Goal: Task Accomplishment & Management: Use online tool/utility

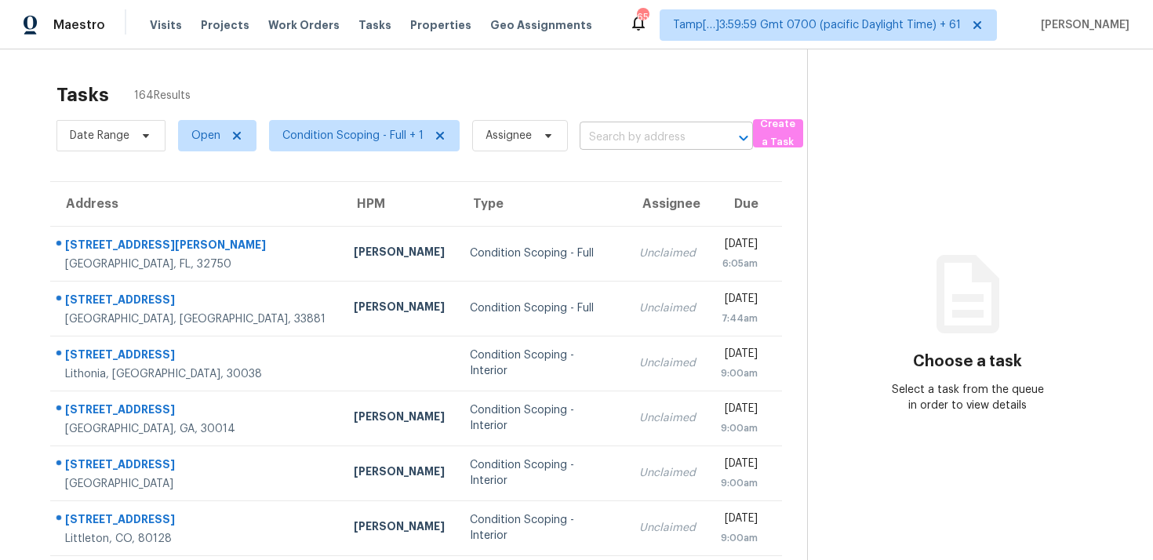
click at [644, 131] on input "text" at bounding box center [644, 138] width 129 height 24
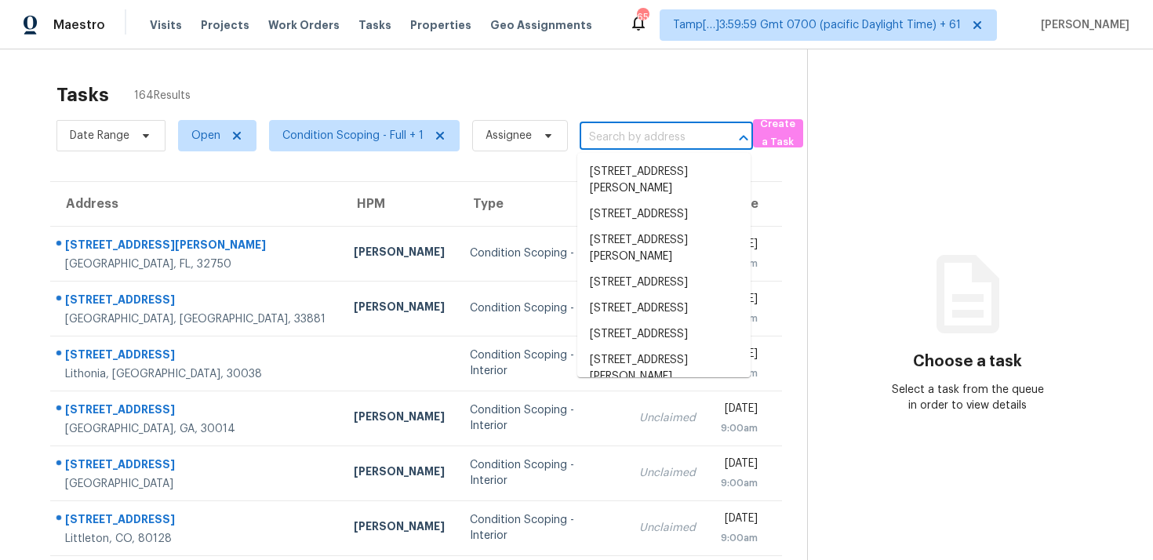
paste input "2226 Medfield Trl NE, Atlanta, GA, 30345"
type input "2226 Medfield Trl NE, Atlanta, GA, 30345"
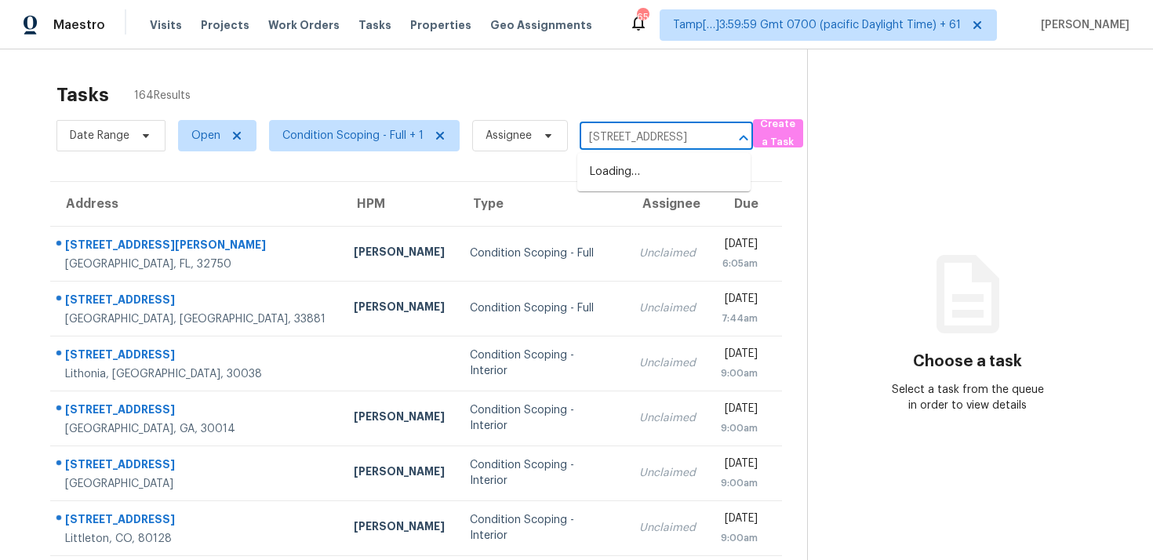
scroll to position [0, 89]
click at [658, 169] on li "2226 Medfield Trl NE, Atlanta, GA 30345" at bounding box center [663, 172] width 173 height 26
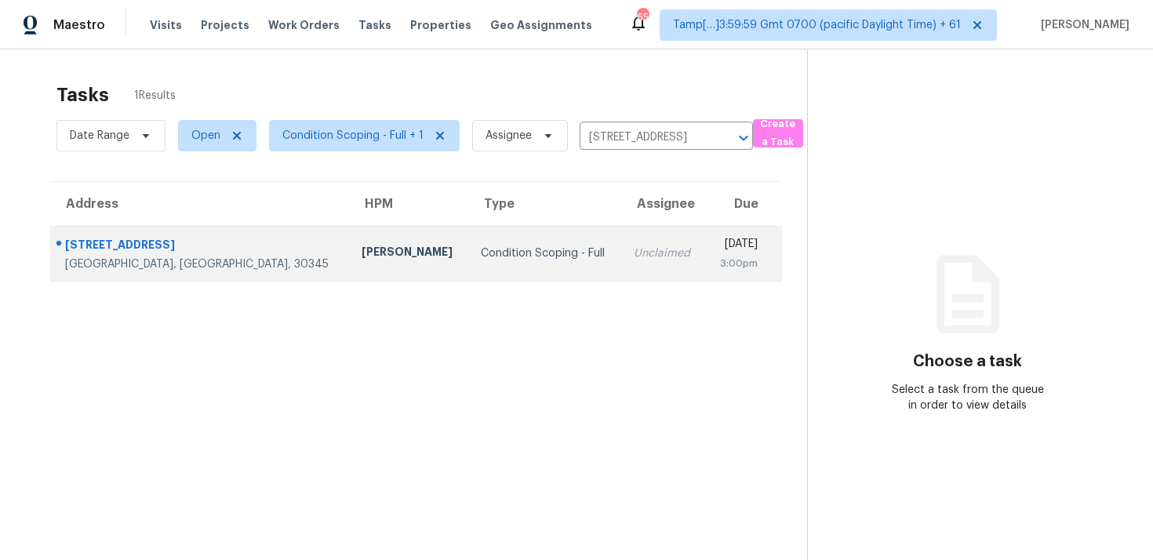
click at [718, 270] on div "3:00pm" at bounding box center [738, 264] width 40 height 16
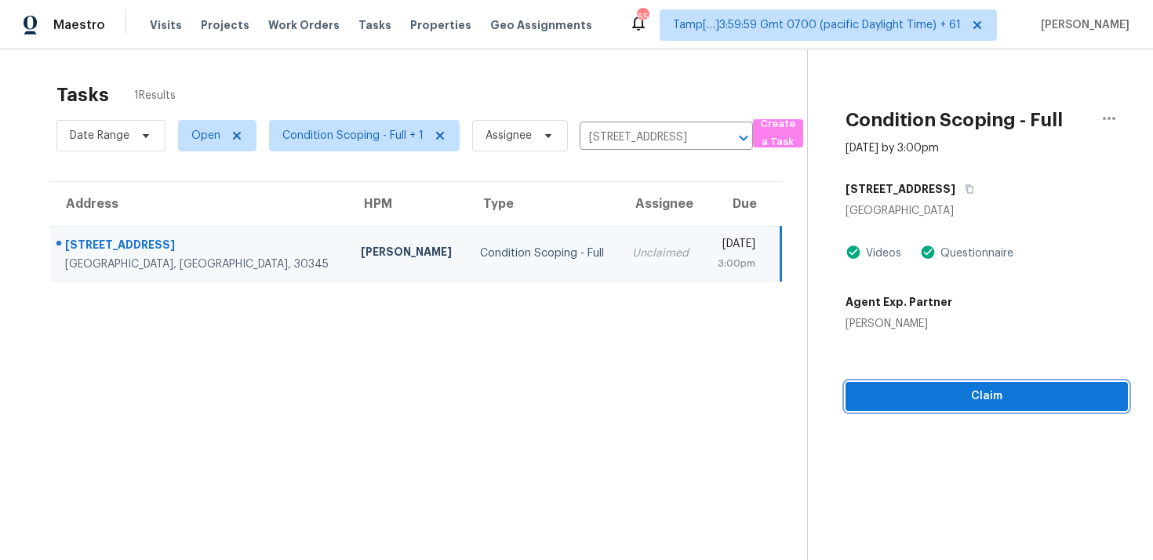
click at [1019, 401] on span "Claim" at bounding box center [986, 397] width 257 height 20
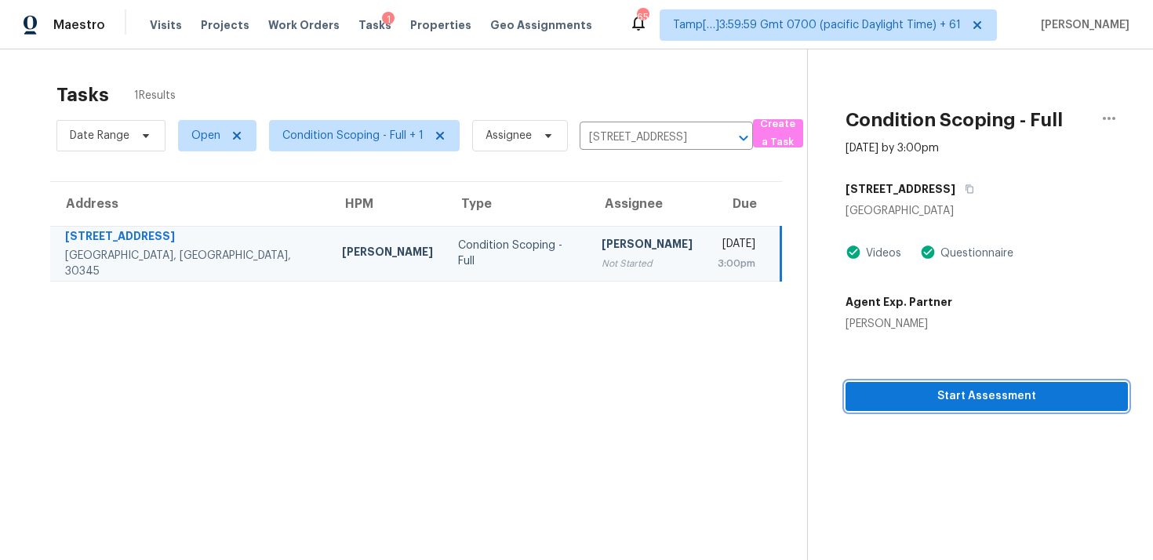
click at [1019, 401] on span "Start Assessment" at bounding box center [986, 397] width 257 height 20
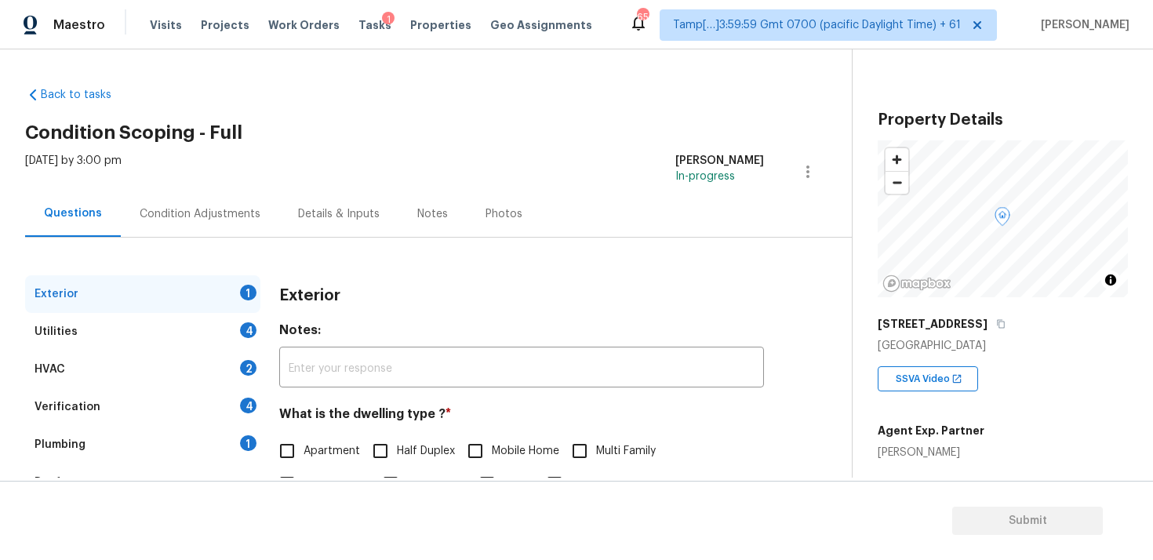
click at [208, 231] on div "Condition Adjustments" at bounding box center [200, 214] width 158 height 46
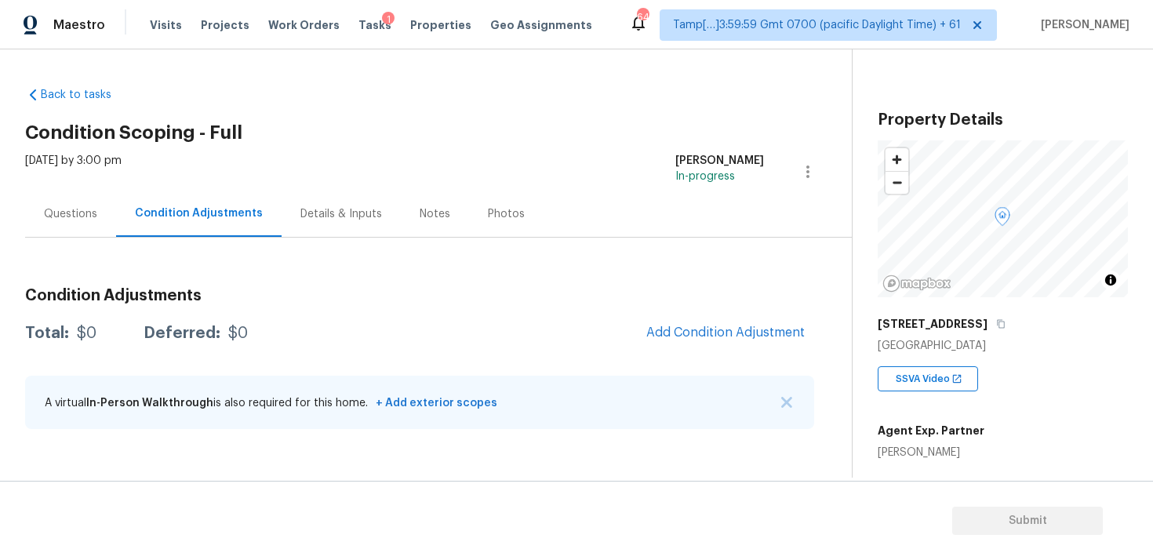
click at [642, 339] on span "Add Condition Adjustment" at bounding box center [725, 333] width 177 height 35
click at [687, 332] on span "Add Condition Adjustment" at bounding box center [725, 333] width 158 height 14
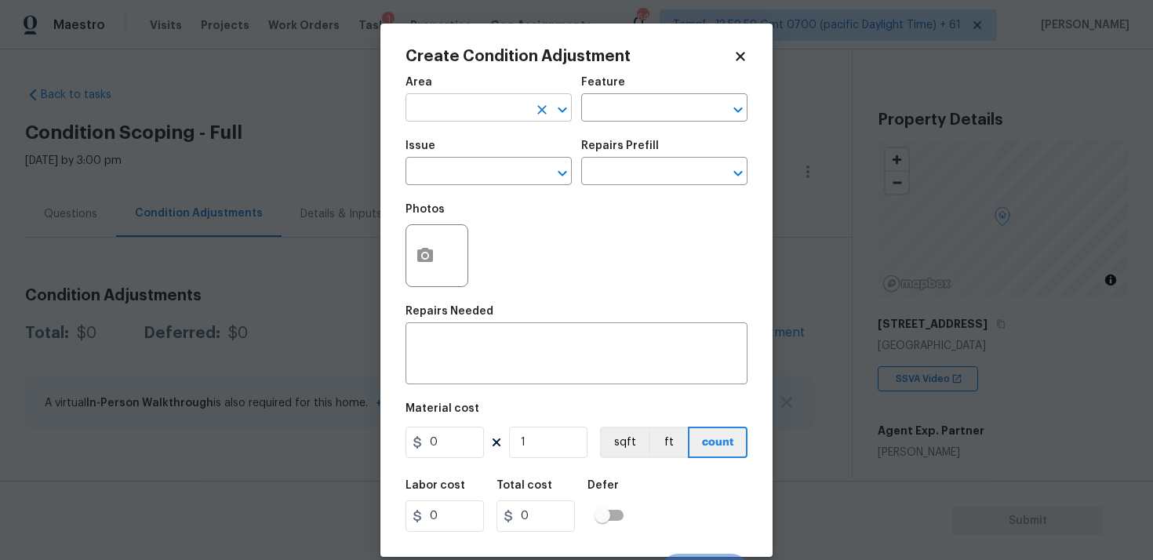
click at [482, 107] on input "text" at bounding box center [467, 109] width 122 height 24
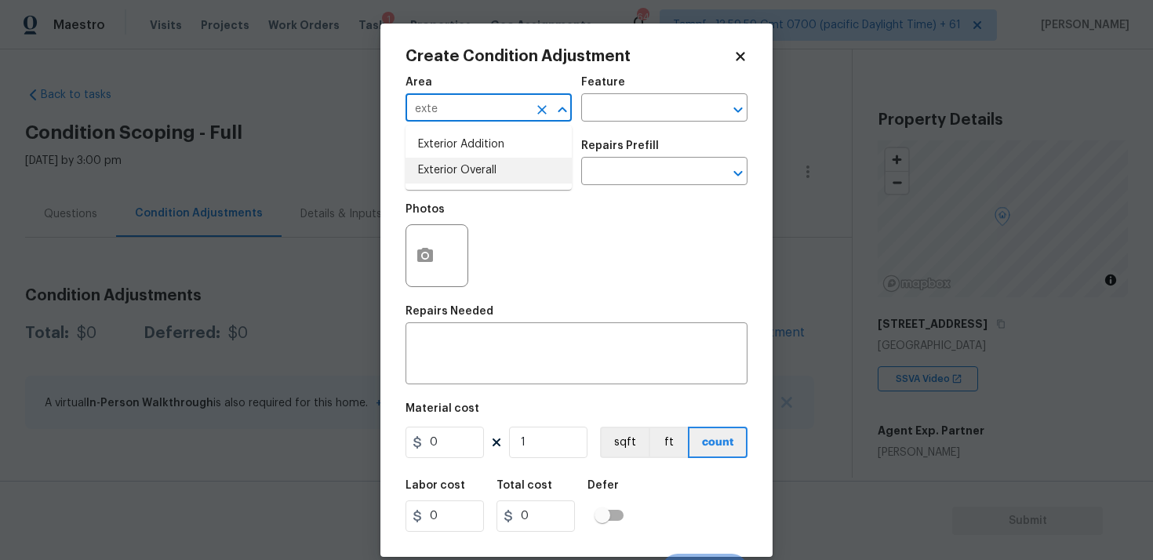
click at [475, 158] on li "Exterior Overall" at bounding box center [489, 171] width 166 height 26
type input "Exterior Overall"
click at [475, 158] on div "Issue" at bounding box center [489, 150] width 166 height 20
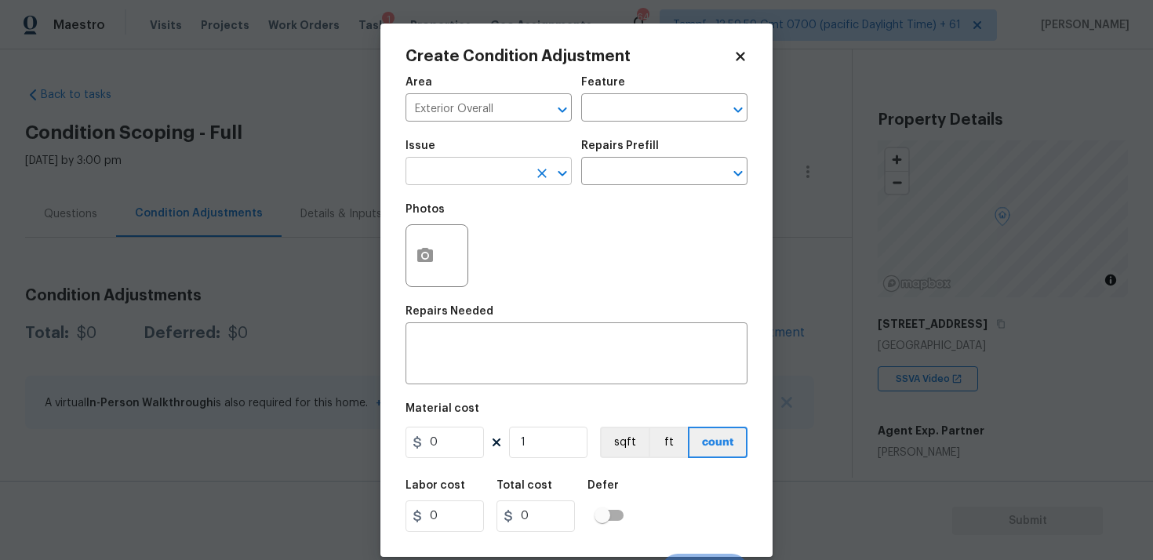
click at [480, 173] on input "text" at bounding box center [467, 173] width 122 height 24
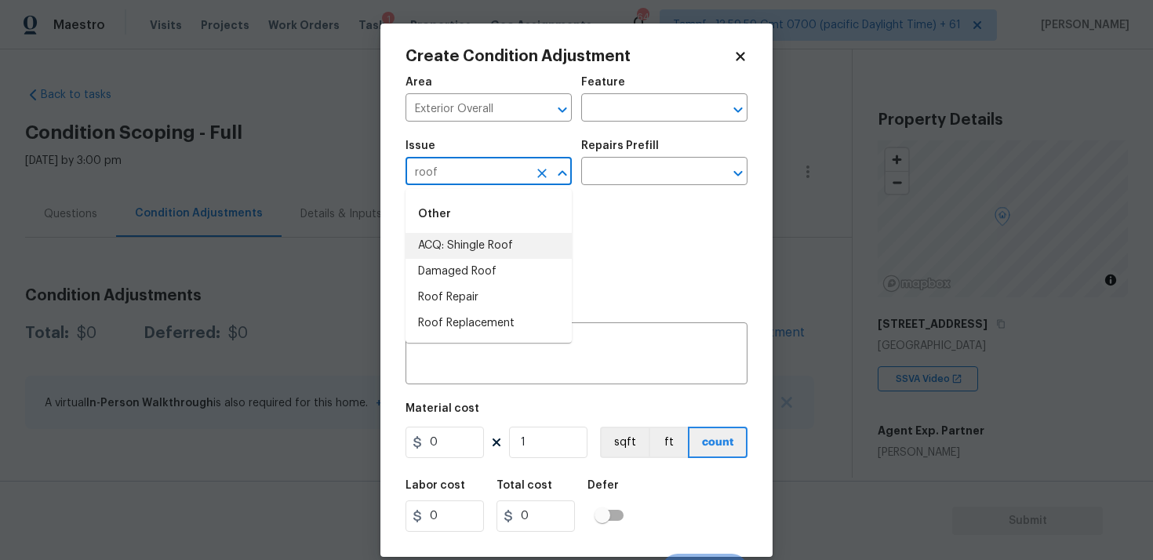
click at [486, 246] on li "ACQ: Shingle Roof" at bounding box center [489, 246] width 166 height 26
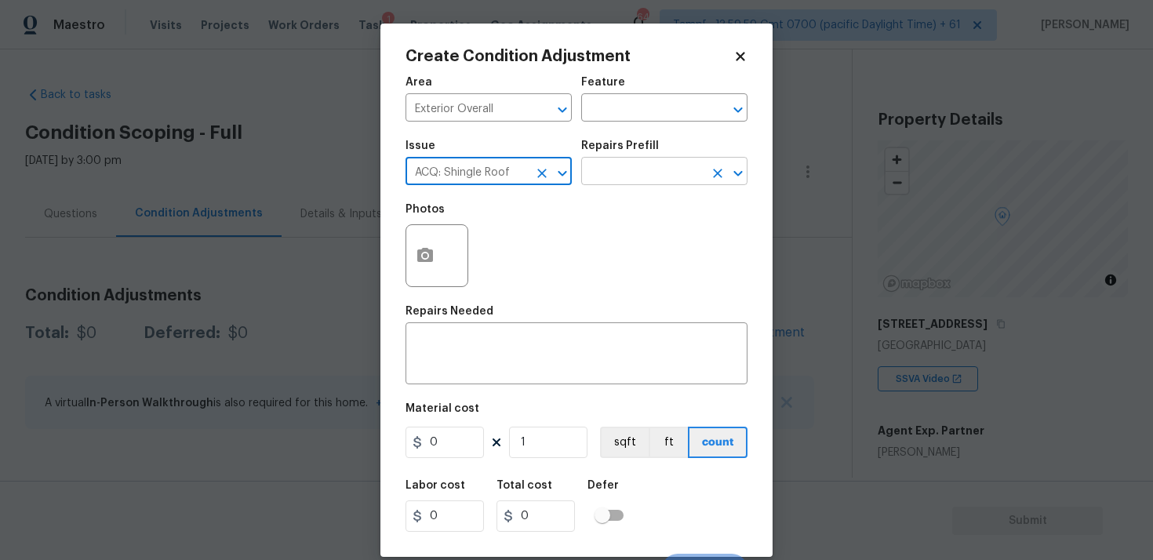
type input "ACQ: Shingle Roof"
click at [656, 173] on input "text" at bounding box center [642, 173] width 122 height 24
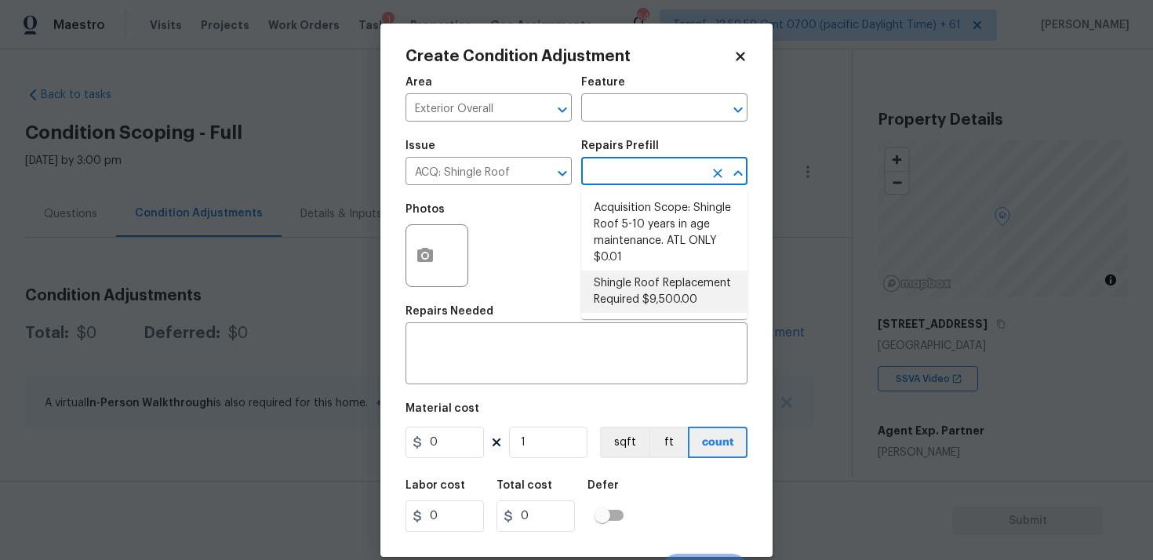
click at [643, 294] on li "Shingle Roof Replacement Required $9,500.00" at bounding box center [664, 292] width 166 height 42
type input "Acquisition"
type textarea "Acquisition Scope: Shingle Roof Replacement required."
type input "9500"
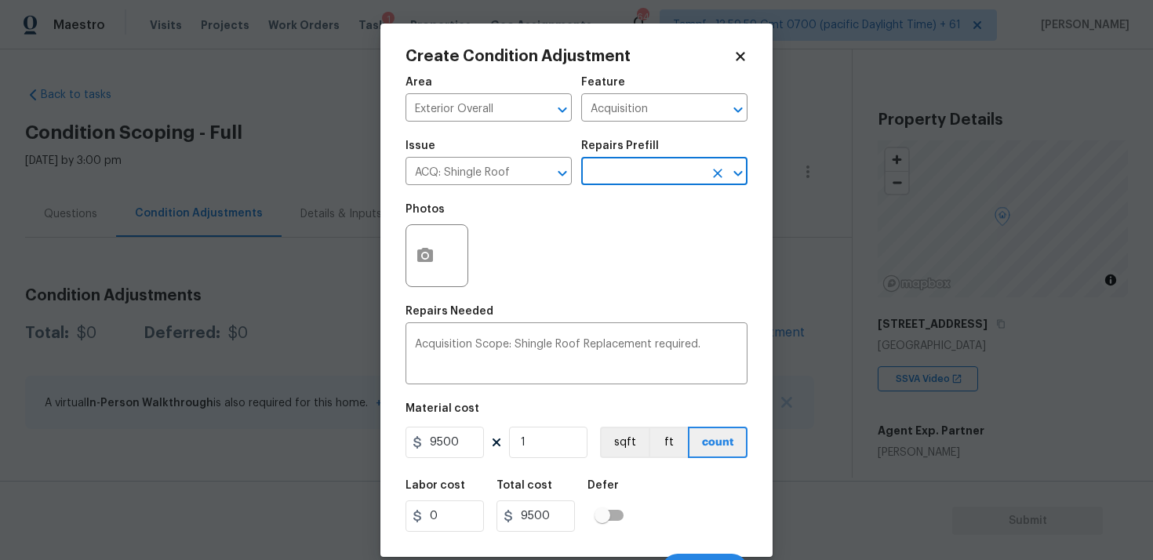
scroll to position [26, 0]
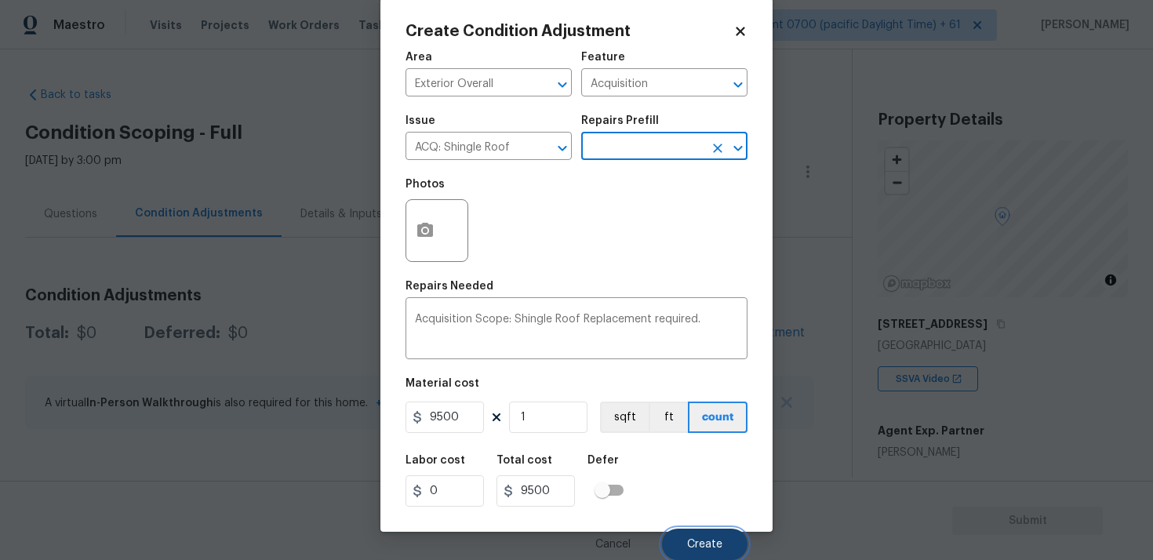
click at [712, 534] on button "Create" at bounding box center [705, 544] width 86 height 31
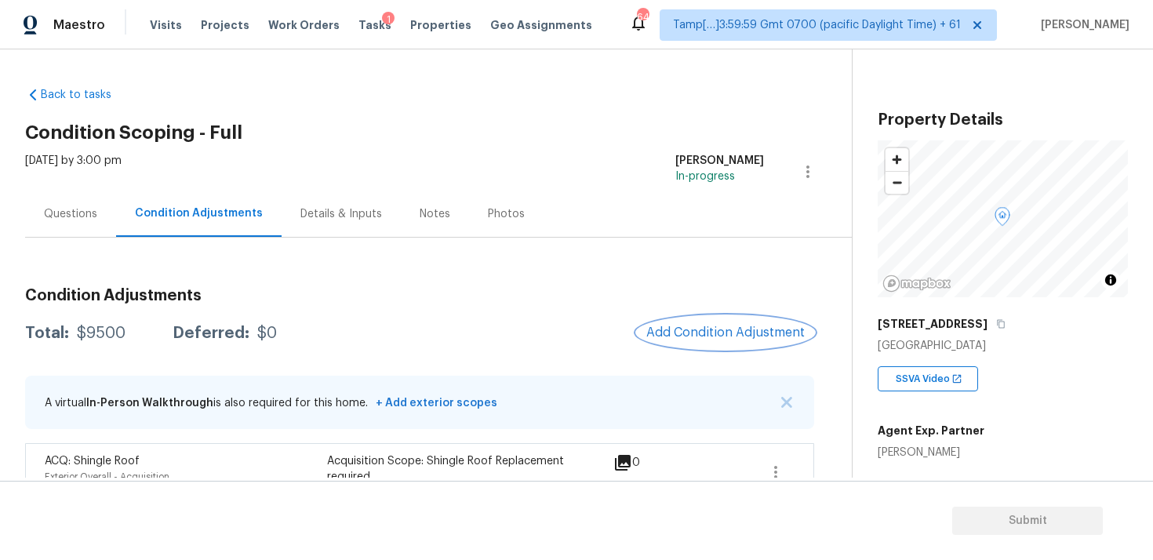
scroll to position [38, 0]
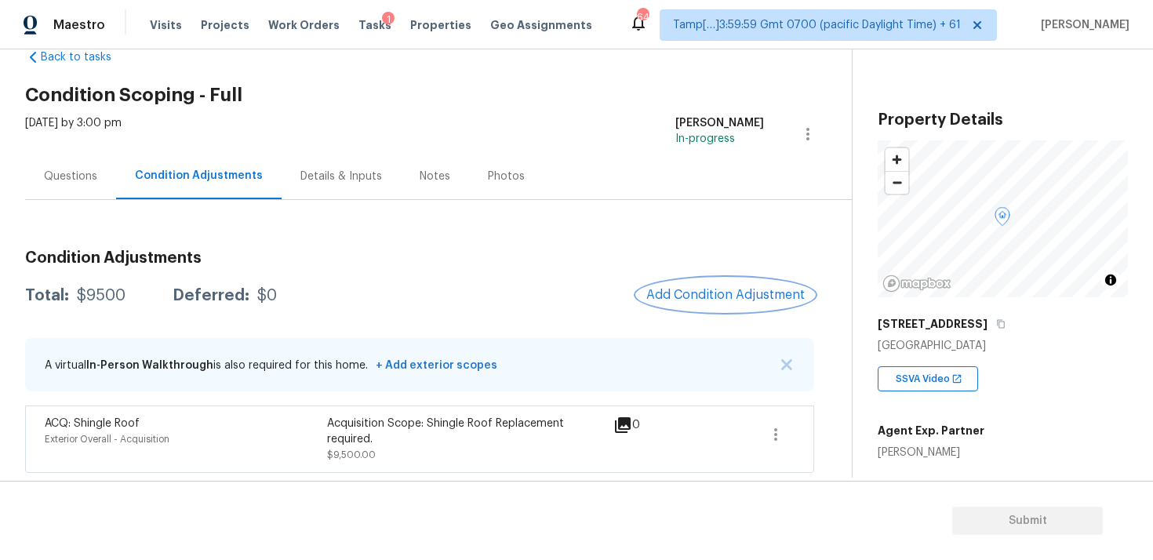
click at [769, 280] on button "Add Condition Adjustment" at bounding box center [725, 295] width 177 height 33
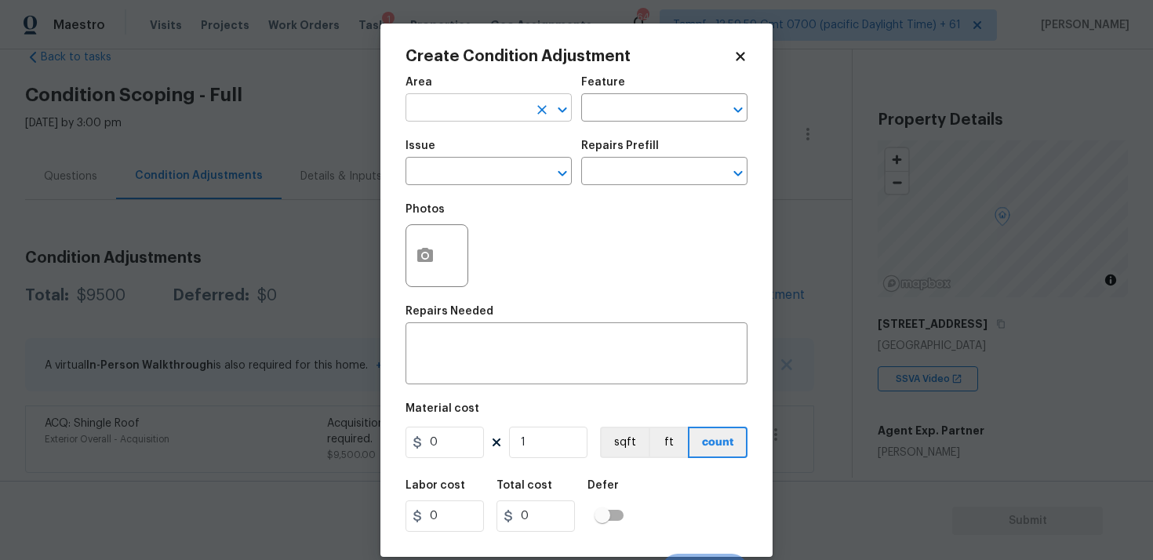
click at [522, 110] on input "text" at bounding box center [467, 109] width 122 height 24
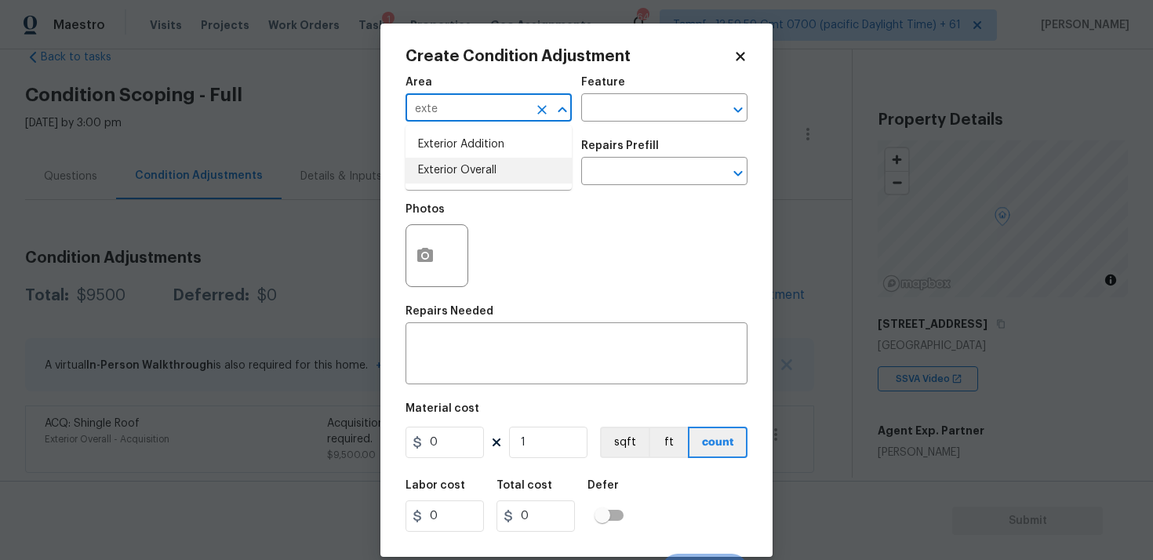
click at [495, 180] on li "Exterior Overall" at bounding box center [489, 171] width 166 height 26
type input "Exterior Overall"
click at [495, 180] on input "text" at bounding box center [467, 173] width 122 height 24
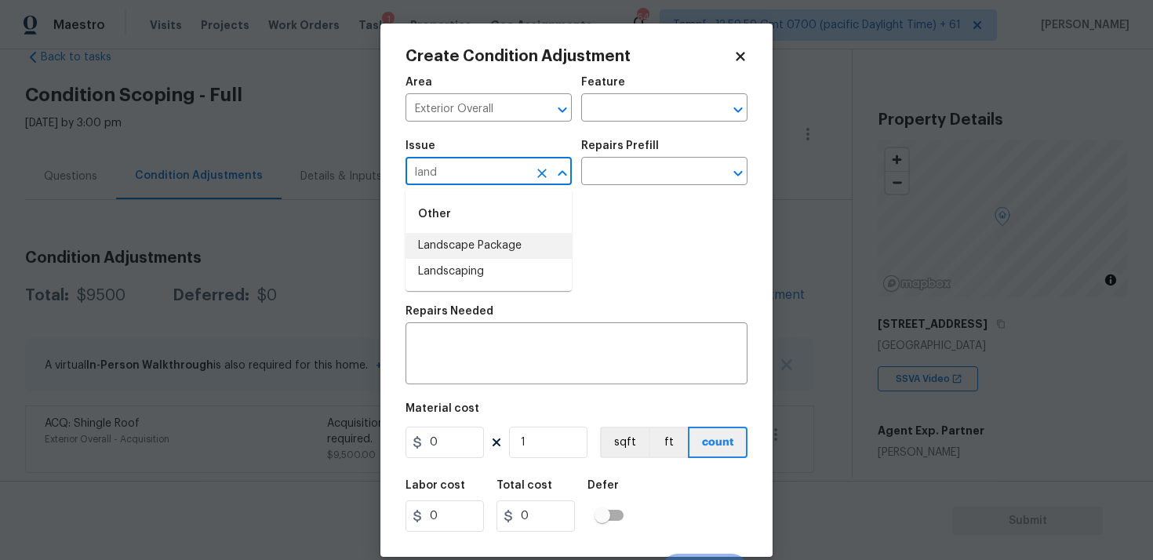
click at [494, 237] on li "Landscape Package" at bounding box center [489, 246] width 166 height 26
type input "Landscape Package"
click at [410, 235] on div at bounding box center [437, 255] width 63 height 63
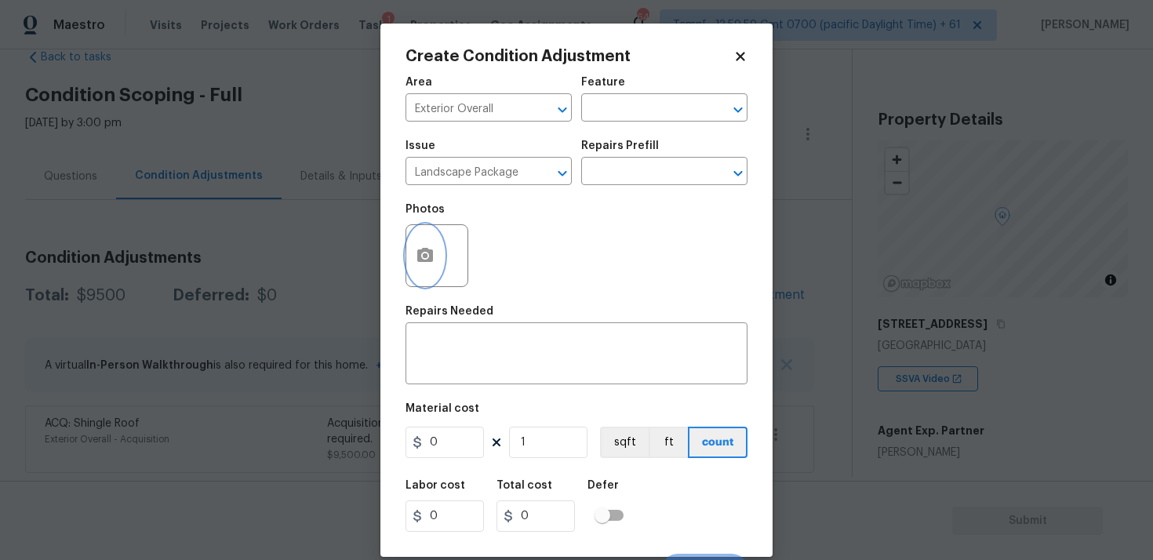
click at [428, 253] on icon "button" at bounding box center [425, 255] width 16 height 14
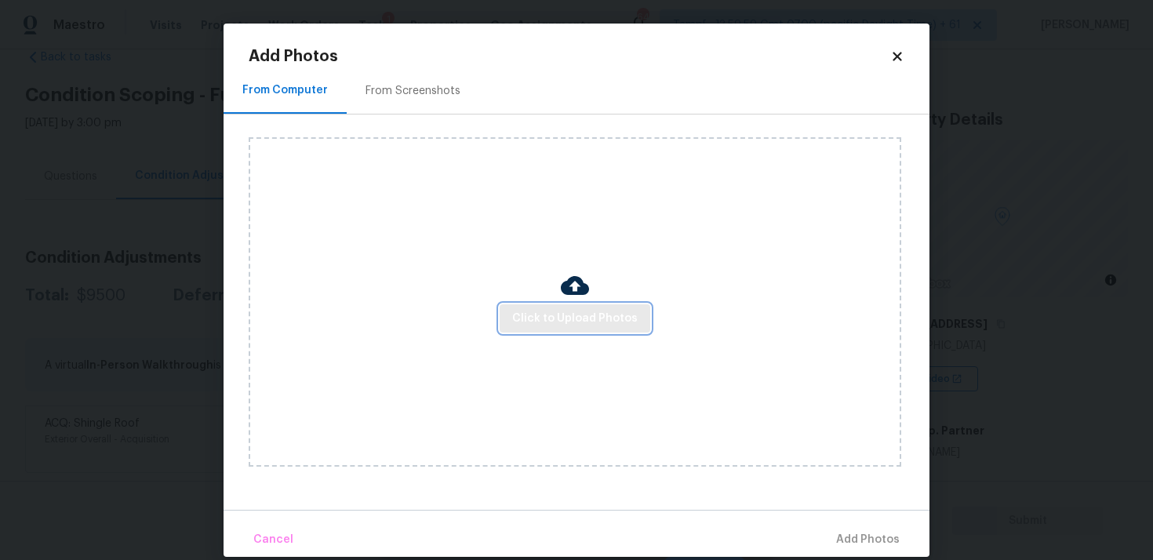
click at [561, 309] on span "Click to Upload Photos" at bounding box center [575, 319] width 126 height 20
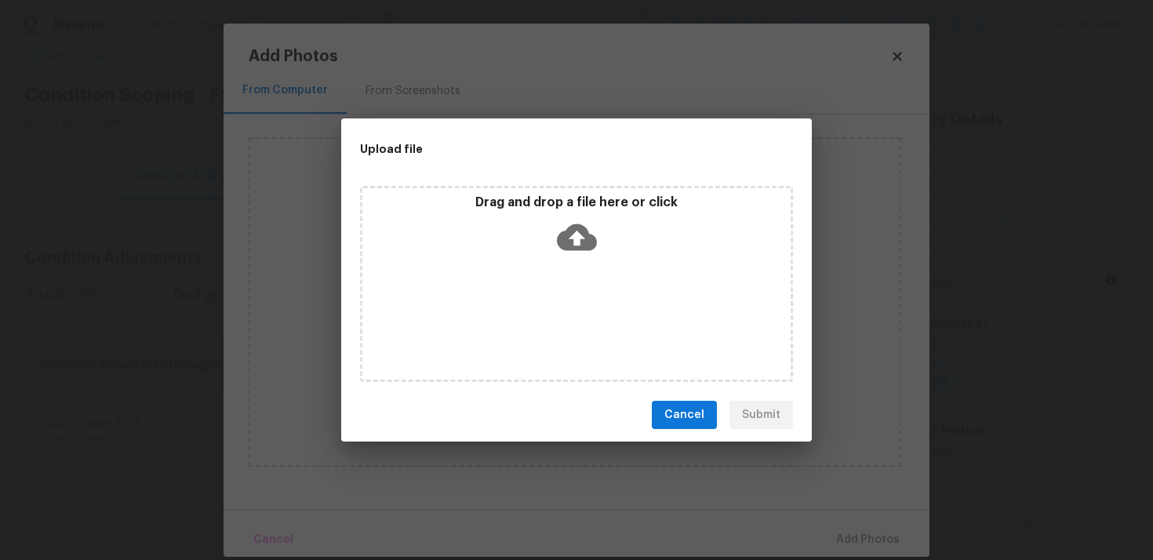
click at [570, 235] on icon at bounding box center [577, 237] width 40 height 27
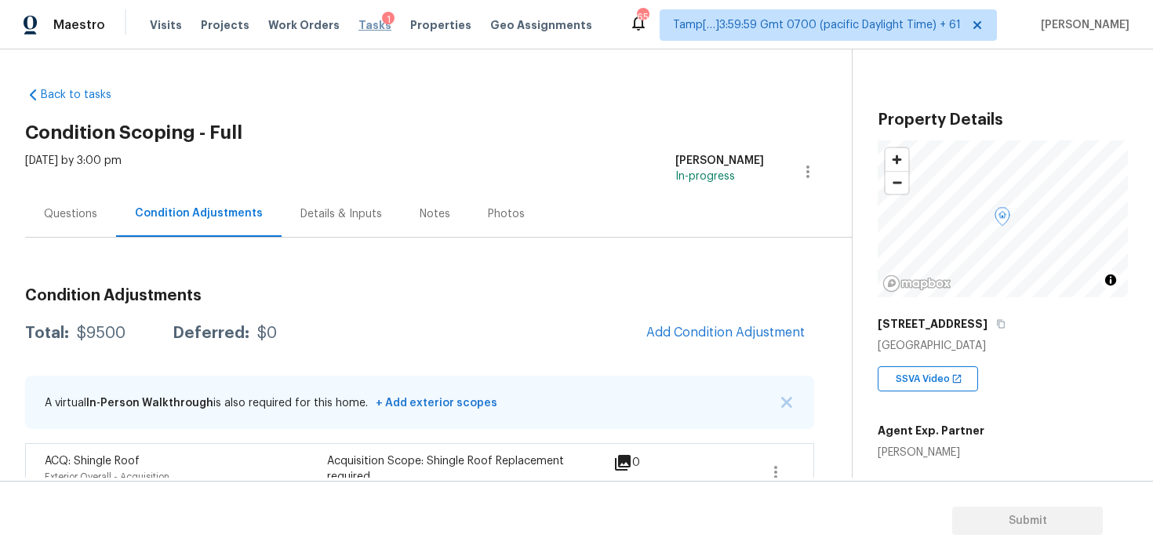
click at [360, 20] on span "Tasks" at bounding box center [375, 25] width 33 height 11
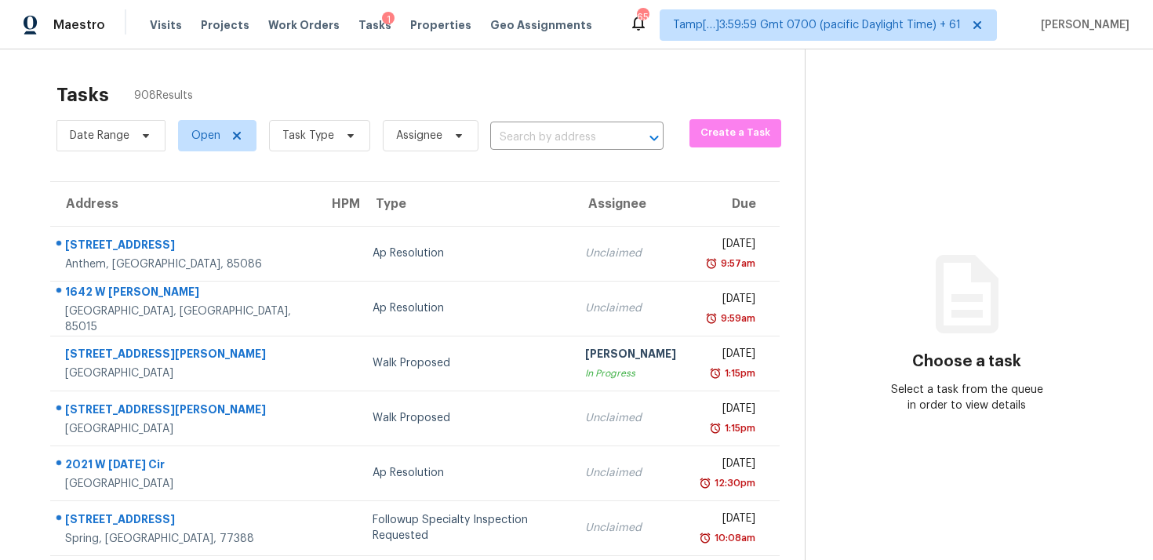
click at [337, 151] on span "Task Type" at bounding box center [314, 135] width 114 height 41
click at [337, 145] on span "Task Type" at bounding box center [319, 135] width 101 height 31
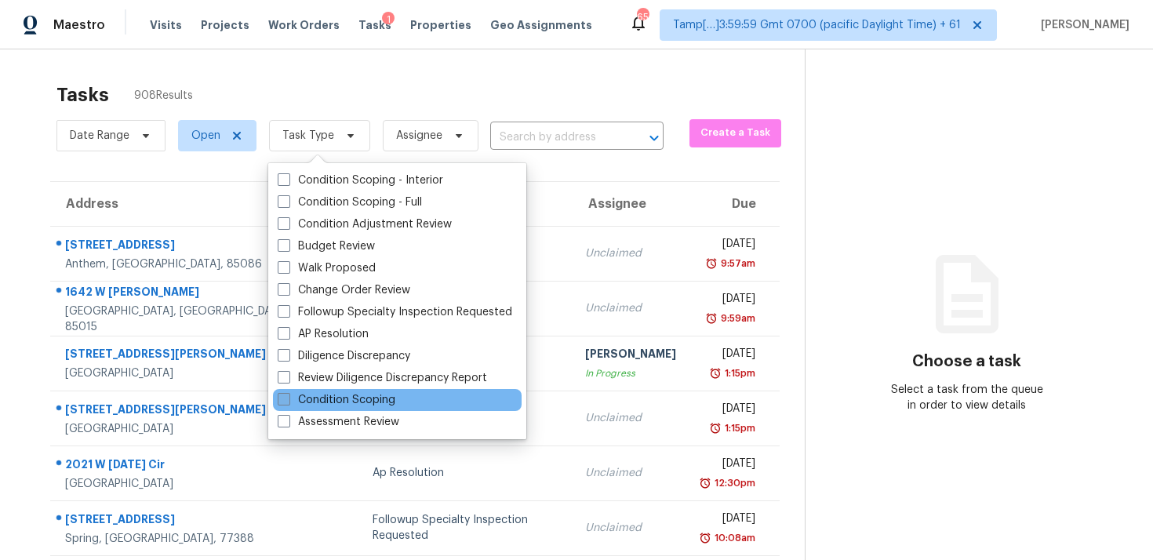
click at [337, 402] on label "Condition Scoping" at bounding box center [337, 400] width 118 height 16
click at [288, 402] on input "Condition Scoping" at bounding box center [283, 397] width 10 height 10
checkbox input "true"
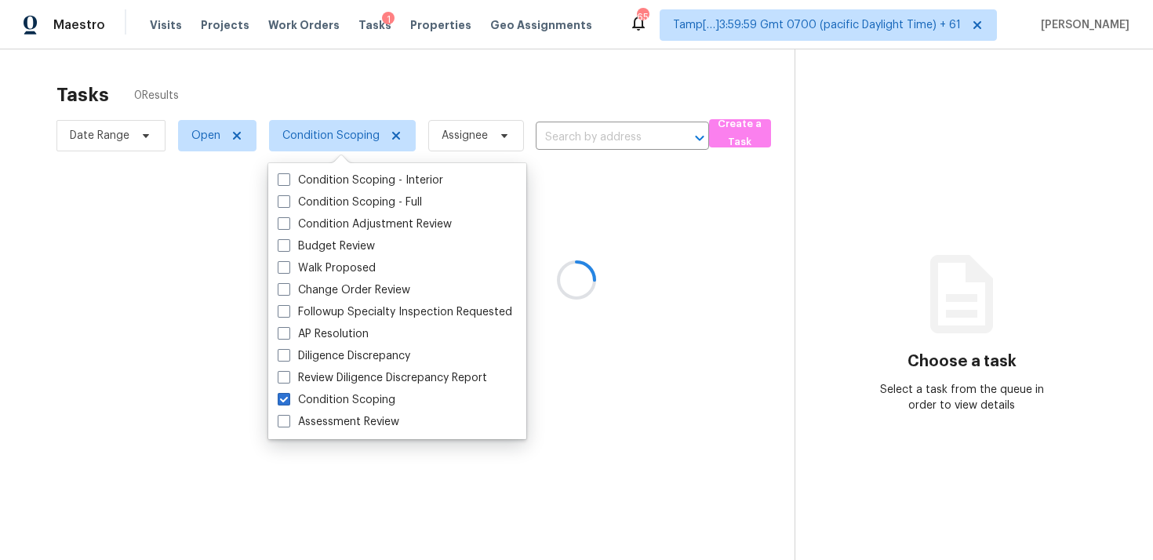
click at [362, 104] on div at bounding box center [576, 280] width 1153 height 560
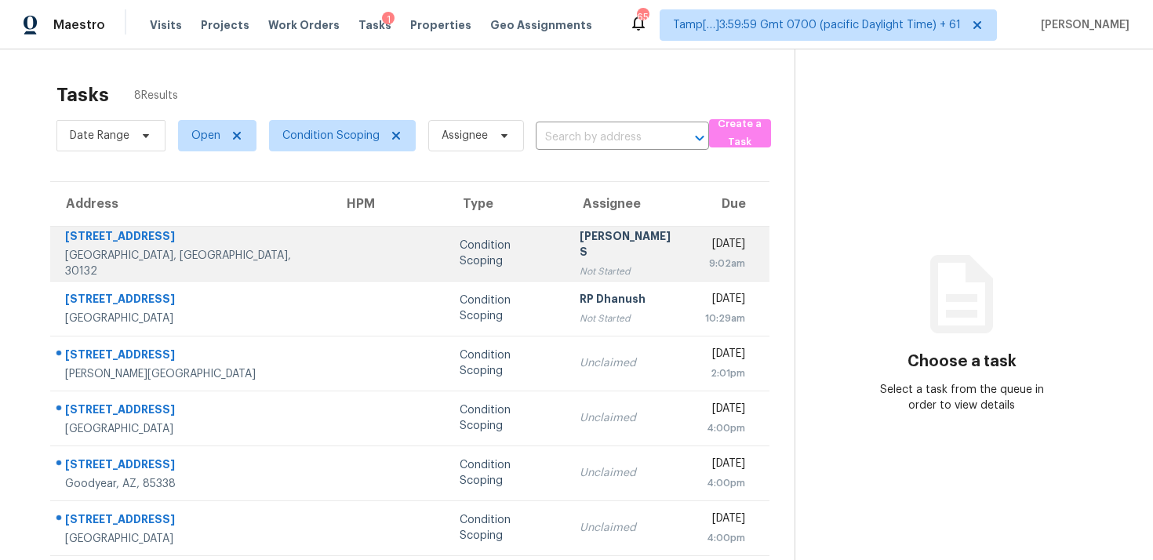
scroll to position [118, 0]
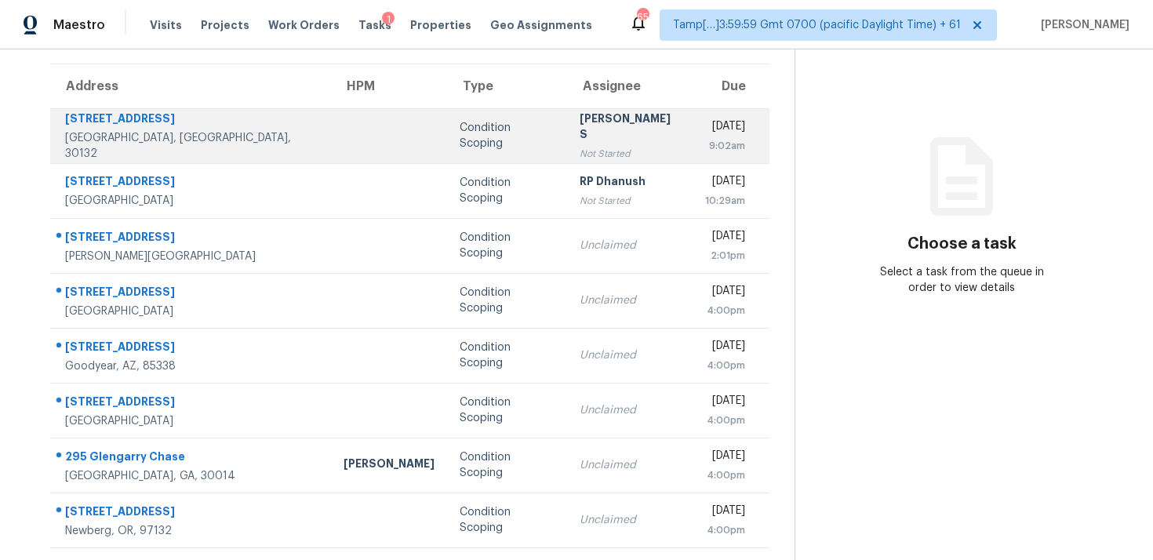
click at [450, 276] on td "Condition Scoping" at bounding box center [507, 300] width 120 height 55
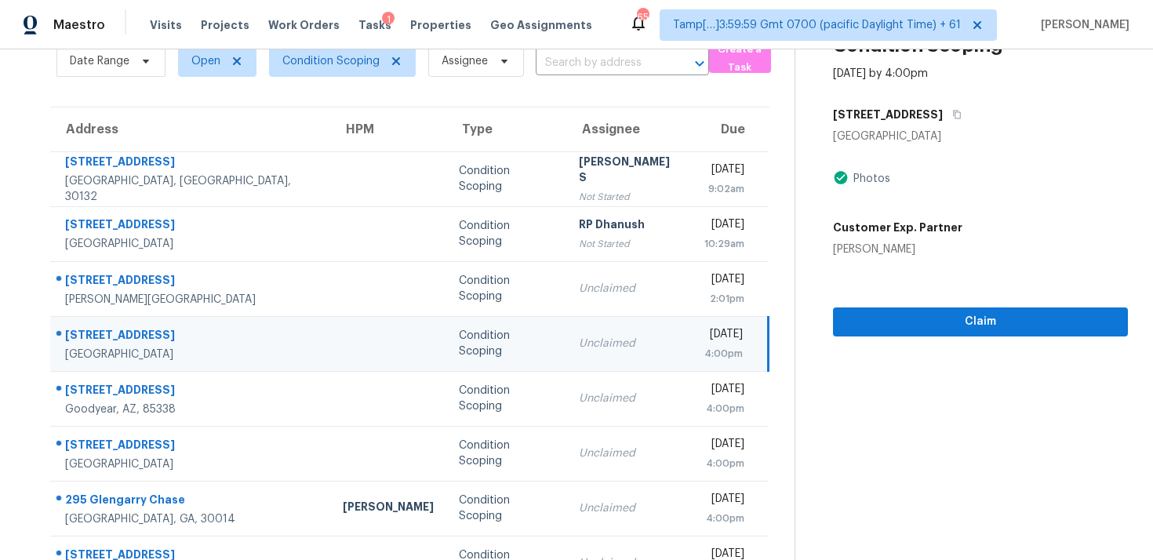
scroll to position [73, 0]
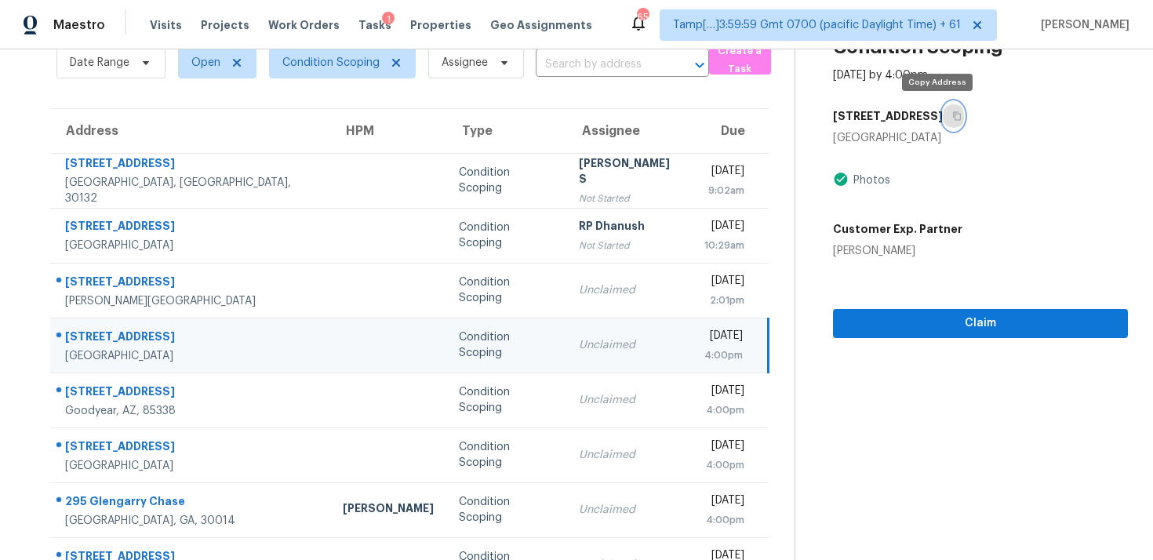
click at [943, 116] on button "button" at bounding box center [953, 116] width 21 height 28
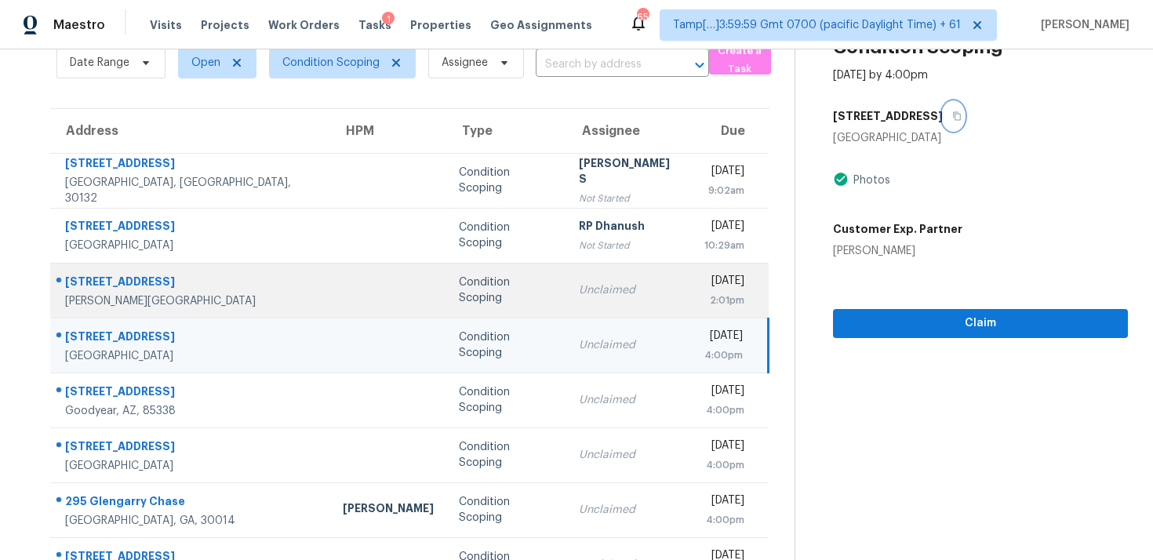
scroll to position [118, 0]
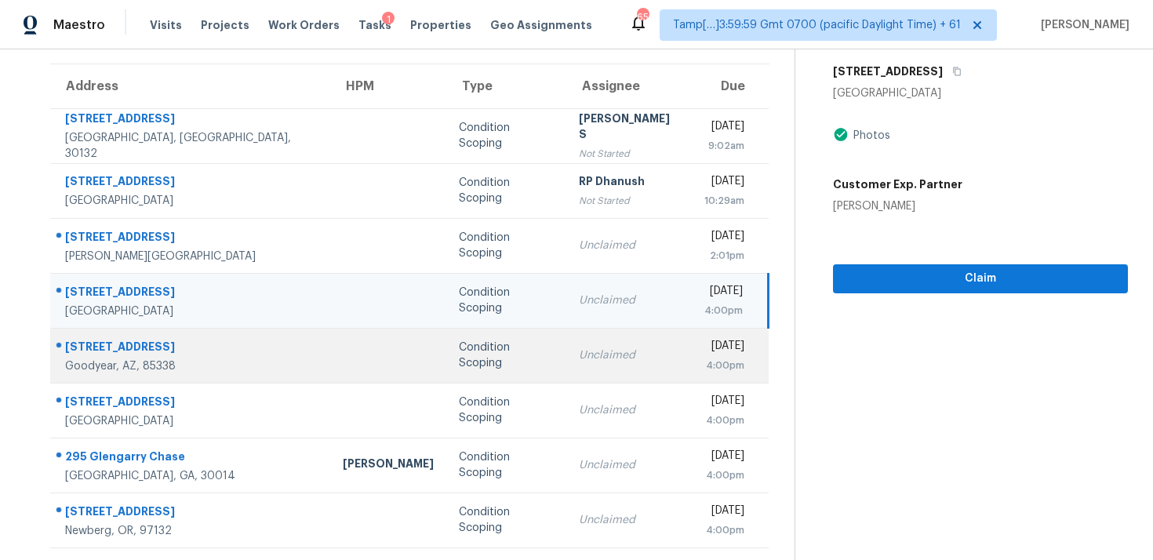
click at [446, 364] on td "Condition Scoping" at bounding box center [506, 355] width 120 height 55
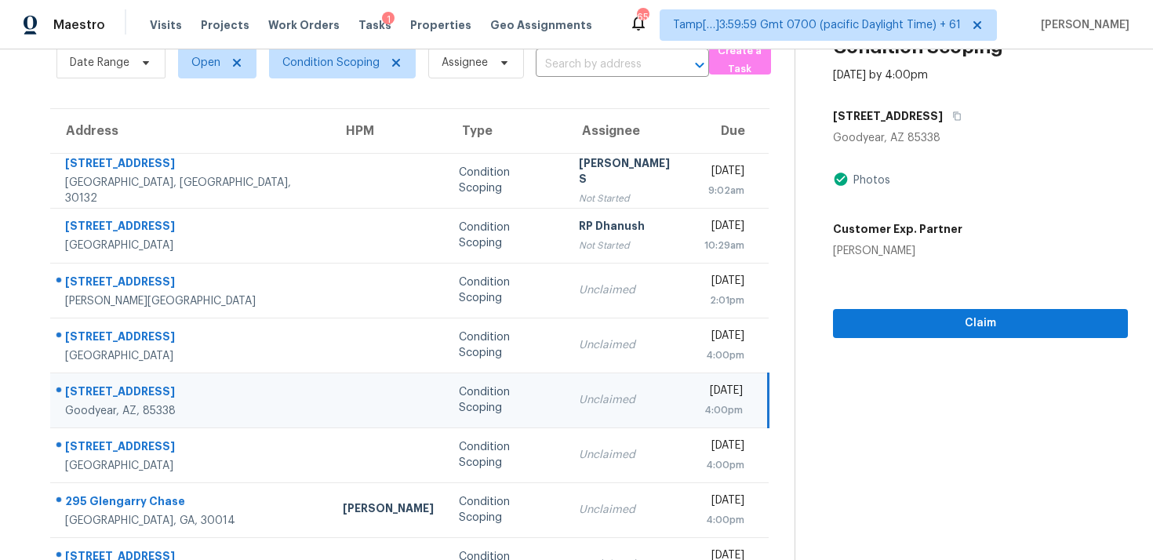
scroll to position [71, 0]
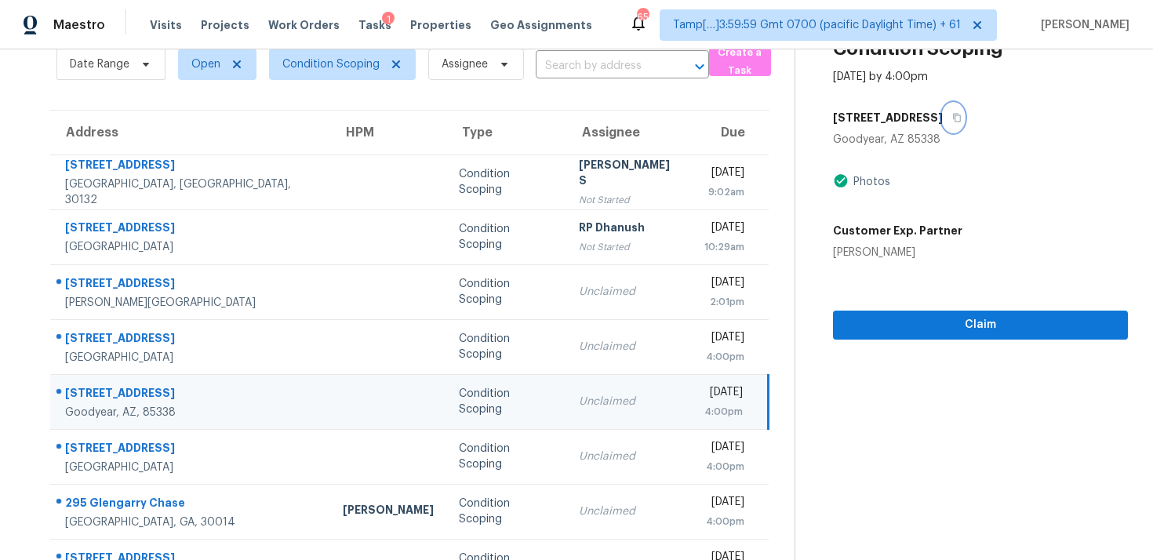
click at [954, 118] on icon "button" at bounding box center [958, 118] width 8 height 9
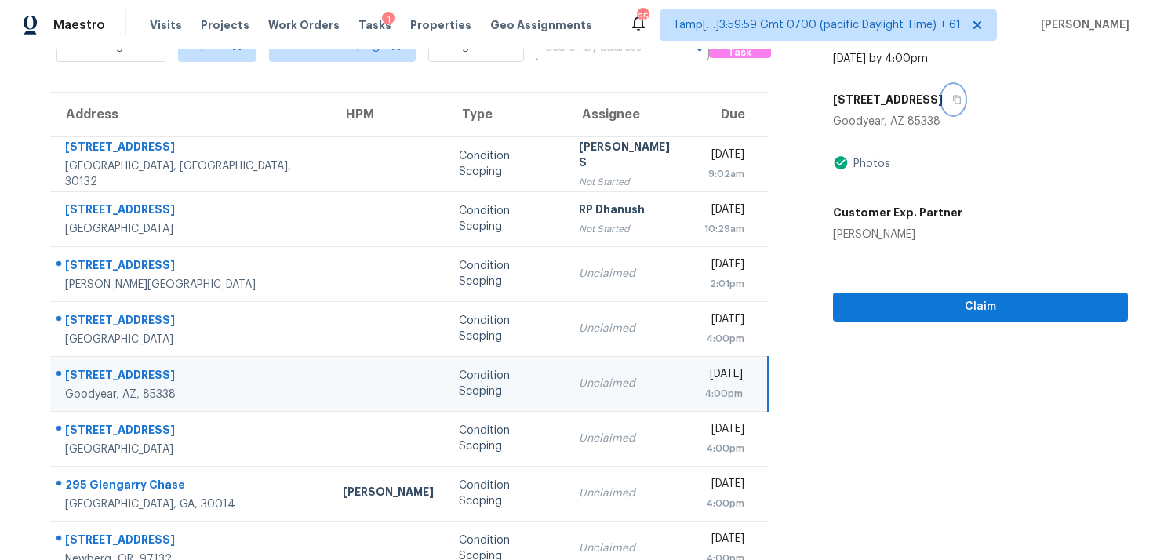
scroll to position [98, 0]
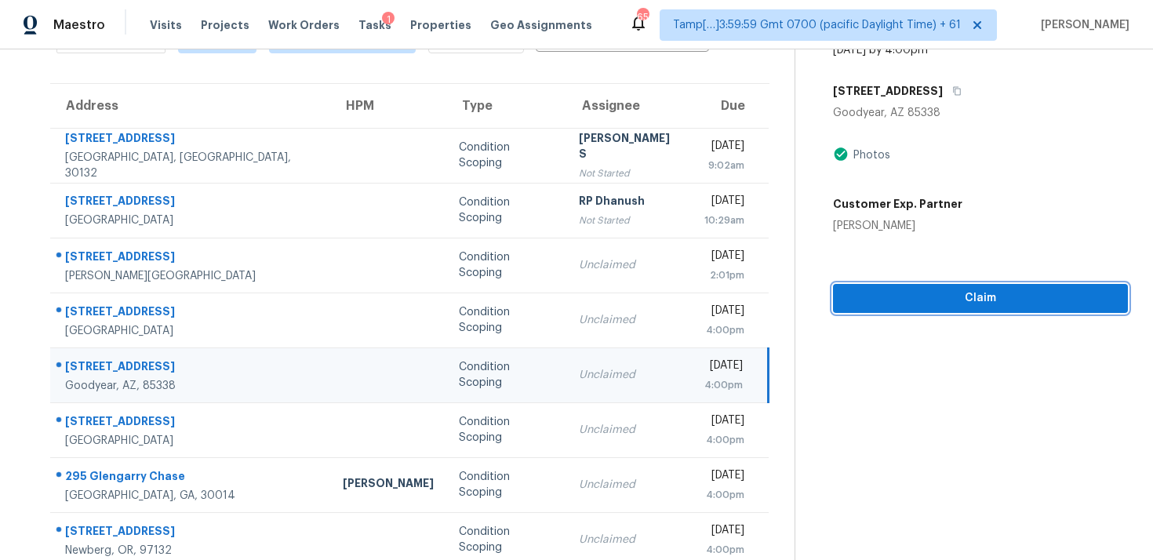
click at [952, 300] on span "Claim" at bounding box center [981, 299] width 270 height 20
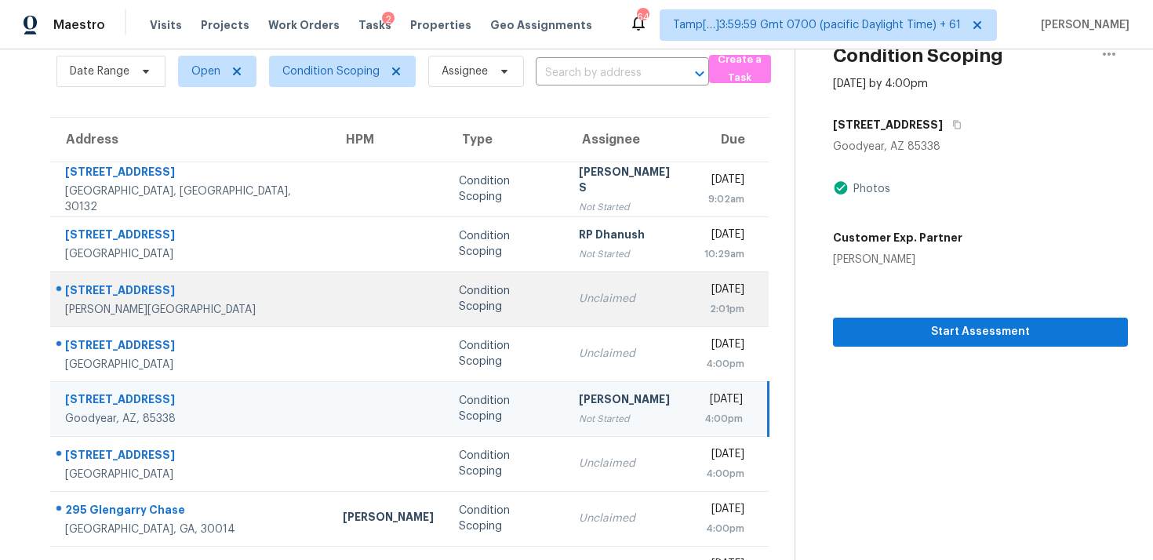
scroll to position [59, 0]
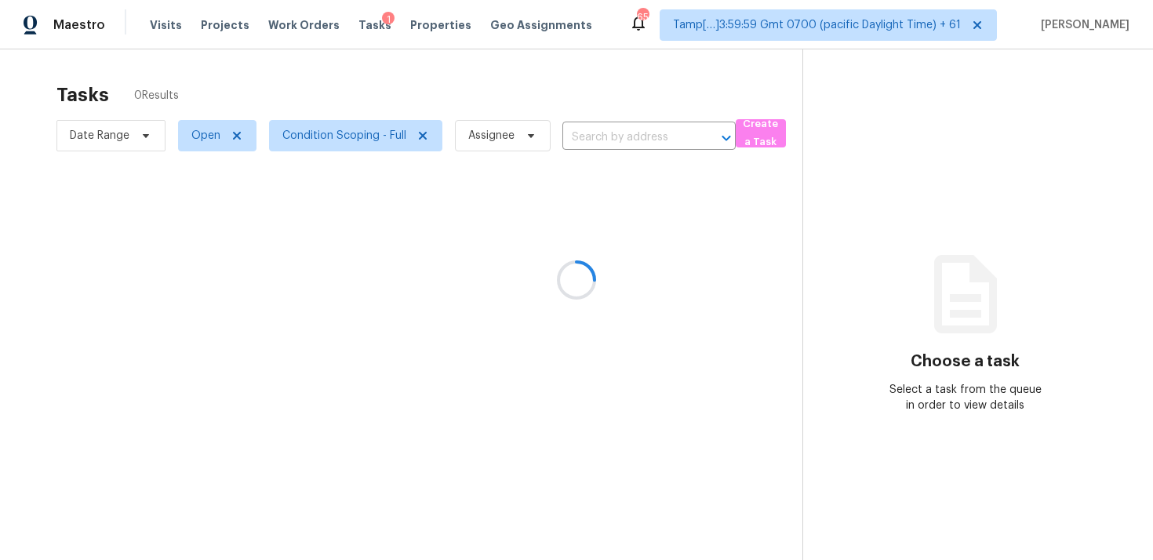
click at [565, 90] on div at bounding box center [576, 280] width 1153 height 560
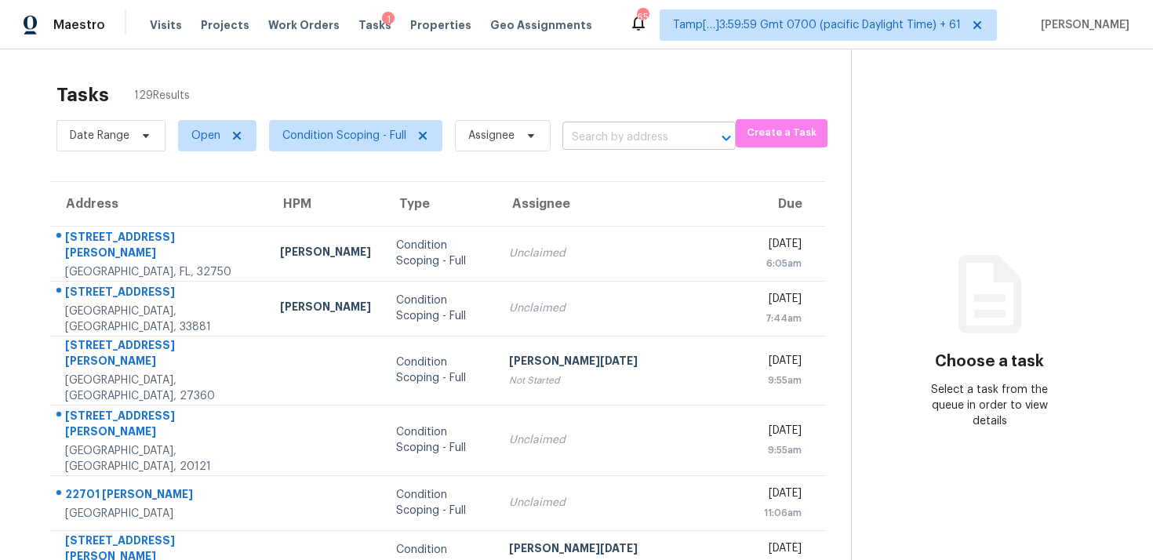
click at [606, 146] on input "text" at bounding box center [627, 138] width 129 height 24
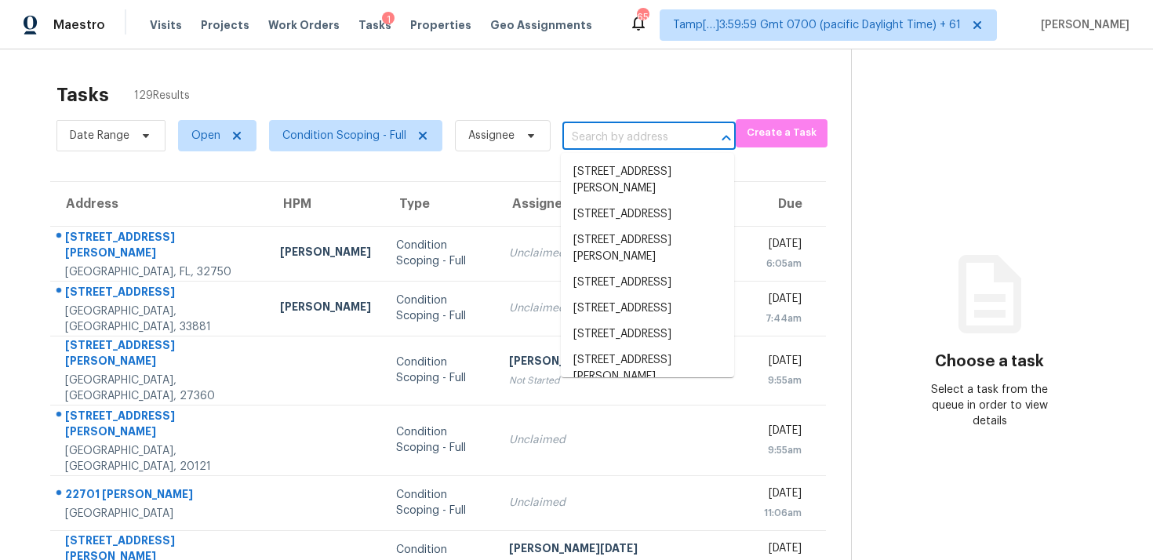
paste input "[STREET_ADDRESS]"
type input "[STREET_ADDRESS]"
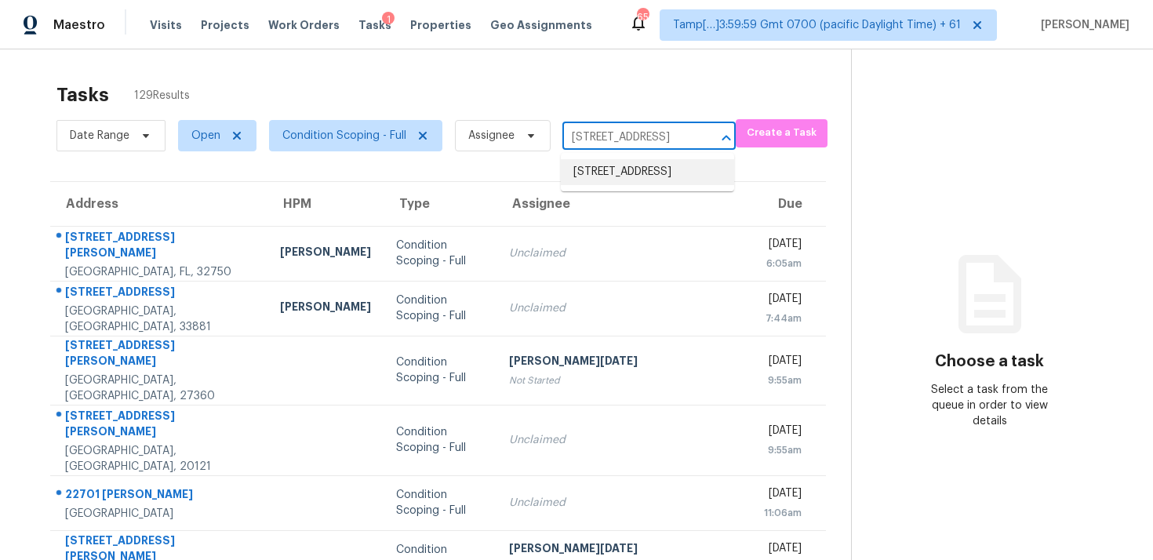
click at [636, 168] on li "[STREET_ADDRESS]" at bounding box center [647, 172] width 173 height 26
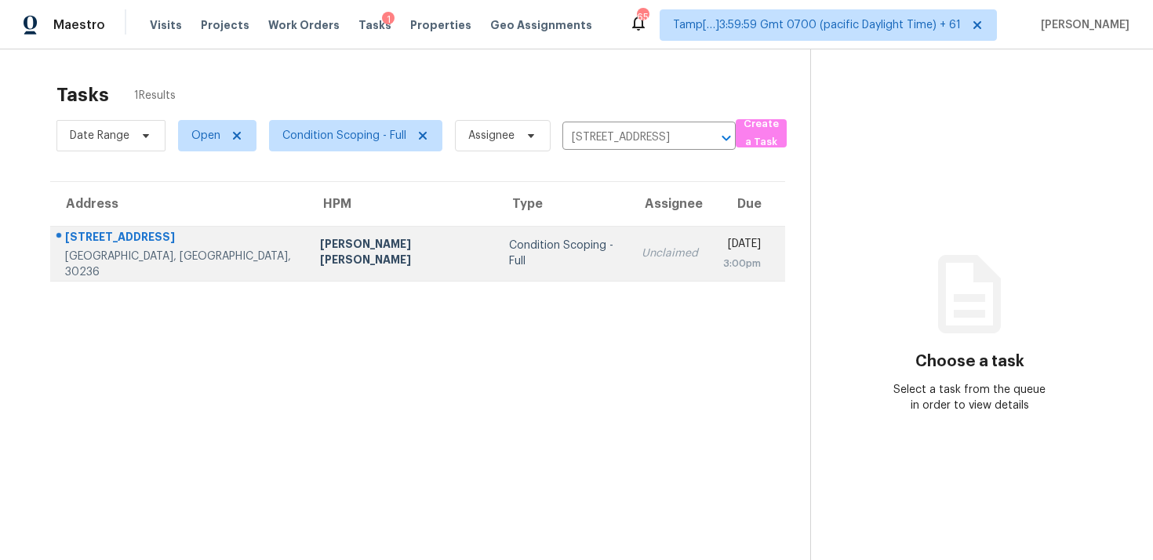
click at [711, 227] on td "[DATE] 3:00pm" at bounding box center [748, 253] width 75 height 55
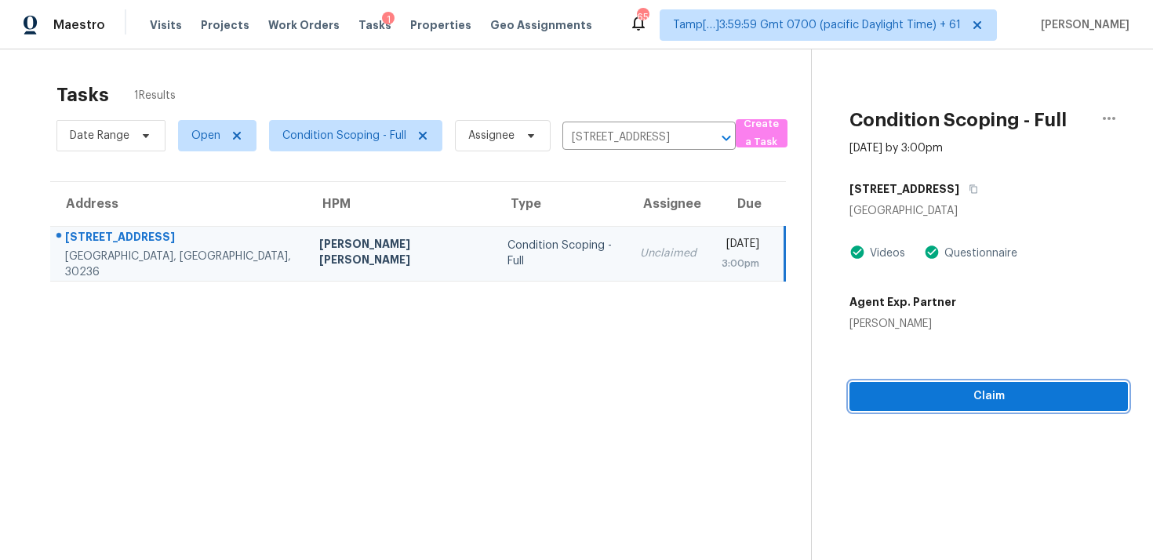
click at [934, 406] on button "Claim" at bounding box center [989, 396] width 279 height 29
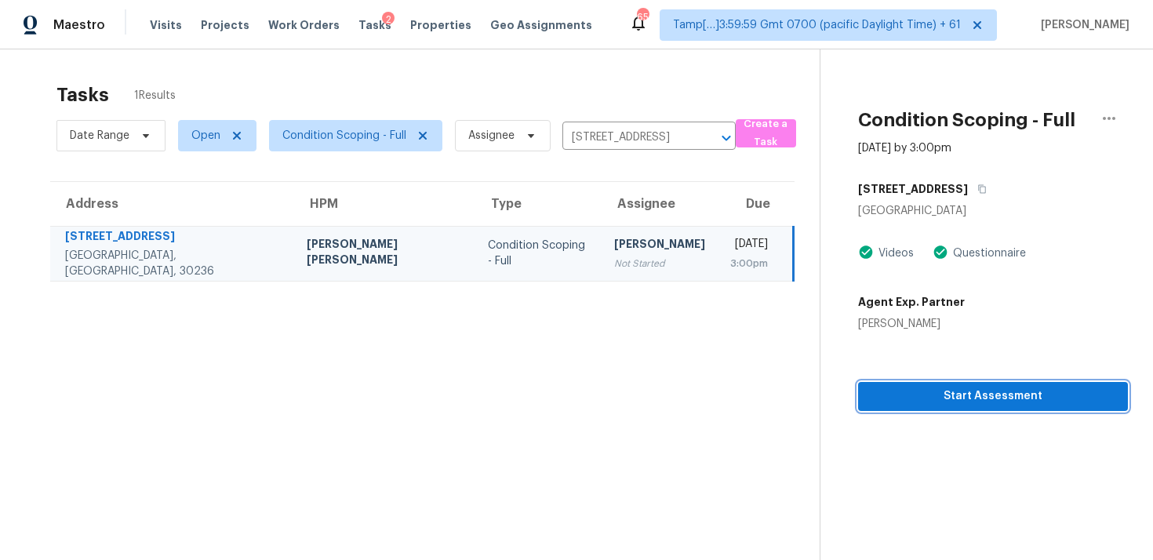
click at [934, 406] on button "Start Assessment" at bounding box center [993, 396] width 270 height 29
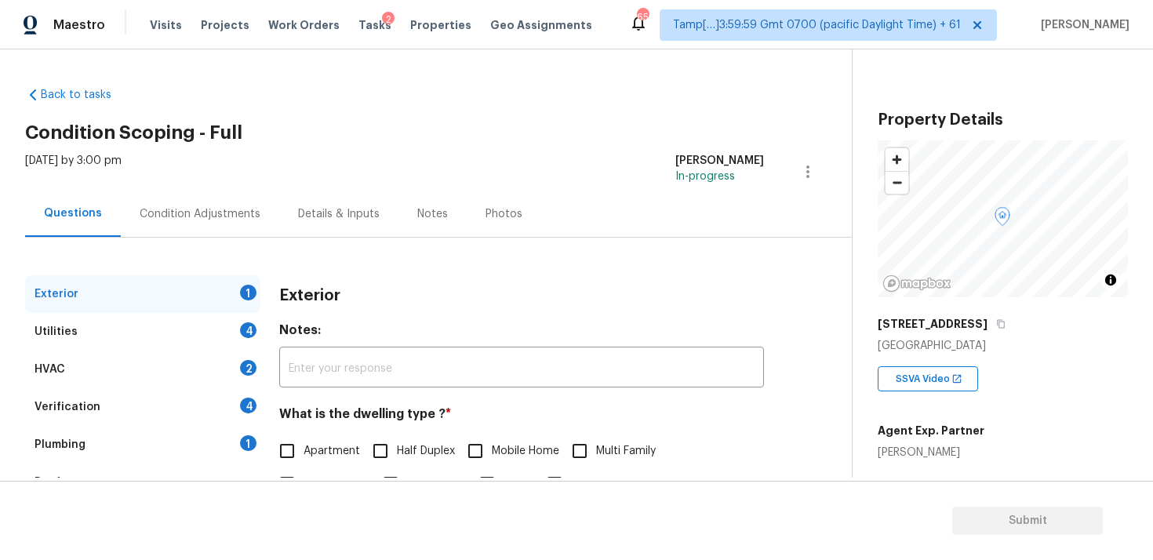
click at [246, 206] on div "Condition Adjustments" at bounding box center [200, 214] width 121 height 16
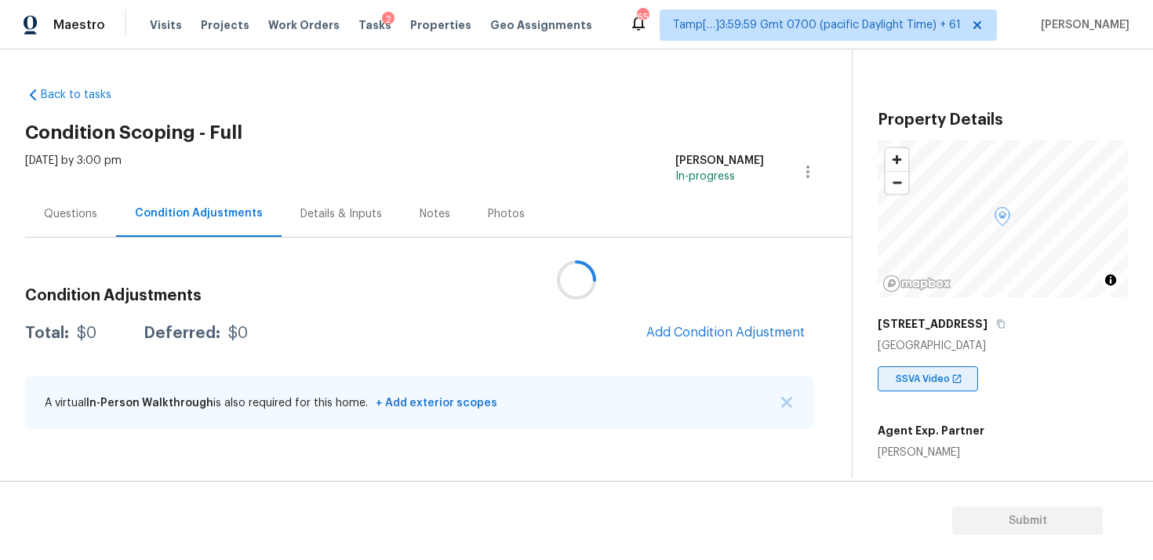
scroll to position [137, 0]
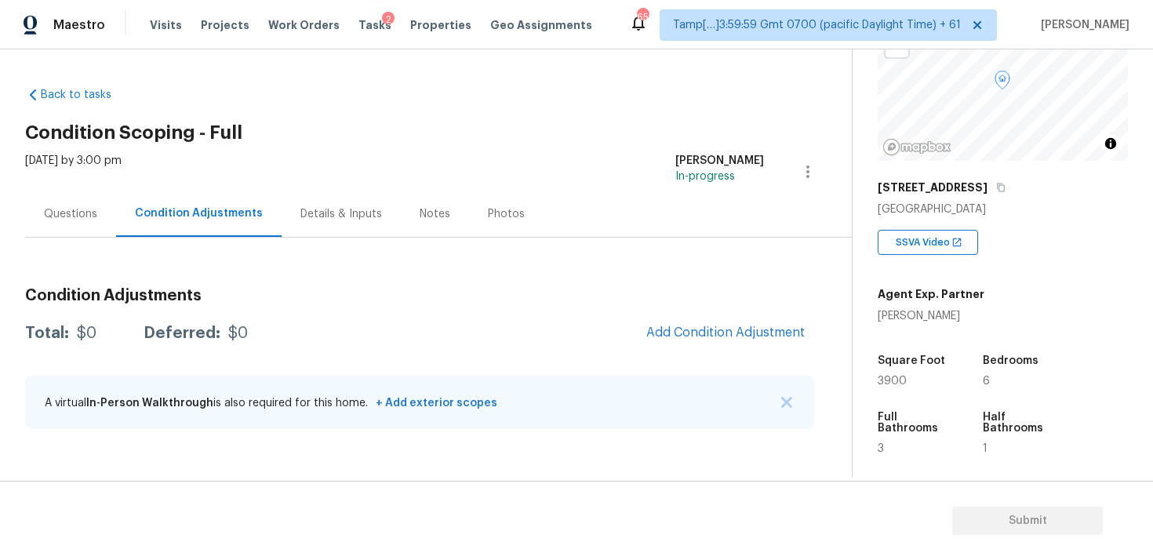
click at [761, 314] on div "Condition Adjustments Total: $0 Deferred: $0 Add Condition Adjustment A virtual…" at bounding box center [419, 359] width 789 height 168
click at [751, 322] on button "Add Condition Adjustment" at bounding box center [725, 332] width 177 height 33
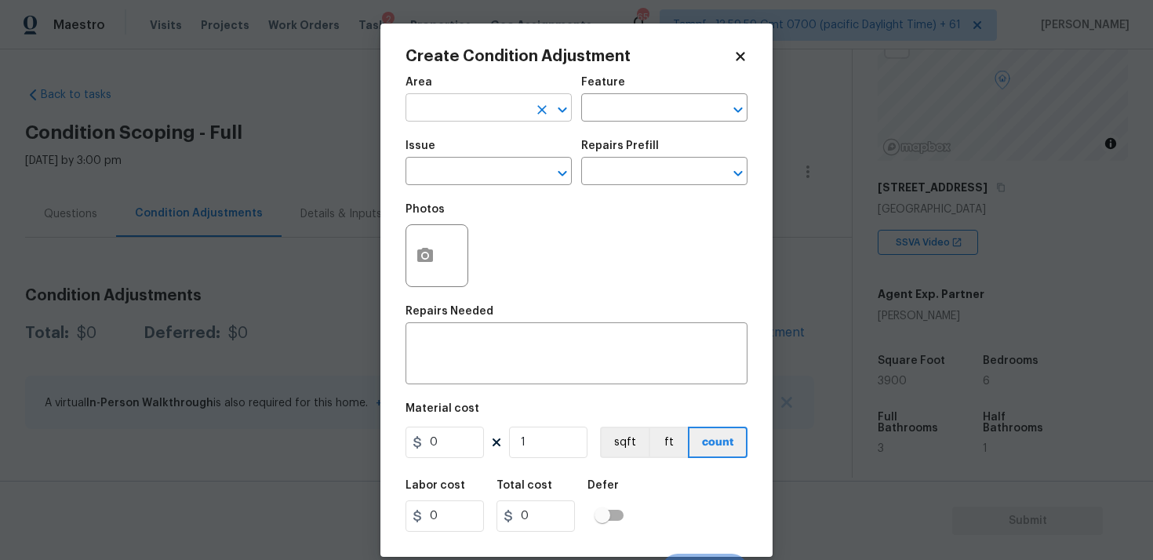
click at [517, 117] on input "text" at bounding box center [467, 109] width 122 height 24
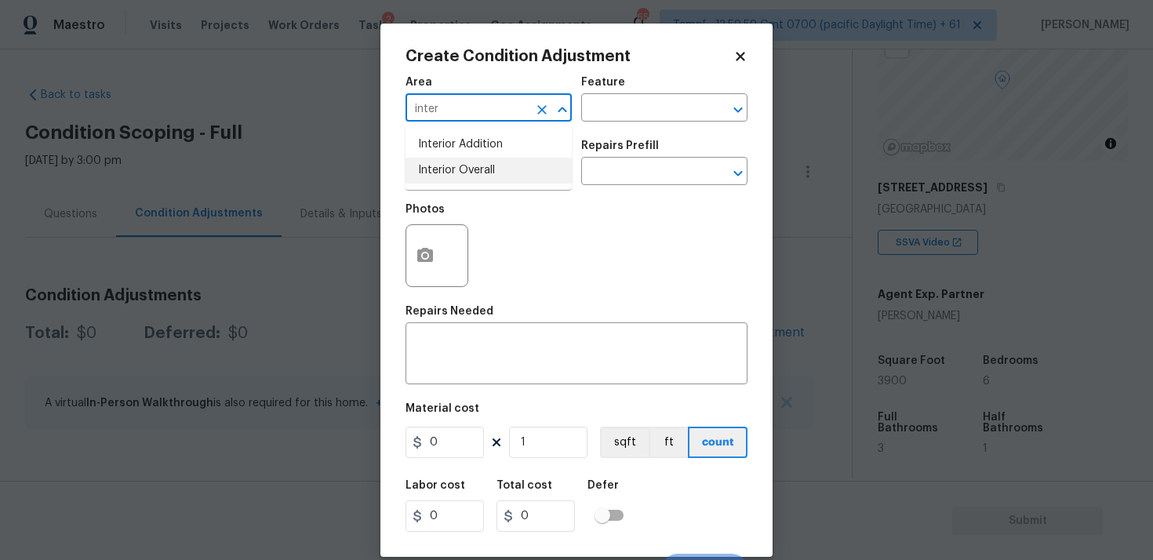
click at [503, 182] on li "Interior Overall" at bounding box center [489, 171] width 166 height 26
type input "Interior Overall"
click at [503, 182] on input "text" at bounding box center [467, 173] width 122 height 24
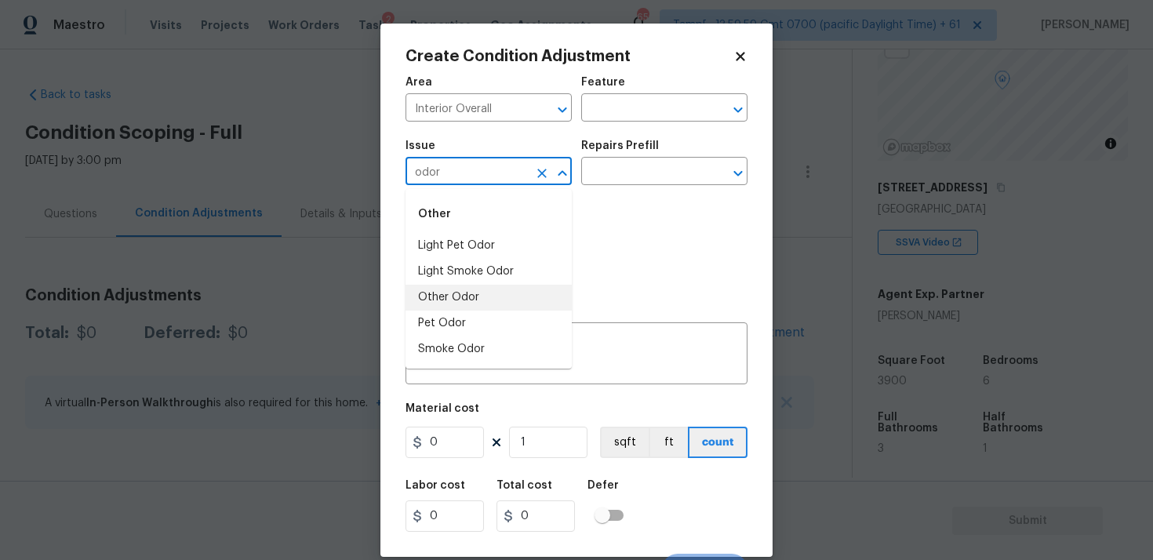
click at [467, 304] on li "Other Odor" at bounding box center [489, 298] width 166 height 26
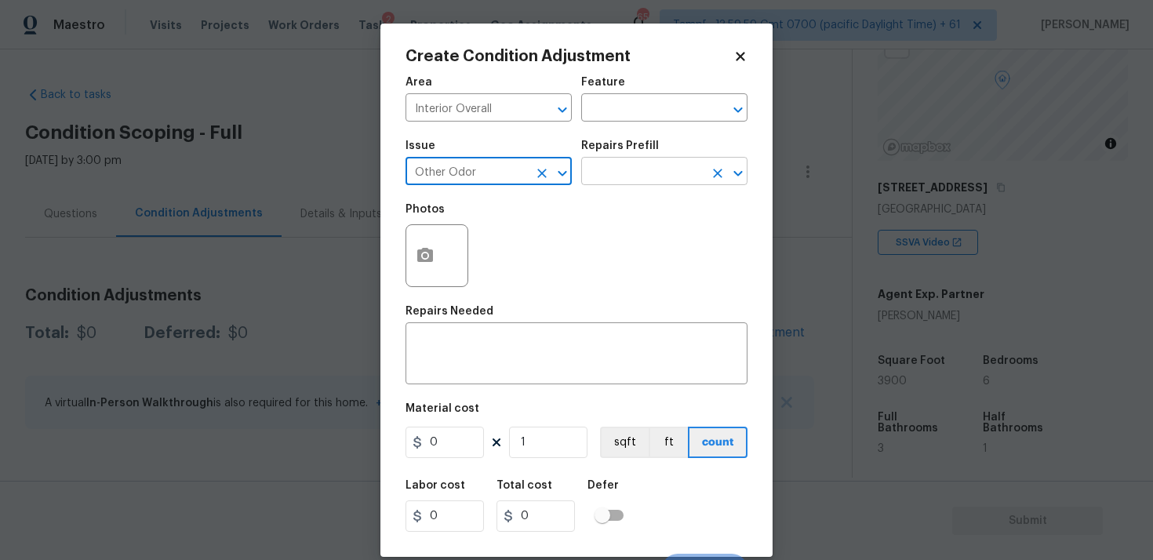
type input "Other Odor"
click at [623, 170] on input "text" at bounding box center [642, 173] width 122 height 24
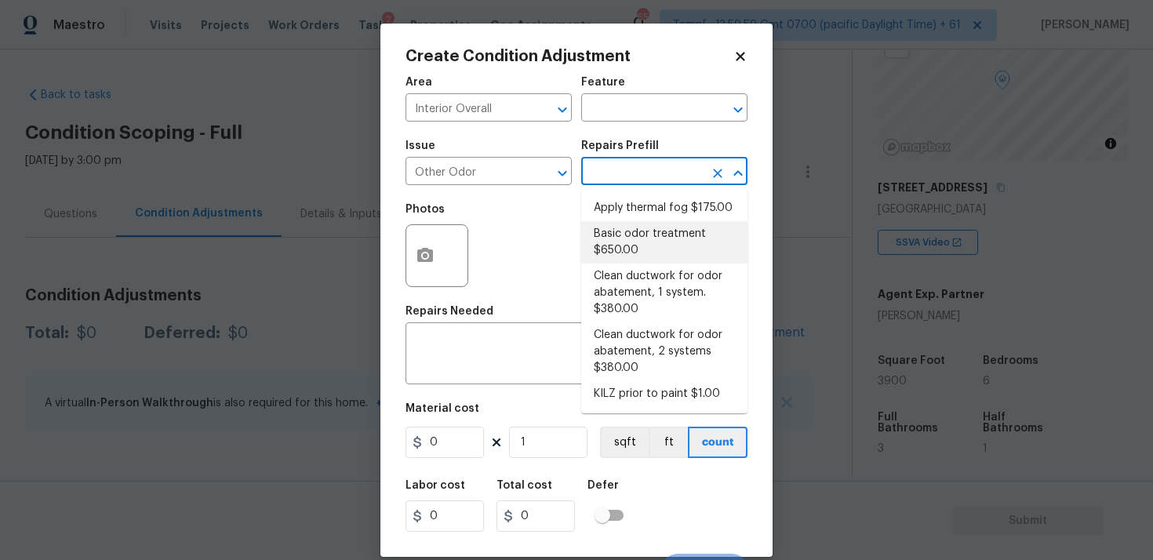
click at [617, 223] on li "Basic odor treatment $650.00" at bounding box center [664, 242] width 166 height 42
type textarea "OD Odor Protocol: Heavy Odor present. Remediate home odor. Including but not li…"
type input "650"
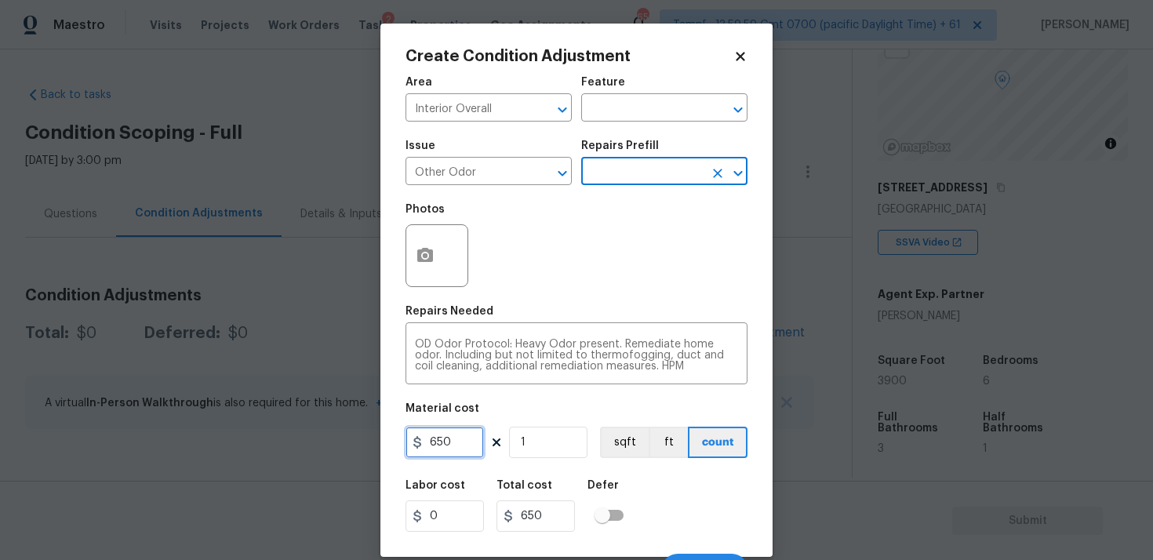
click at [467, 436] on input "650" at bounding box center [445, 442] width 78 height 31
type input "575"
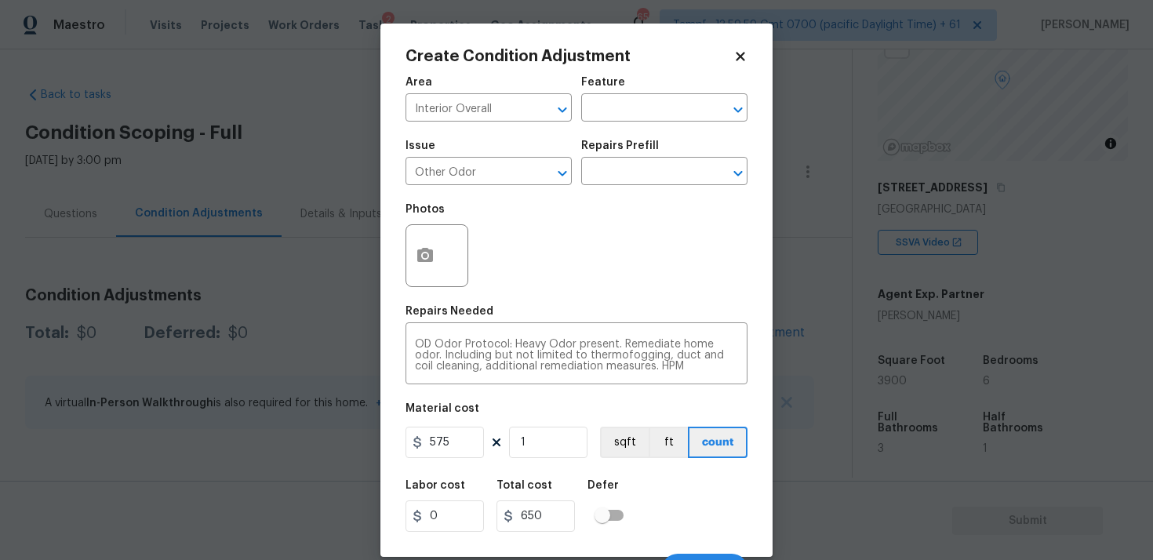
type input "575"
click at [639, 515] on div "Labor cost 0 Total cost 575 Defer" at bounding box center [577, 506] width 342 height 71
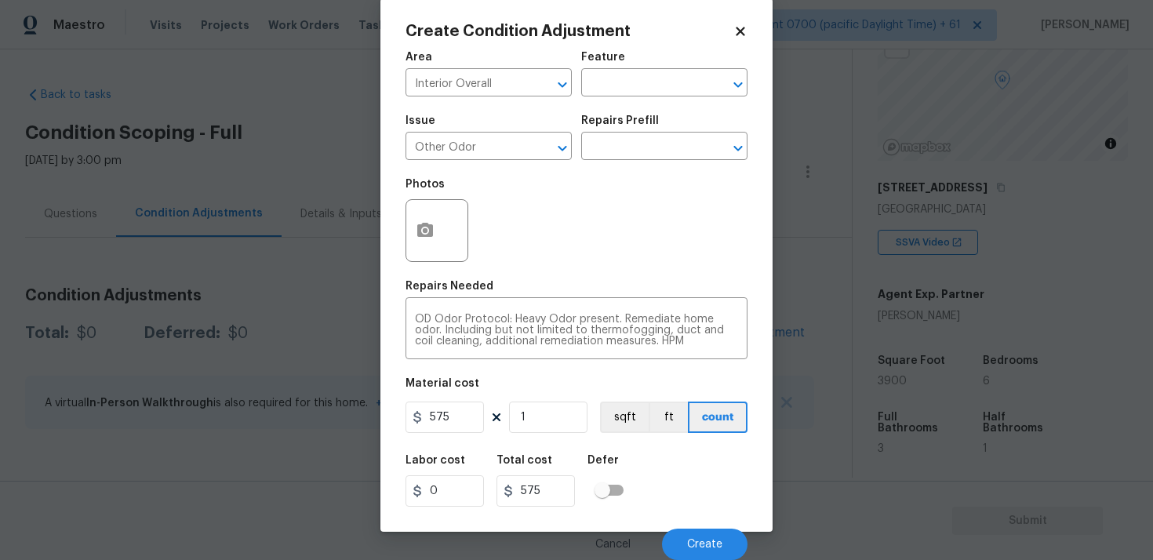
click at [697, 525] on div "Cancel Create" at bounding box center [577, 538] width 342 height 44
click at [698, 543] on span "Create" at bounding box center [704, 545] width 35 height 12
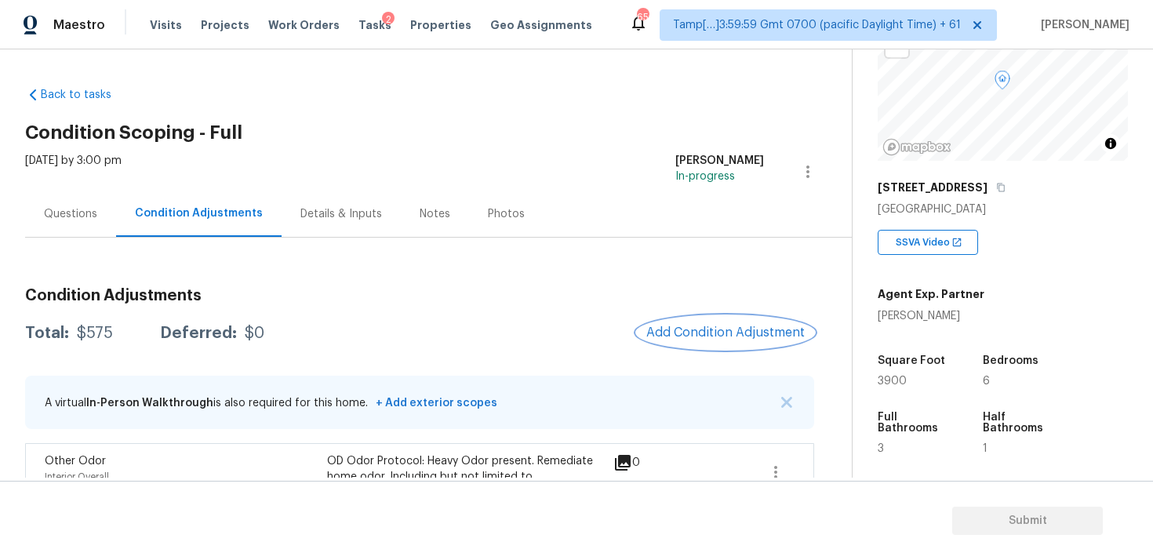
scroll to position [69, 0]
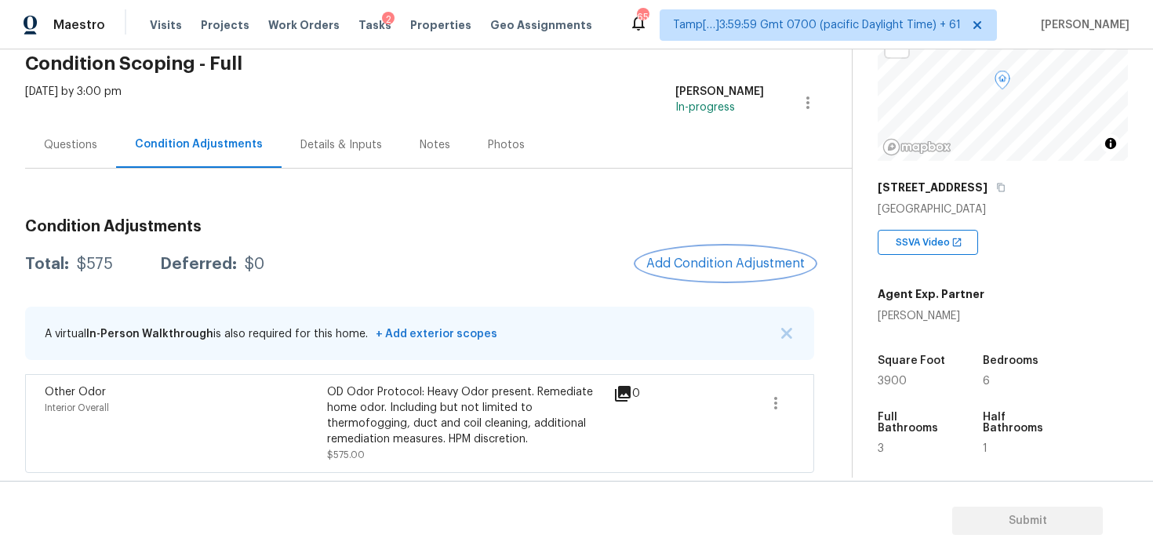
click at [685, 271] on button "Add Condition Adjustment" at bounding box center [725, 263] width 177 height 33
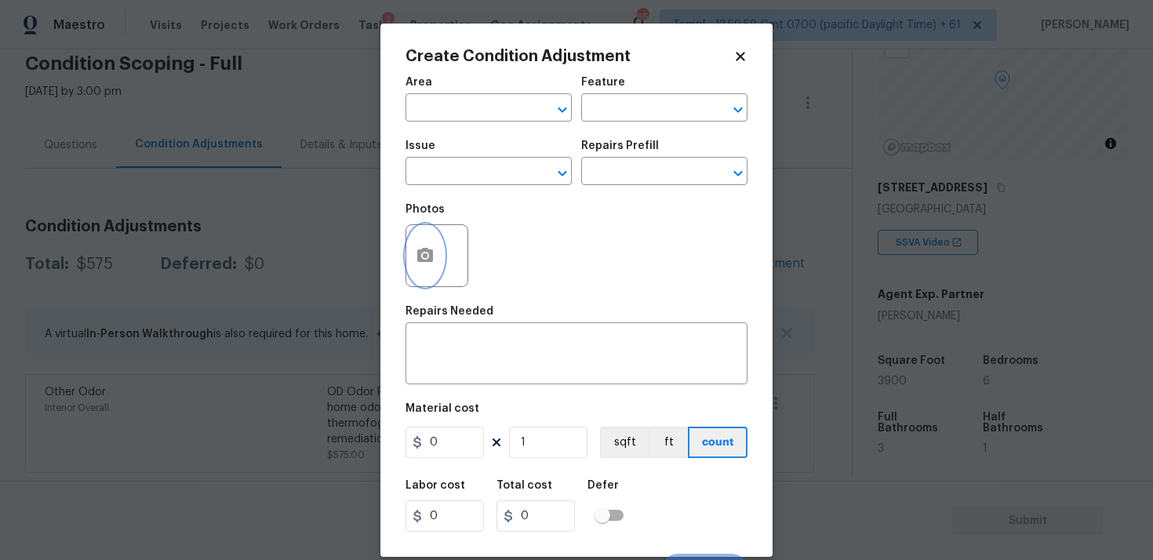
click at [438, 253] on button "button" at bounding box center [425, 255] width 38 height 61
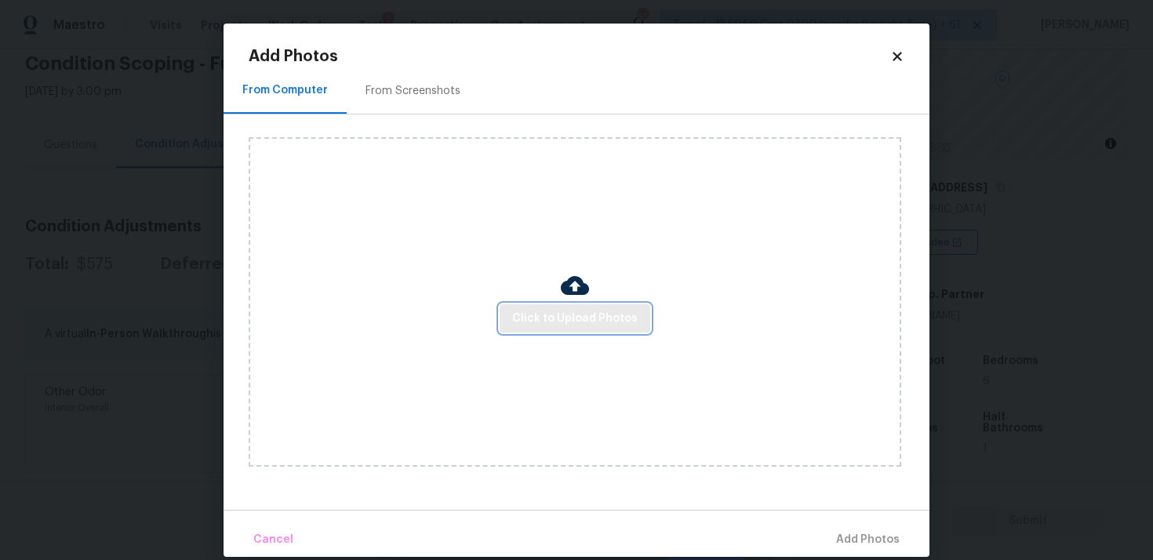
click at [547, 319] on span "Click to Upload Photos" at bounding box center [575, 319] width 126 height 20
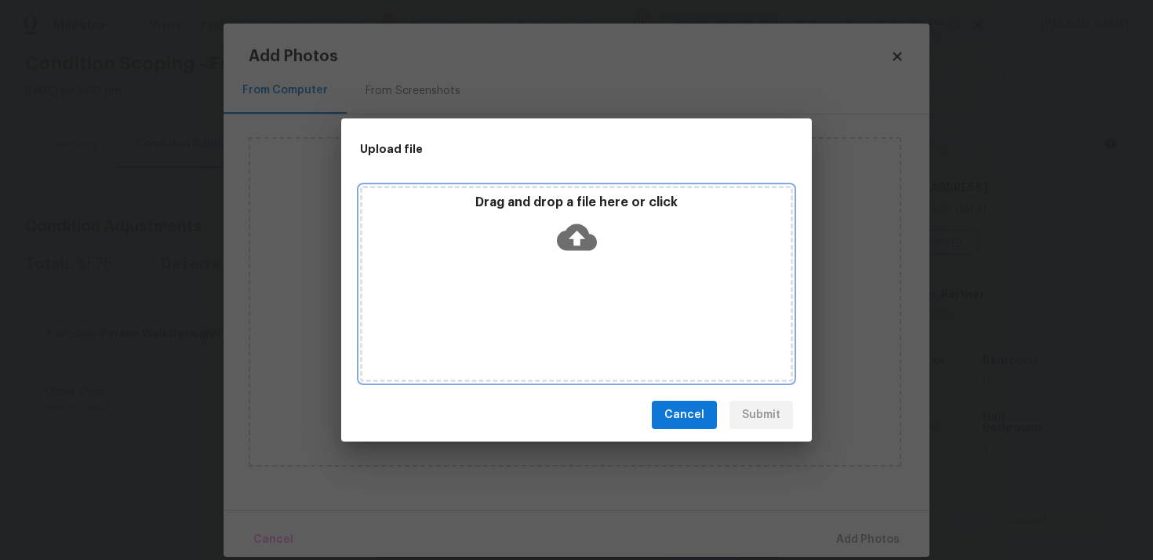
click at [577, 223] on icon at bounding box center [577, 237] width 40 height 40
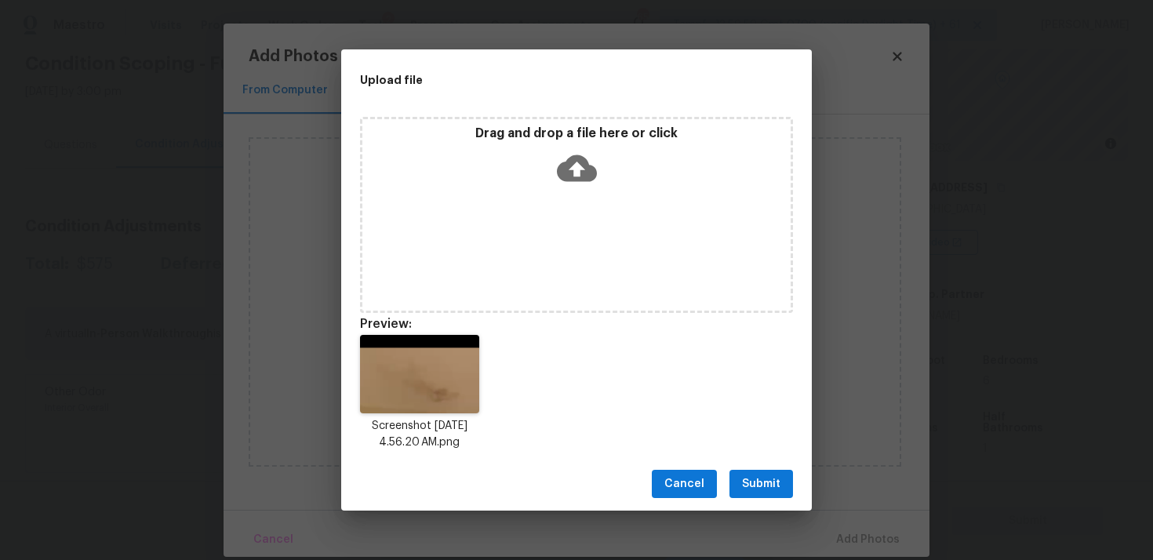
drag, startPoint x: 770, startPoint y: 485, endPoint x: 769, endPoint y: 473, distance: 11.8
click at [770, 485] on span "Submit" at bounding box center [761, 485] width 38 height 20
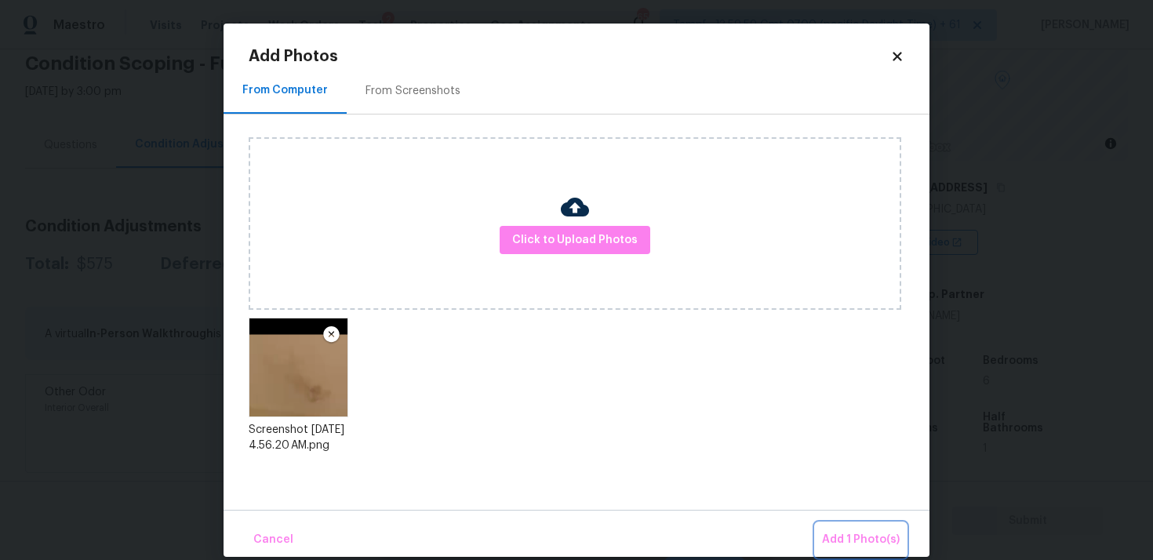
click at [842, 533] on span "Add 1 Photo(s)" at bounding box center [861, 540] width 78 height 20
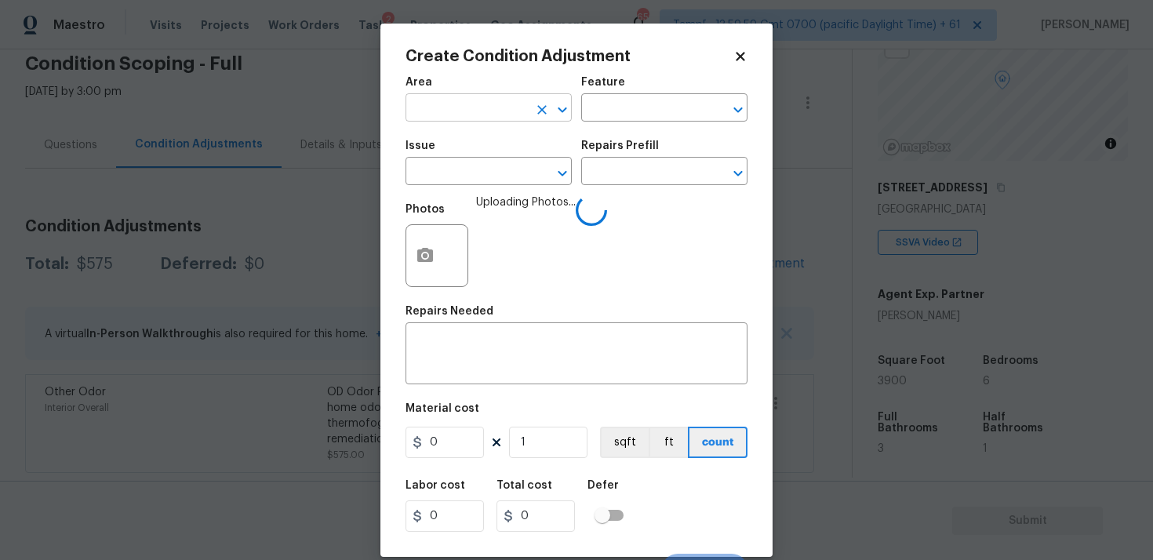
click at [493, 103] on input "text" at bounding box center [467, 109] width 122 height 24
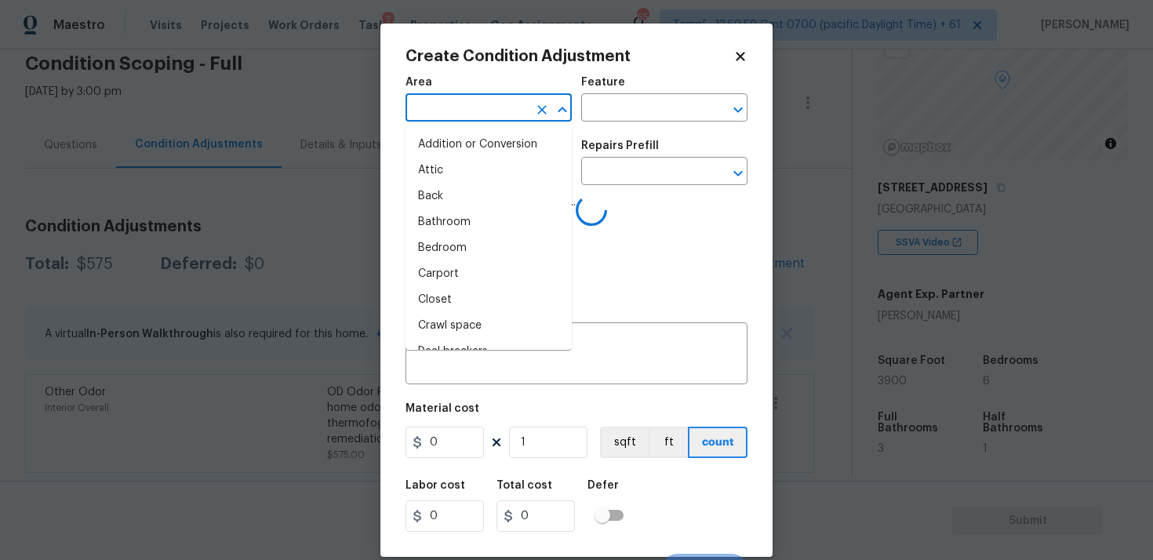
type input "i"
type input "nte"
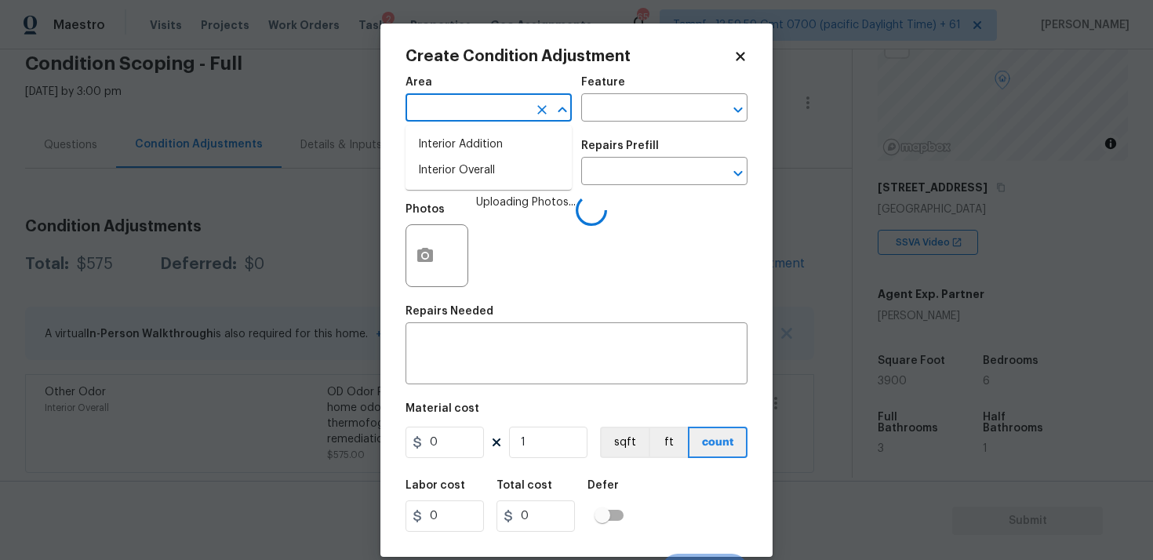
type input "r"
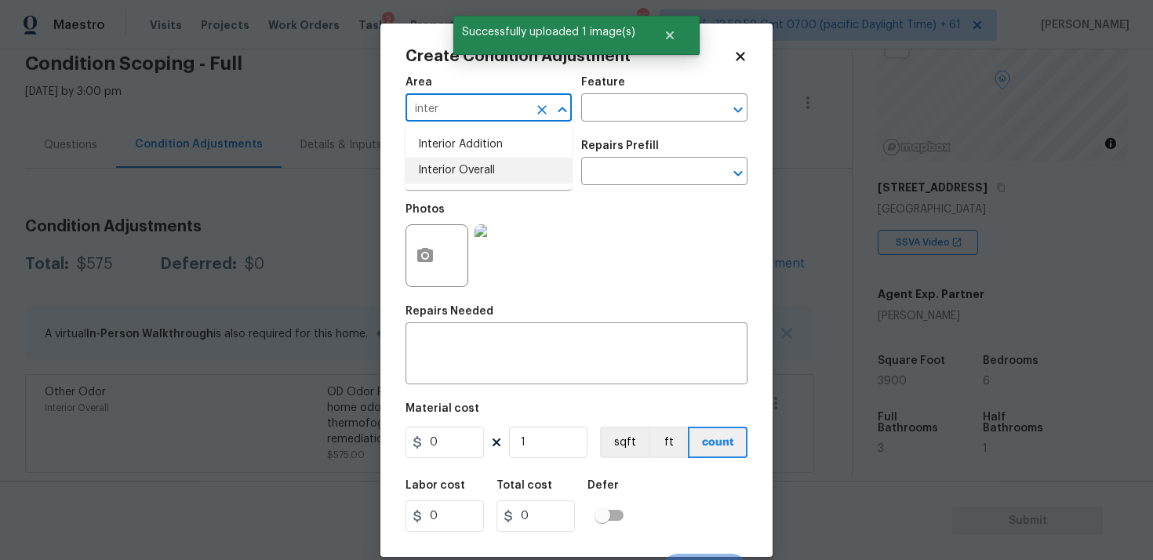
click at [491, 177] on li "Interior Overall" at bounding box center [489, 171] width 166 height 26
type input "Interior Overall"
click at [491, 177] on input "text" at bounding box center [467, 173] width 122 height 24
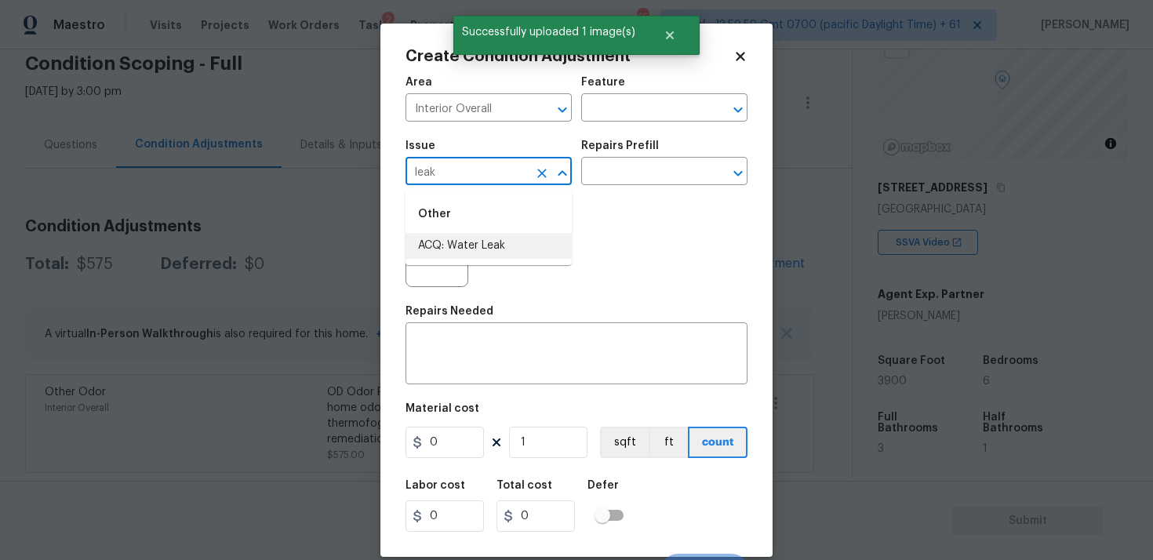
click at [495, 235] on li "ACQ: Water Leak" at bounding box center [489, 246] width 166 height 26
type input "ACQ: Water Leak"
click at [624, 170] on input "text" at bounding box center [642, 173] width 122 height 24
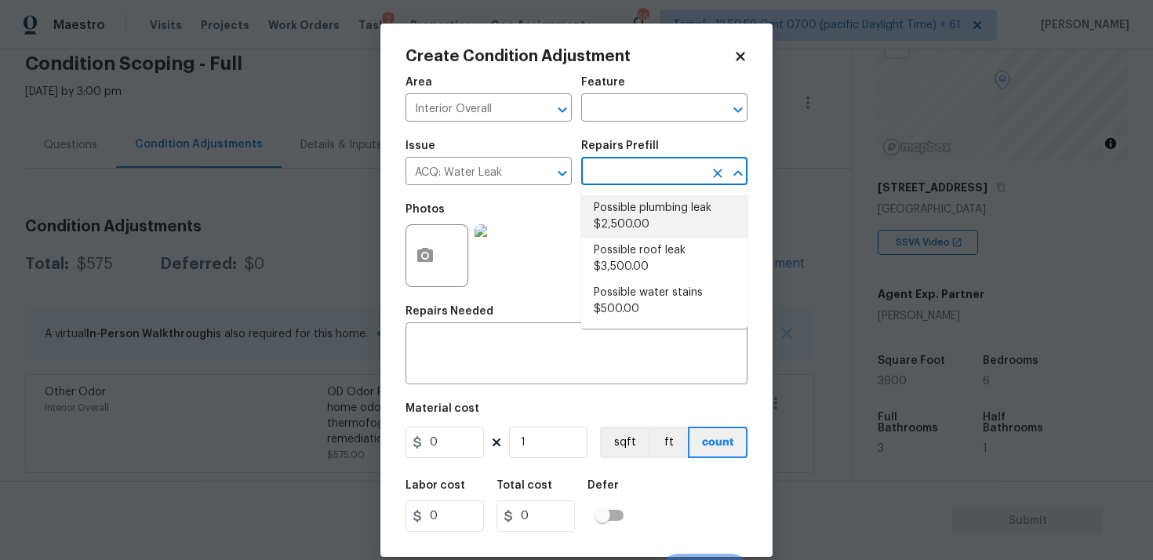
click at [631, 224] on li "Possible plumbing leak $2,500.00" at bounding box center [664, 216] width 166 height 42
type input "Acquisition"
type textarea "Acquisition Scope: Possible plumbing leak"
type input "2500"
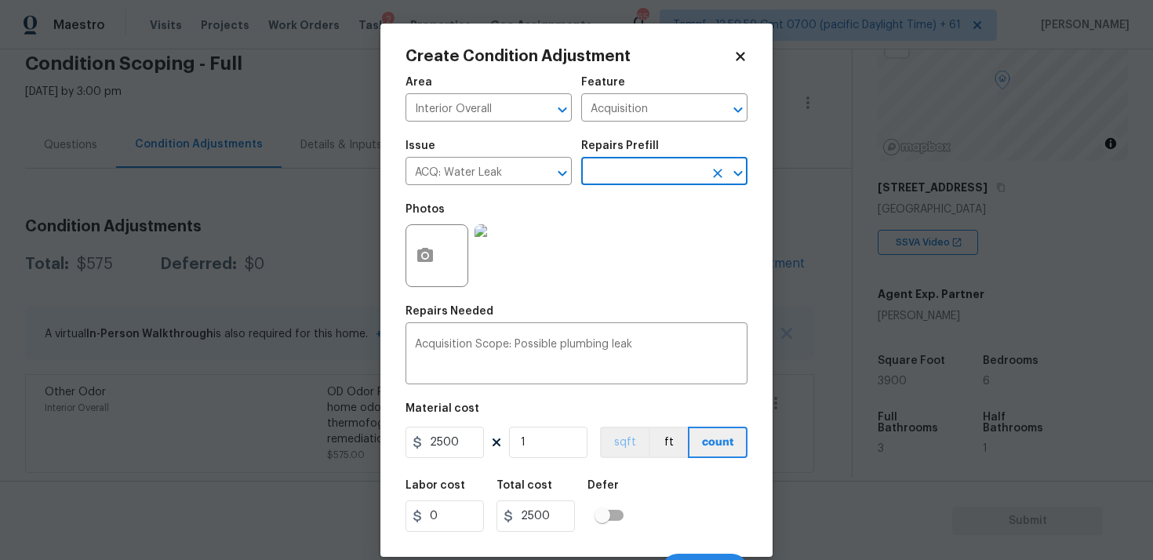
scroll to position [26, 0]
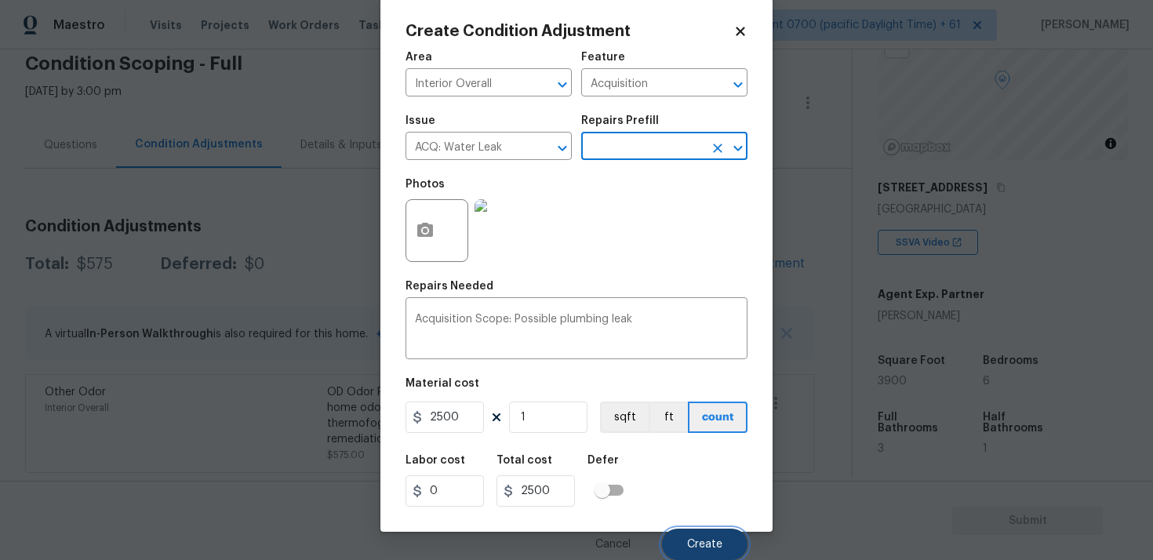
click at [698, 530] on button "Create" at bounding box center [705, 544] width 86 height 31
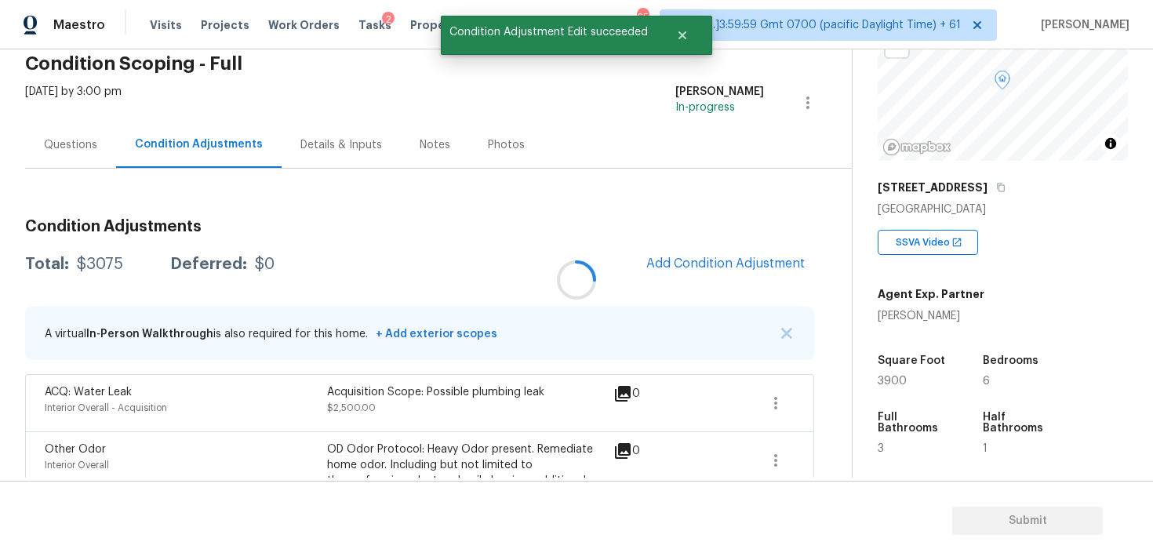
scroll to position [0, 0]
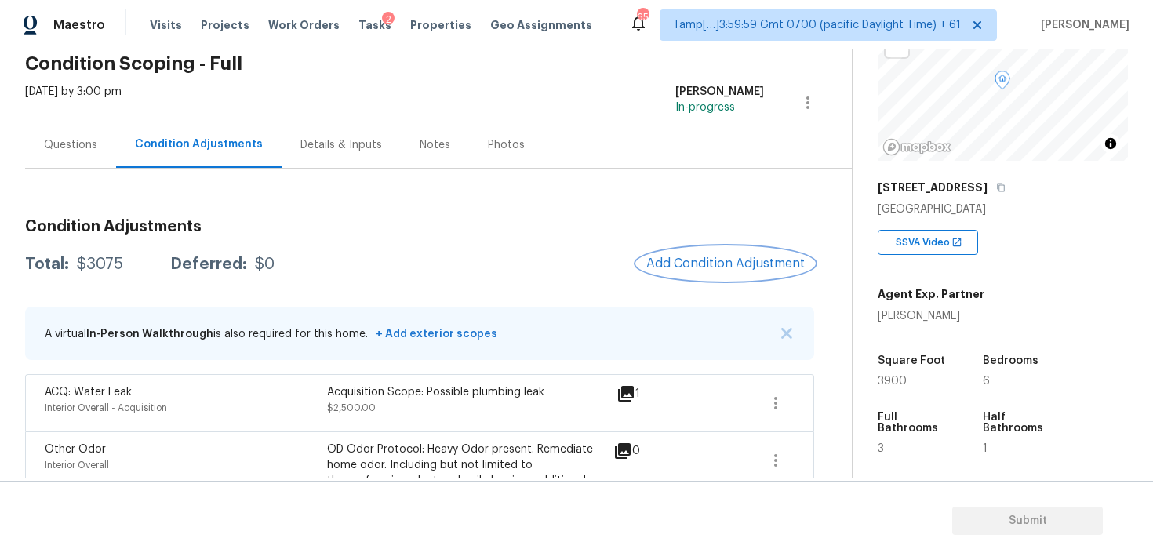
click at [705, 264] on span "Add Condition Adjustment" at bounding box center [725, 264] width 158 height 14
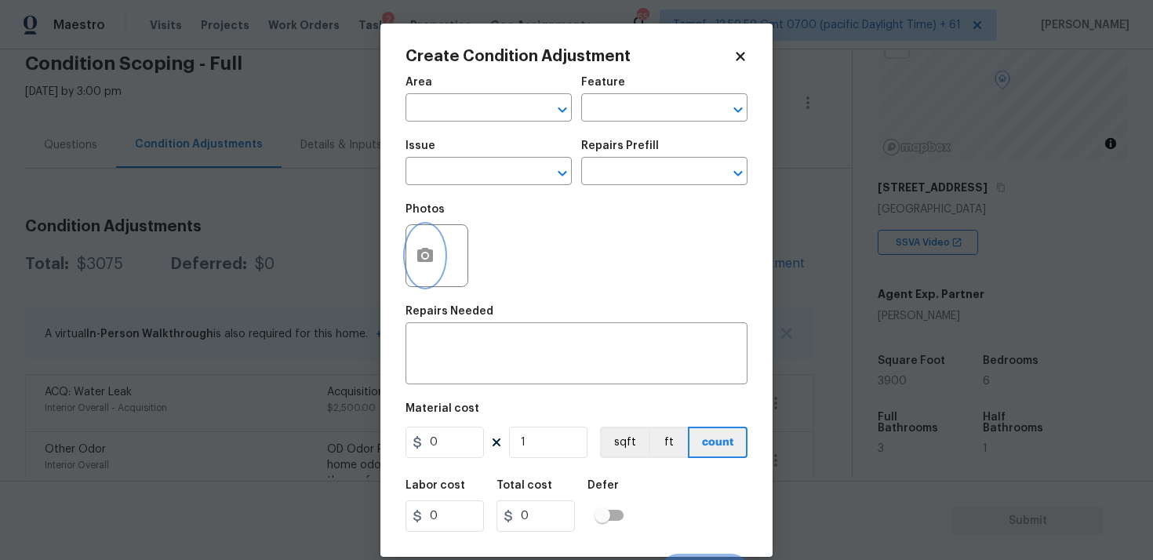
click at [442, 246] on button "button" at bounding box center [425, 255] width 38 height 61
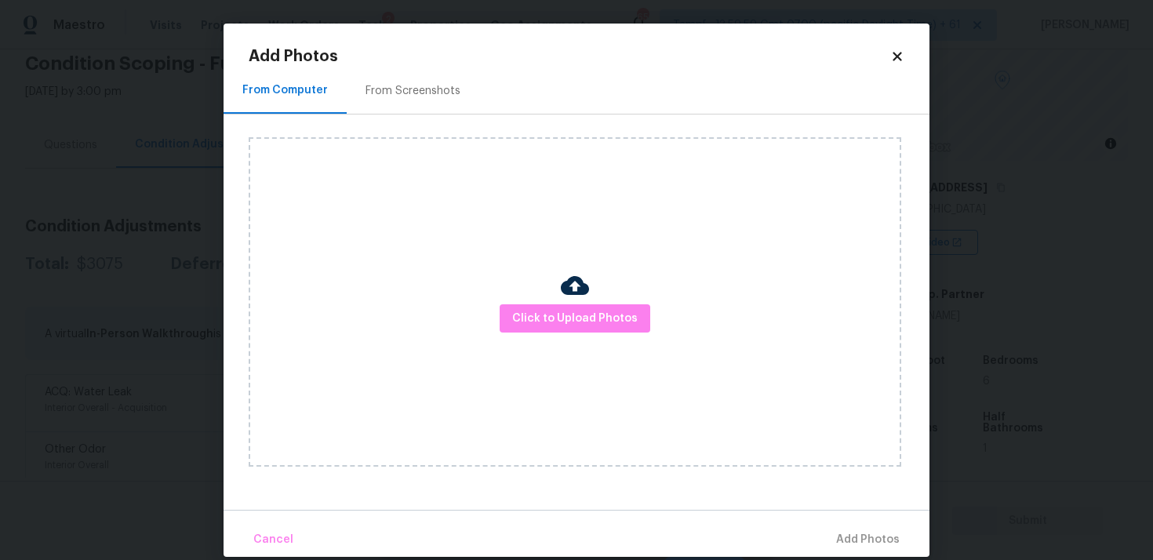
click at [530, 299] on div "Click to Upload Photos" at bounding box center [575, 302] width 653 height 330
click at [598, 319] on span "Click to Upload Photos" at bounding box center [575, 319] width 126 height 20
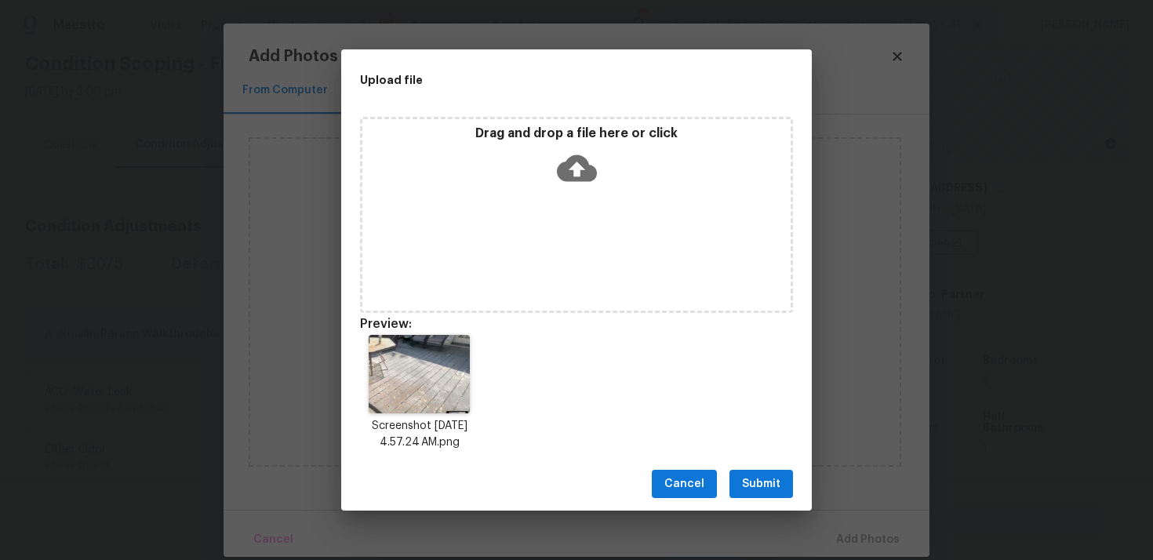
click at [592, 208] on div "Drag and drop a file here or click" at bounding box center [576, 215] width 433 height 196
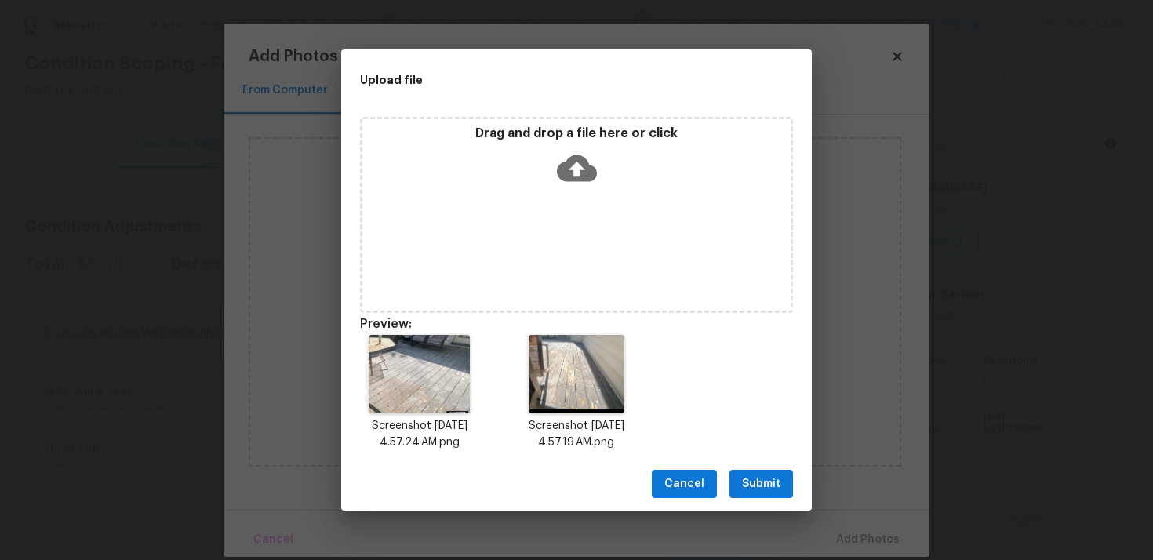
click at [756, 495] on button "Submit" at bounding box center [762, 484] width 64 height 29
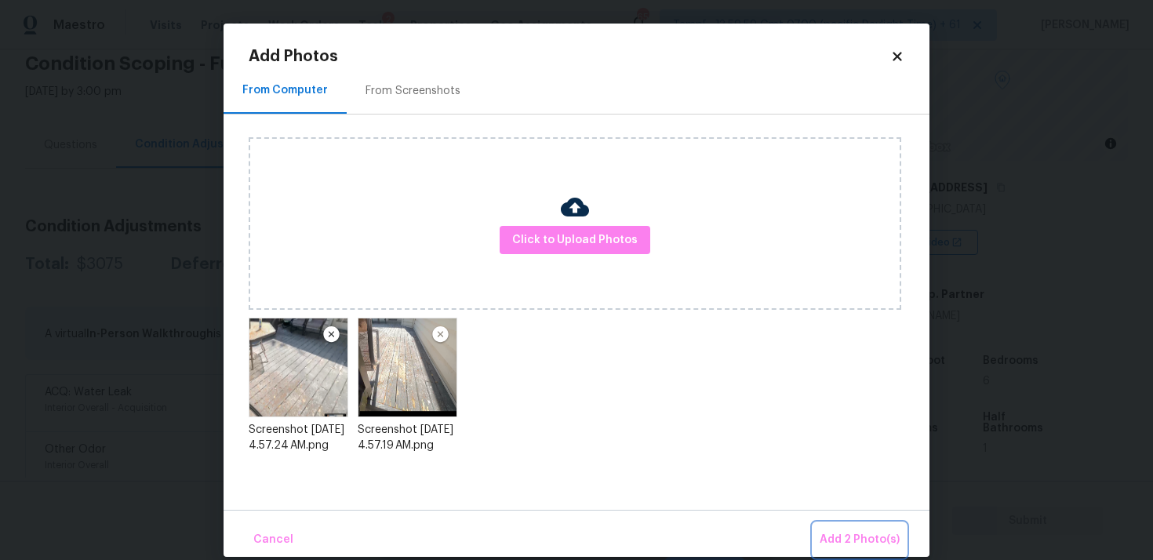
click at [857, 546] on span "Add 2 Photo(s)" at bounding box center [860, 540] width 80 height 20
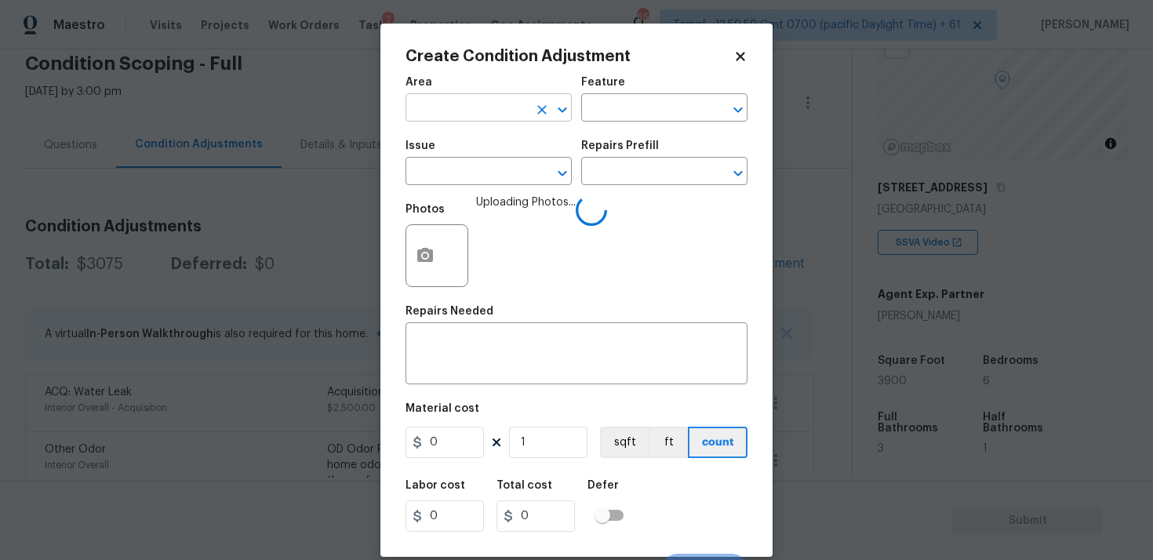
click at [504, 98] on input "text" at bounding box center [467, 109] width 122 height 24
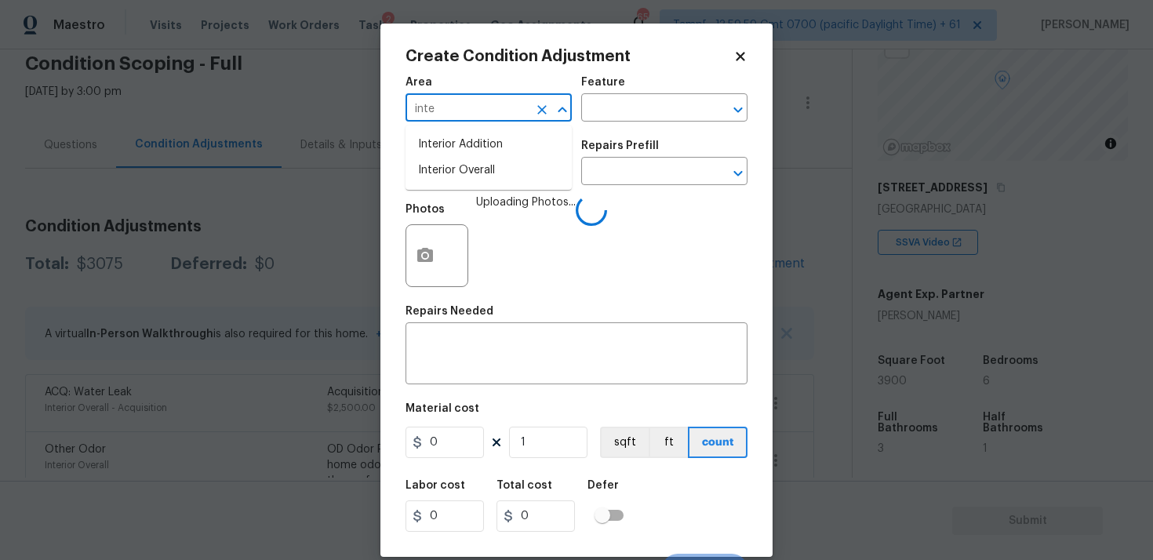
type input "inter"
click at [535, 105] on icon "Clear" at bounding box center [542, 110] width 16 height 16
click at [488, 189] on ul "Exterior Addition Exterior Overall" at bounding box center [489, 158] width 166 height 64
click at [486, 167] on li "Exterior Overall" at bounding box center [489, 171] width 166 height 26
type input "Exterior Overall"
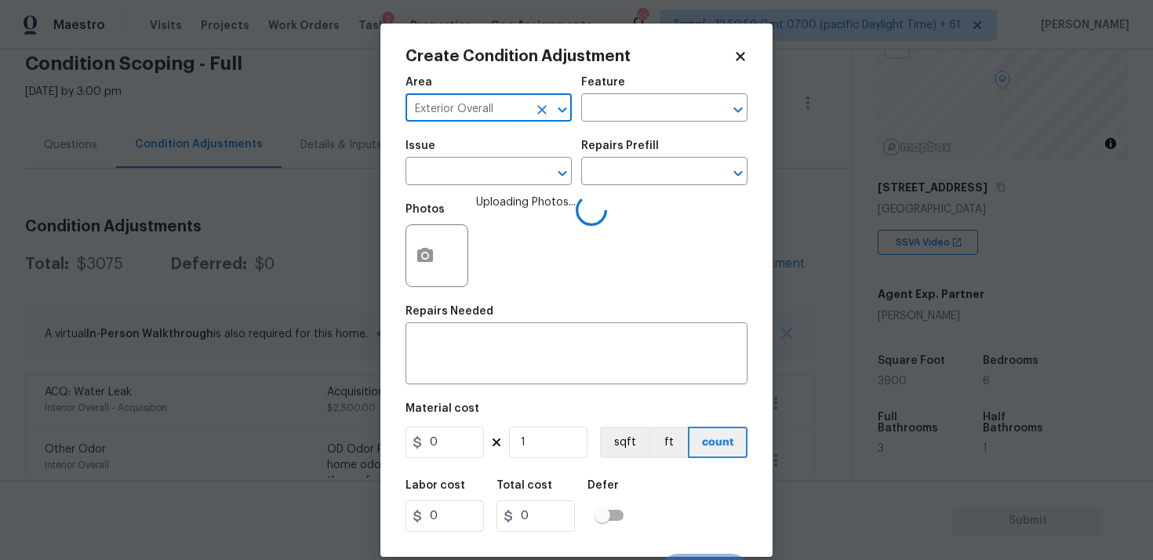
click at [486, 167] on input "text" at bounding box center [467, 173] width 122 height 24
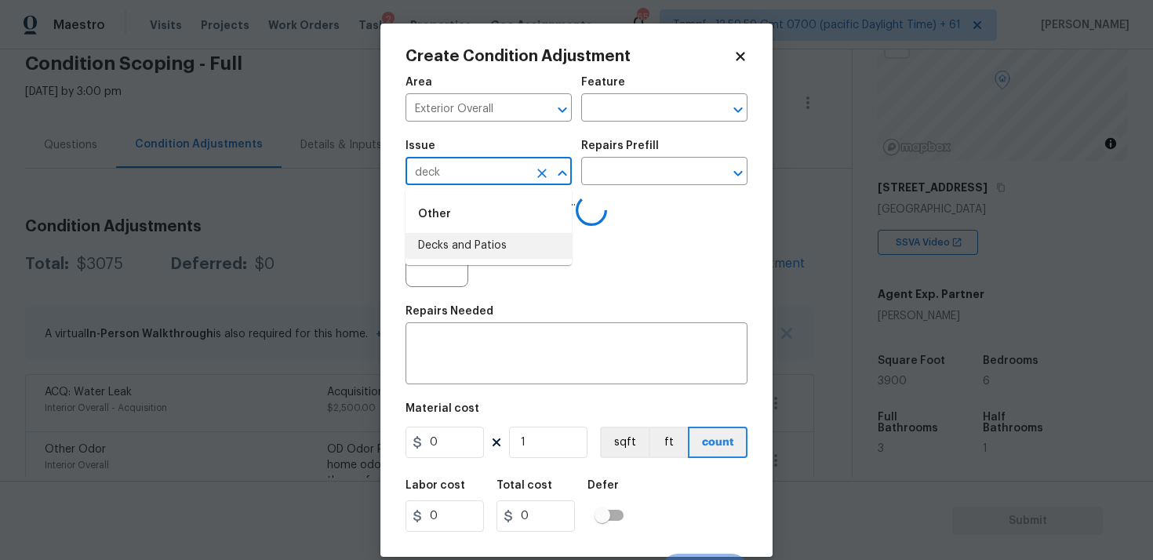
click at [471, 240] on li "Decks and Patios" at bounding box center [489, 246] width 166 height 26
type input "Decks and Patios"
click at [490, 360] on textarea at bounding box center [576, 355] width 323 height 33
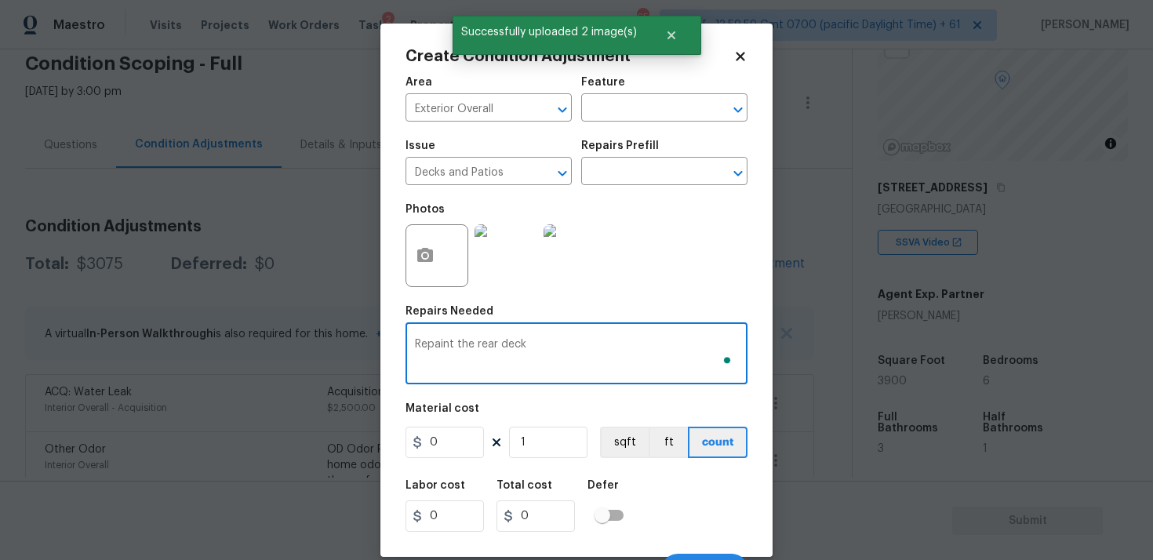
type textarea "Repaint the rear deck"
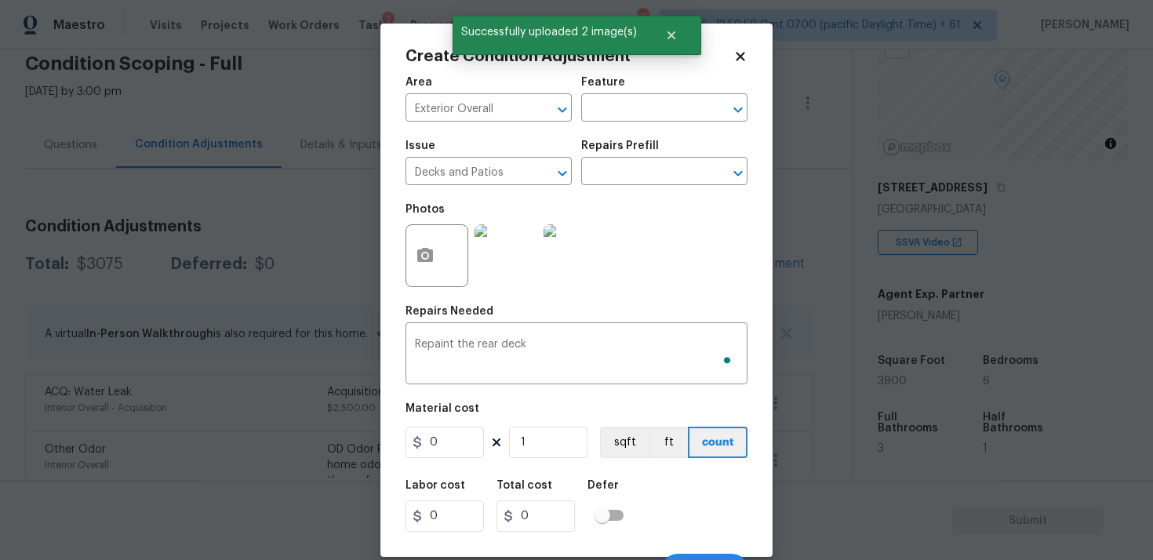
click at [446, 474] on div "Labor cost 0 Total cost 0 Defer" at bounding box center [577, 506] width 342 height 71
click at [446, 448] on input "0" at bounding box center [445, 442] width 78 height 31
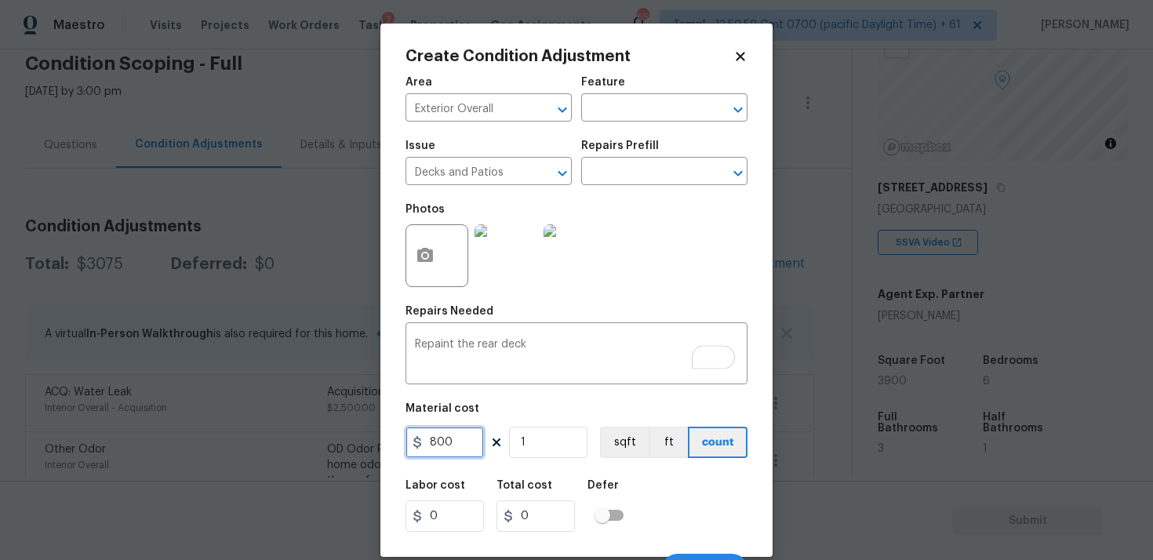
type input "800"
click at [682, 505] on div "Labor cost 0 Total cost 0 Defer" at bounding box center [577, 506] width 342 height 71
type input "800"
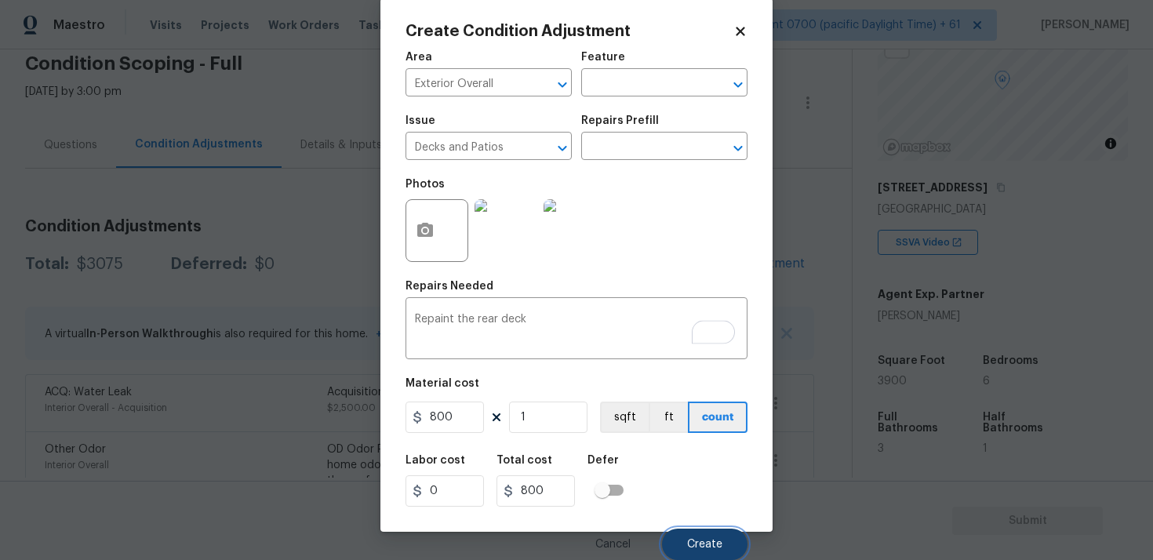
click at [697, 537] on button "Create" at bounding box center [705, 544] width 86 height 31
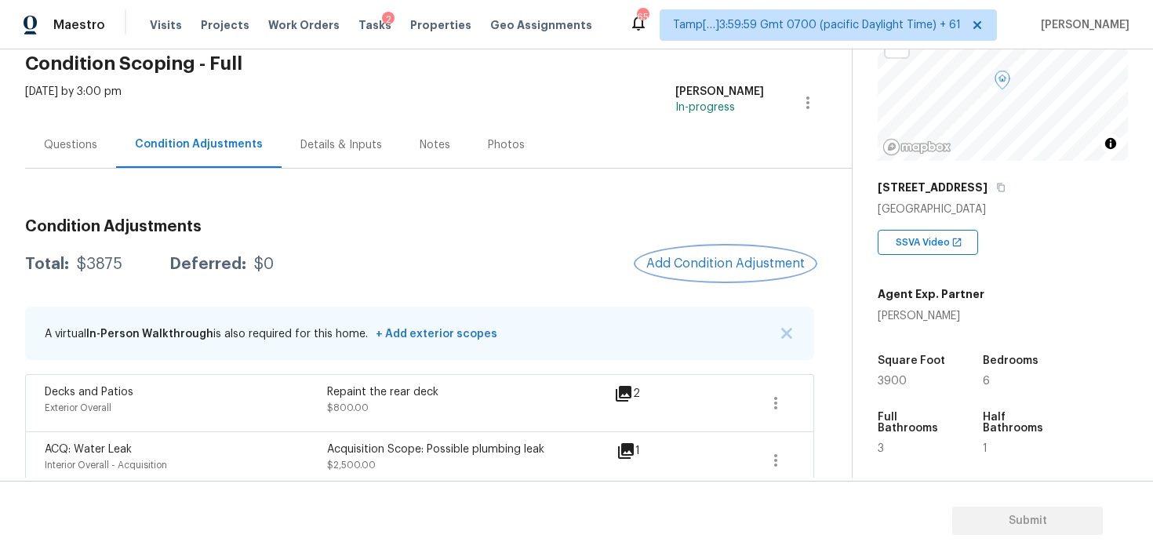
scroll to position [184, 0]
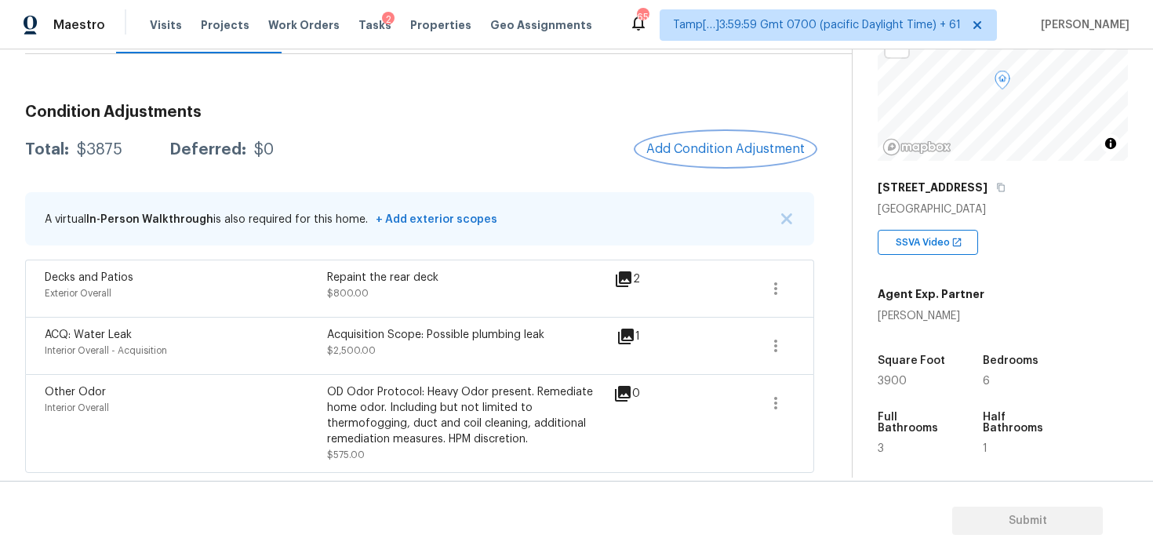
click at [731, 159] on button "Add Condition Adjustment" at bounding box center [725, 149] width 177 height 33
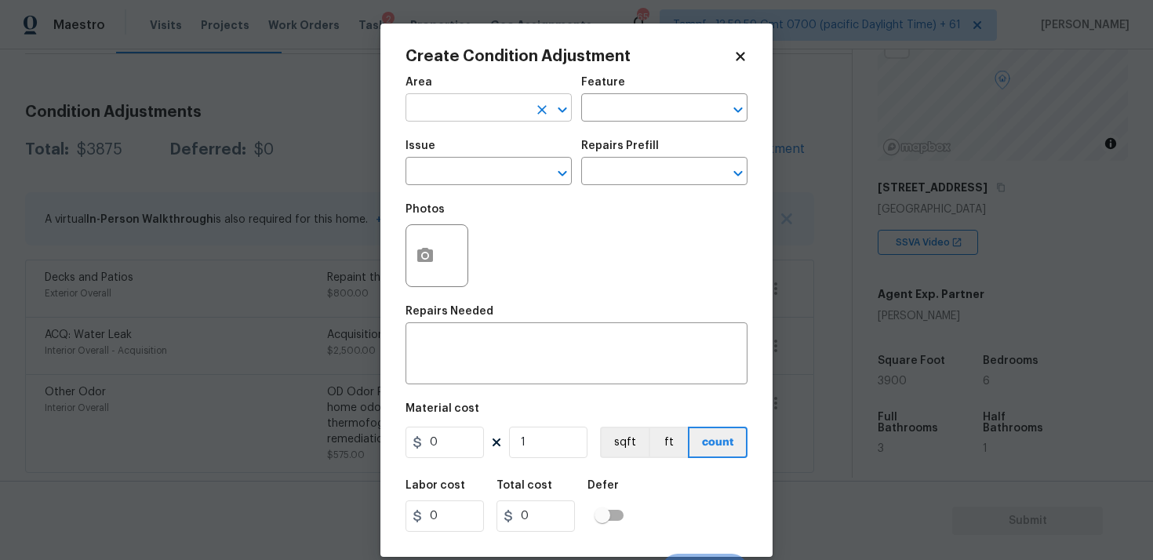
click at [475, 107] on input "text" at bounding box center [467, 109] width 122 height 24
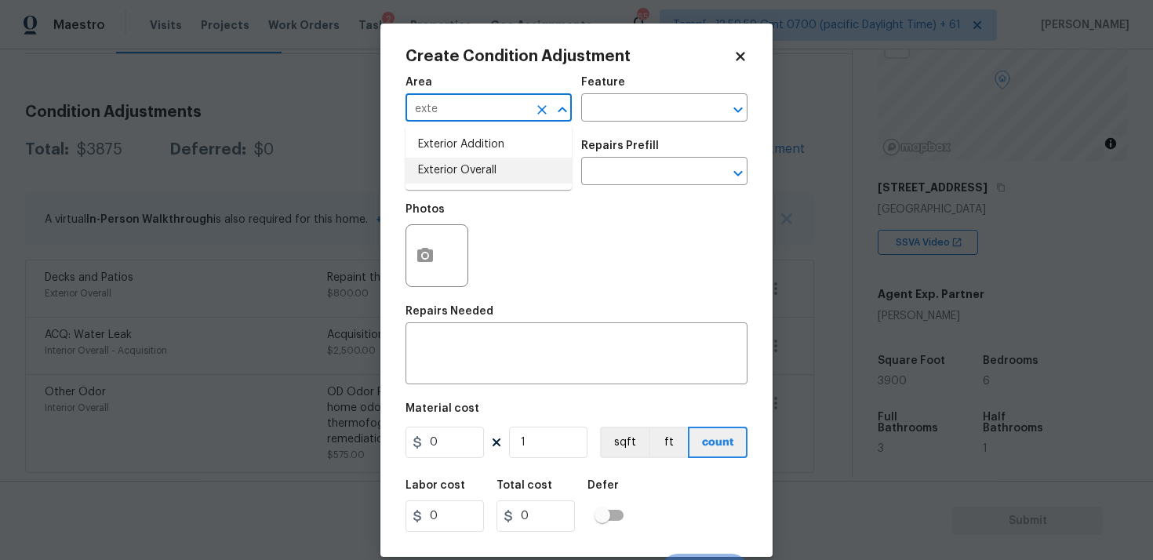
click at [493, 161] on li "Exterior Overall" at bounding box center [489, 171] width 166 height 26
type input "Exterior Overall"
click at [493, 161] on input "text" at bounding box center [467, 173] width 122 height 24
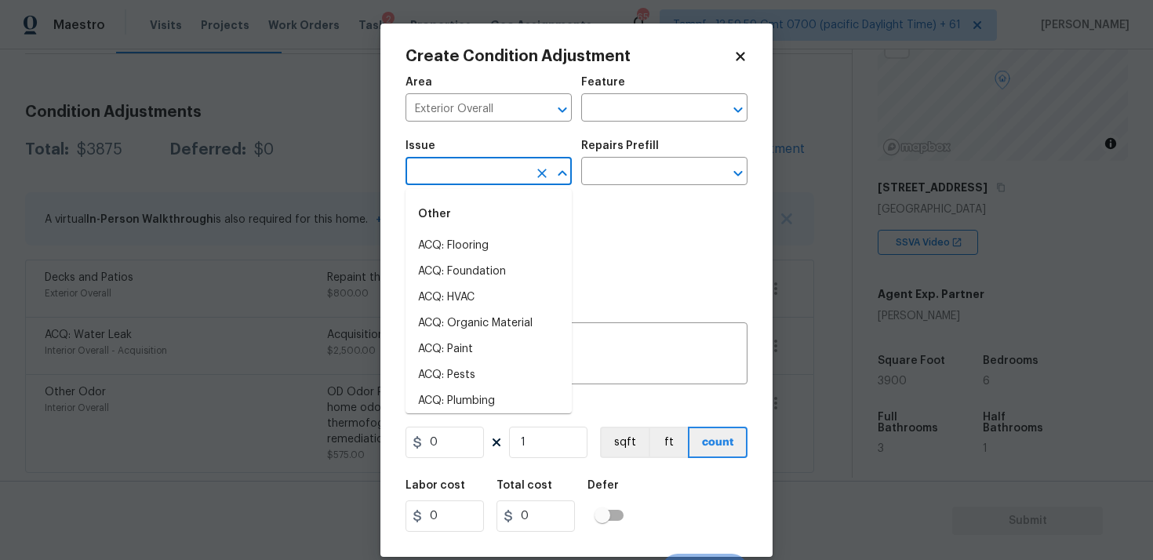
click at [493, 161] on input "text" at bounding box center [467, 173] width 122 height 24
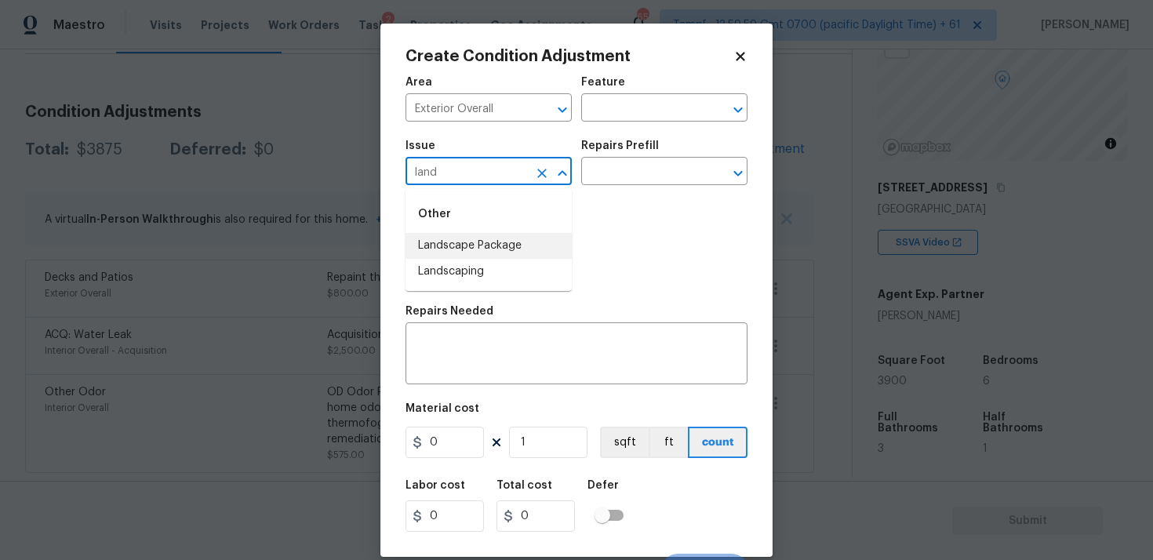
click at [498, 236] on li "Landscape Package" at bounding box center [489, 246] width 166 height 26
type input "Landscape Package"
click at [604, 182] on input "text" at bounding box center [642, 173] width 122 height 24
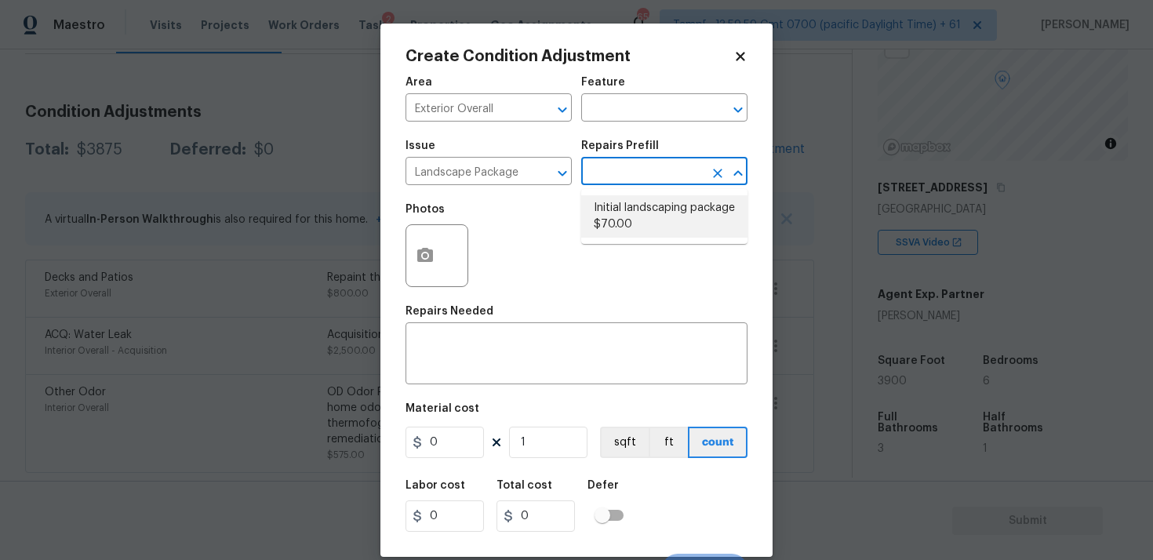
click at [614, 207] on li "Initial landscaping package $70.00" at bounding box center [664, 216] width 166 height 42
type input "Home Readiness Packages"
type textarea "Mowing of grass up to 6" in height. Mow, edge along driveways & sidewalks, trim…"
type input "70"
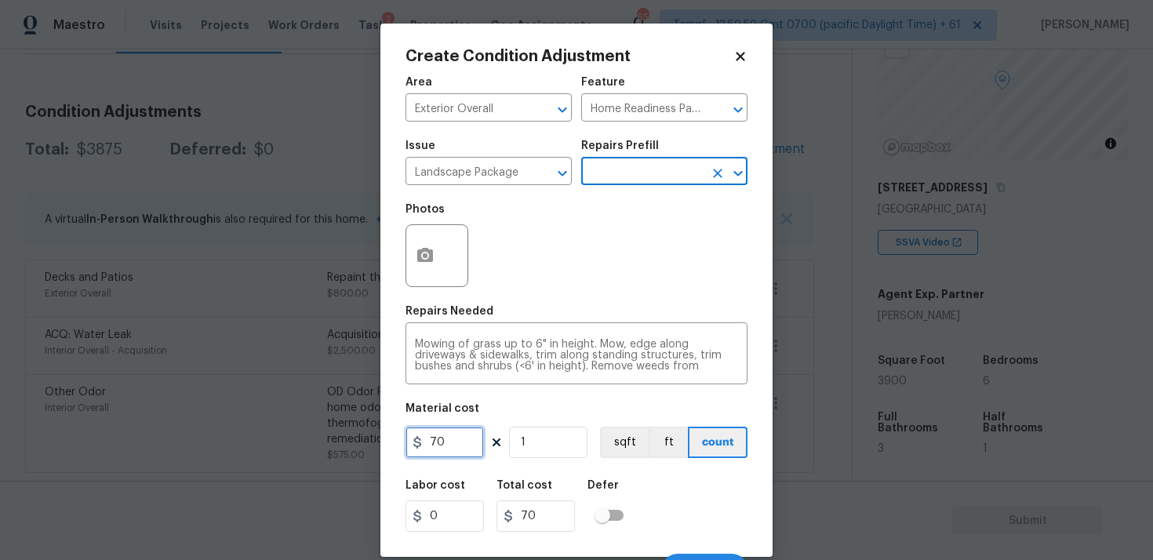
click at [446, 443] on input "70" at bounding box center [445, 442] width 78 height 31
type input "2000"
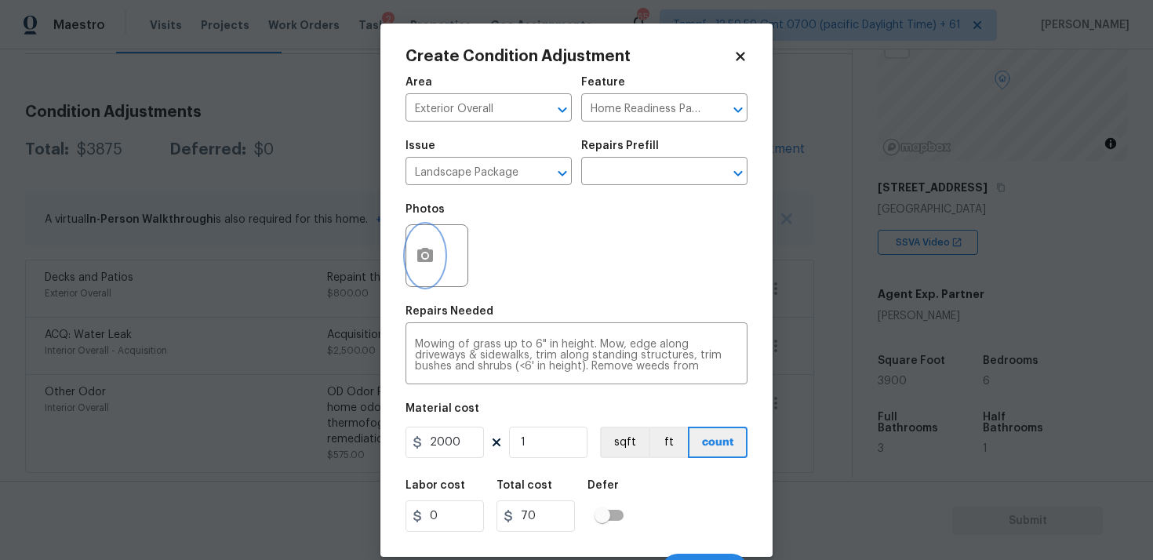
click at [424, 239] on button "button" at bounding box center [425, 255] width 38 height 61
type input "2000"
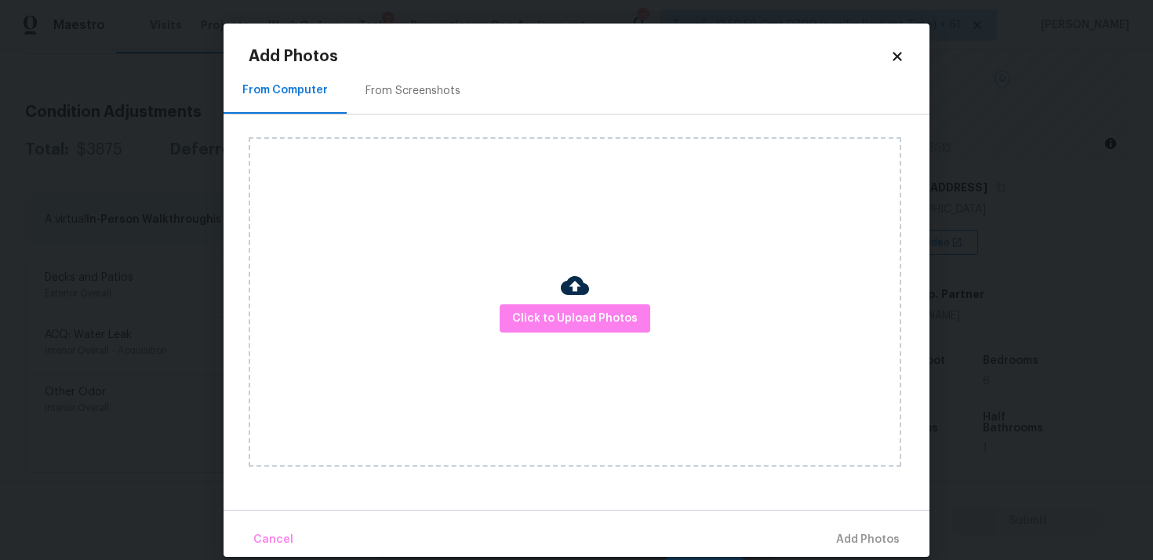
click at [586, 341] on div "Click to Upload Photos" at bounding box center [575, 302] width 653 height 330
click at [582, 323] on span "Click to Upload Photos" at bounding box center [575, 319] width 126 height 20
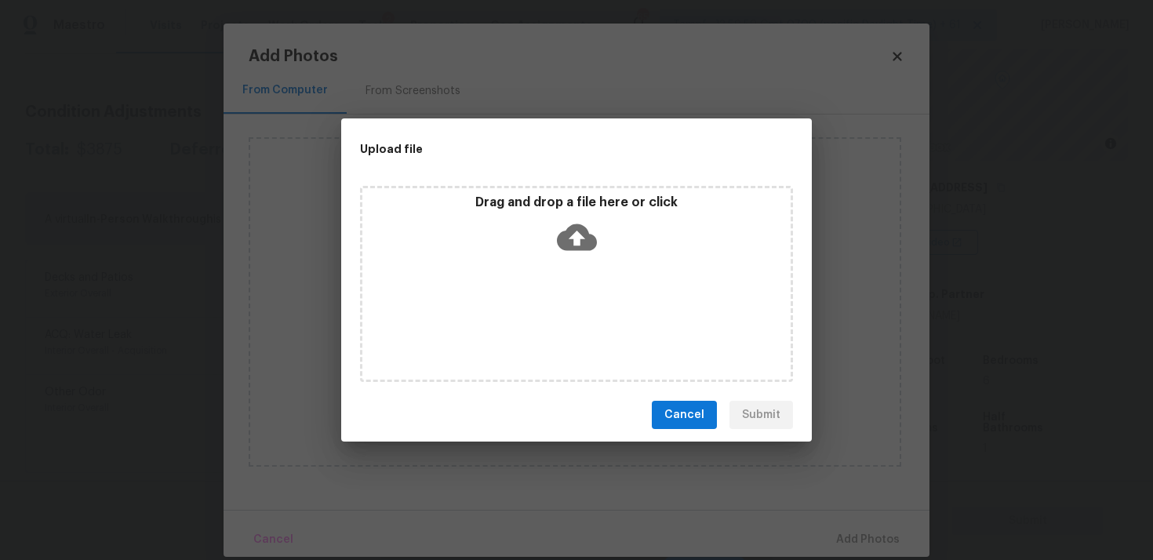
click at [552, 237] on div "Drag and drop a file here or click" at bounding box center [576, 228] width 428 height 67
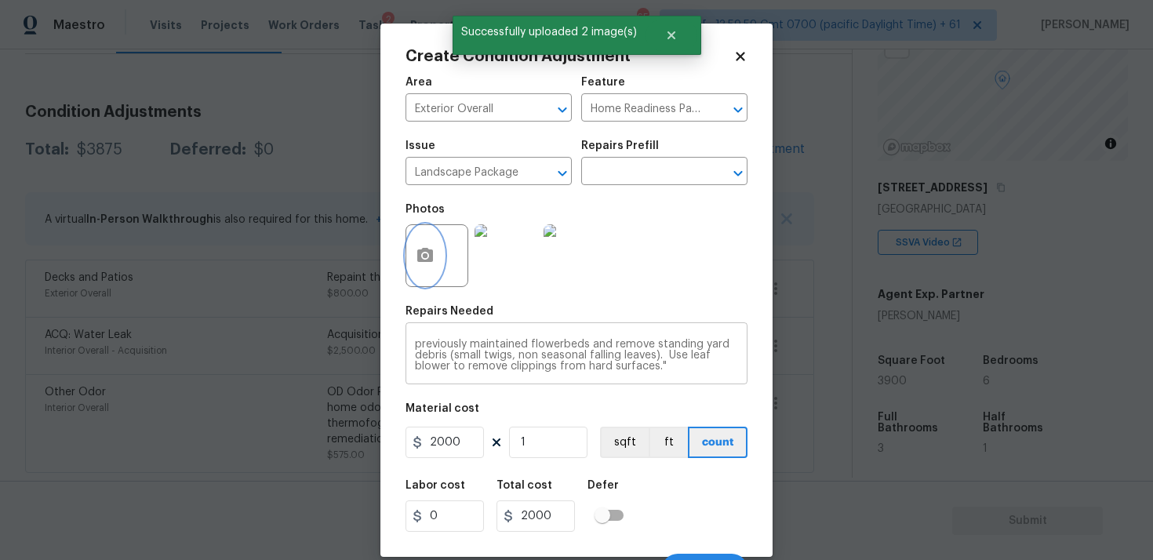
scroll to position [26, 0]
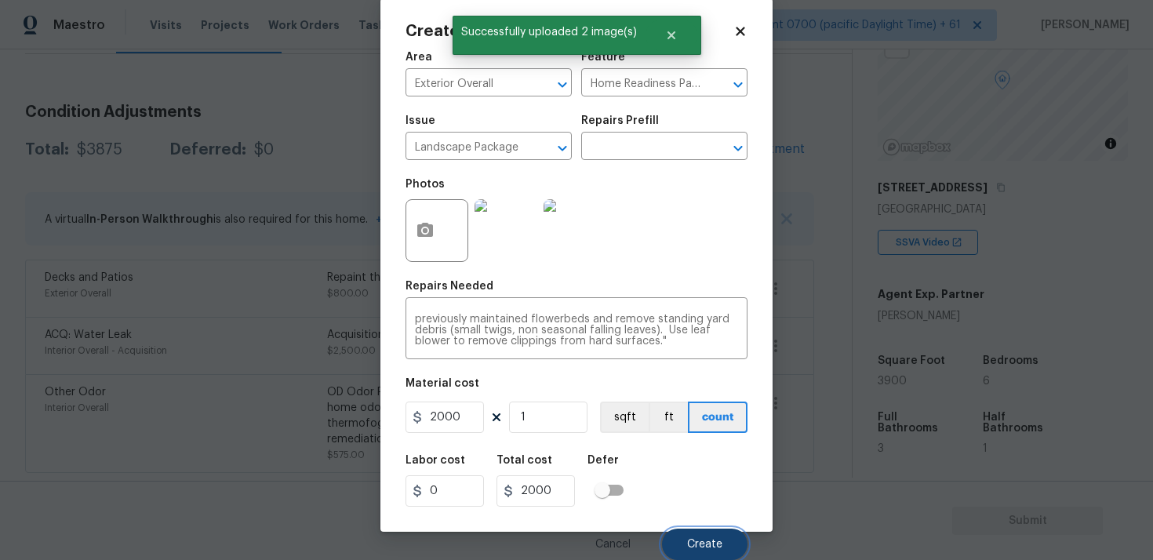
click at [692, 539] on span "Create" at bounding box center [704, 545] width 35 height 12
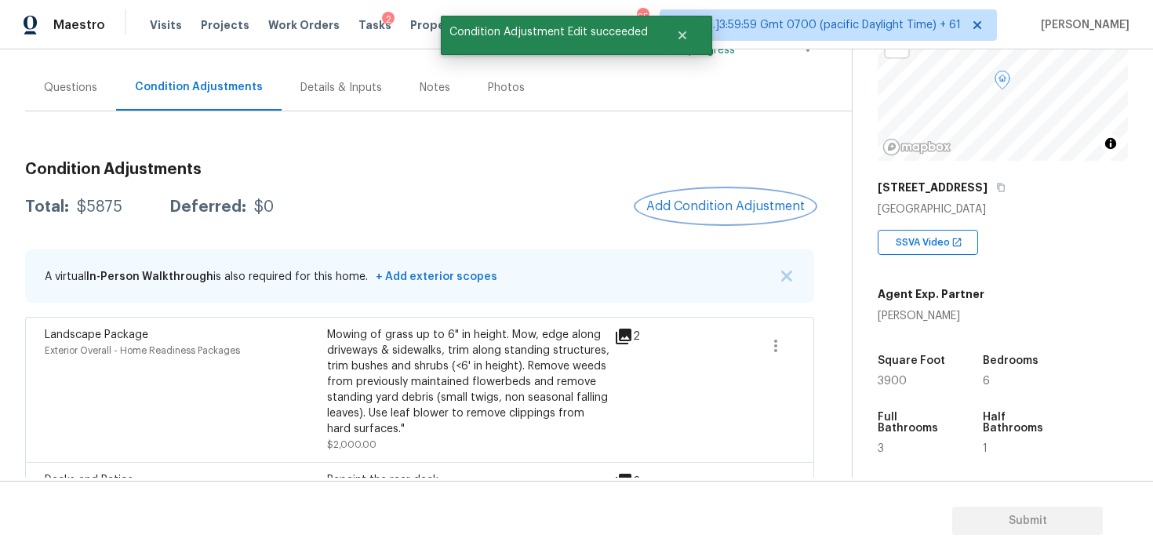
scroll to position [101, 0]
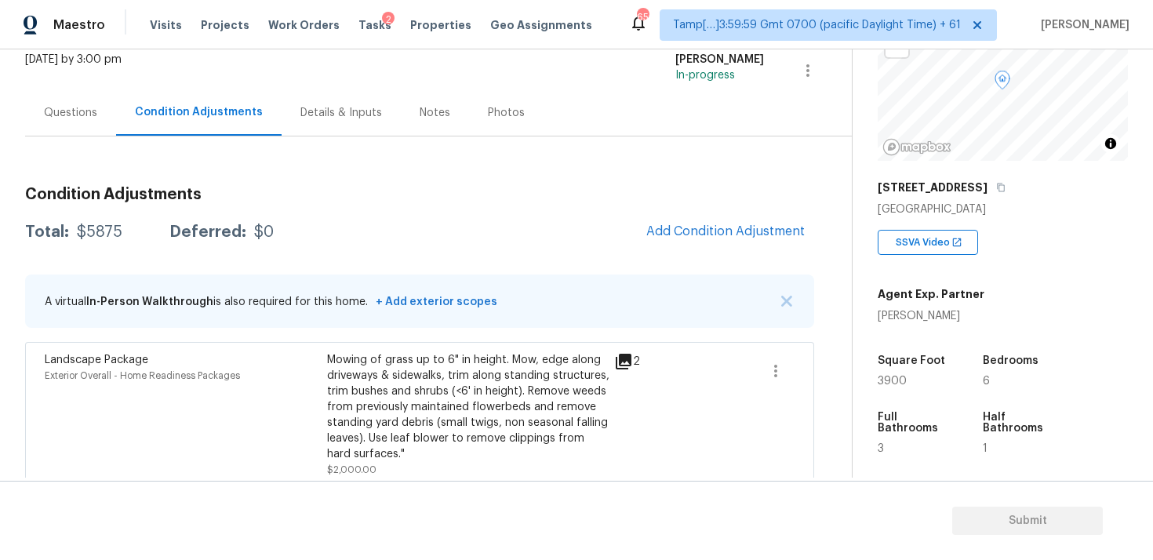
click at [745, 213] on div "Condition Adjustments Total: $5875 Deferred: $0 Add Condition Adjustment A virt…" at bounding box center [419, 437] width 789 height 526
click at [669, 217] on span "Add Condition Adjustment" at bounding box center [725, 232] width 177 height 35
click at [710, 260] on div "Condition Adjustments Total: $5875 Deferred: $0 Add Condition Adjustment A virt…" at bounding box center [419, 437] width 789 height 526
click at [705, 238] on span "Add Condition Adjustment" at bounding box center [725, 231] width 158 height 14
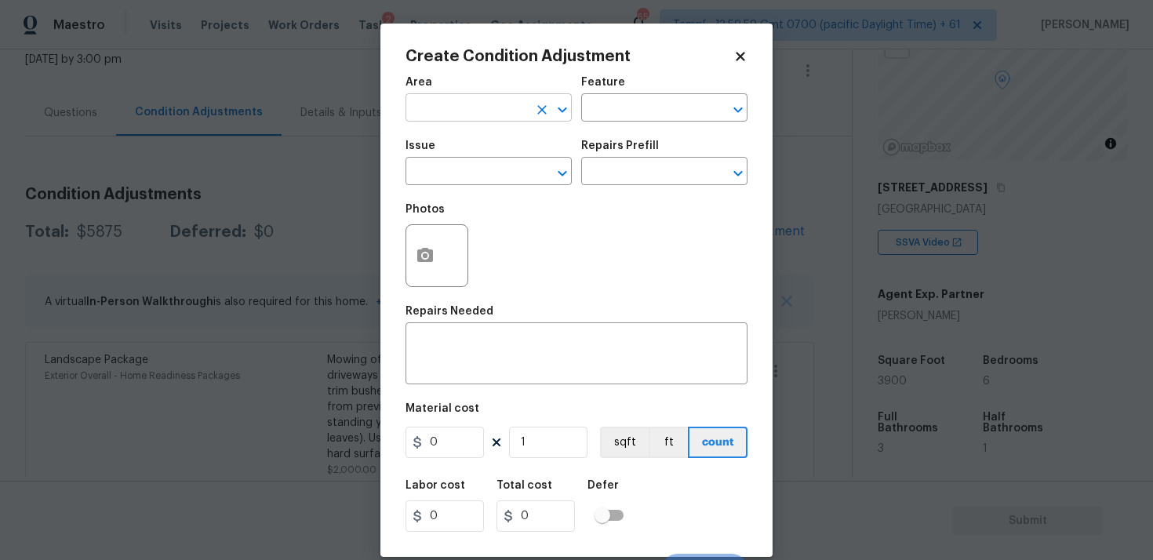
click at [508, 120] on input "text" at bounding box center [467, 109] width 122 height 24
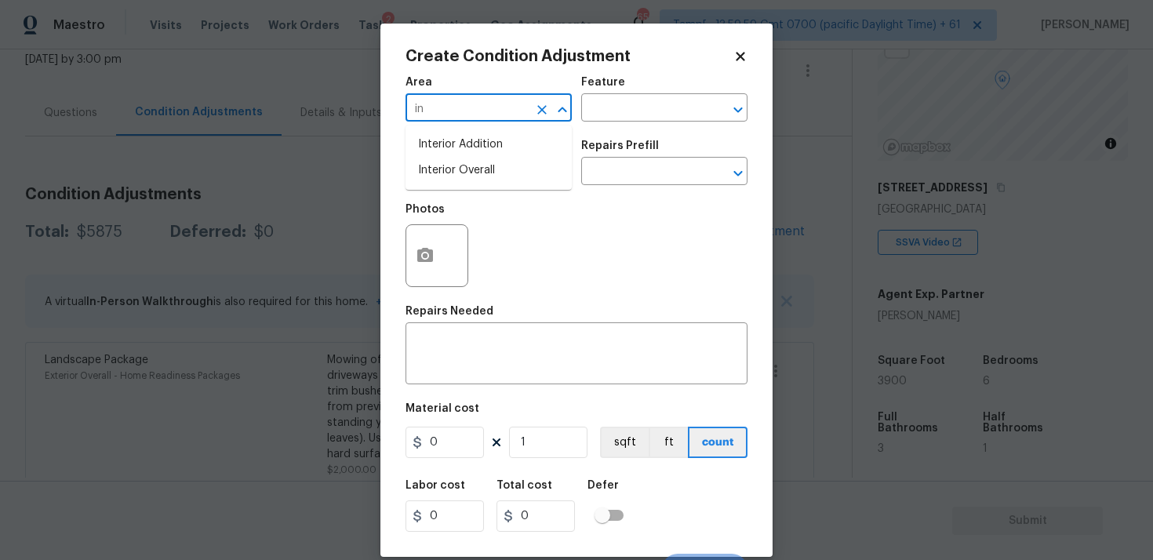
type input "i"
click at [522, 169] on li "Exterior Overall" at bounding box center [489, 171] width 166 height 26
type input "Exterior Overall"
click at [522, 169] on input "text" at bounding box center [467, 173] width 122 height 24
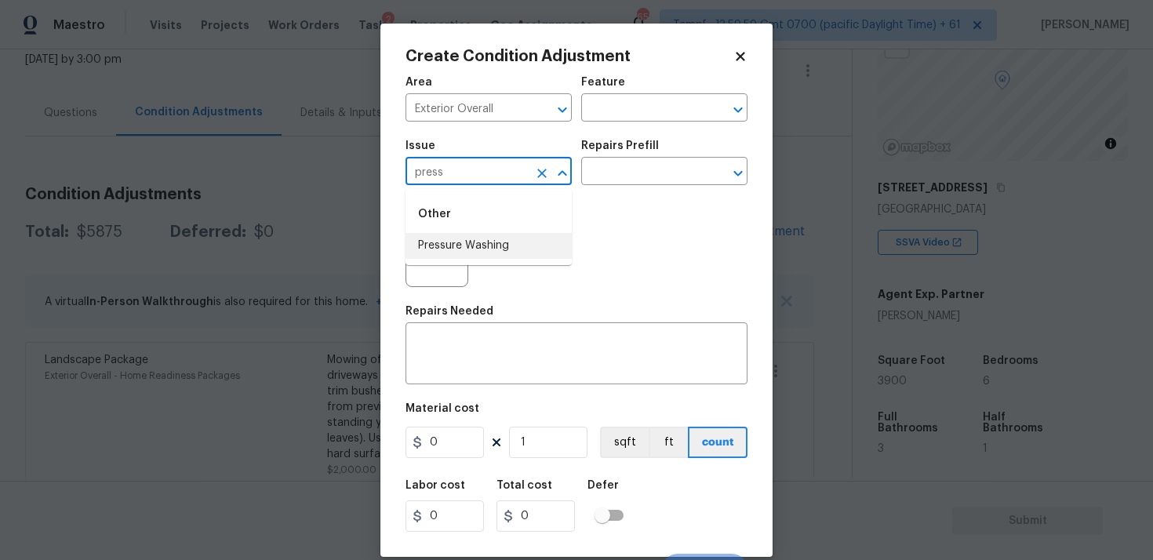
click at [503, 234] on li "Pressure Washing" at bounding box center [489, 246] width 166 height 26
type input "Pressure Washing"
click at [635, 182] on input "text" at bounding box center [642, 173] width 122 height 24
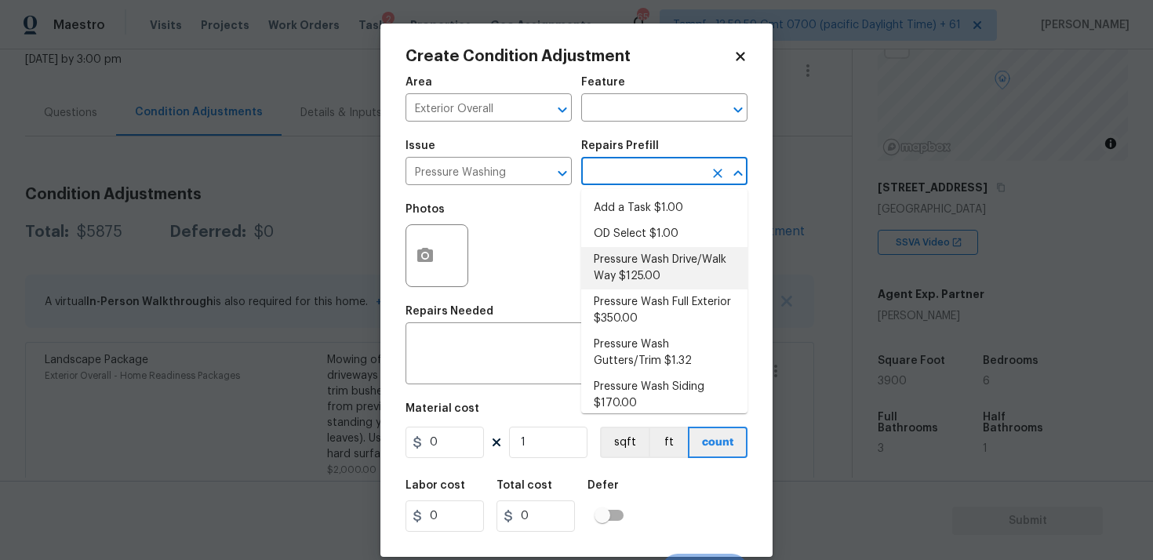
click at [630, 274] on li "Pressure Wash Drive/Walk Way $125.00" at bounding box center [664, 268] width 166 height 42
type input "Siding"
type textarea "Pressure wash the driveways/walkways as directed by the PM. Ensure that all deb…"
type input "125"
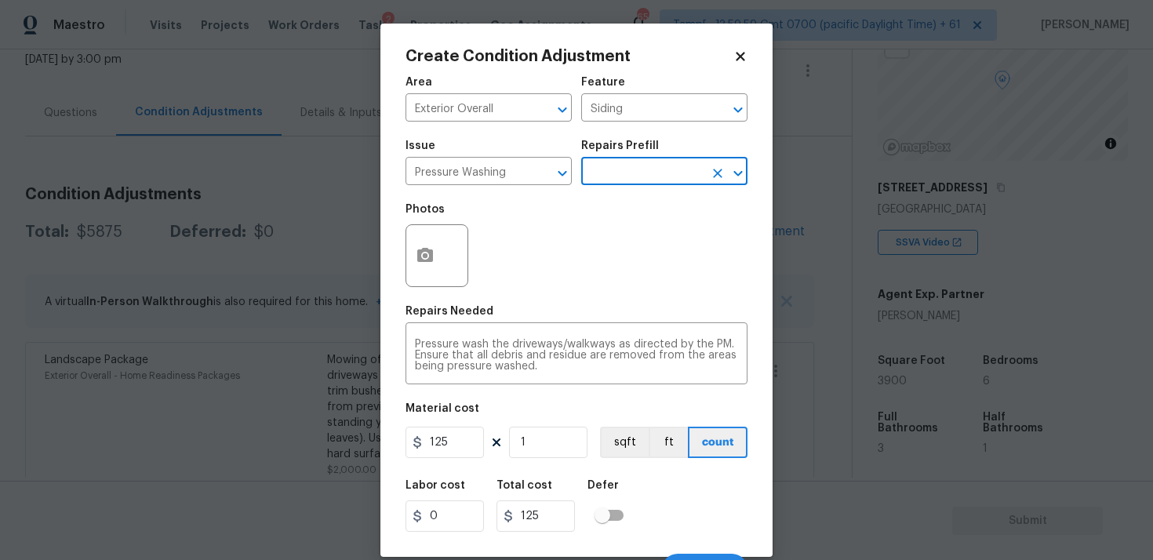
click at [628, 177] on input "text" at bounding box center [642, 173] width 122 height 24
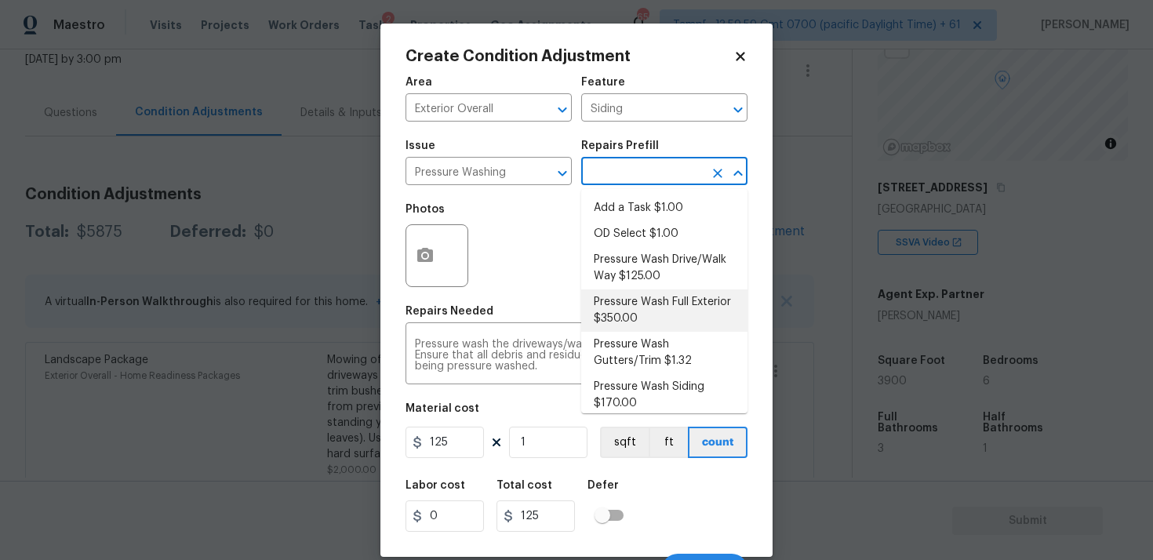
click at [631, 309] on li "Pressure Wash Full Exterior $350.00" at bounding box center [664, 310] width 166 height 42
type textarea "Pressure wash the House, Flatwork, Deck and Garage interior."
type input "350"
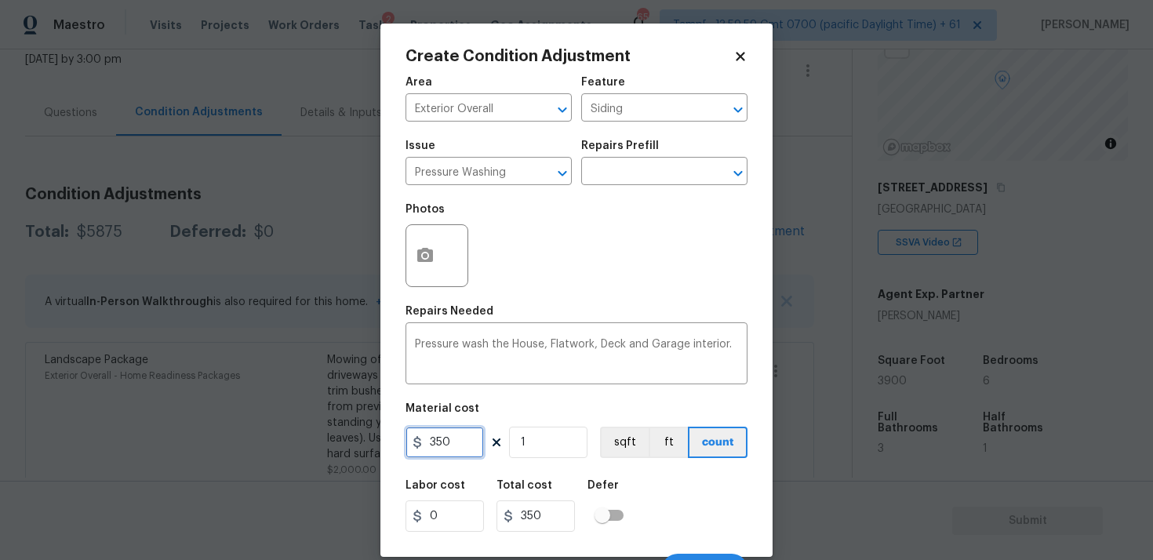
click at [471, 442] on input "350" at bounding box center [445, 442] width 78 height 31
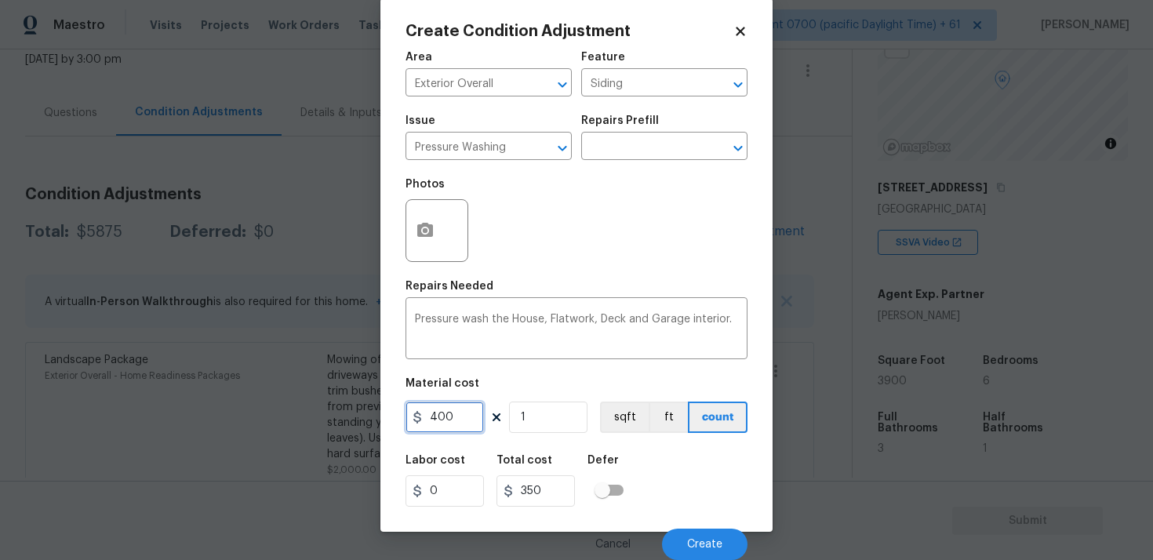
type input "400"
click at [644, 453] on div "Labor cost 0 Total cost 350 Defer" at bounding box center [577, 481] width 342 height 71
type input "400"
click at [672, 521] on div "Cancel Create" at bounding box center [577, 538] width 342 height 44
click at [685, 535] on button "Create" at bounding box center [705, 544] width 86 height 31
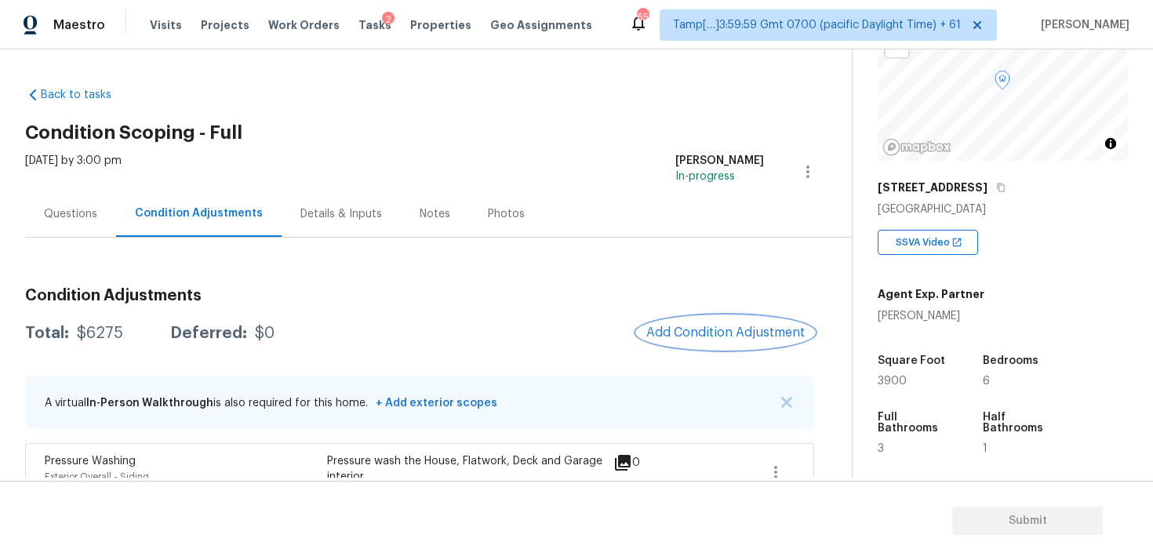
scroll to position [2, 0]
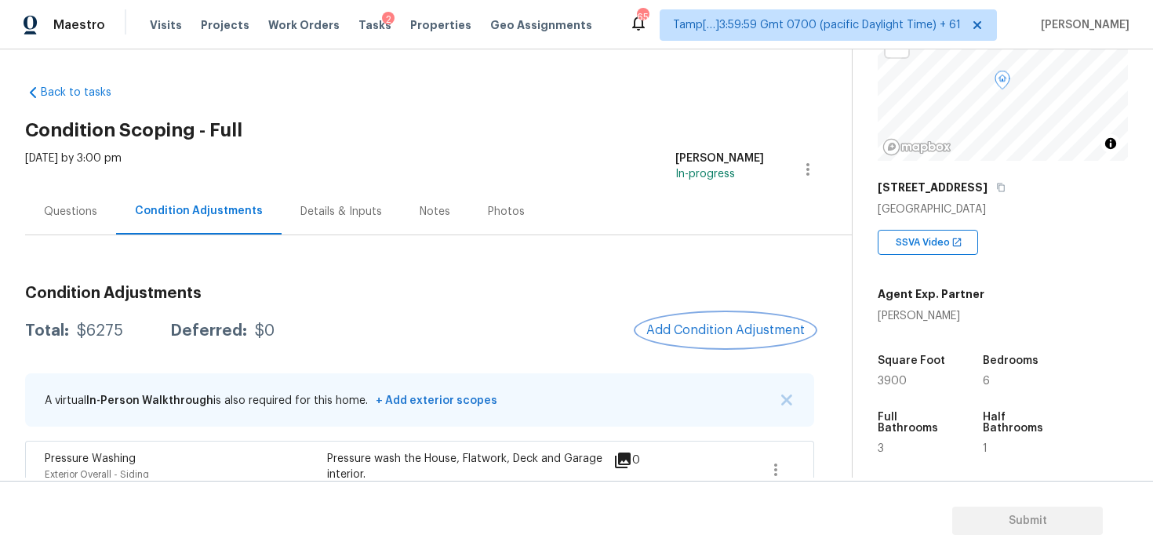
click at [739, 322] on button "Add Condition Adjustment" at bounding box center [725, 330] width 177 height 33
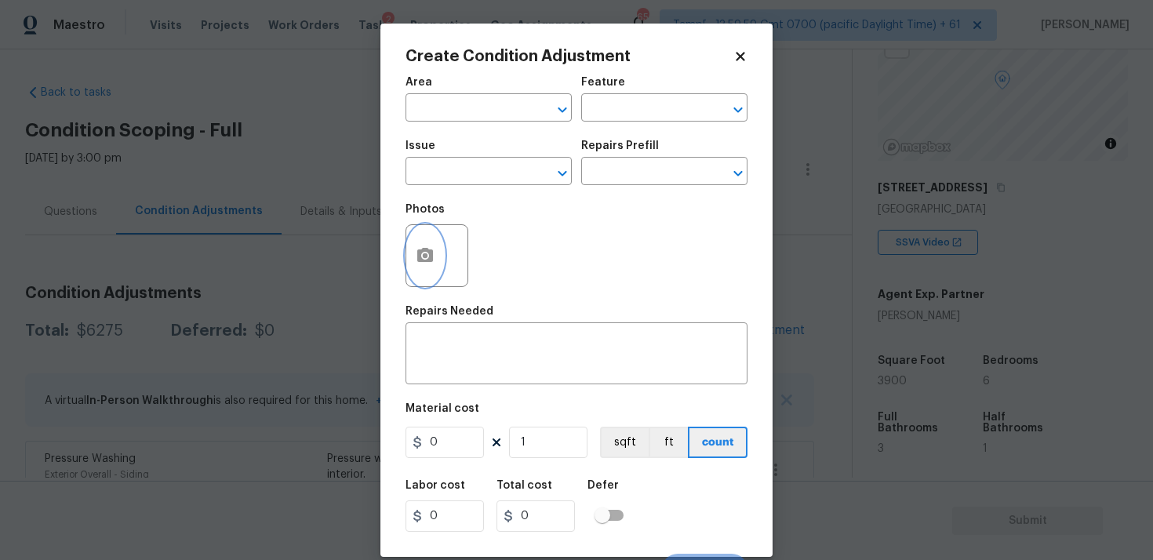
click at [431, 260] on icon "button" at bounding box center [425, 255] width 16 height 14
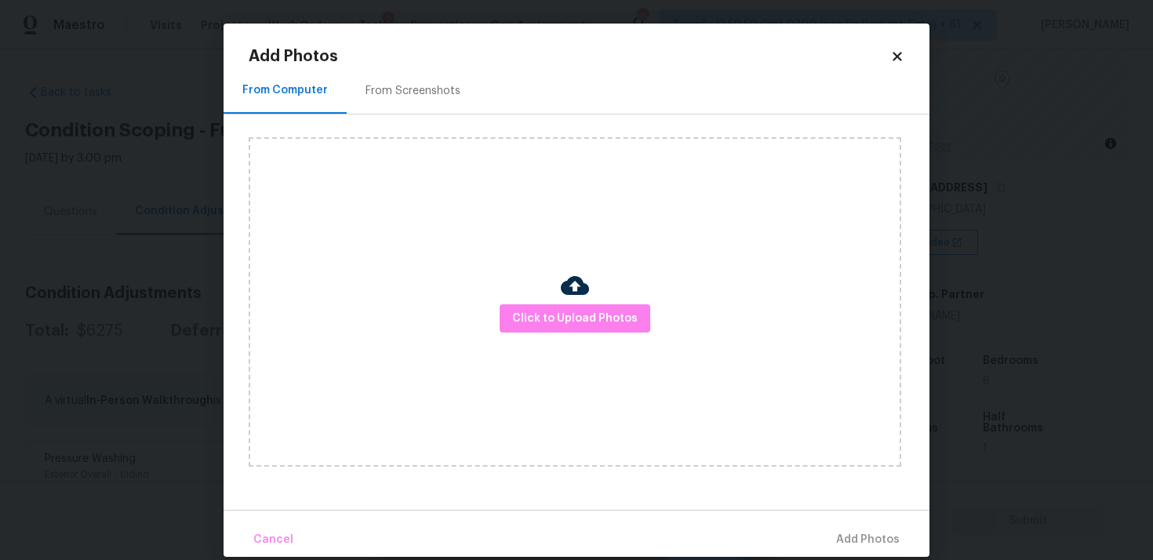
click at [566, 300] on div at bounding box center [575, 287] width 28 height 33
click at [604, 322] on span "Click to Upload Photos" at bounding box center [575, 319] width 126 height 20
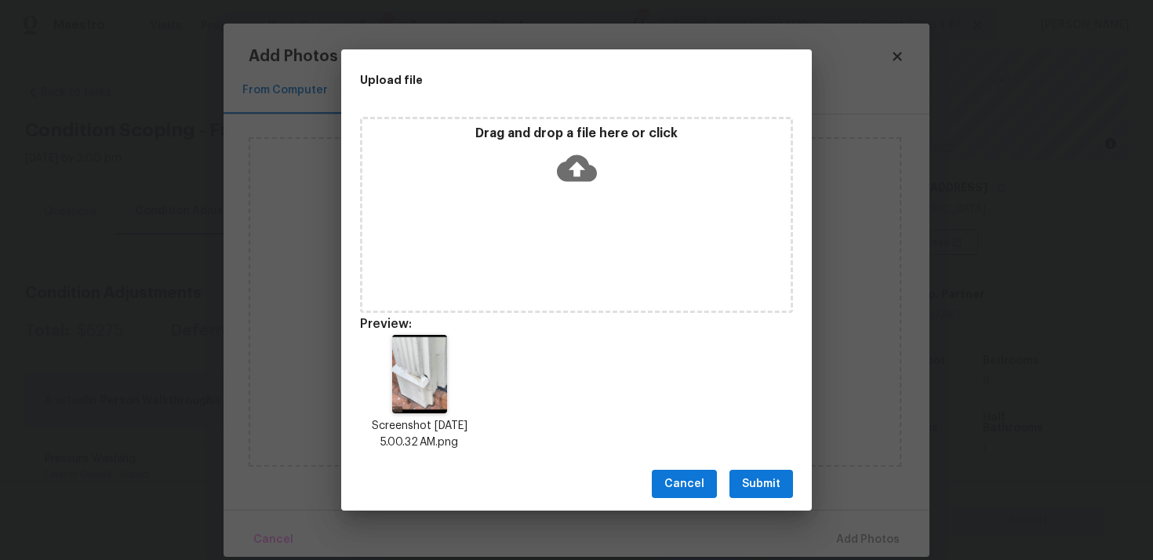
click at [745, 475] on span "Submit" at bounding box center [761, 485] width 38 height 20
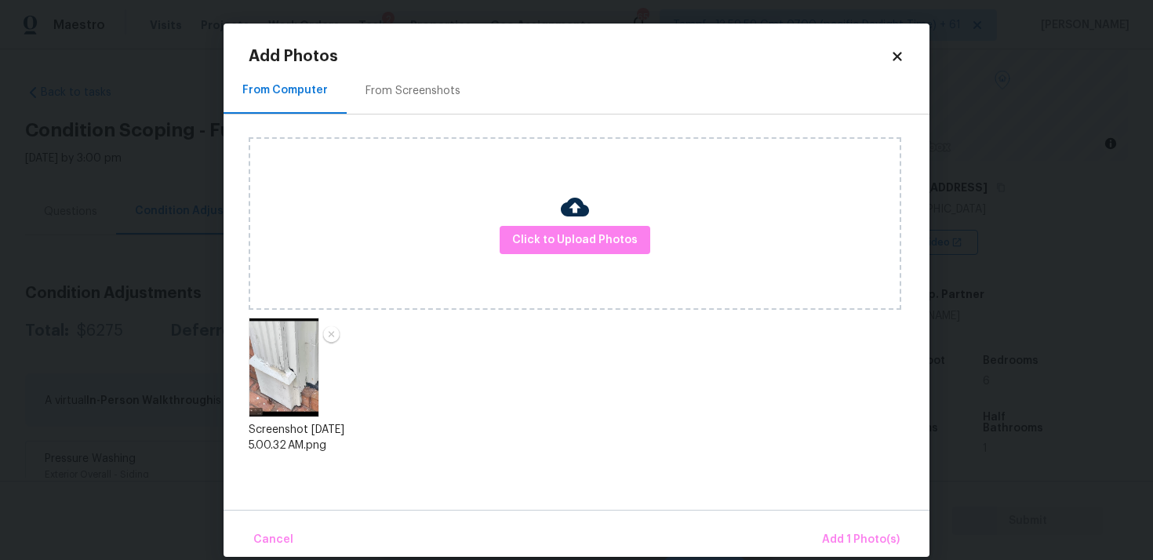
click at [872, 518] on div "Cancel Add 1 Photo(s)" at bounding box center [577, 533] width 706 height 47
click at [867, 534] on span "Add 1 Photo(s)" at bounding box center [861, 540] width 78 height 20
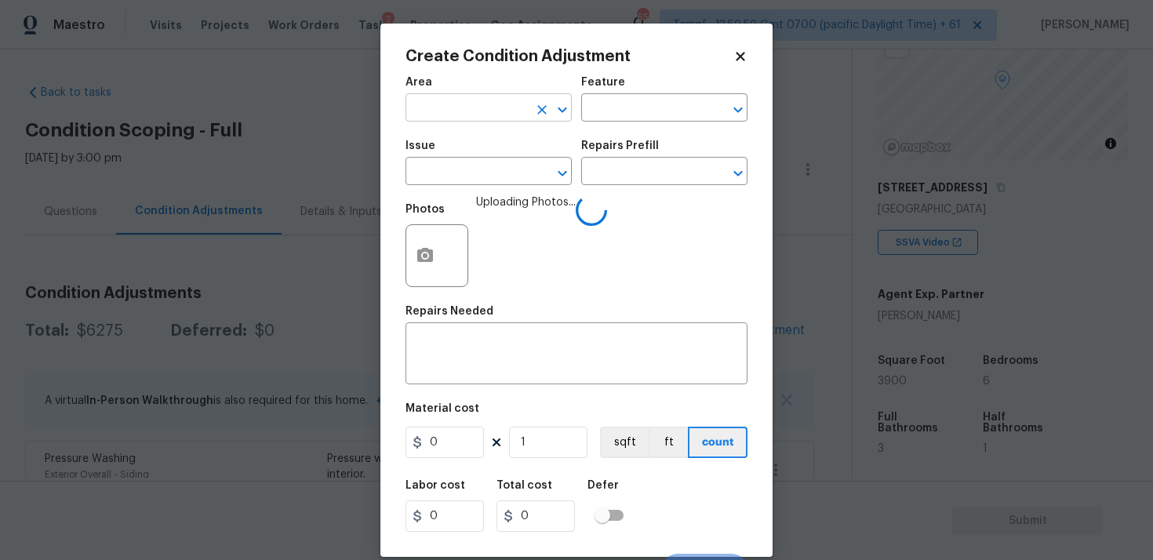
click at [479, 97] on input "text" at bounding box center [467, 109] width 122 height 24
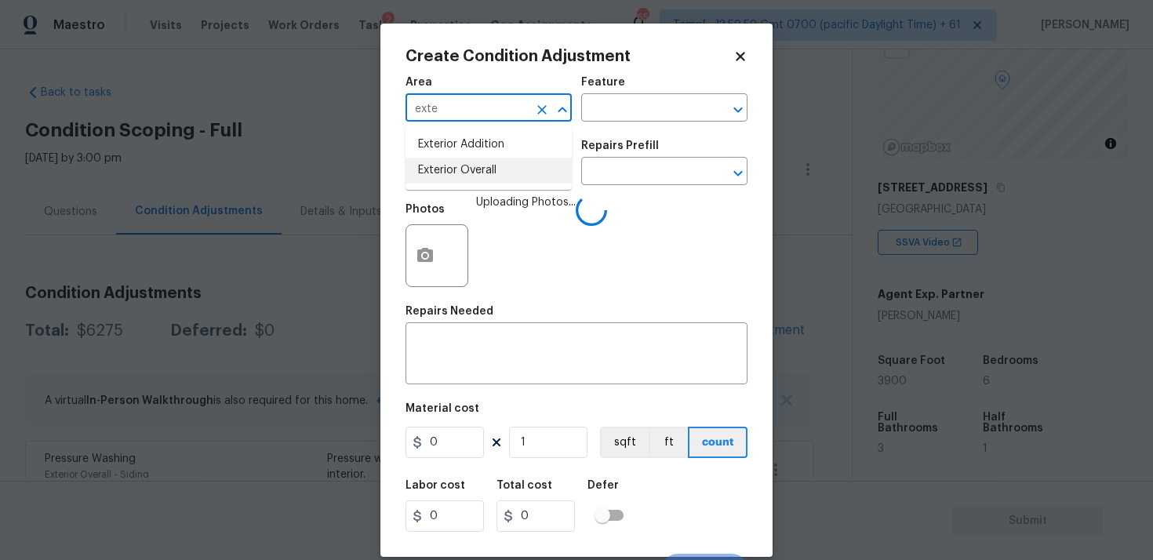
click at [461, 173] on li "Exterior Overall" at bounding box center [489, 171] width 166 height 26
type input "Exterior Overall"
click at [461, 173] on input "text" at bounding box center [467, 173] width 122 height 24
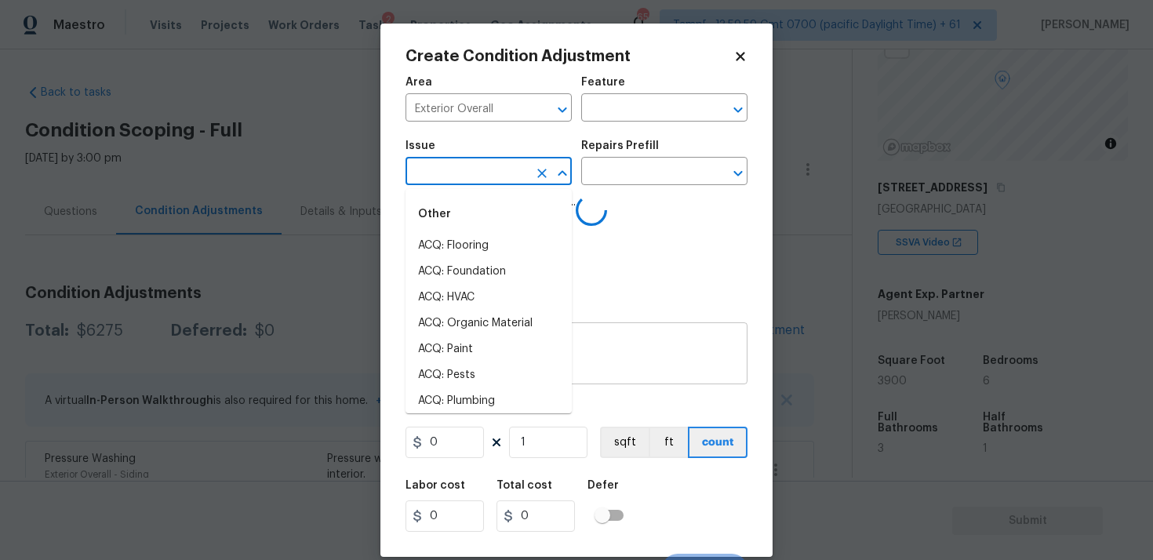
click at [657, 369] on textarea at bounding box center [576, 355] width 323 height 33
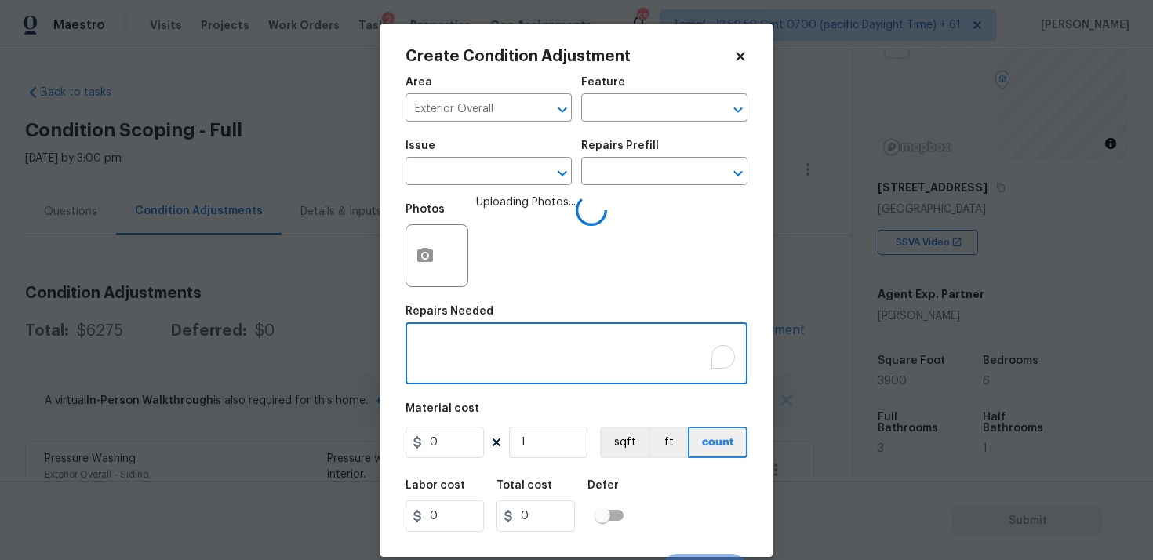
type textarea "R"
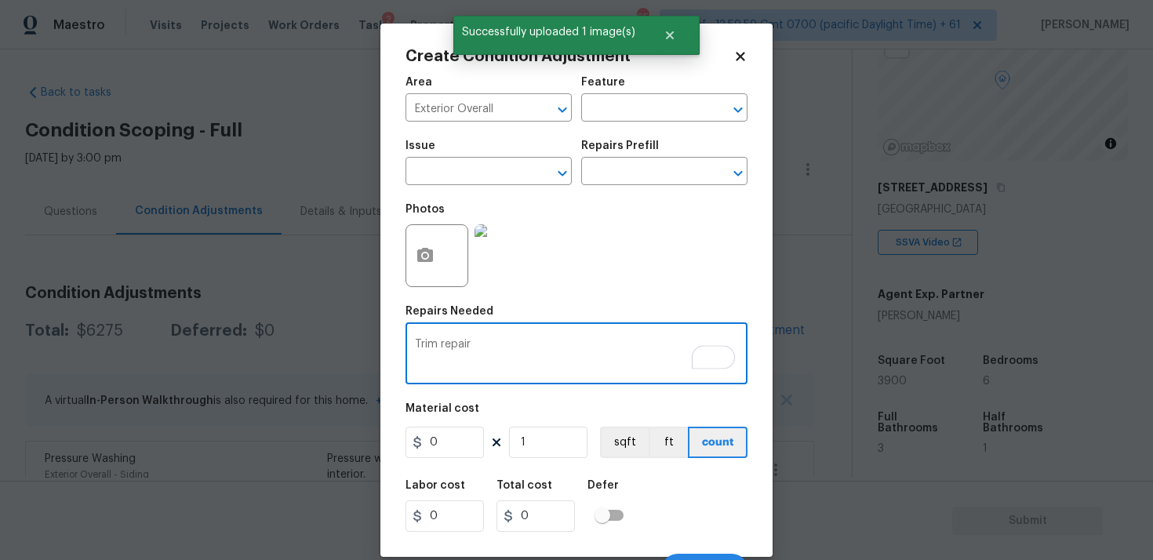
type textarea "Trim repair"
click at [463, 447] on input "0" at bounding box center [445, 442] width 78 height 31
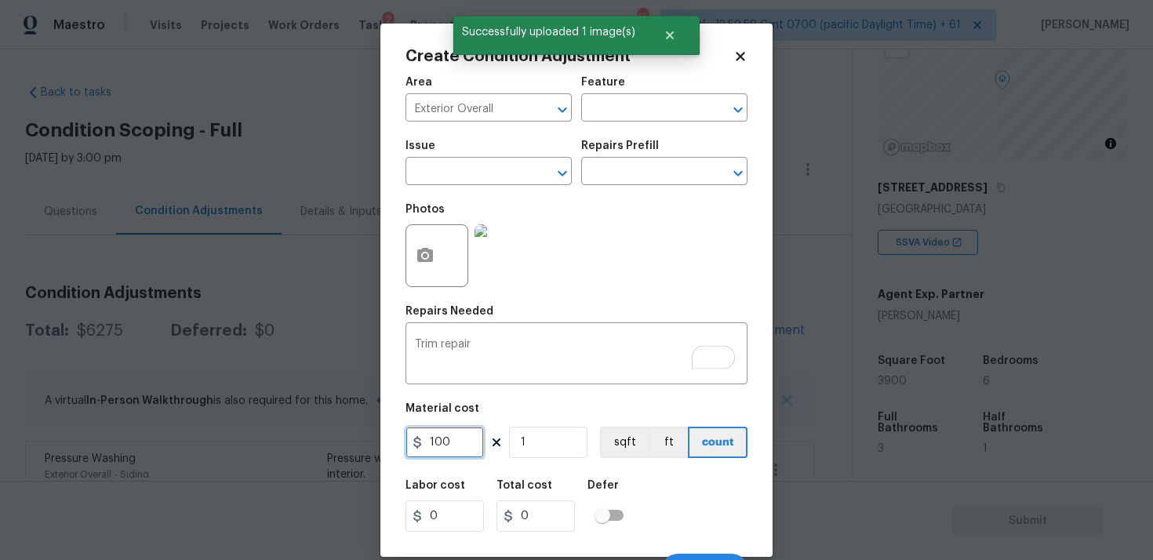
type input "100"
click at [639, 494] on div "Labor cost 0 Total cost 100 Defer" at bounding box center [577, 506] width 342 height 71
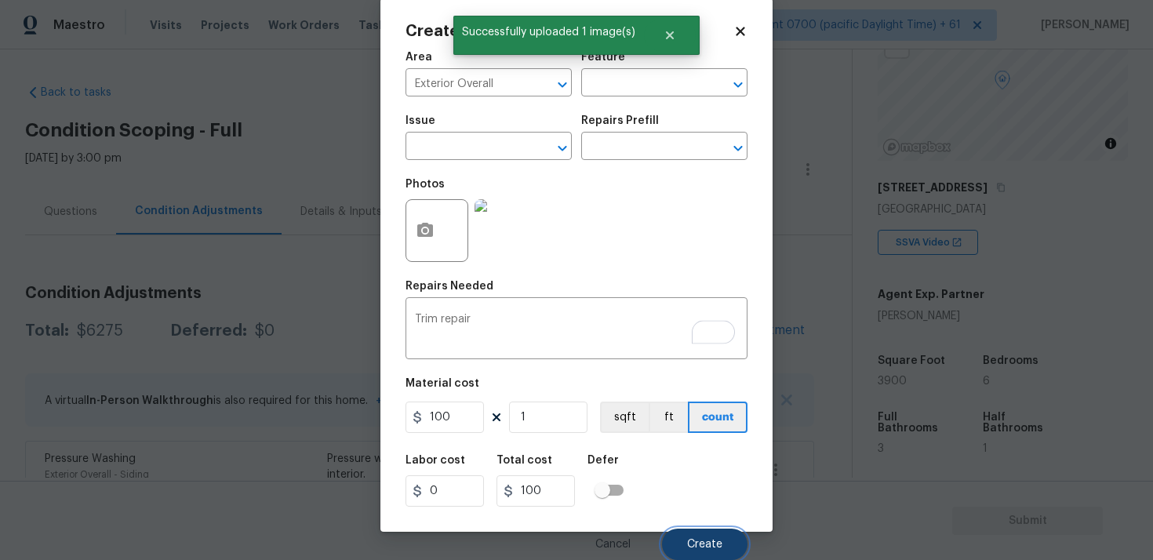
click at [710, 540] on span "Create" at bounding box center [704, 545] width 35 height 12
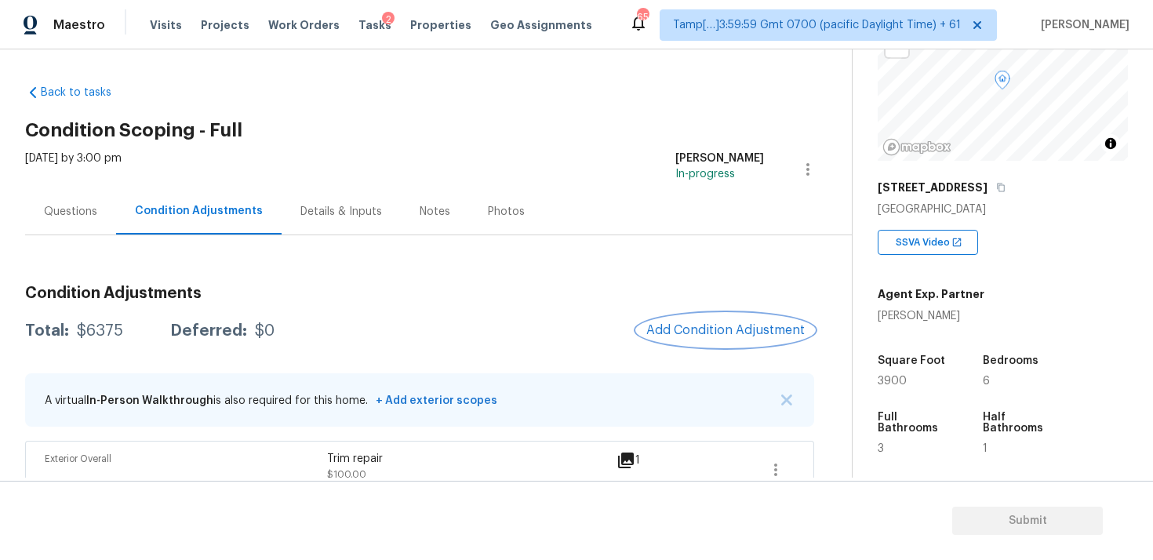
scroll to position [0, 0]
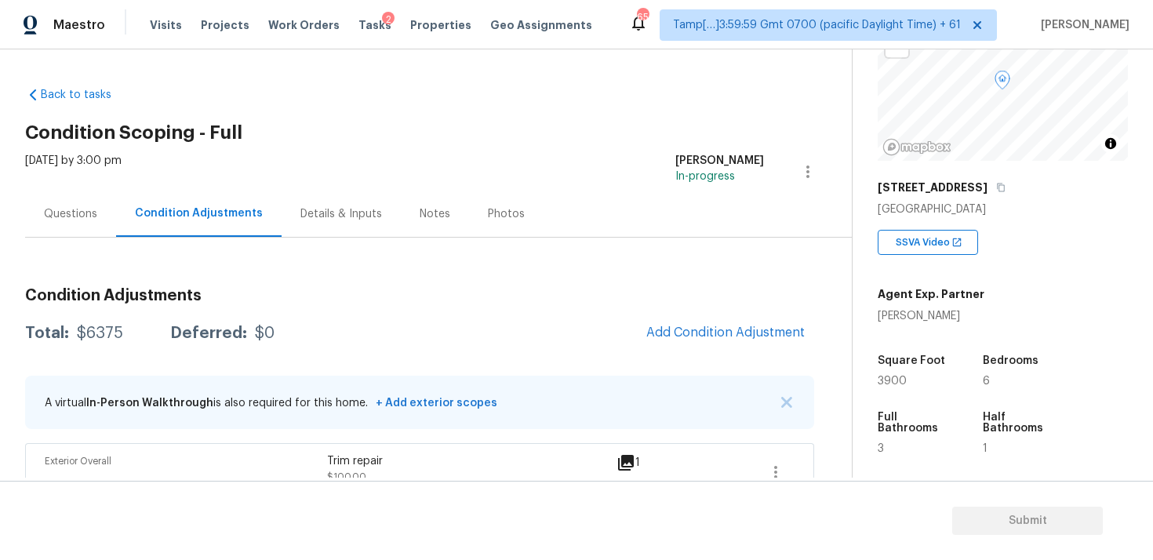
click at [73, 230] on div "Questions" at bounding box center [70, 214] width 91 height 46
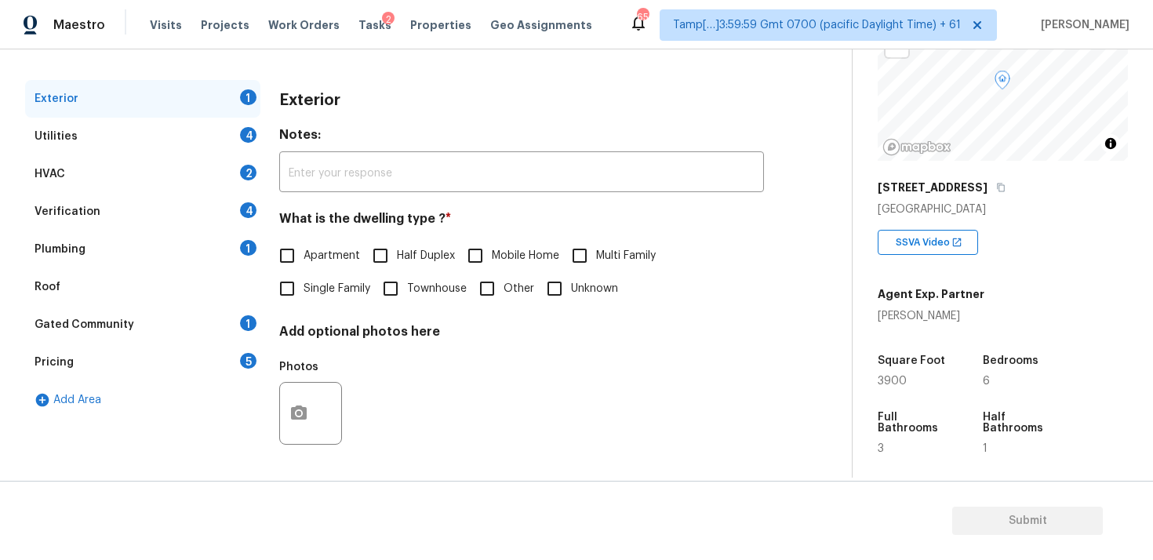
click at [177, 212] on div "Verification 4" at bounding box center [142, 212] width 235 height 38
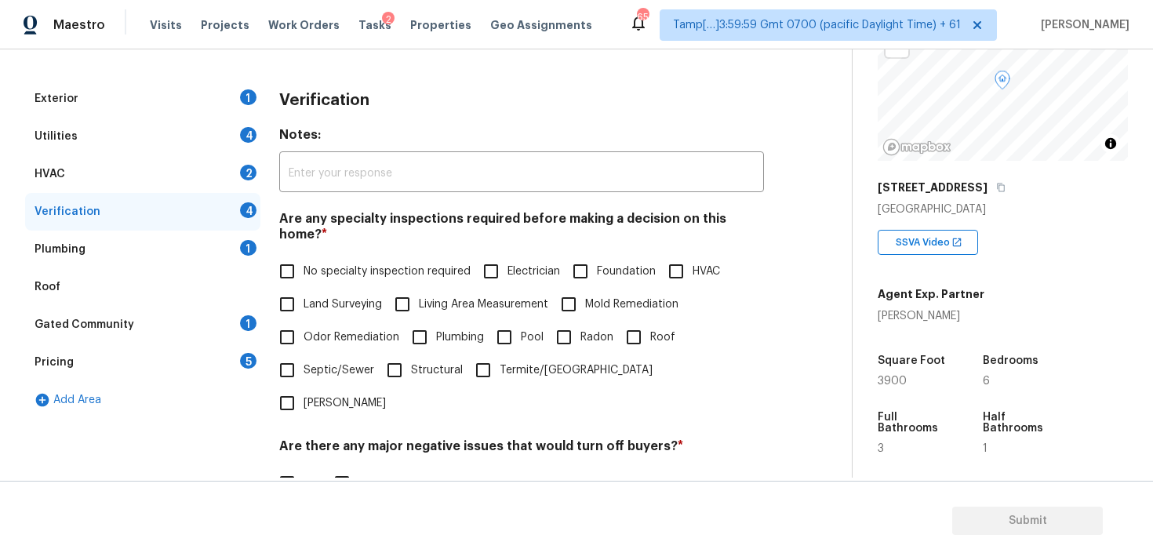
scroll to position [368, 0]
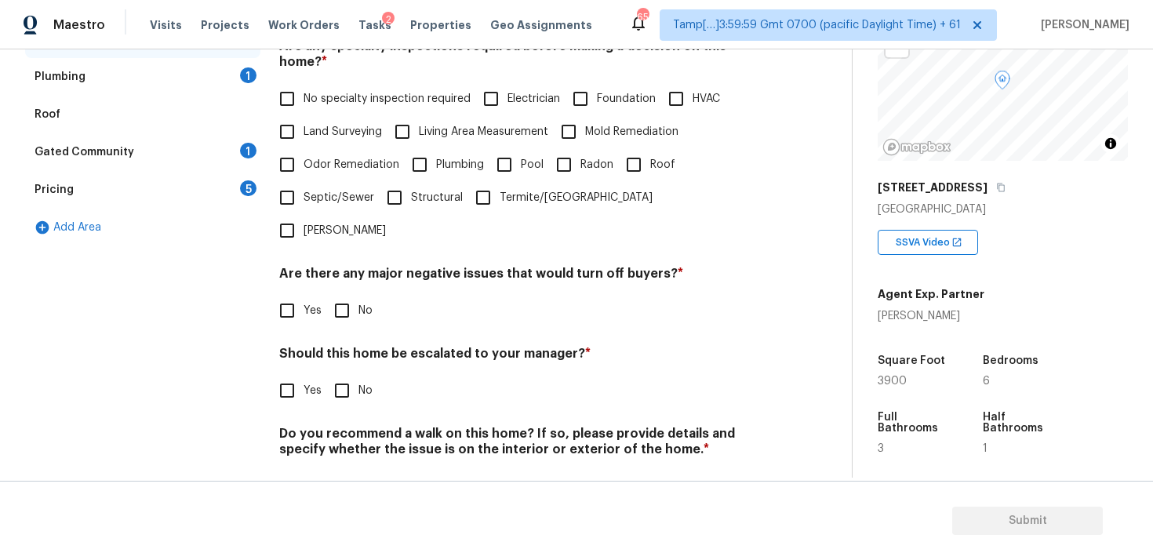
click at [297, 374] on input "Yes" at bounding box center [287, 390] width 33 height 33
checkbox input "true"
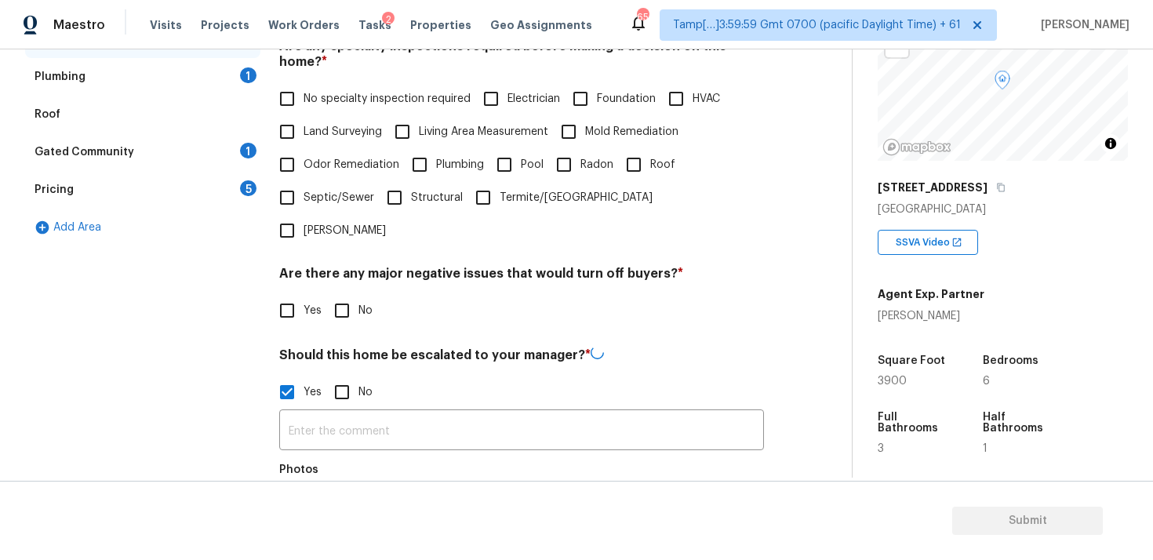
scroll to position [517, 0]
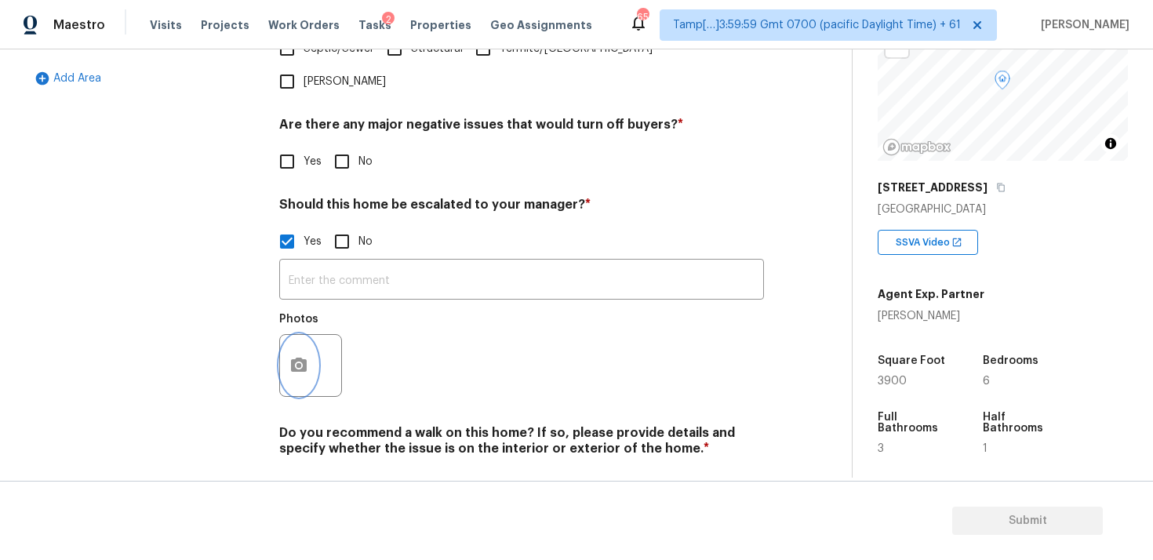
click at [311, 335] on button "button" at bounding box center [299, 365] width 38 height 61
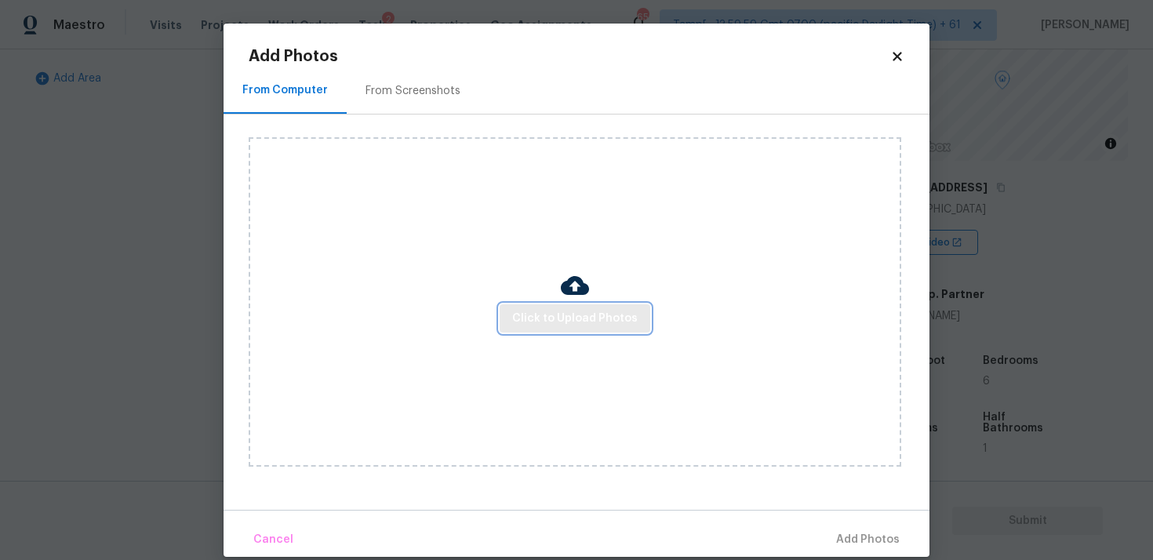
click at [581, 330] on button "Click to Upload Photos" at bounding box center [575, 318] width 151 height 29
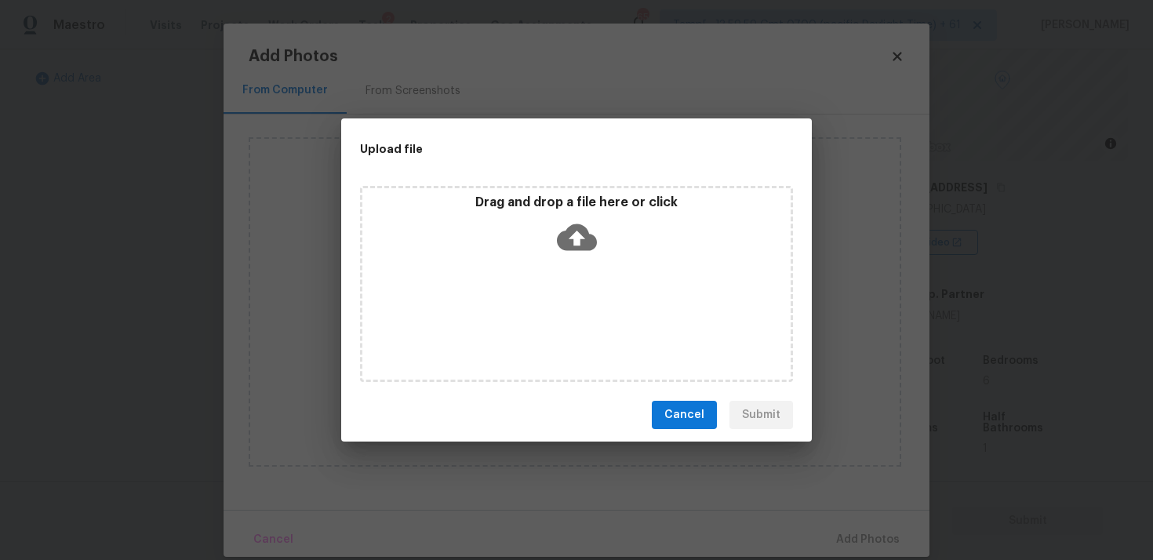
click at [610, 279] on div "Drag and drop a file here or click" at bounding box center [576, 284] width 433 height 196
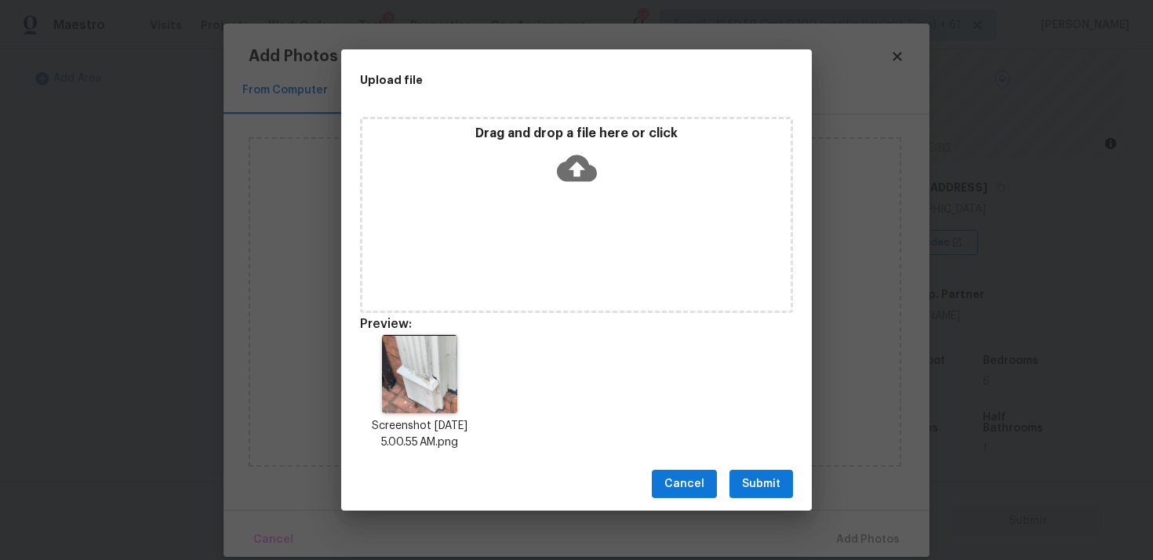
click at [758, 461] on div "Cancel Submit" at bounding box center [576, 484] width 471 height 54
click at [766, 483] on span "Submit" at bounding box center [761, 485] width 38 height 20
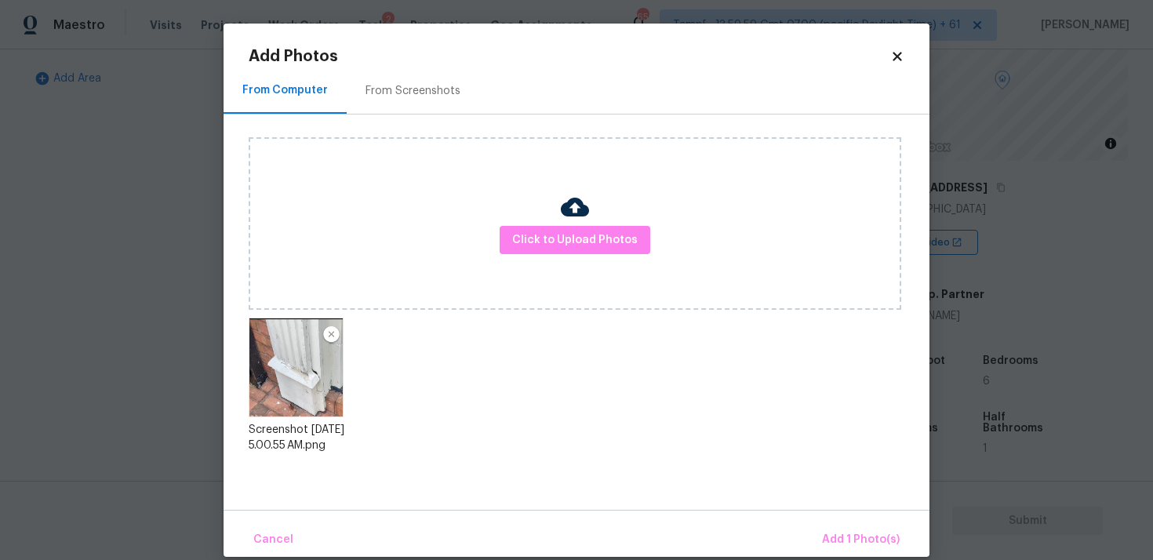
click at [838, 521] on div "Cancel Add 1 Photo(s)" at bounding box center [577, 533] width 706 height 47
click at [839, 538] on span "Add 1 Photo(s)" at bounding box center [861, 540] width 78 height 20
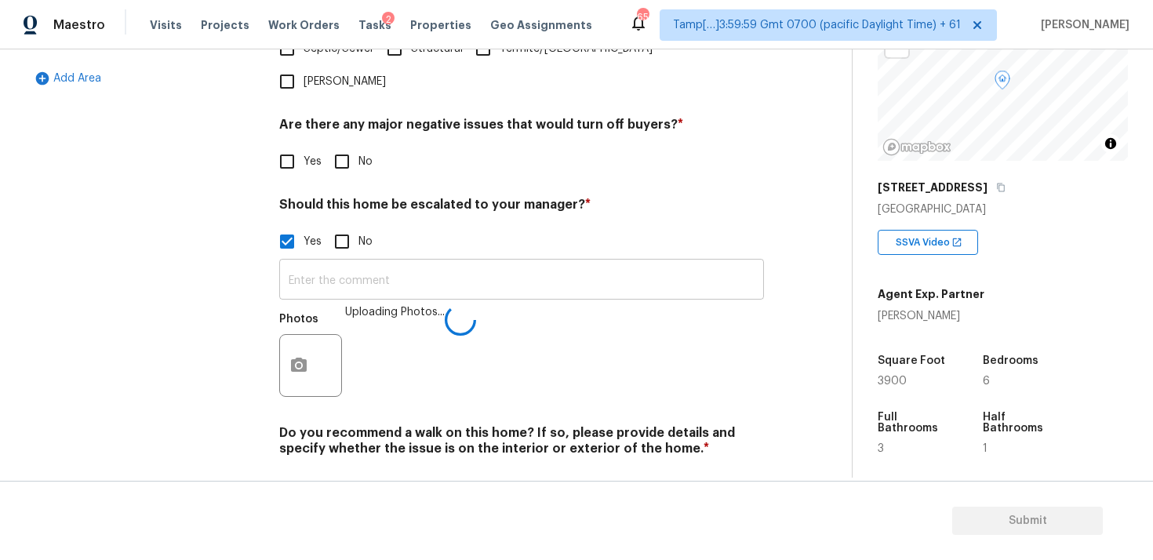
click at [504, 263] on input "text" at bounding box center [521, 281] width 485 height 37
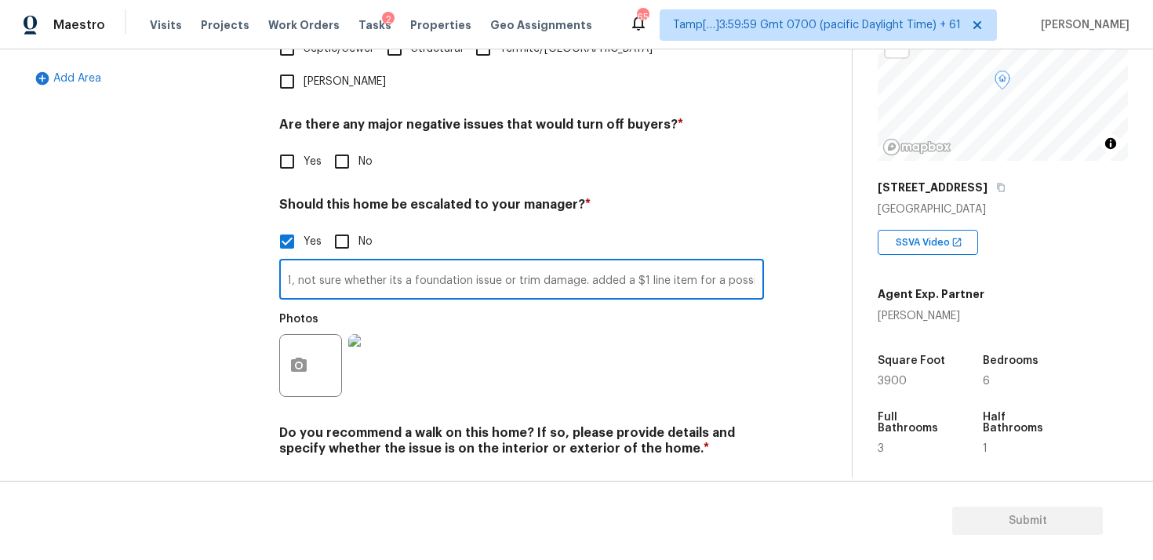
scroll to position [0, 171]
click at [573, 263] on input "Crack on the exterior wall at 7:01, not sure whether its a foundation issue or …" at bounding box center [521, 281] width 485 height 37
type input "Crack on the exterior wall at 7:01, not sure whether its a foundation issue or …"
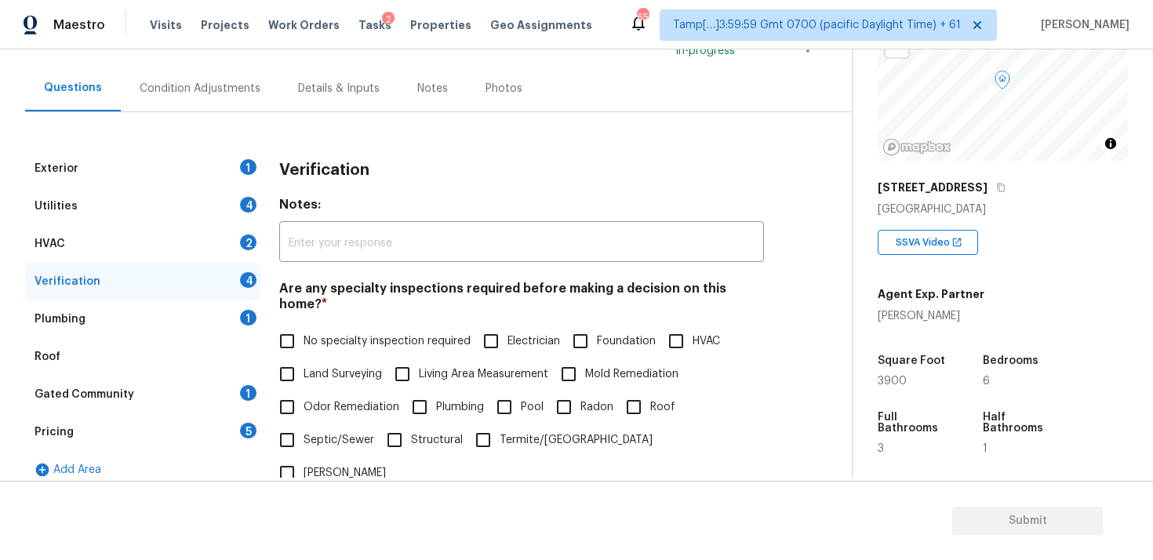
scroll to position [82, 0]
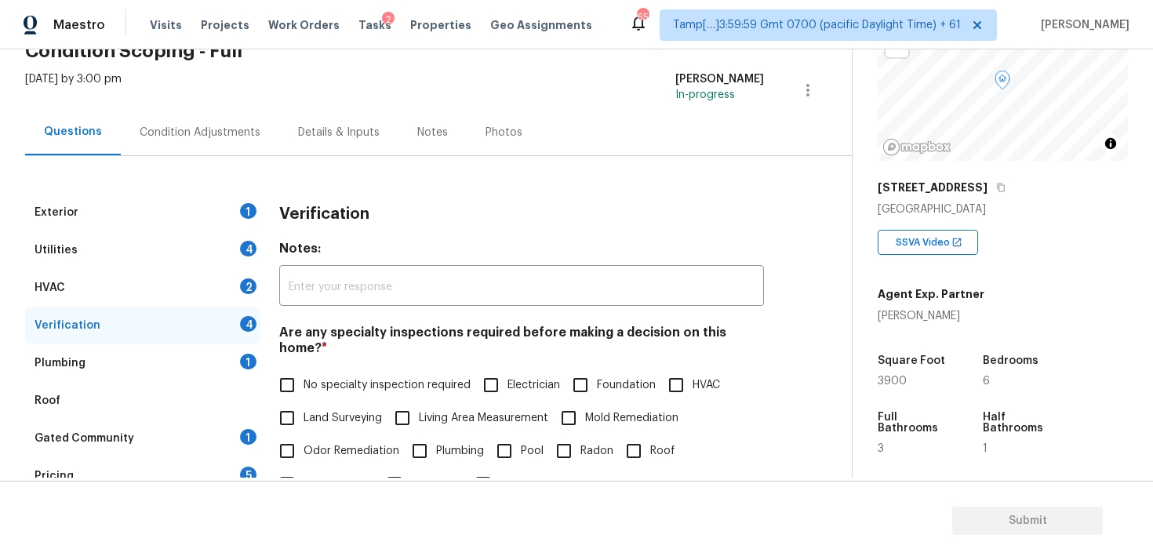
click at [251, 141] on div "Condition Adjustments" at bounding box center [200, 132] width 158 height 46
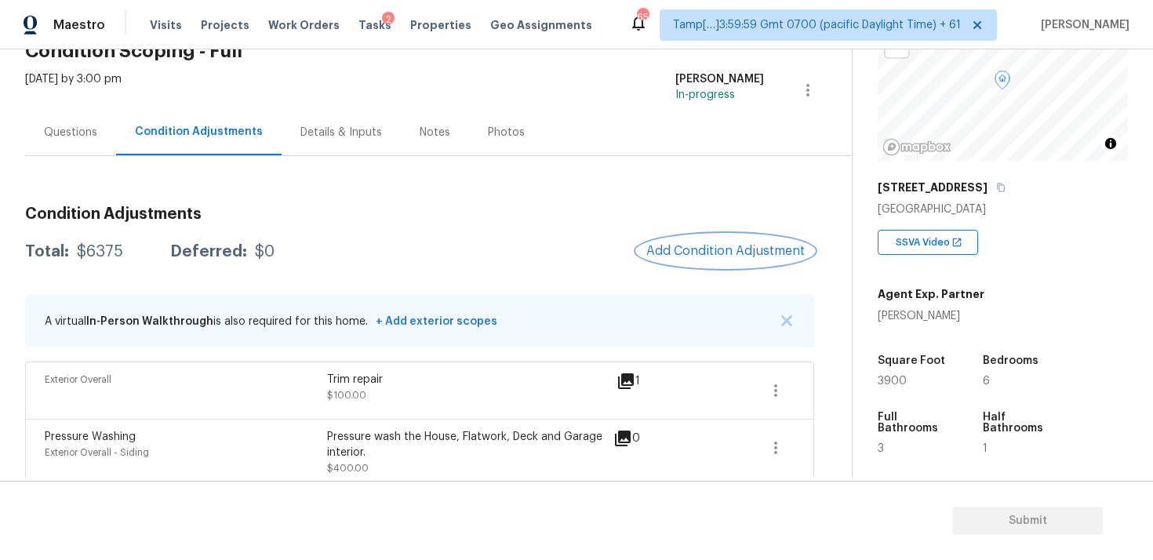
click at [659, 247] on span "Add Condition Adjustment" at bounding box center [725, 251] width 158 height 14
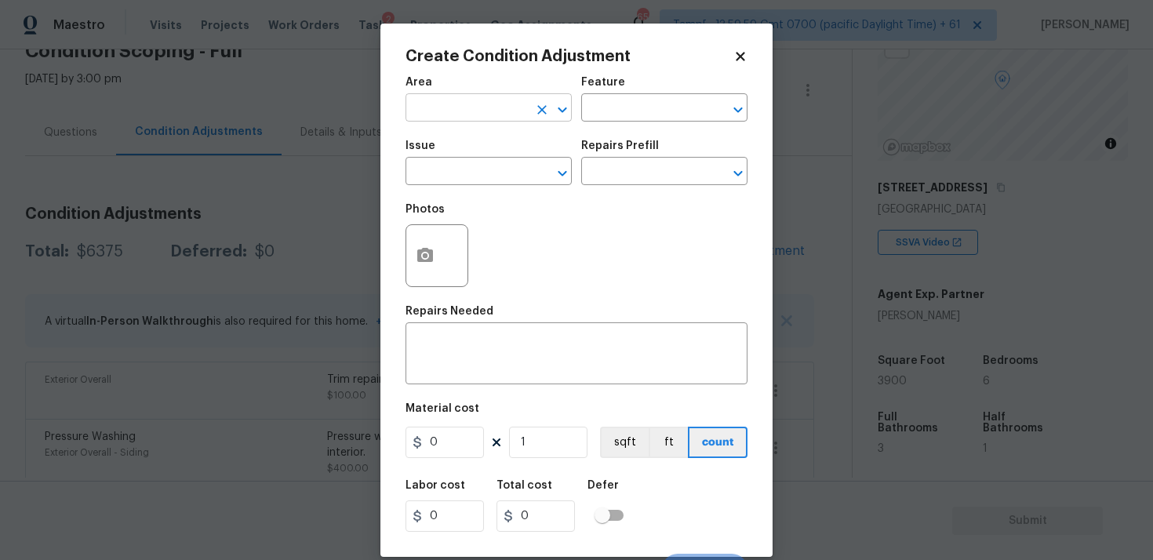
click at [479, 100] on input "text" at bounding box center [467, 109] width 122 height 24
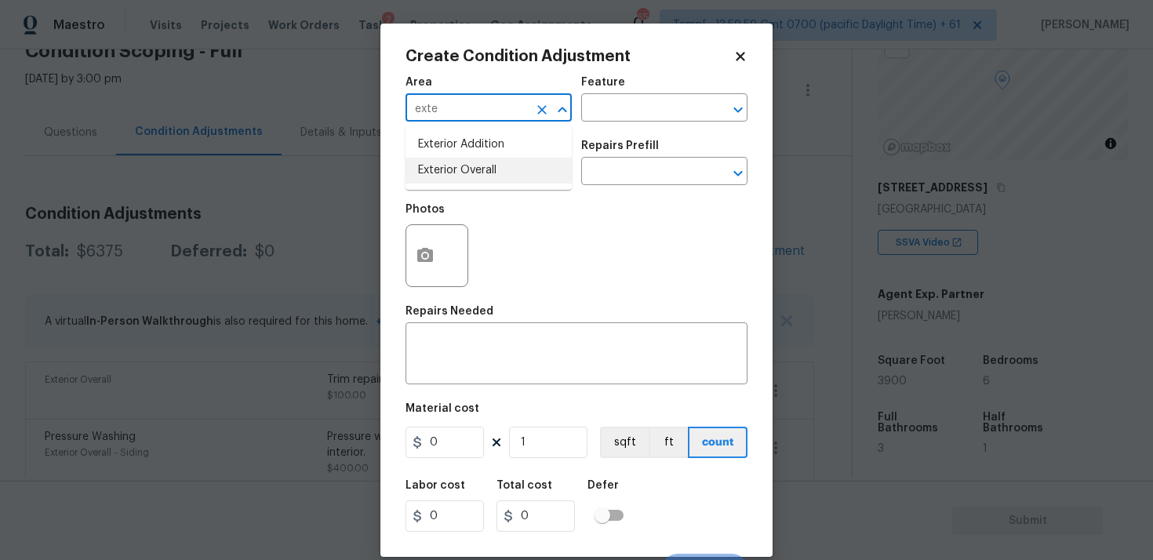
click at [473, 177] on li "Exterior Overall" at bounding box center [489, 171] width 166 height 26
type input "Exterior Overall"
click at [473, 177] on input "text" at bounding box center [467, 173] width 122 height 24
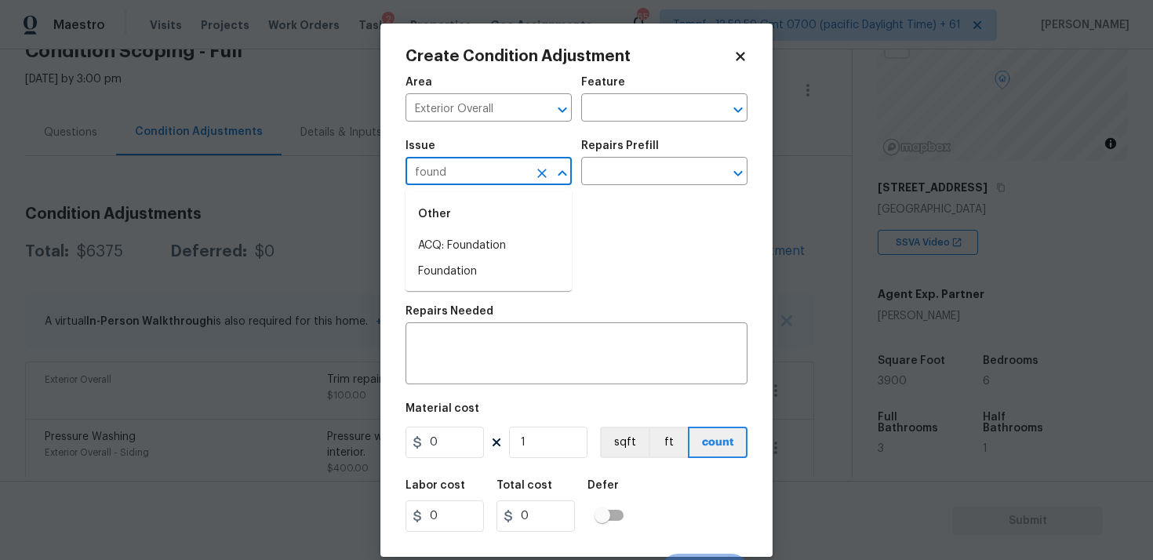
click at [483, 235] on li "ACQ: Foundation" at bounding box center [489, 246] width 166 height 26
type input "ACQ: Foundation"
click at [654, 157] on div "Repairs Prefill" at bounding box center [664, 150] width 166 height 20
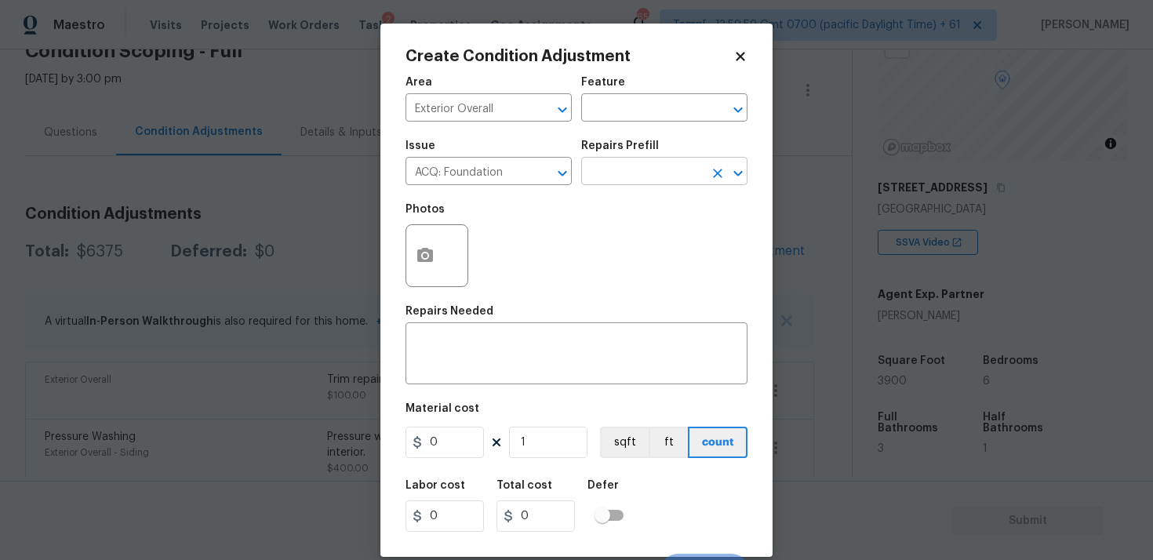
click at [652, 174] on input "text" at bounding box center [642, 173] width 122 height 24
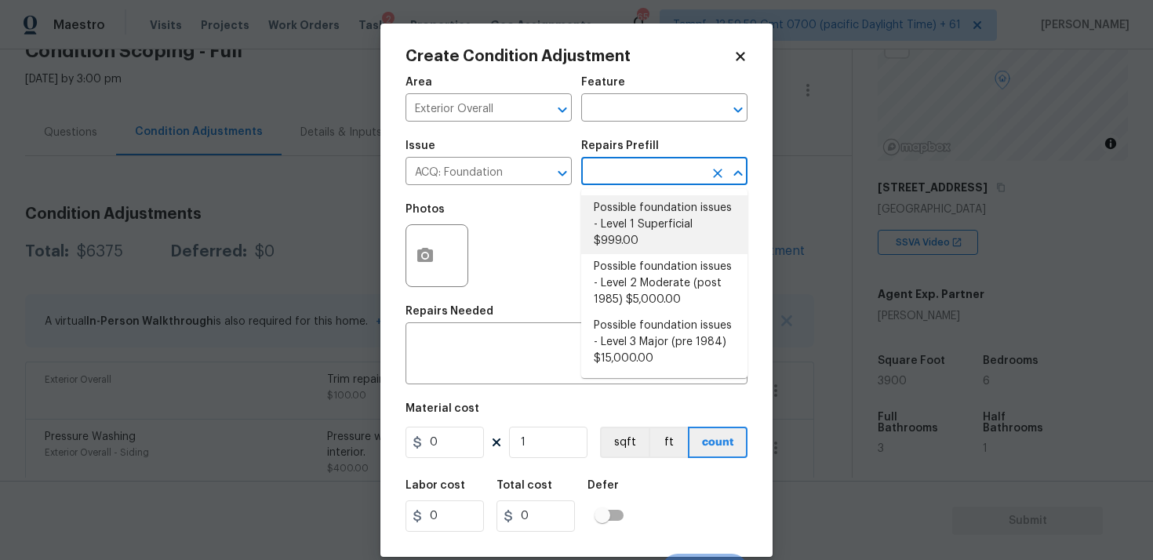
click at [636, 212] on li "Possible foundation issues - Level 1 Superficial $999.00" at bounding box center [664, 224] width 166 height 59
type input "Acquisition"
type textarea "Possible foundation issues - Level 1 - Superficial. Disclaimer: This is NOT a t…"
type input "999"
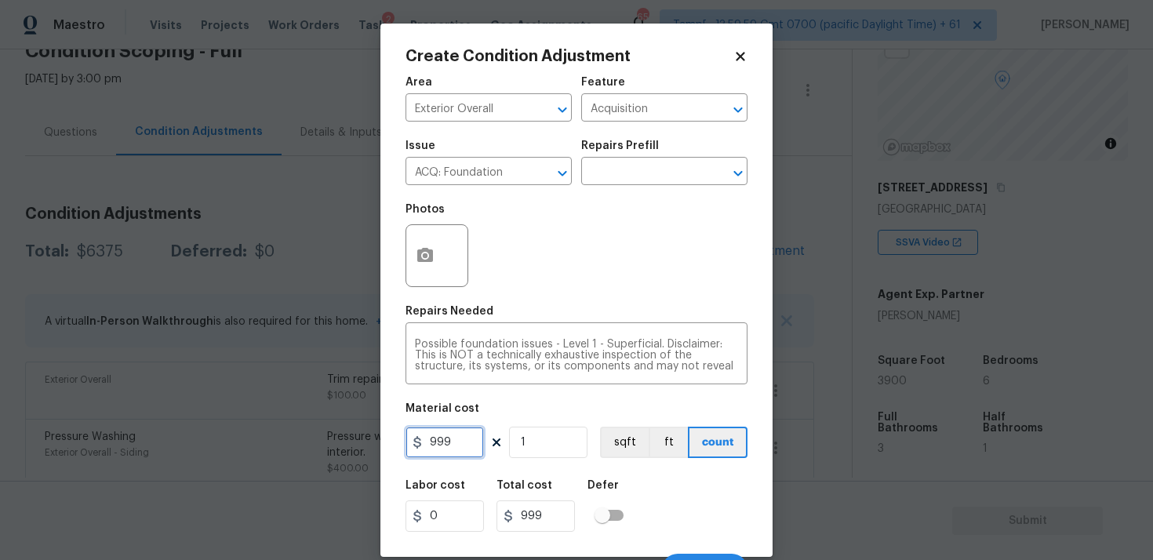
click at [470, 435] on input "999" at bounding box center [445, 442] width 78 height 31
type input "1"
click at [624, 491] on div "Defer" at bounding box center [611, 490] width 46 height 20
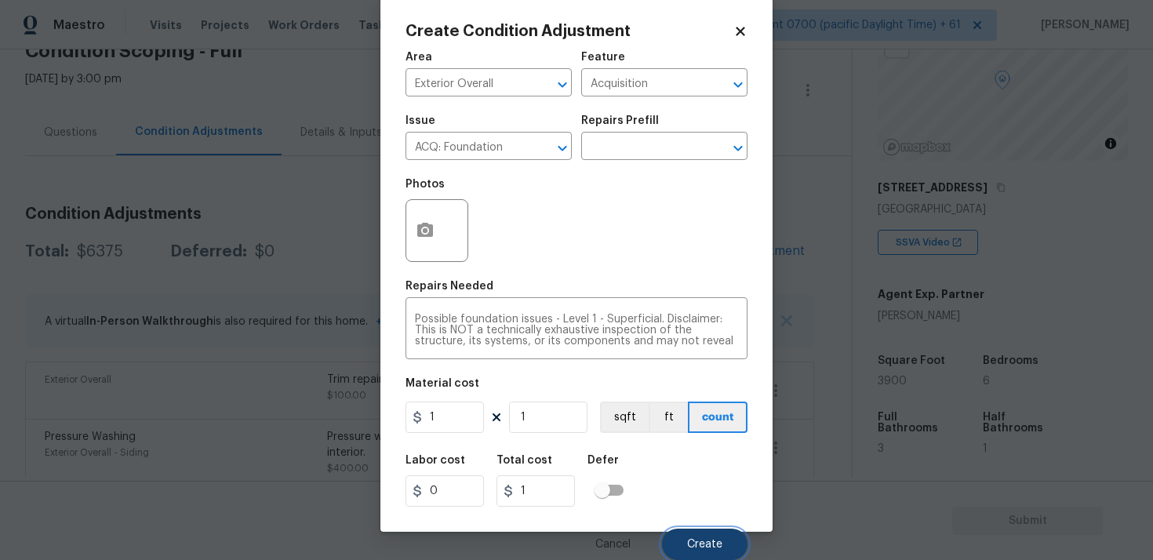
click at [683, 552] on button "Create" at bounding box center [705, 544] width 86 height 31
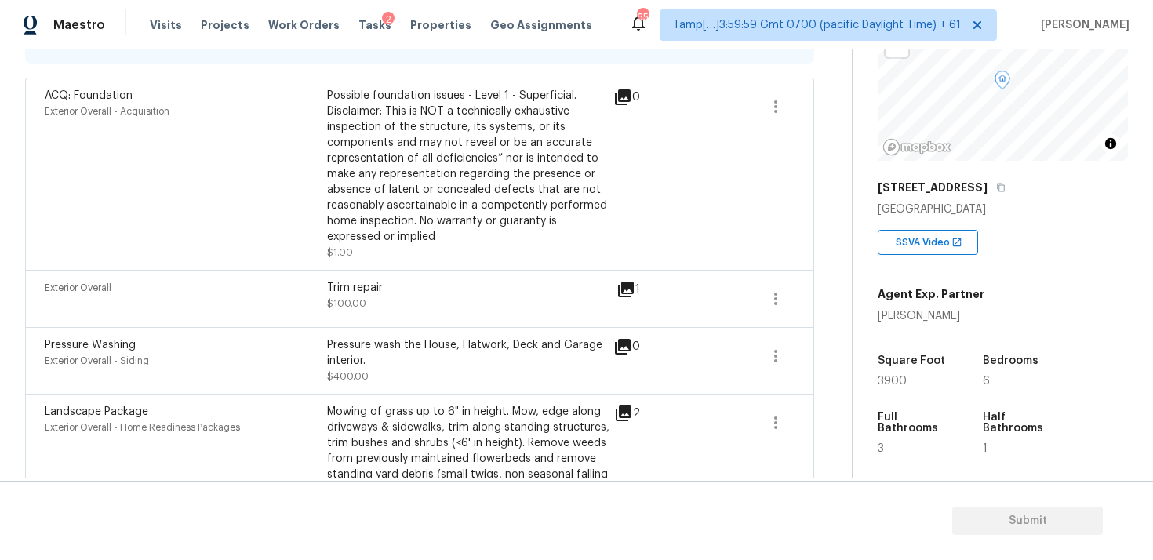
scroll to position [373, 0]
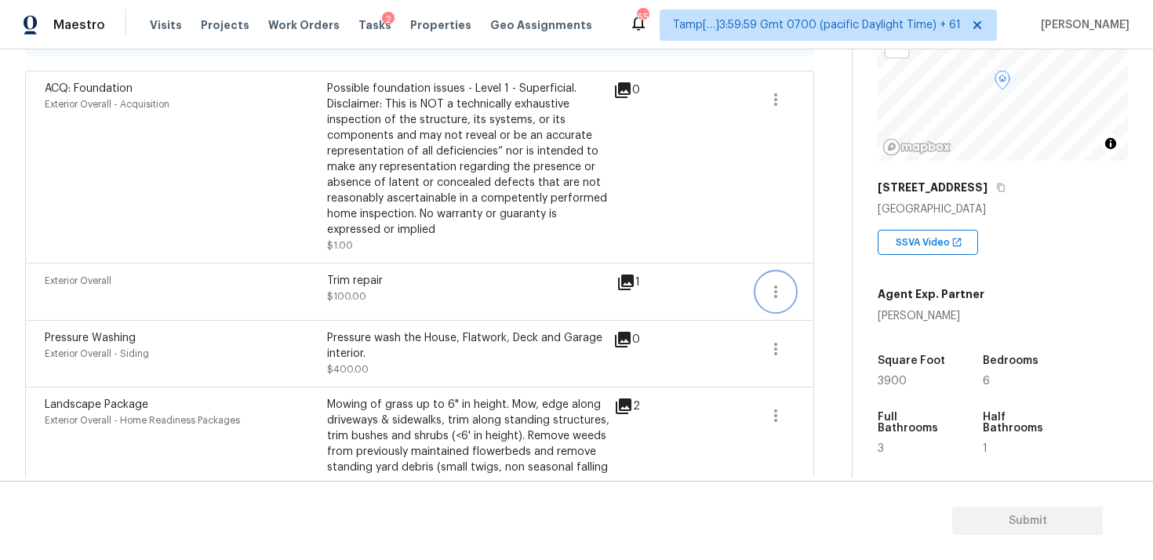
click at [775, 293] on icon "button" at bounding box center [775, 292] width 3 height 13
click at [813, 293] on div "Edit" at bounding box center [865, 290] width 122 height 16
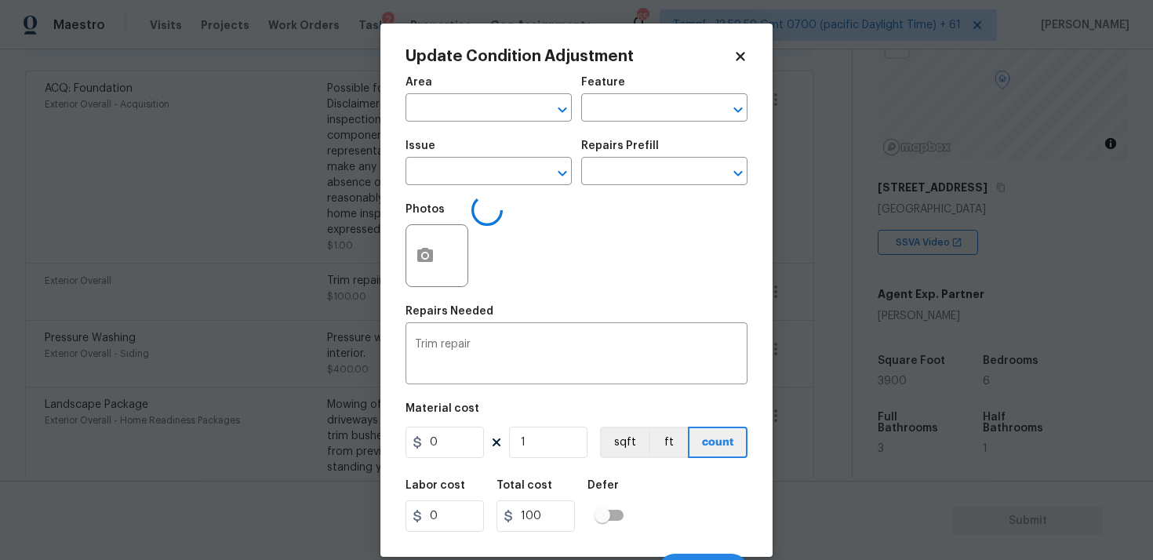
type input "Exterior Overall"
type input "100"
click at [430, 249] on icon "button" at bounding box center [425, 255] width 19 height 19
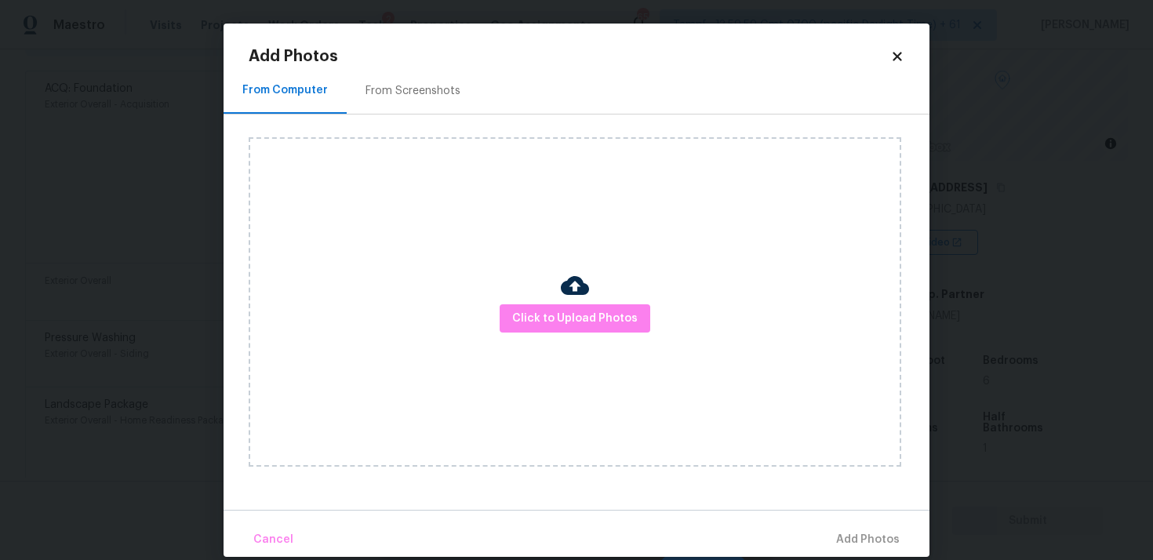
click at [584, 298] on img at bounding box center [575, 285] width 28 height 28
click at [615, 312] on span "Click to Upload Photos" at bounding box center [575, 319] width 126 height 20
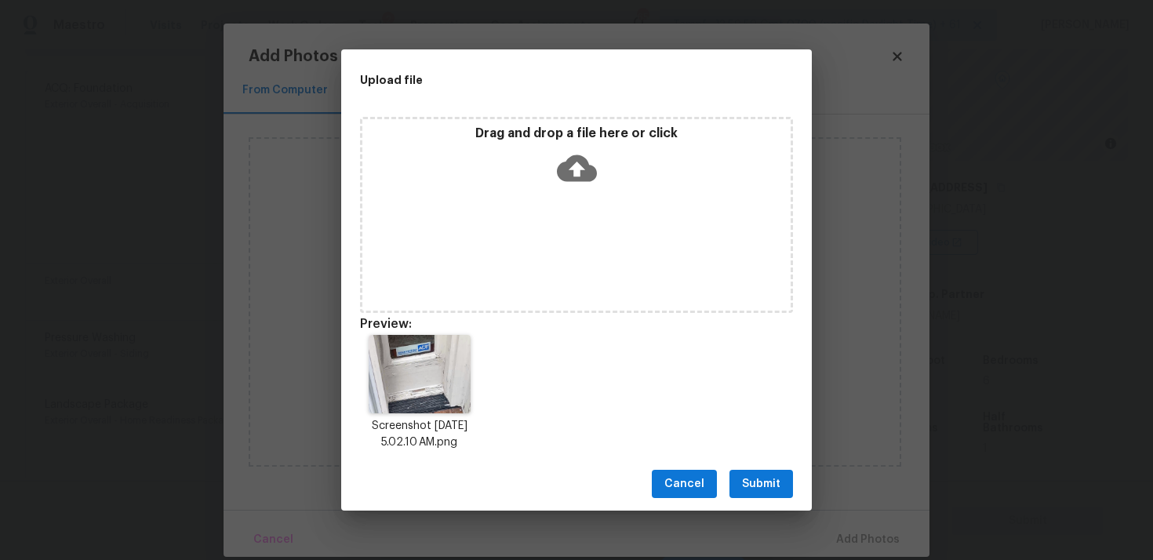
drag, startPoint x: 777, startPoint y: 479, endPoint x: 775, endPoint y: 466, distance: 13.5
click at [777, 479] on span "Submit" at bounding box center [761, 485] width 38 height 20
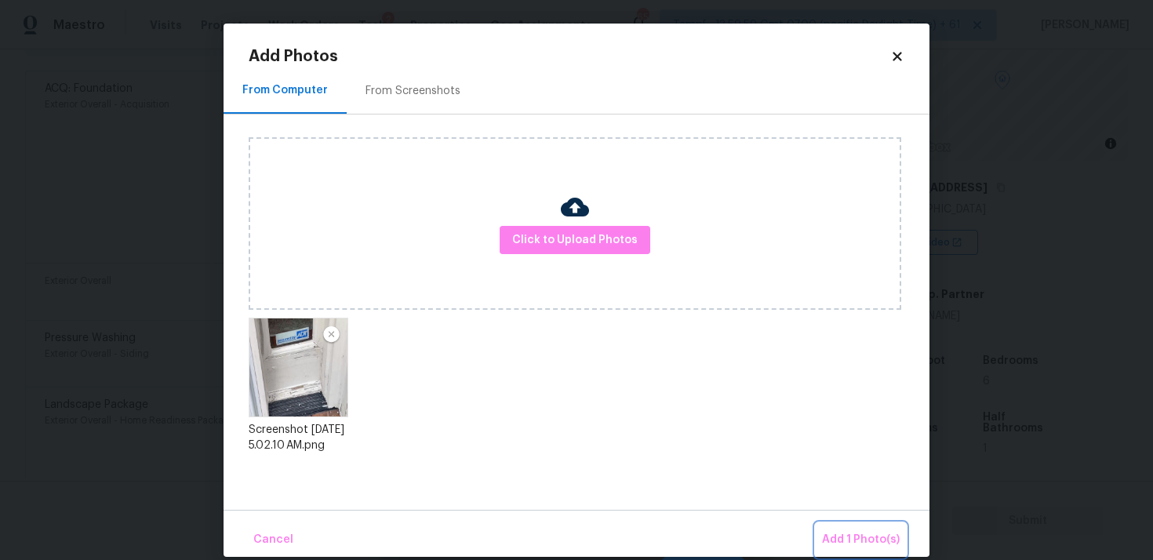
click at [844, 523] on button "Add 1 Photo(s)" at bounding box center [861, 540] width 90 height 34
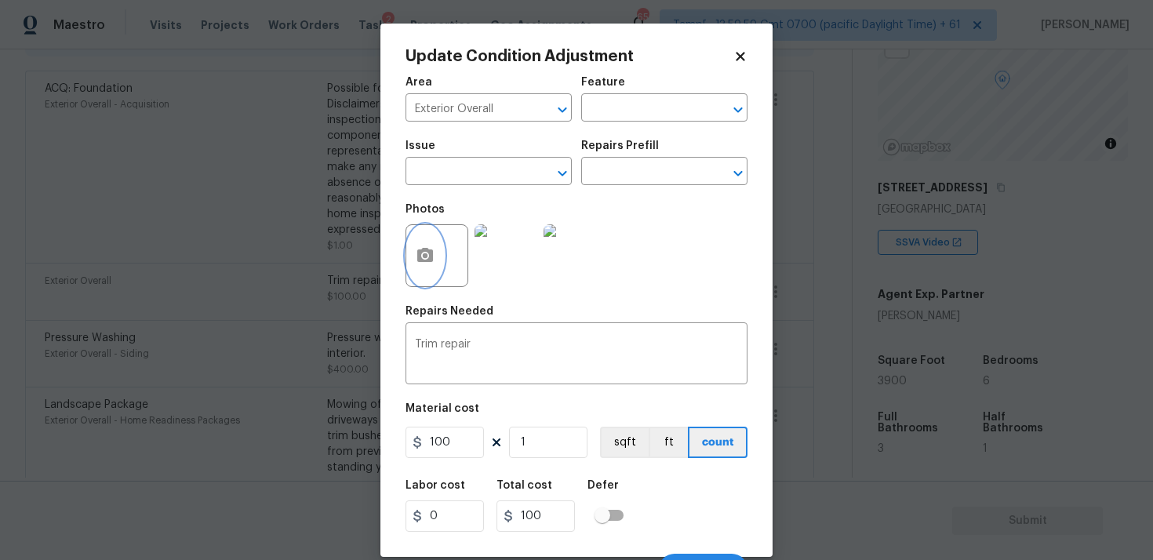
scroll to position [26, 0]
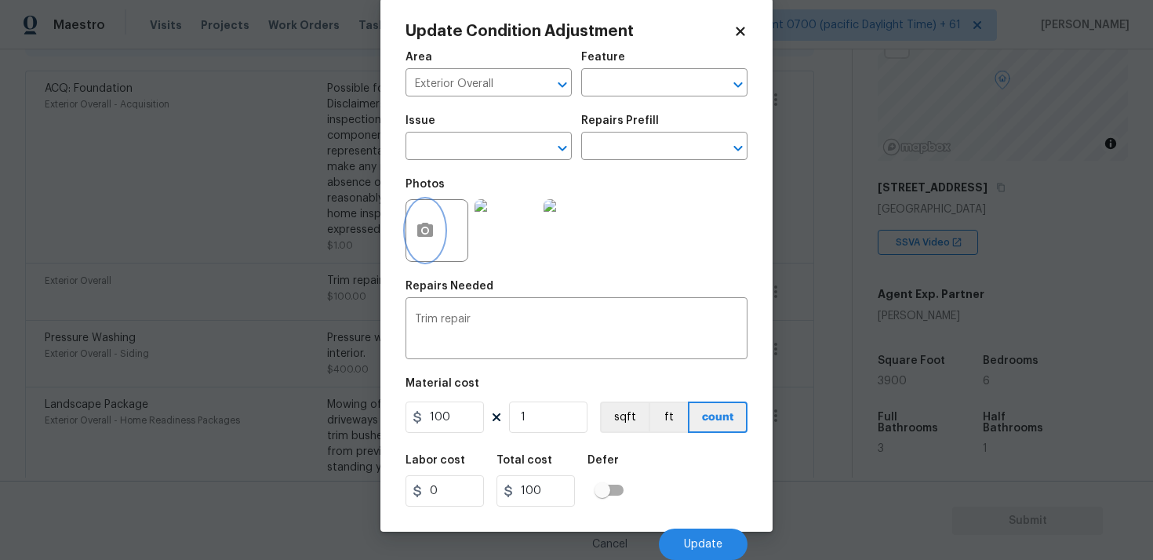
click at [683, 526] on div "Cancel Update" at bounding box center [577, 538] width 342 height 44
click at [688, 534] on button "Update" at bounding box center [703, 544] width 89 height 31
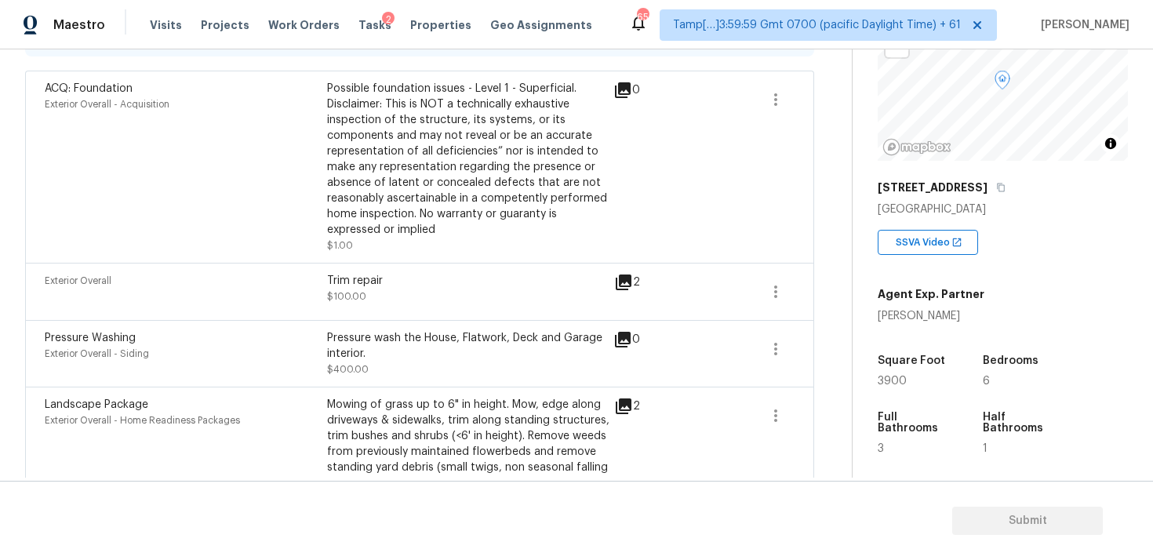
scroll to position [0, 0]
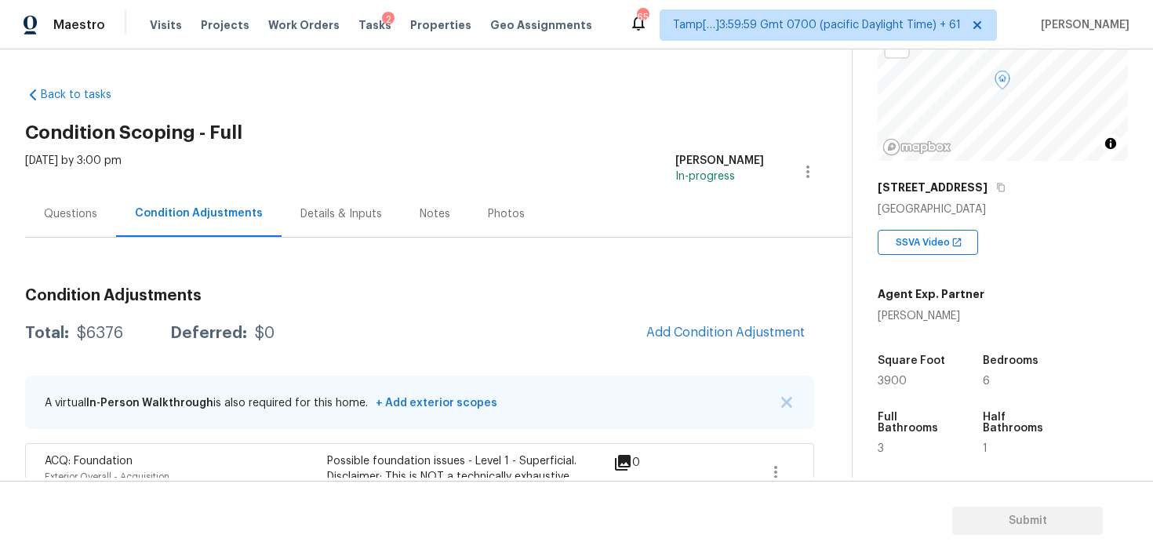
click at [708, 327] on span "Add Condition Adjustment" at bounding box center [725, 333] width 158 height 14
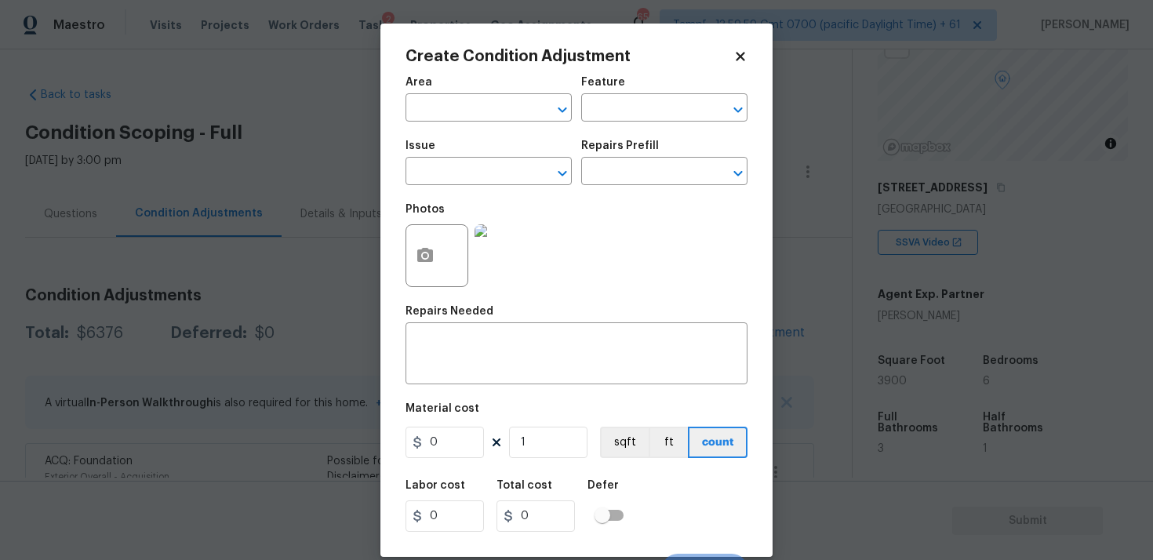
click at [436, 281] on div at bounding box center [437, 255] width 63 height 63
click at [424, 253] on circle "button" at bounding box center [425, 255] width 5 height 5
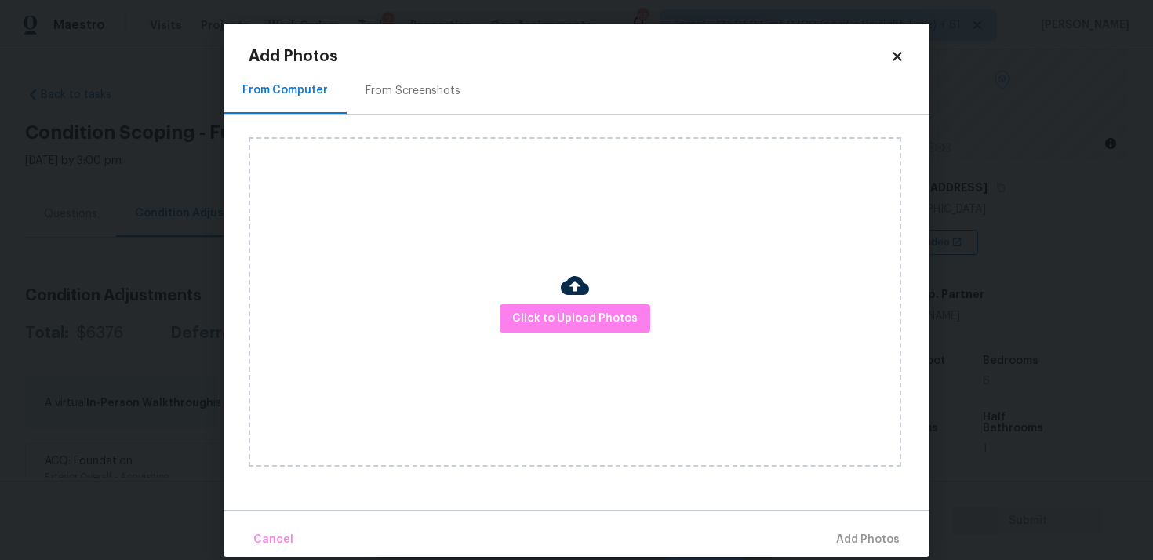
click at [599, 333] on div "Click to Upload Photos" at bounding box center [575, 302] width 653 height 330
click at [601, 304] on button "Click to Upload Photos" at bounding box center [575, 318] width 151 height 29
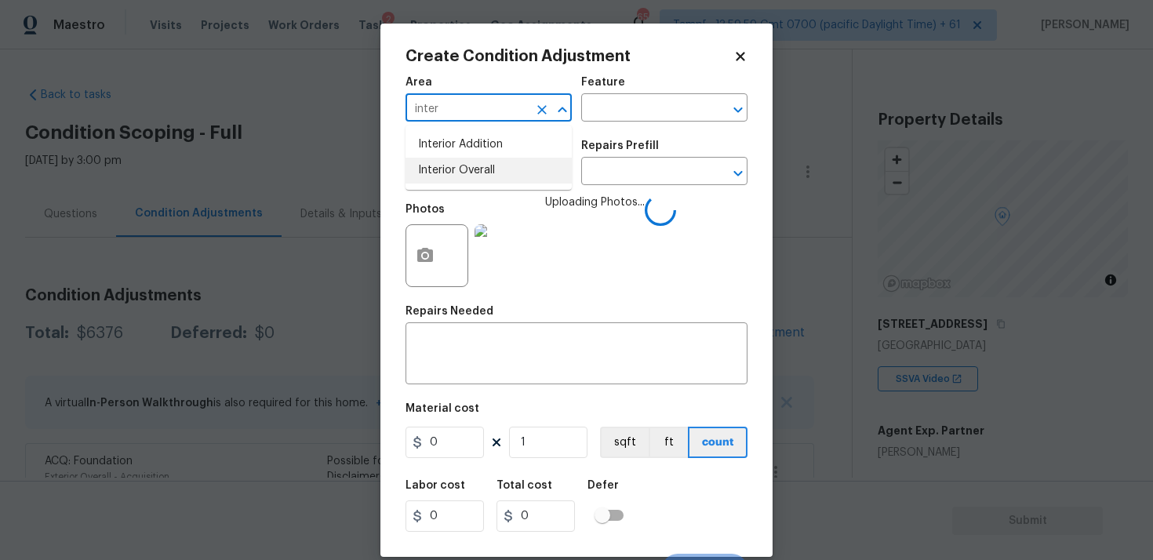
scroll to position [137, 0]
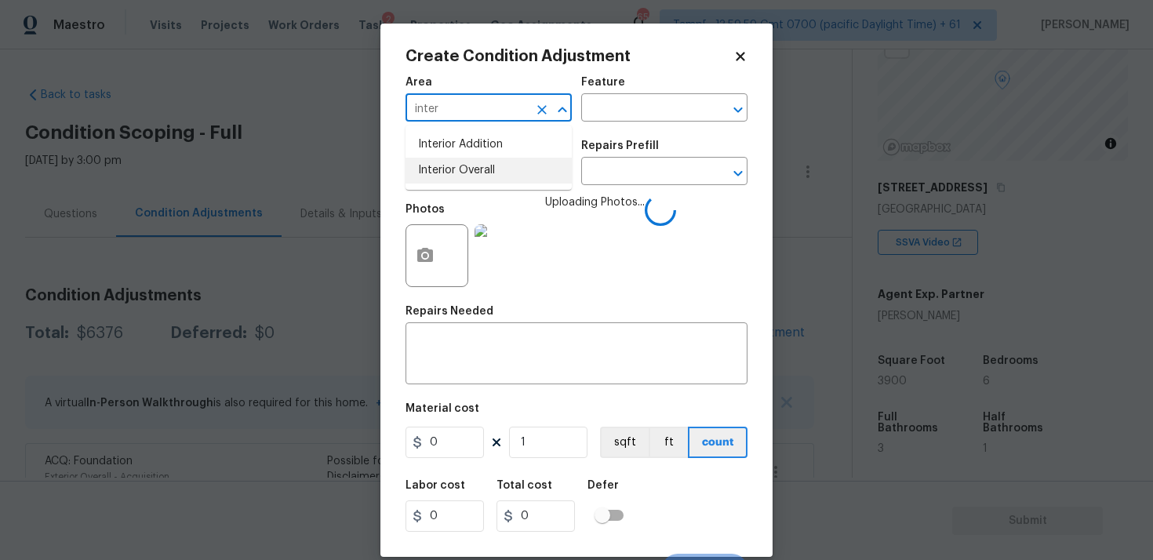
click at [461, 164] on li "Interior Overall" at bounding box center [489, 171] width 166 height 26
type input "Interior Overall"
click at [461, 164] on input "text" at bounding box center [467, 173] width 122 height 24
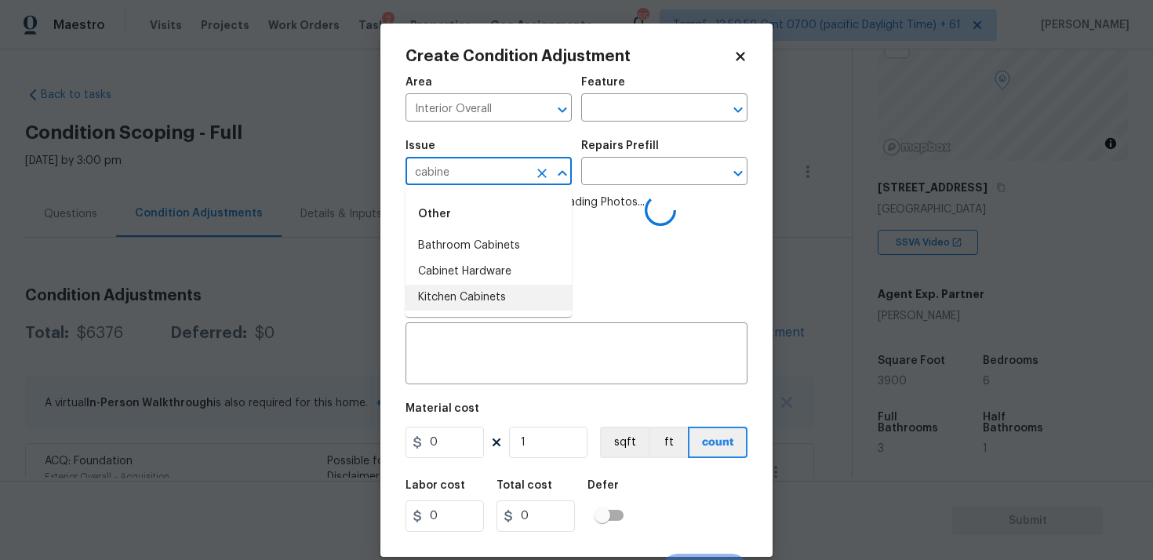
click at [451, 295] on li "Kitchen Cabinets" at bounding box center [489, 298] width 166 height 26
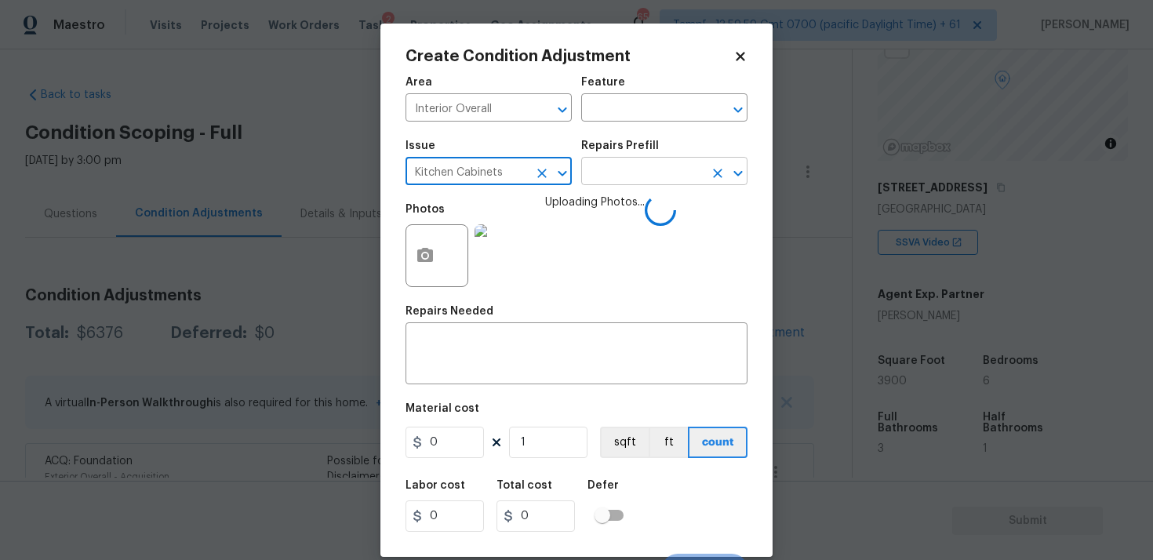
type input "Kitchen Cabinets"
click at [604, 169] on input "text" at bounding box center [642, 173] width 122 height 24
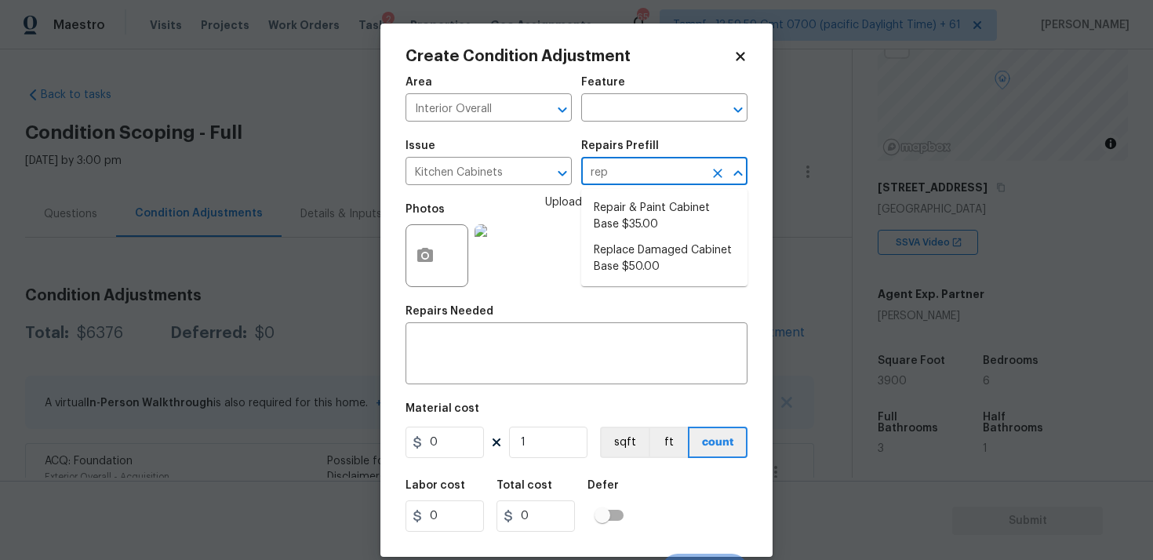
type input "repa"
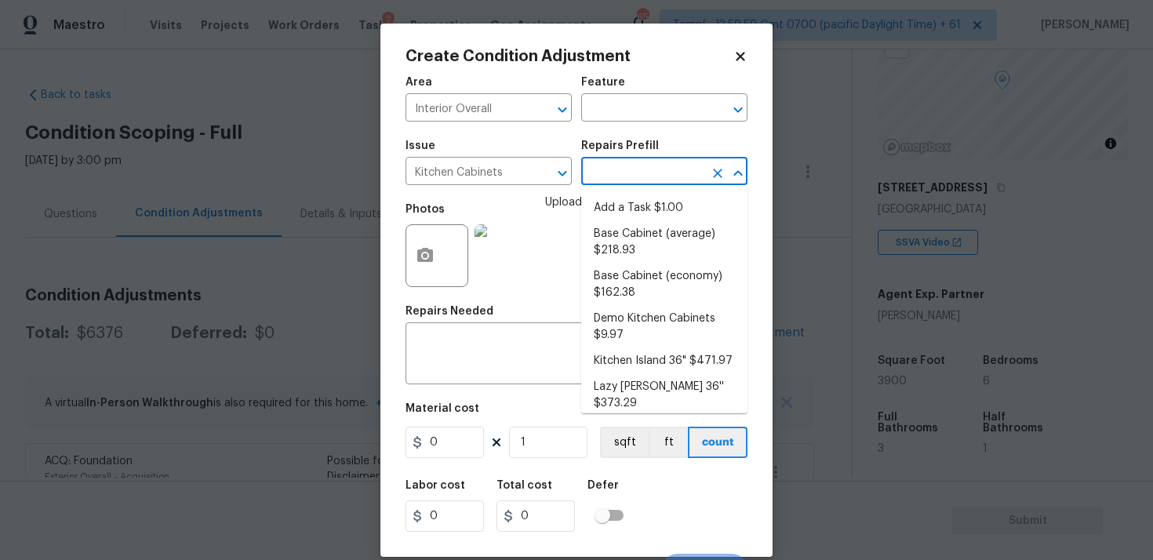
click at [616, 220] on li "Add a Task $1.00" at bounding box center [664, 208] width 166 height 26
type input "Cabinets"
type input "1"
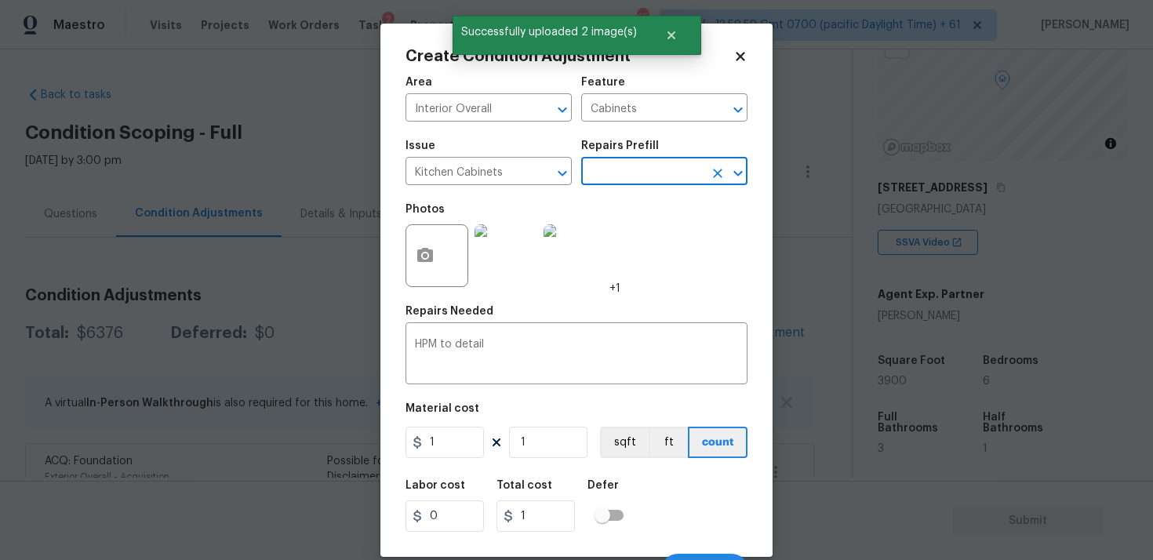
click at [662, 158] on div "Repairs Prefill" at bounding box center [664, 150] width 166 height 20
click at [645, 178] on input "text" at bounding box center [642, 173] width 122 height 24
type input "repa"
click at [619, 217] on li "Repair & Paint Cabinet Base $35.00" at bounding box center [664, 216] width 166 height 42
type input "35"
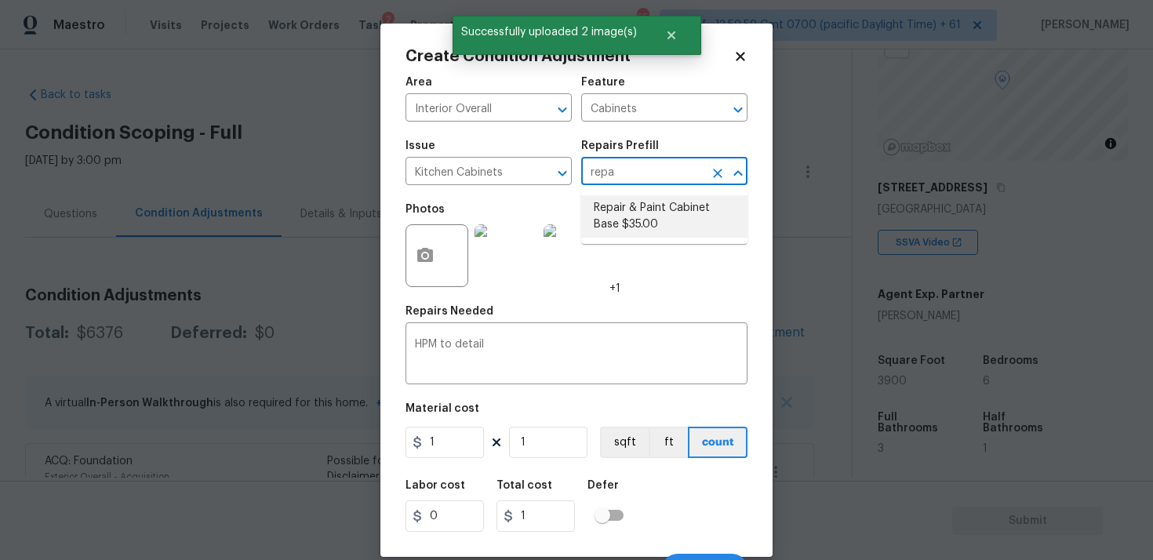
type input "35"
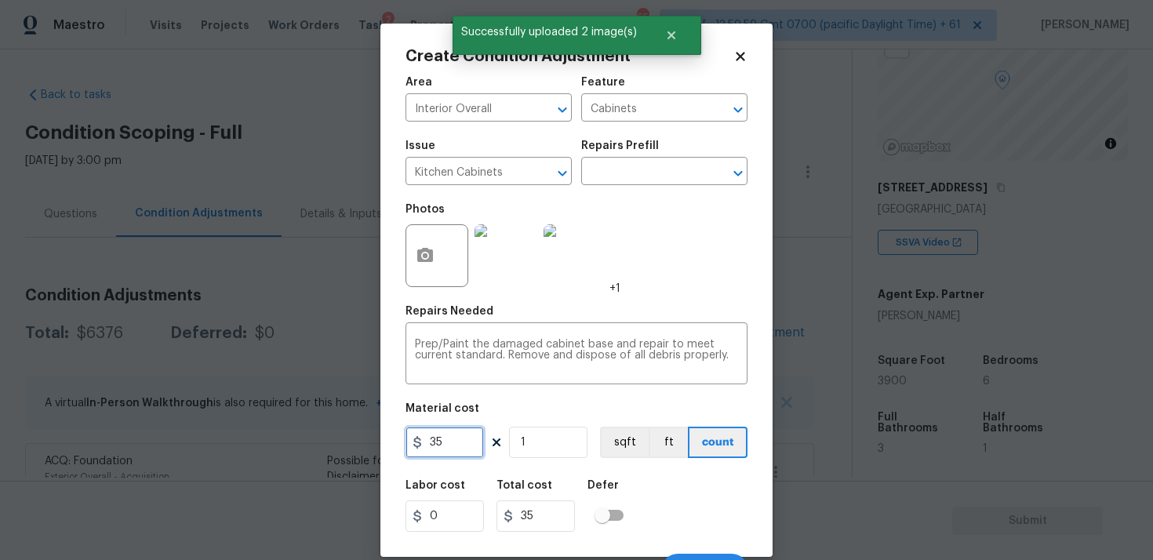
click at [466, 438] on input "35" at bounding box center [445, 442] width 78 height 31
type input "1200"
click at [672, 445] on button "ft" at bounding box center [668, 442] width 39 height 31
type input "1200"
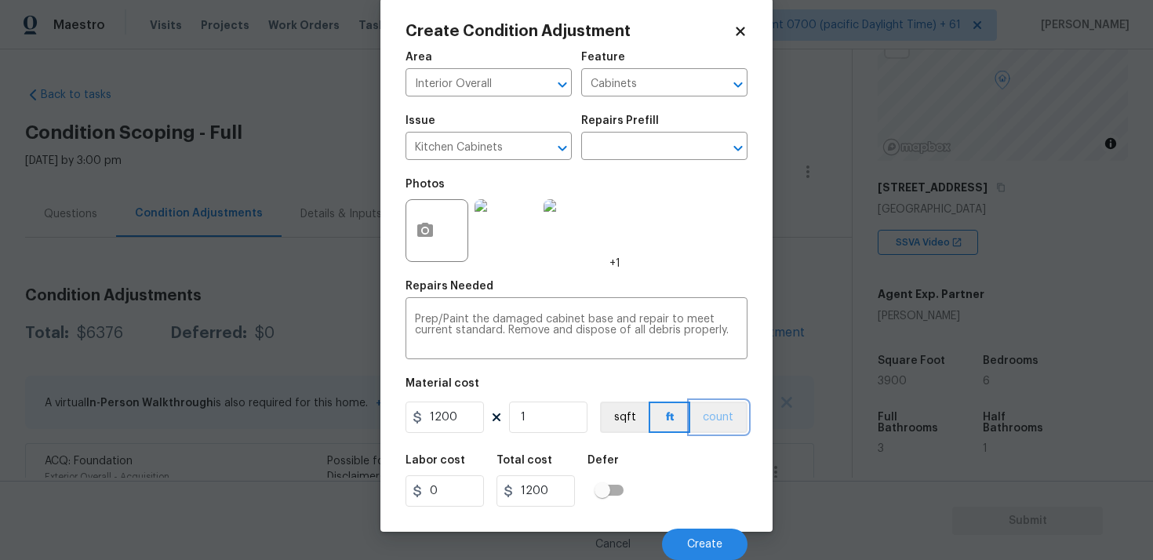
click at [719, 421] on button "count" at bounding box center [718, 417] width 57 height 31
click at [697, 533] on button "Create" at bounding box center [705, 544] width 86 height 31
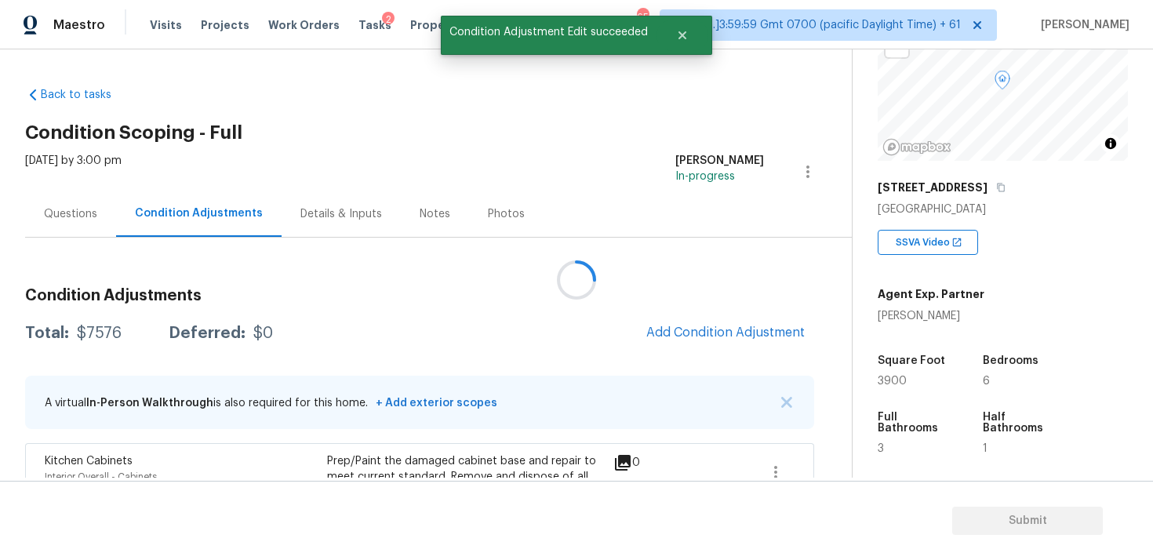
scroll to position [0, 0]
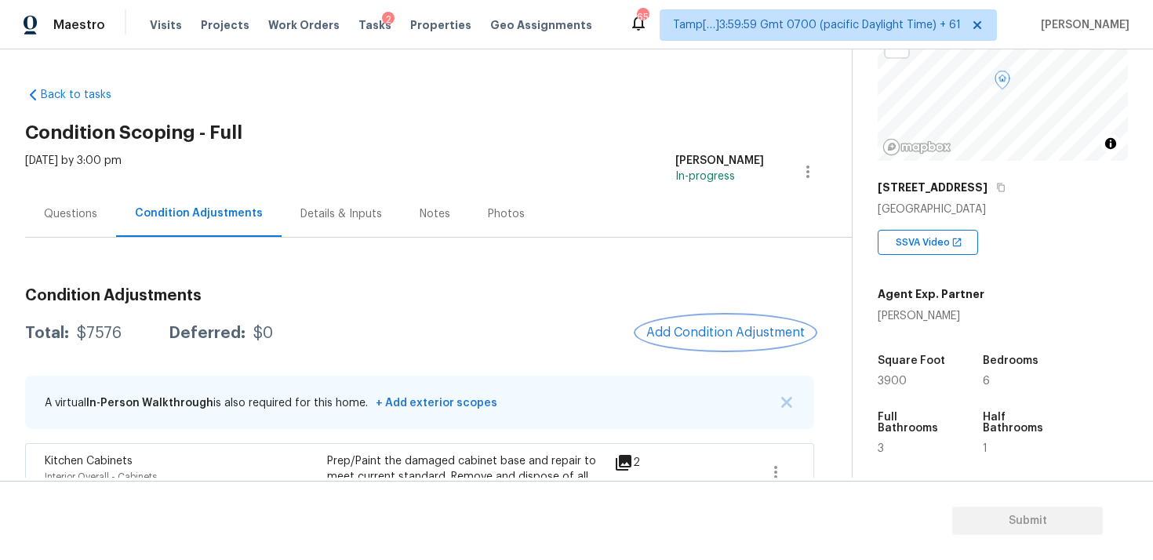
click at [759, 324] on button "Add Condition Adjustment" at bounding box center [725, 332] width 177 height 33
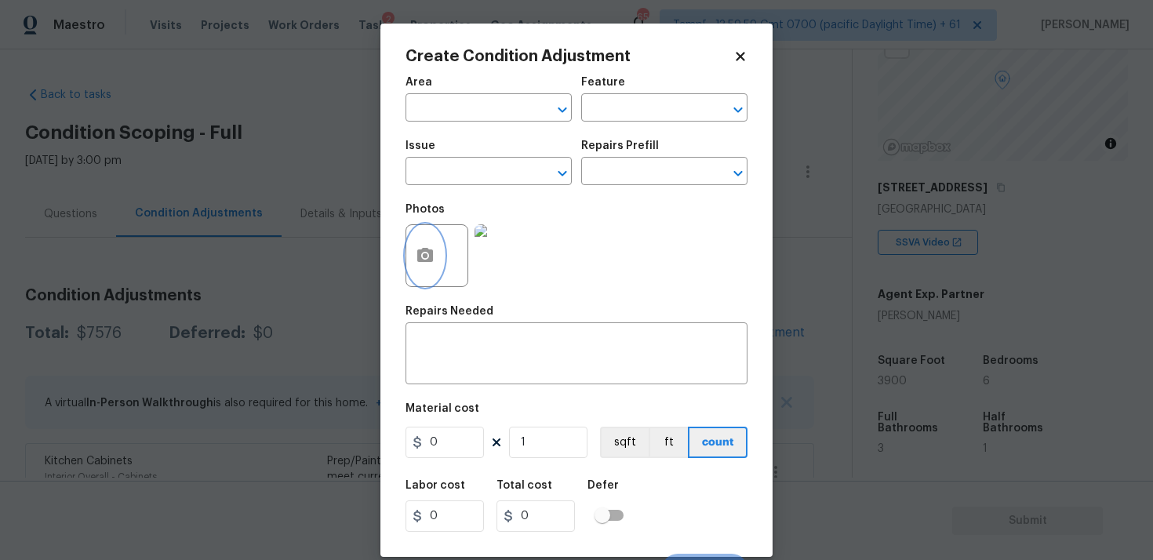
click at [432, 235] on button "button" at bounding box center [425, 255] width 38 height 61
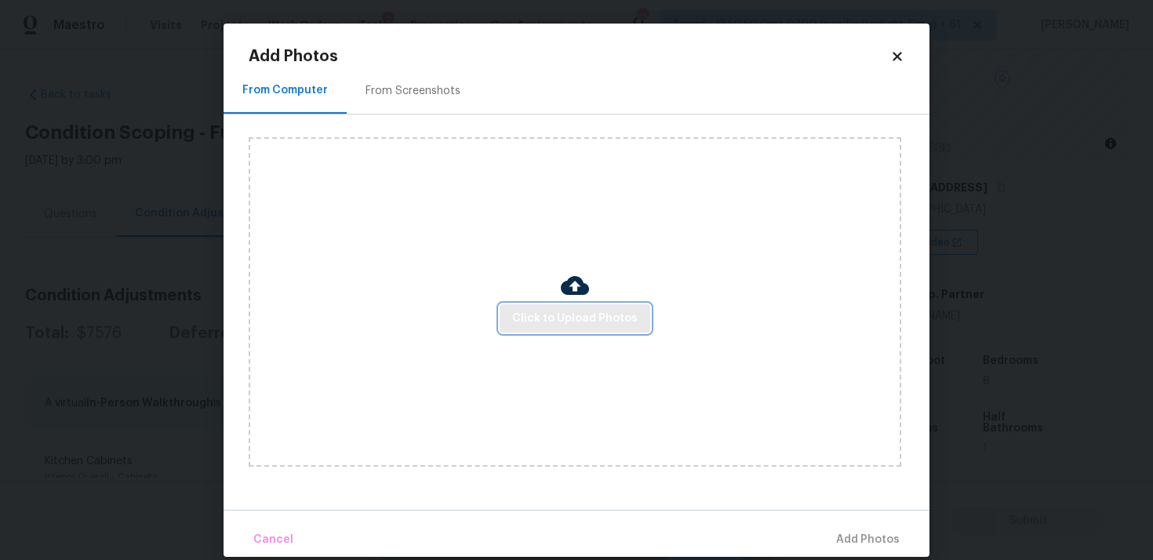
click at [562, 319] on span "Click to Upload Photos" at bounding box center [575, 319] width 126 height 20
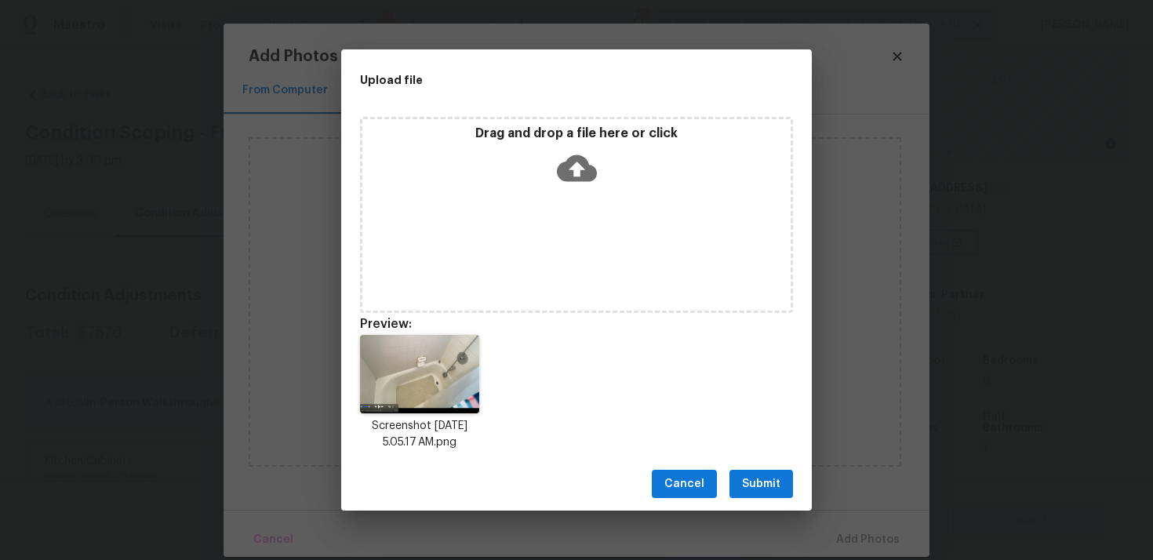
click at [759, 477] on span "Submit" at bounding box center [761, 485] width 38 height 20
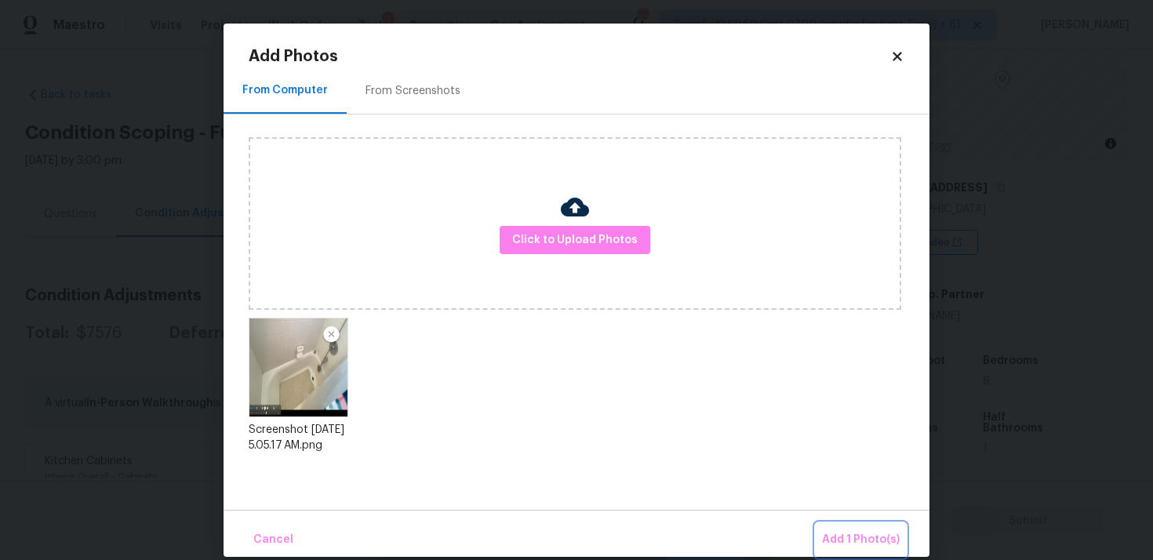
click at [879, 529] on button "Add 1 Photo(s)" at bounding box center [861, 540] width 90 height 34
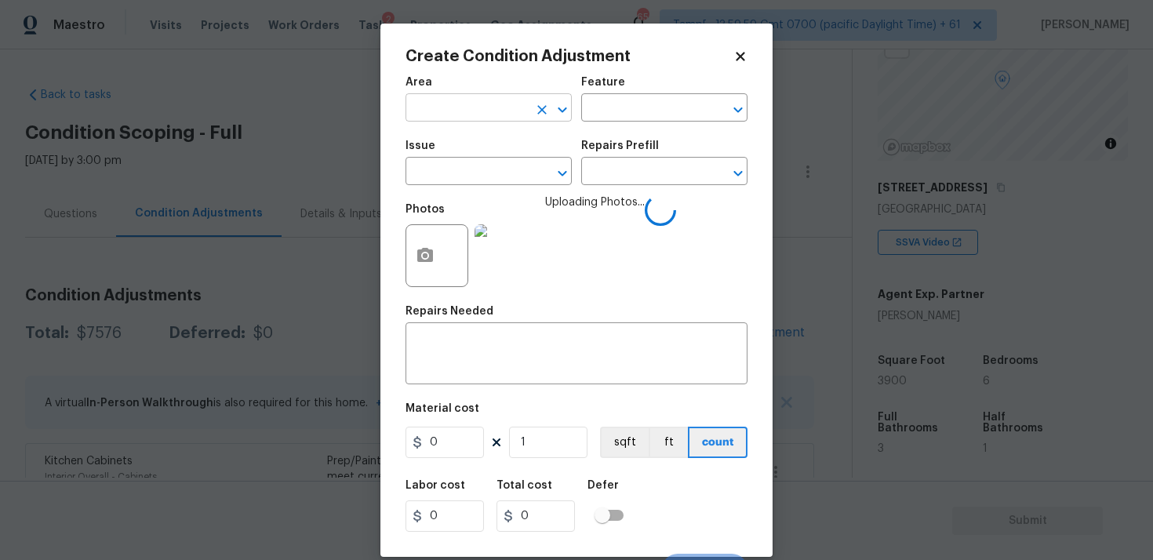
click at [518, 100] on input "text" at bounding box center [467, 109] width 122 height 24
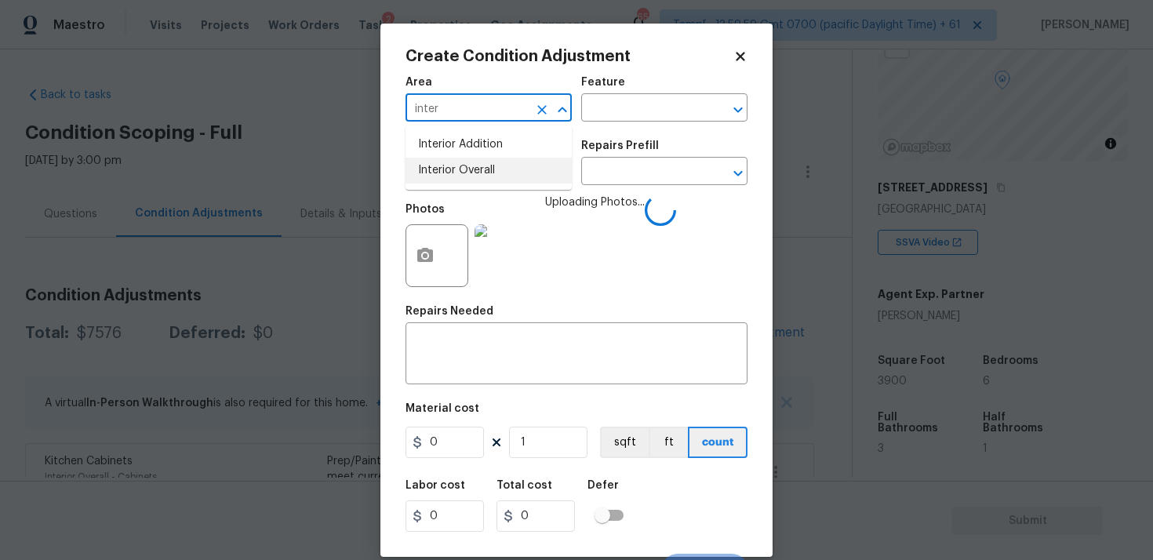
click at [502, 170] on li "Interior Overall" at bounding box center [489, 171] width 166 height 26
type input "Interior Overall"
click at [502, 170] on input "text" at bounding box center [467, 173] width 122 height 24
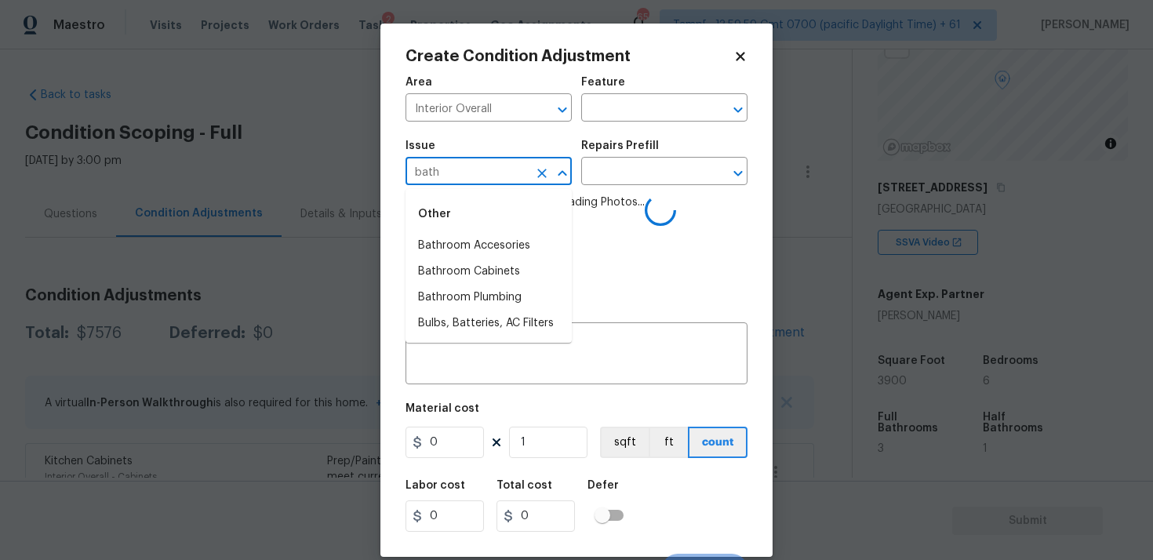
type input "bathr"
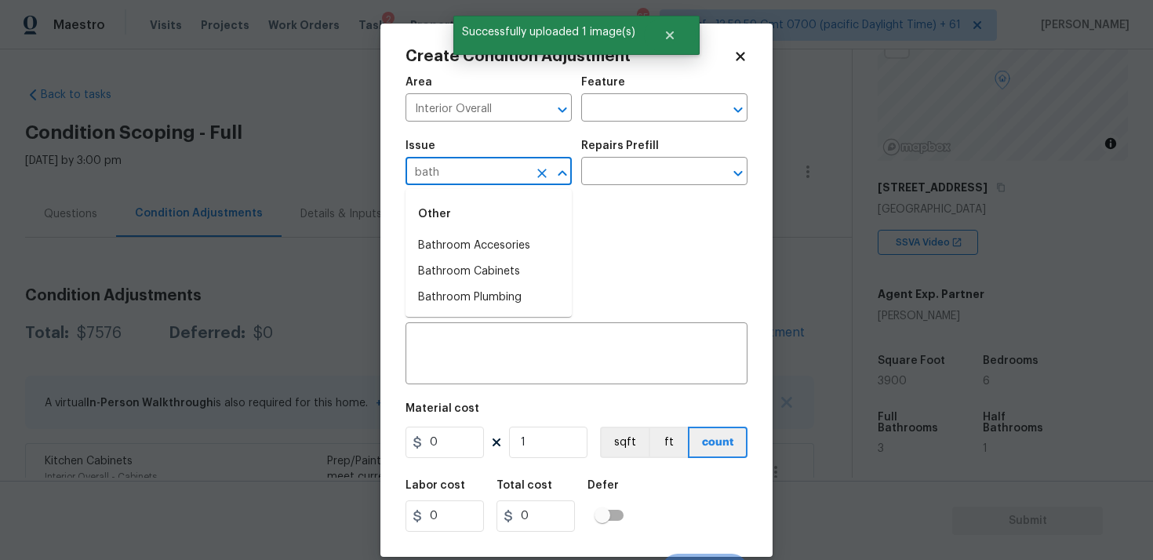
type input "bathr"
click at [482, 305] on li "Bathroom Plumbing" at bounding box center [489, 298] width 166 height 26
type input "Bathroom Plumbing"
click at [628, 153] on div "Repairs Prefill" at bounding box center [664, 150] width 166 height 20
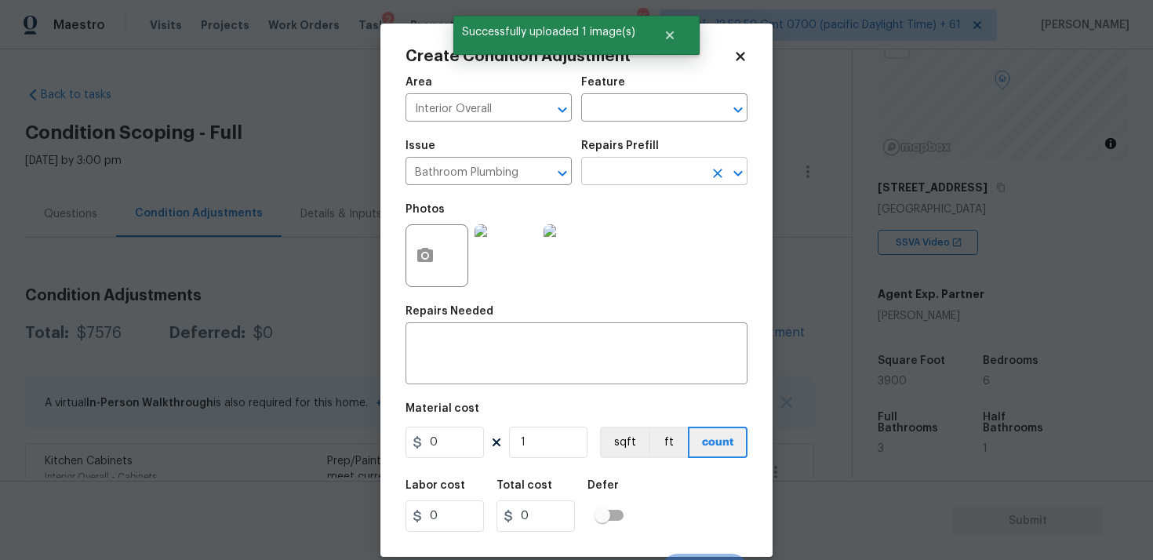
click at [623, 166] on input "text" at bounding box center [642, 173] width 122 height 24
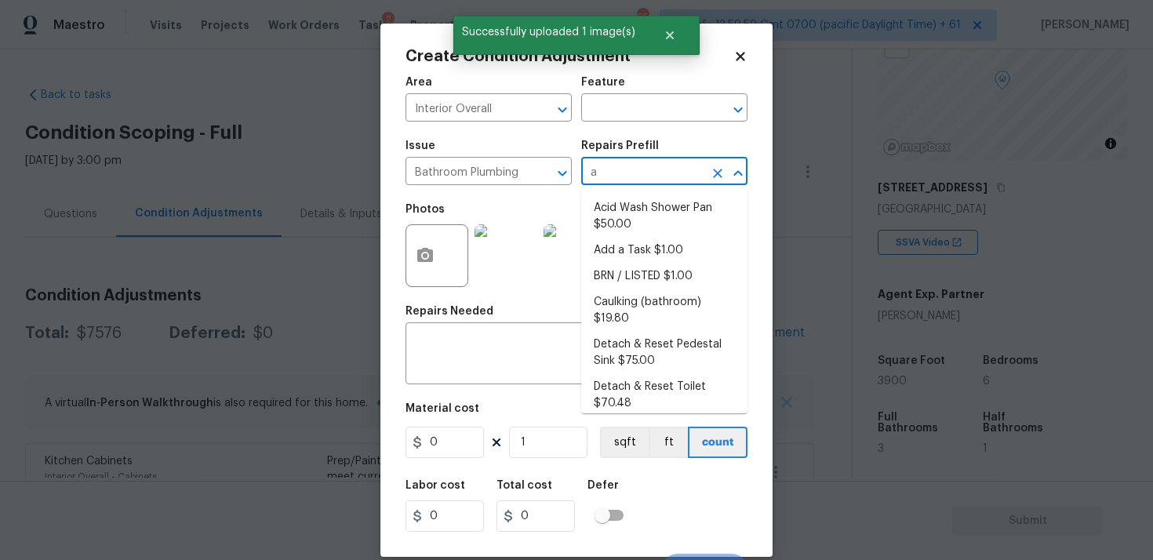
type input "ac"
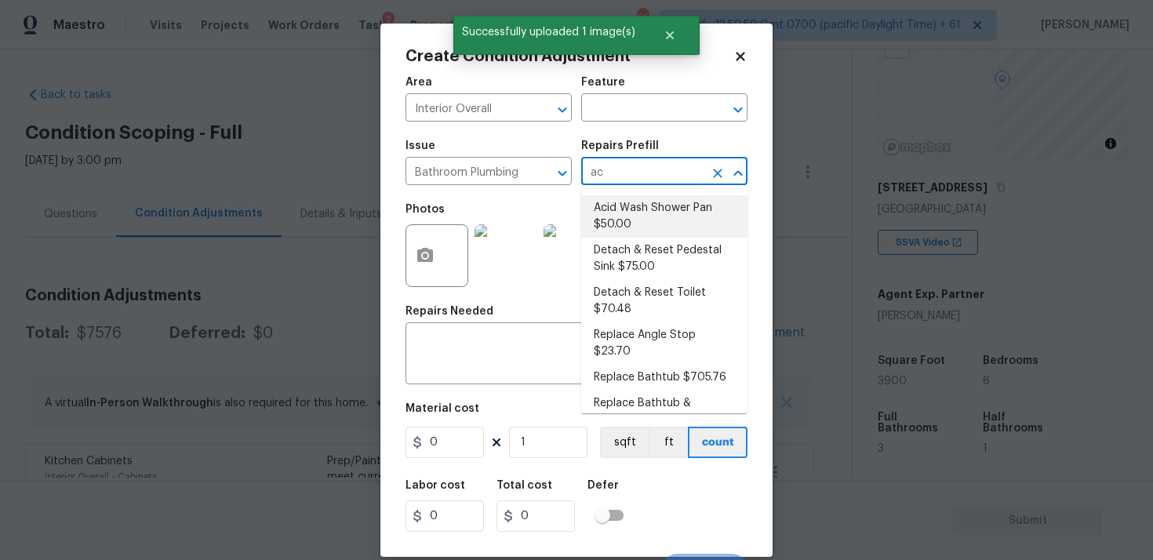
click at [629, 199] on li "Acid Wash Shower Pan $50.00" at bounding box center [664, 216] width 166 height 42
type input "Plumbing"
type textarea "Prep and acid wash/deep clean the shower pan."
type input "50"
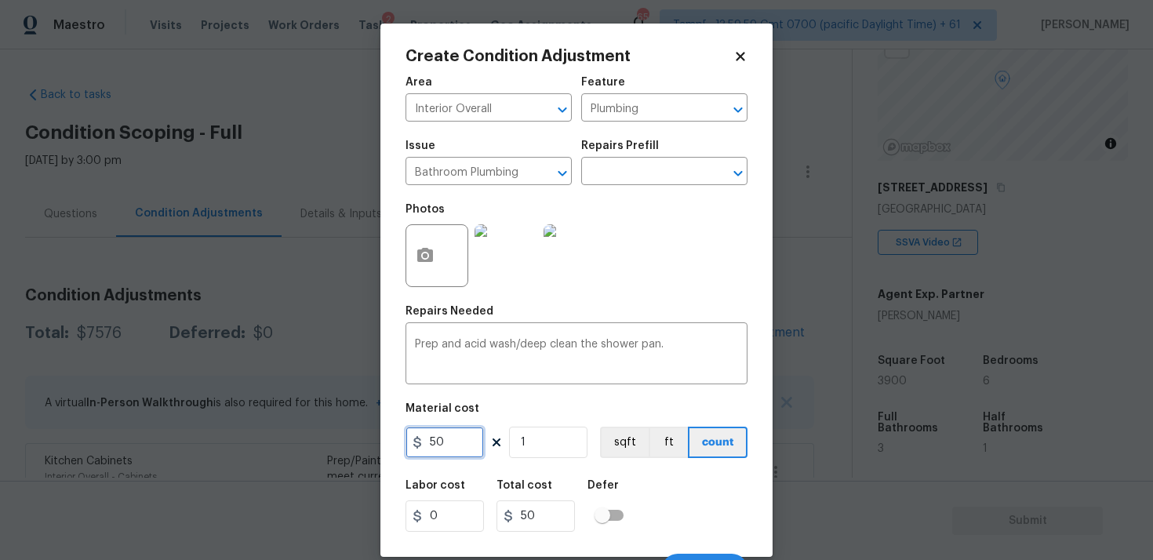
click at [439, 443] on input "50" at bounding box center [445, 442] width 78 height 31
type input "80"
click at [617, 472] on div "Labor cost 0 Total cost 50 Defer" at bounding box center [577, 506] width 342 height 71
type input "80"
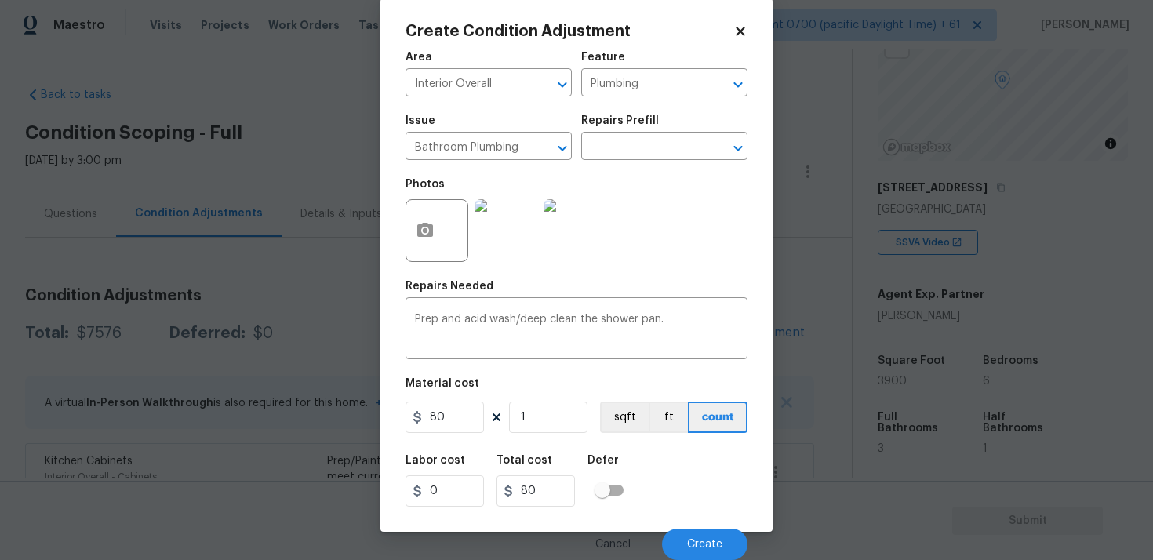
click at [687, 526] on div "Cancel Create" at bounding box center [577, 538] width 342 height 44
click at [694, 537] on button "Create" at bounding box center [705, 544] width 86 height 31
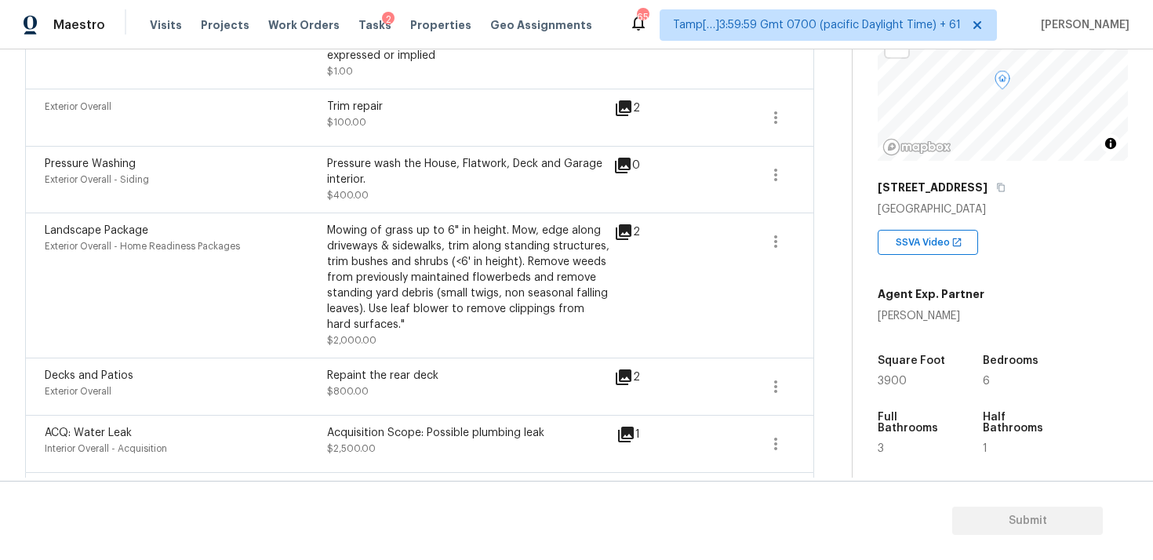
scroll to position [786, 0]
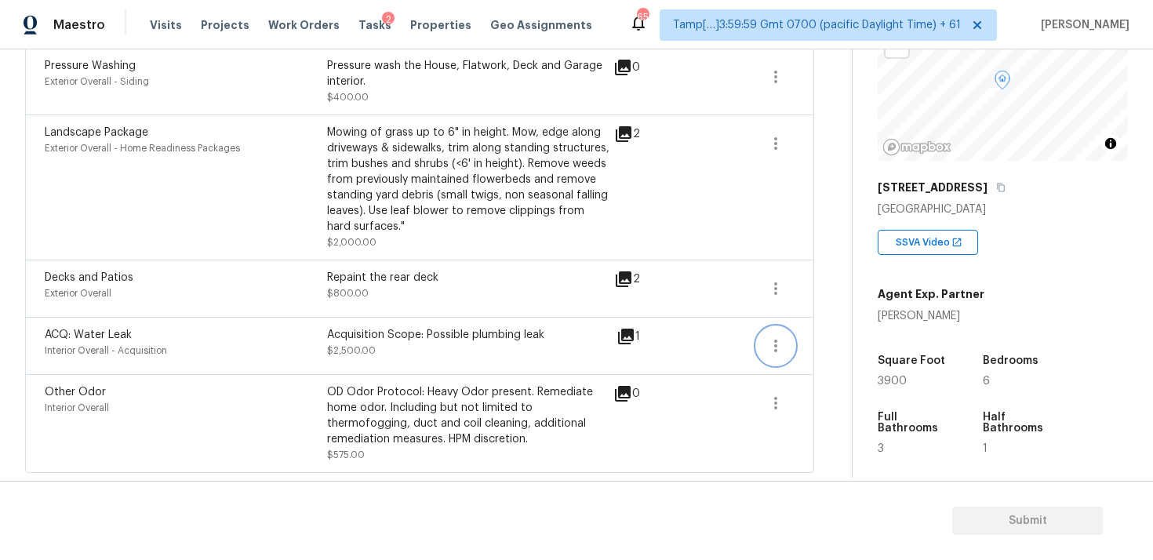
click at [783, 337] on icon "button" at bounding box center [775, 346] width 19 height 19
click at [854, 351] on link "Edit" at bounding box center [865, 343] width 133 height 24
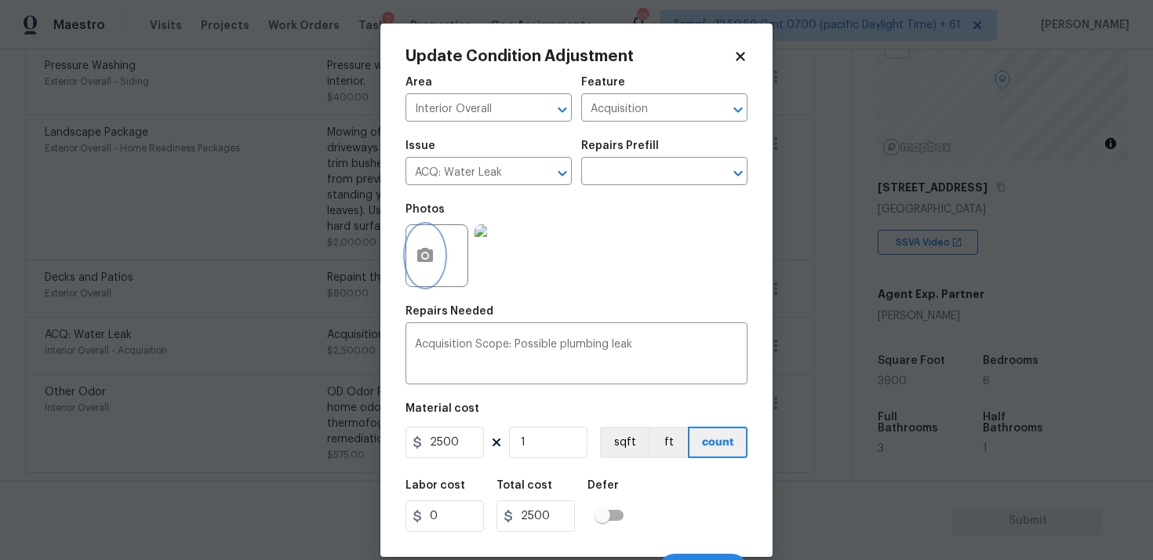
click at [425, 253] on circle "button" at bounding box center [425, 255] width 5 height 5
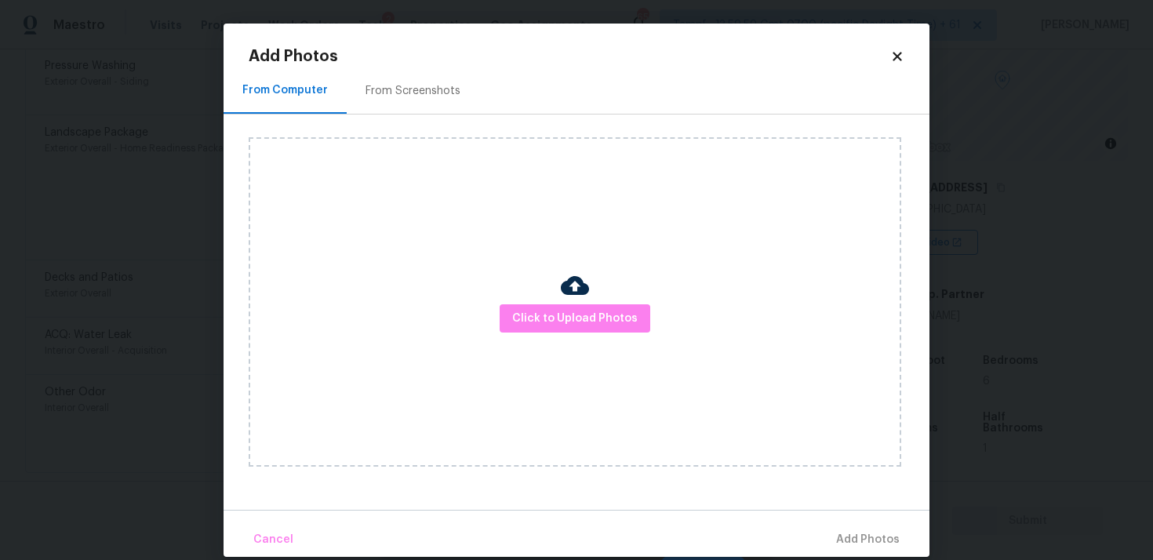
click at [538, 303] on div "Click to Upload Photos" at bounding box center [575, 302] width 653 height 330
click at [544, 314] on span "Click to Upload Photos" at bounding box center [575, 319] width 126 height 20
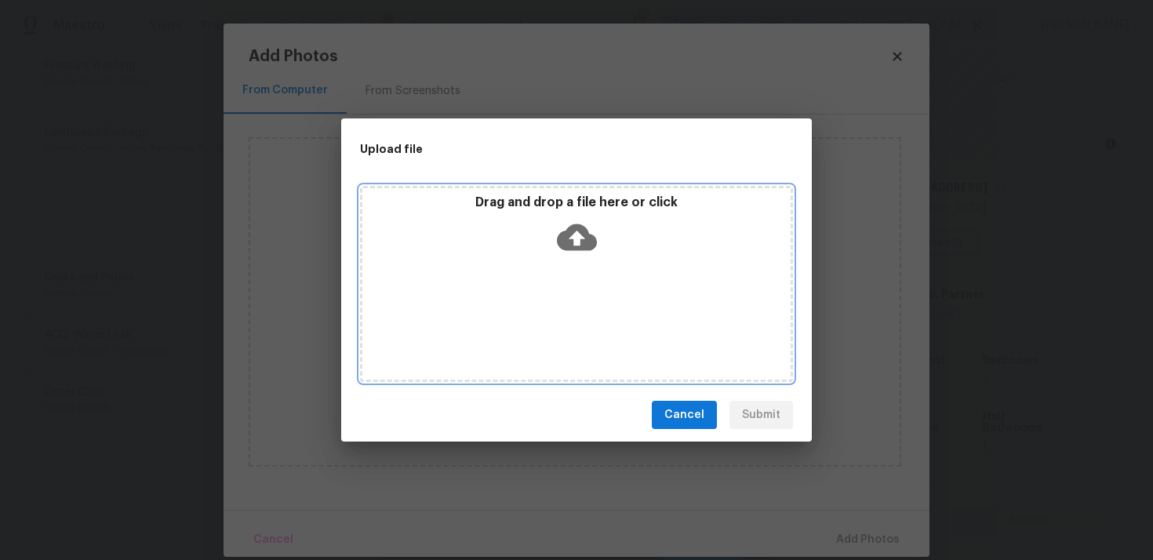
click at [577, 211] on div "Drag and drop a file here or click" at bounding box center [576, 228] width 428 height 67
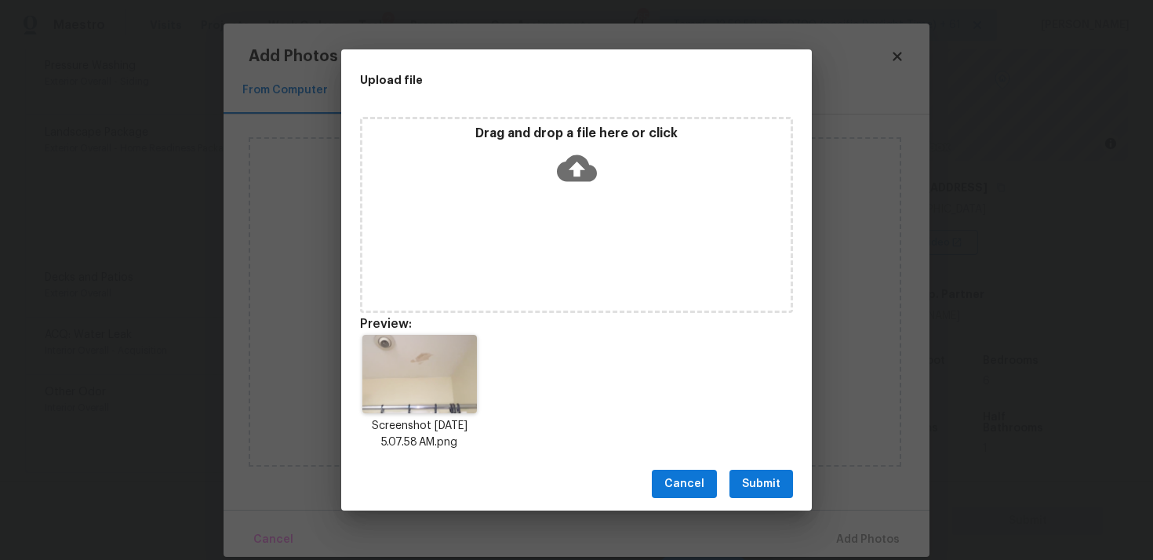
click at [770, 485] on span "Submit" at bounding box center [761, 485] width 38 height 20
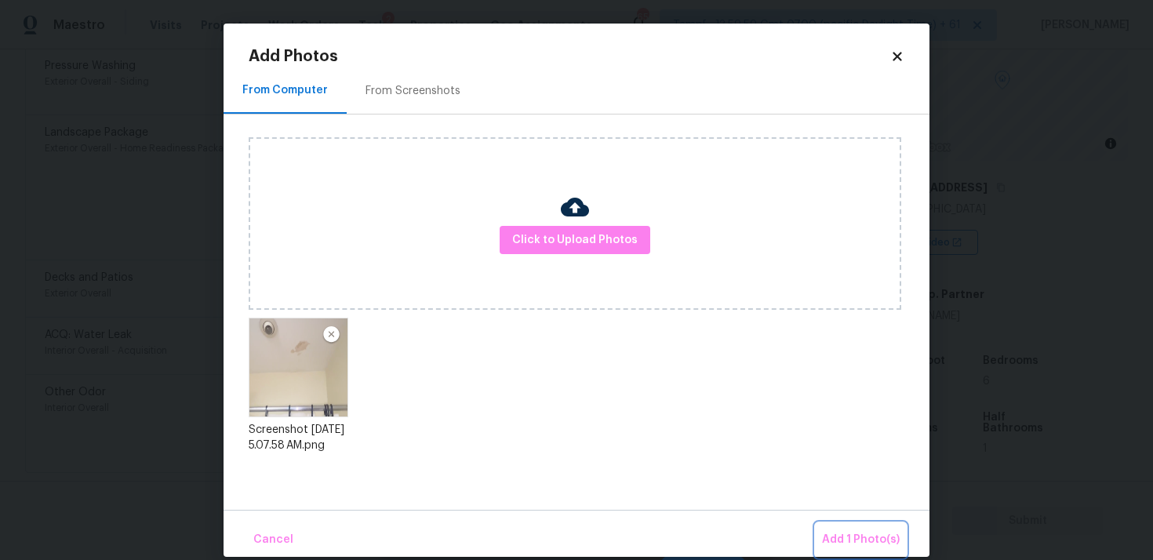
click at [834, 526] on button "Add 1 Photo(s)" at bounding box center [861, 540] width 90 height 34
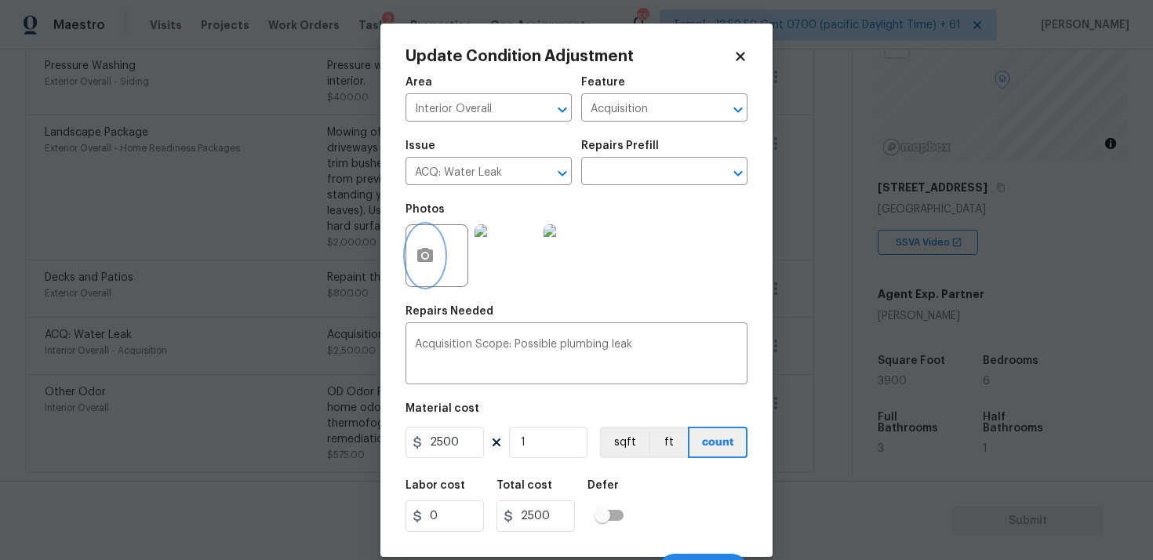
scroll to position [26, 0]
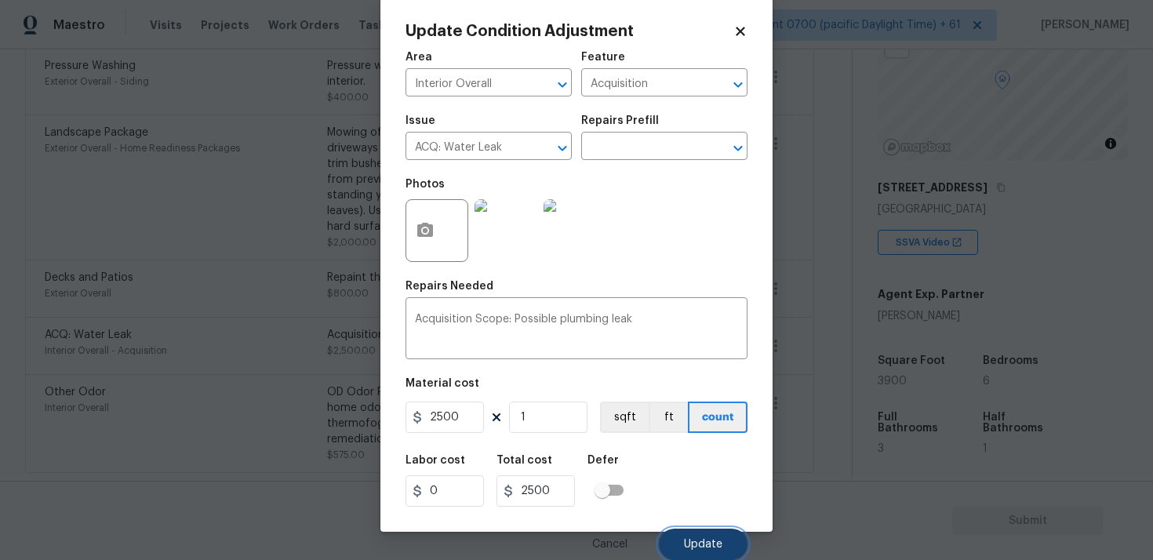
click at [691, 554] on button "Update" at bounding box center [703, 544] width 89 height 31
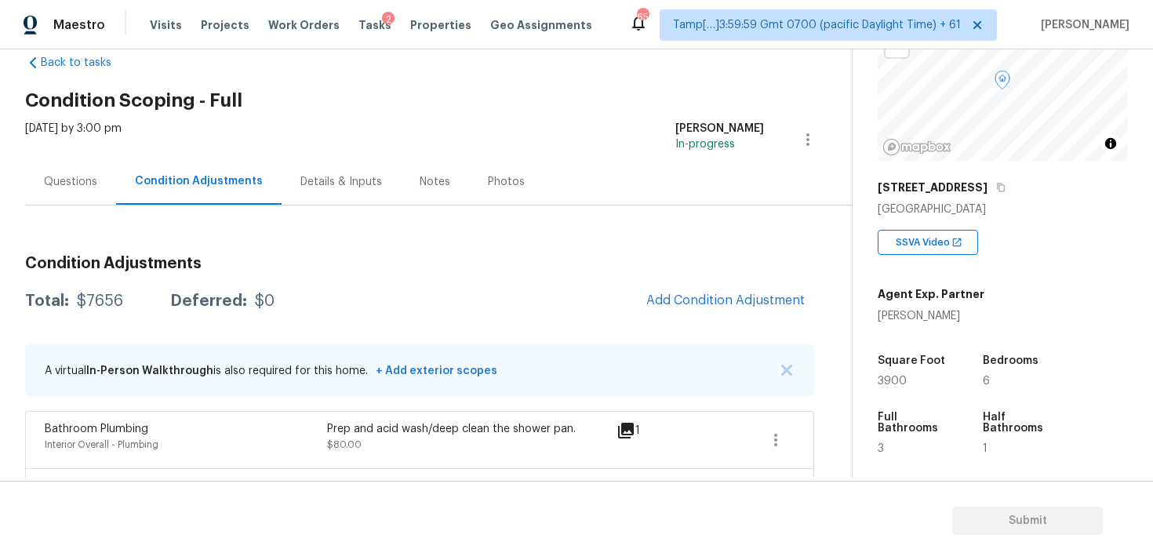
scroll to position [0, 0]
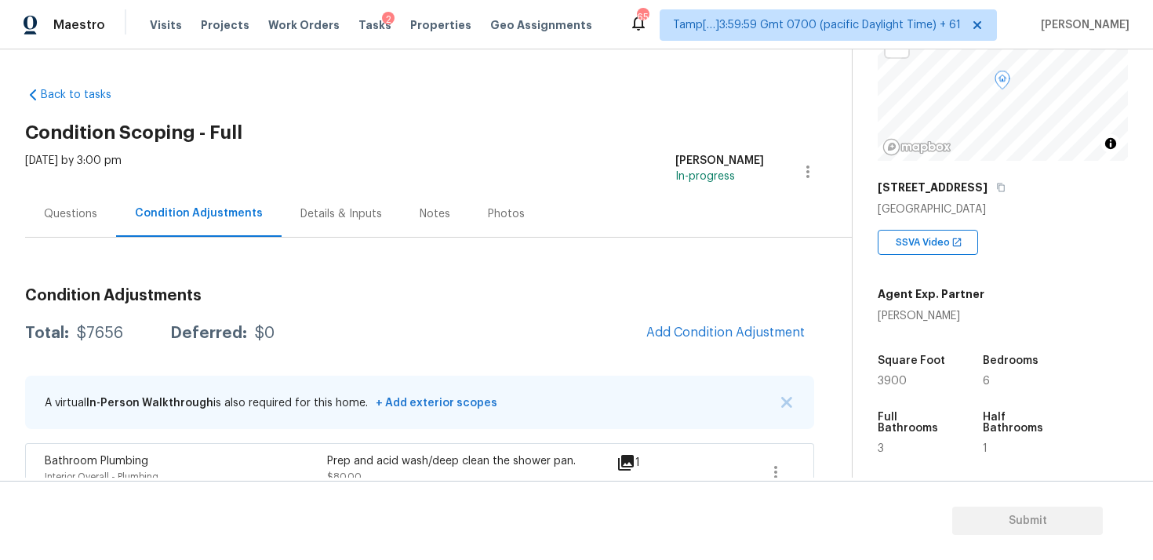
click at [663, 318] on span "Add Condition Adjustment" at bounding box center [725, 333] width 177 height 35
click at [663, 325] on button "Add Condition Adjustment" at bounding box center [725, 332] width 177 height 33
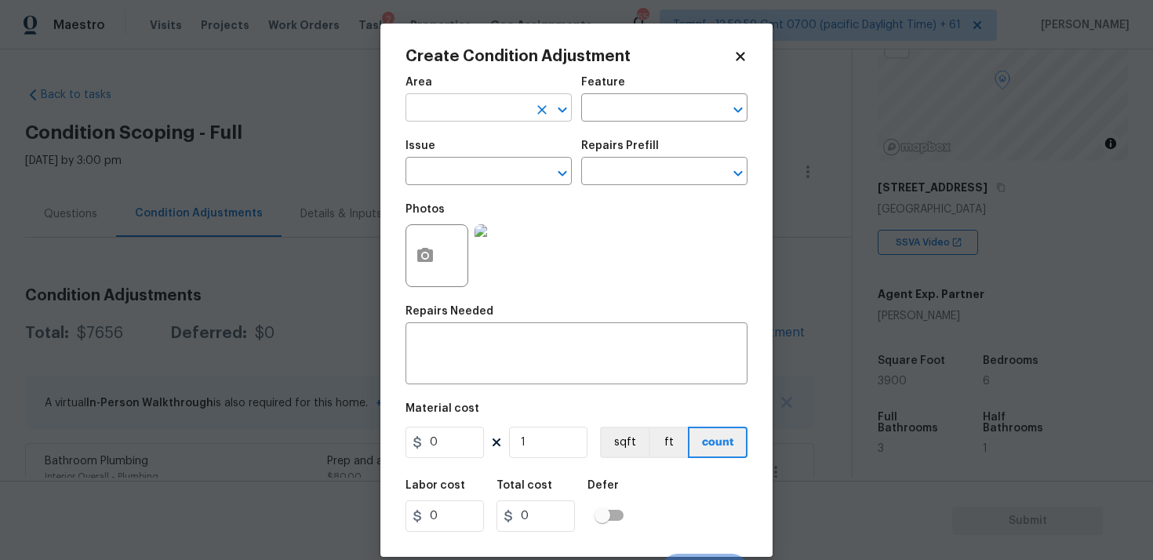
click at [513, 104] on input "text" at bounding box center [467, 109] width 122 height 24
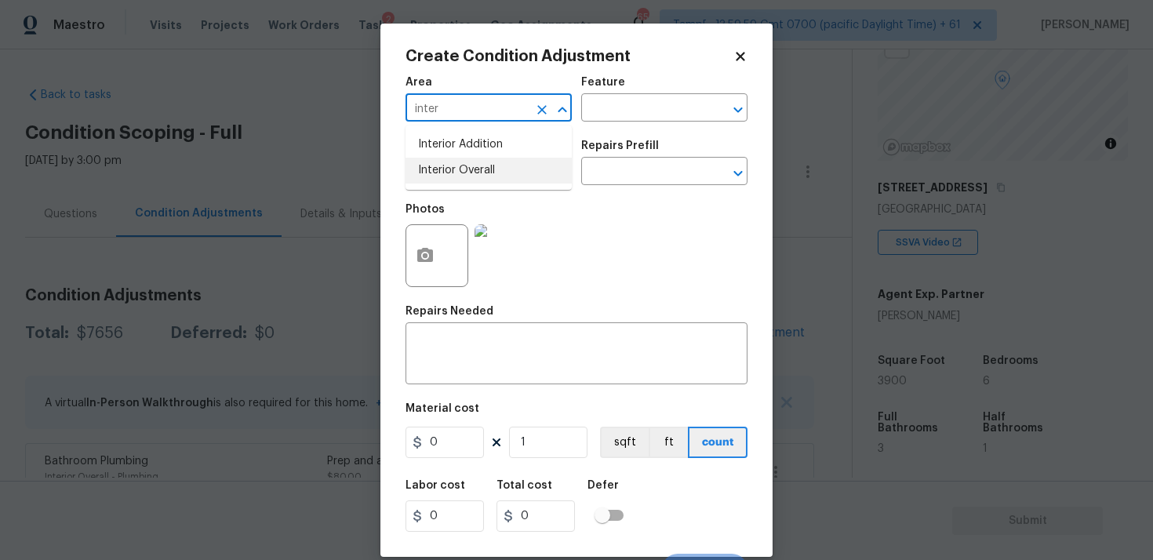
click at [512, 186] on ul "Interior Addition Interior Overall" at bounding box center [489, 158] width 166 height 64
click at [507, 166] on li "Interior Overall" at bounding box center [489, 171] width 166 height 26
type input "Interior Overall"
click at [507, 166] on input "text" at bounding box center [467, 173] width 122 height 24
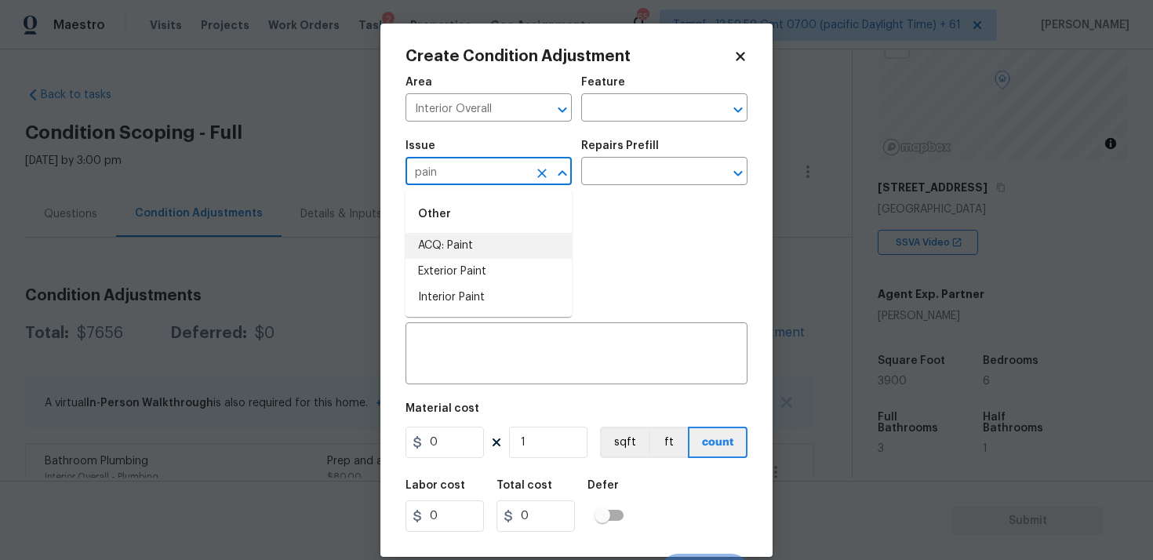
click at [506, 246] on li "ACQ: Paint" at bounding box center [489, 246] width 166 height 26
type input "ACQ: Paint"
click at [617, 187] on div "Issue ACQ: Paint ​ Repairs Prefill ​" at bounding box center [577, 163] width 342 height 64
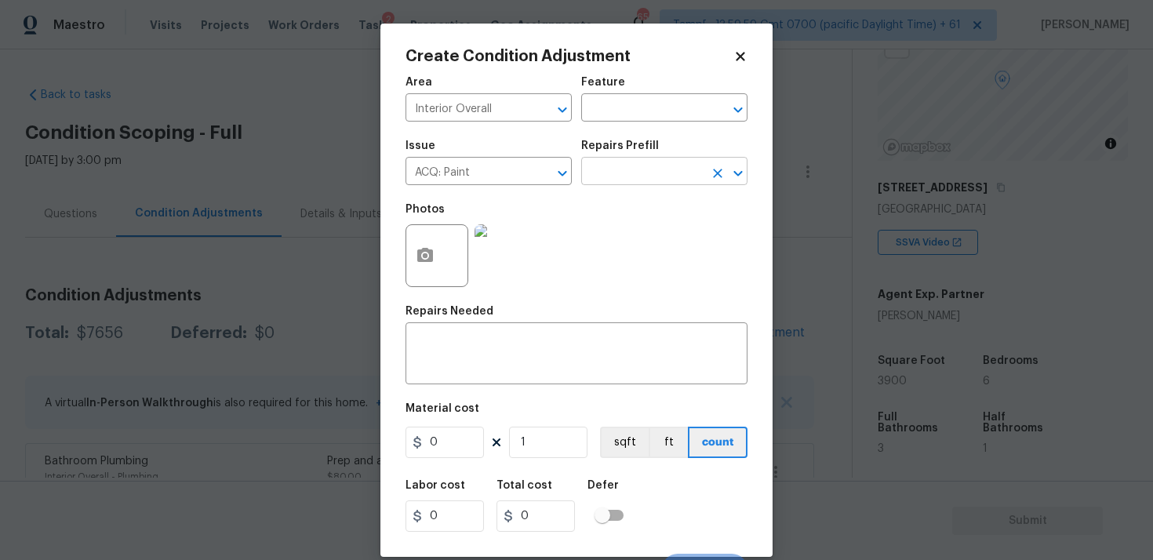
click at [621, 173] on input "text" at bounding box center [642, 173] width 122 height 24
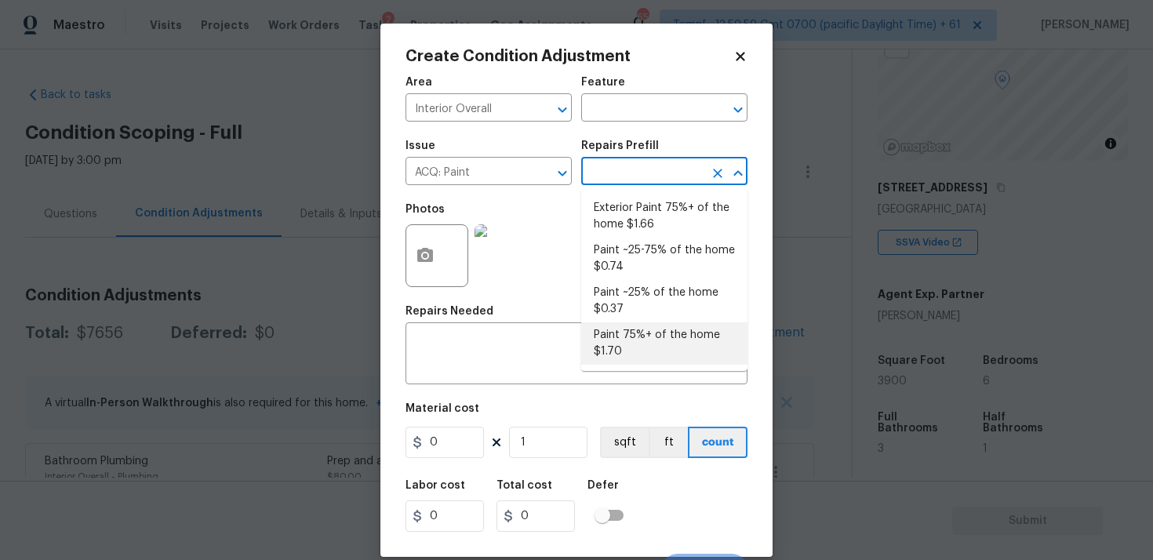
click at [621, 335] on li "Paint 75%+ of the home $1.70" at bounding box center [664, 343] width 166 height 42
type input "Acquisition"
type textarea "Acquisition Scope: 75%+ of the home will likely require interior paint"
type input "1.7"
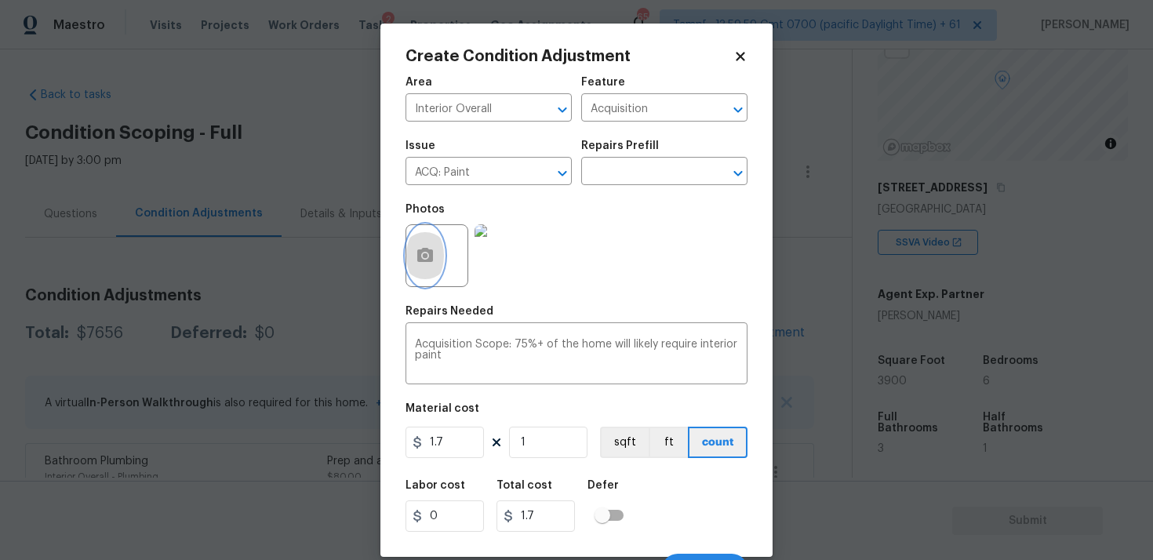
click at [427, 249] on icon "button" at bounding box center [425, 255] width 16 height 14
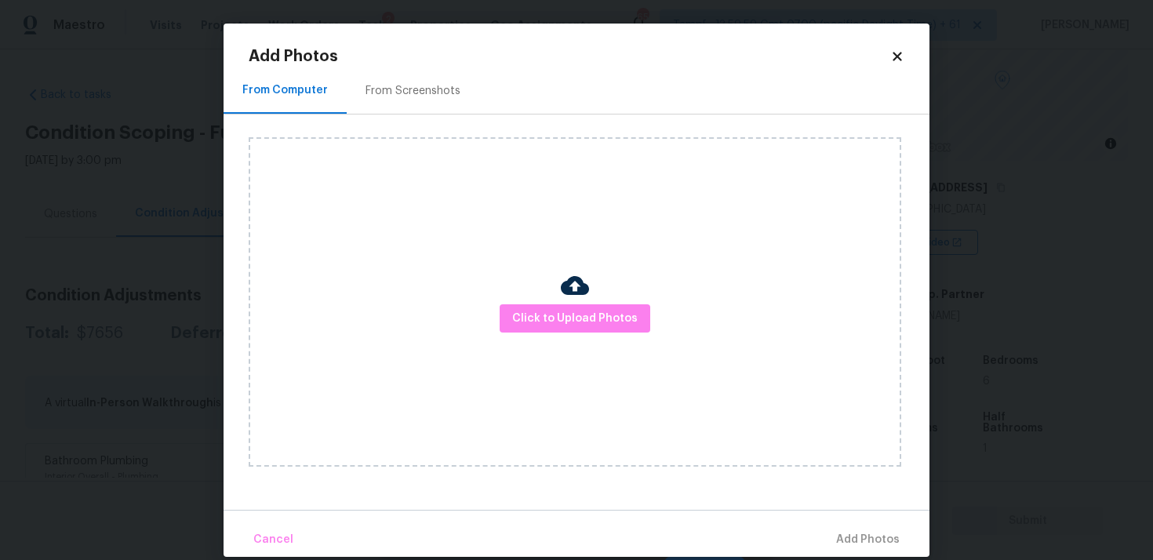
click at [410, 102] on div "From Screenshots" at bounding box center [413, 90] width 133 height 46
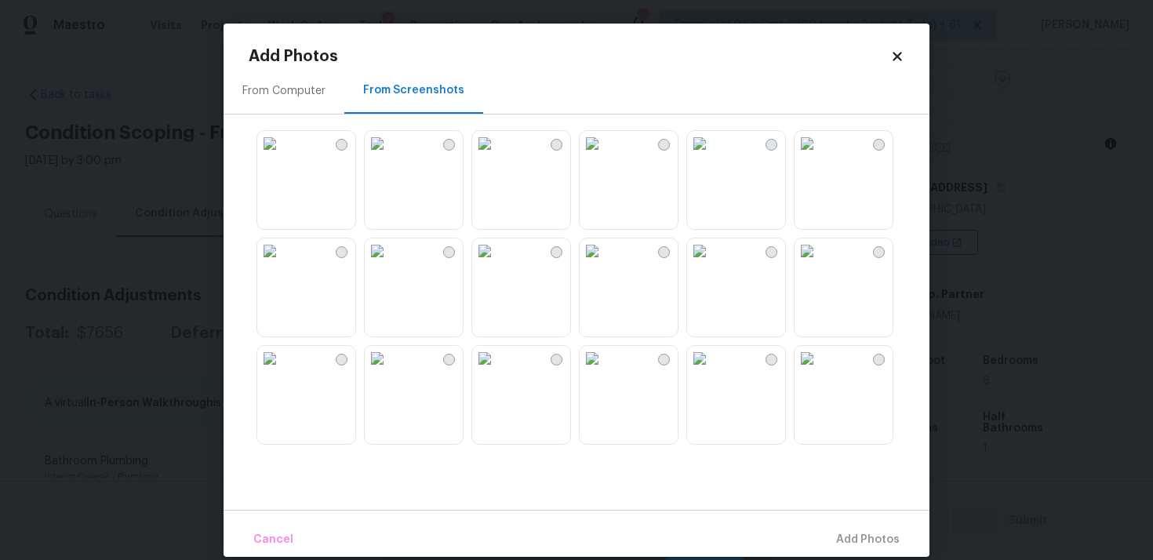
click at [497, 156] on img at bounding box center [484, 143] width 25 height 25
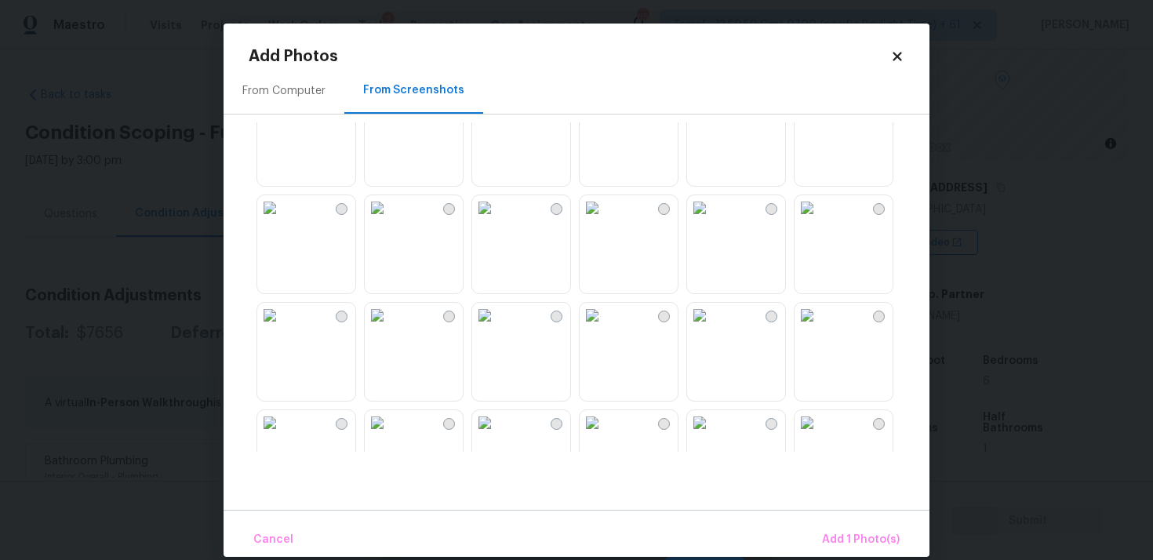
click at [605, 113] on img at bounding box center [592, 100] width 25 height 25
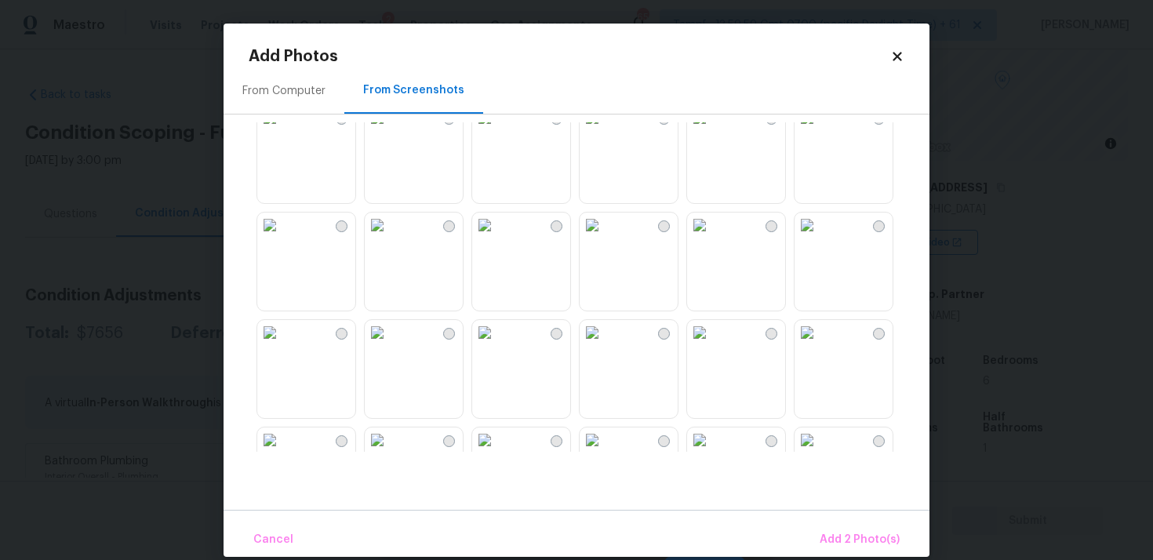
scroll to position [252, 0]
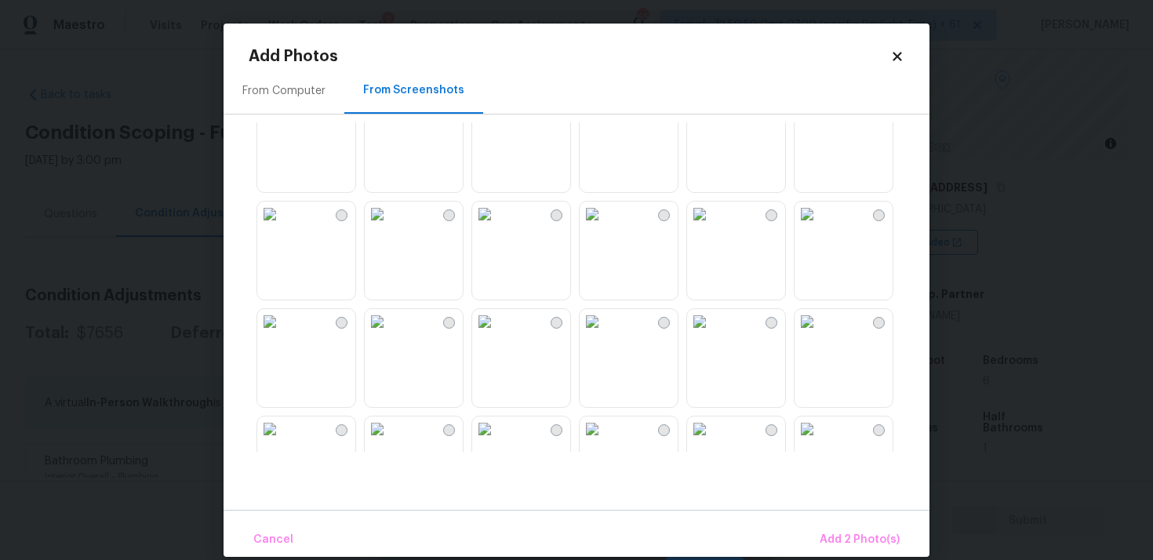
click at [390, 227] on img at bounding box center [377, 214] width 25 height 25
click at [497, 227] on img at bounding box center [484, 214] width 25 height 25
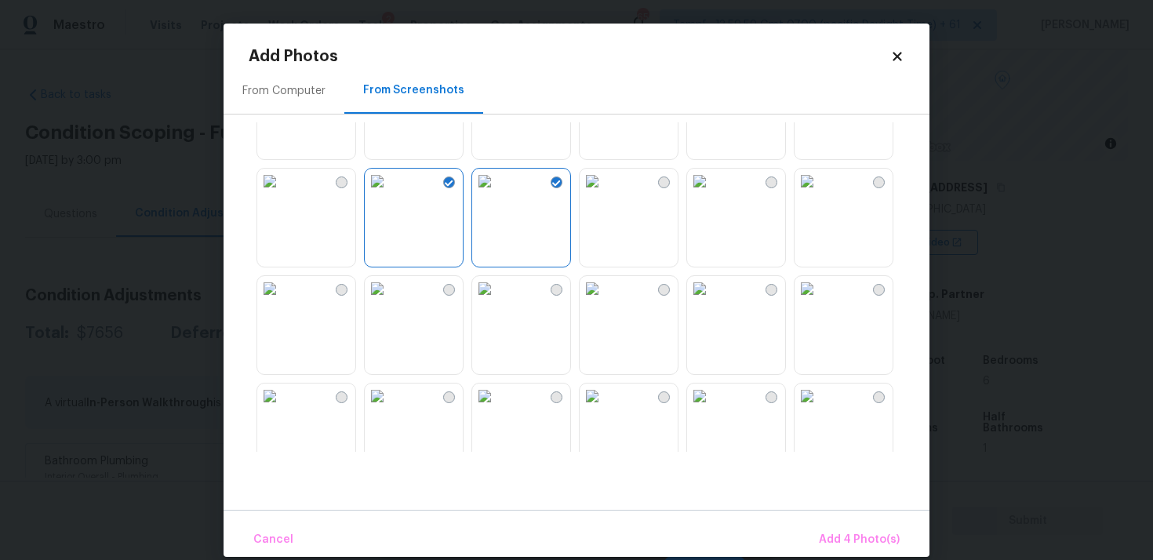
click at [712, 194] on img at bounding box center [699, 181] width 25 height 25
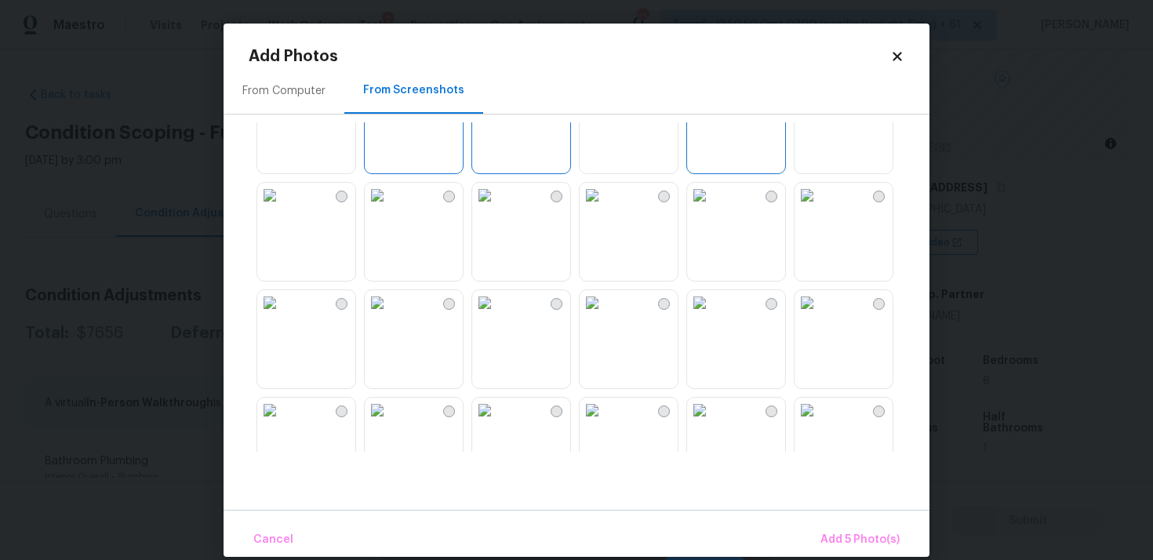
click at [820, 208] on img at bounding box center [807, 195] width 25 height 25
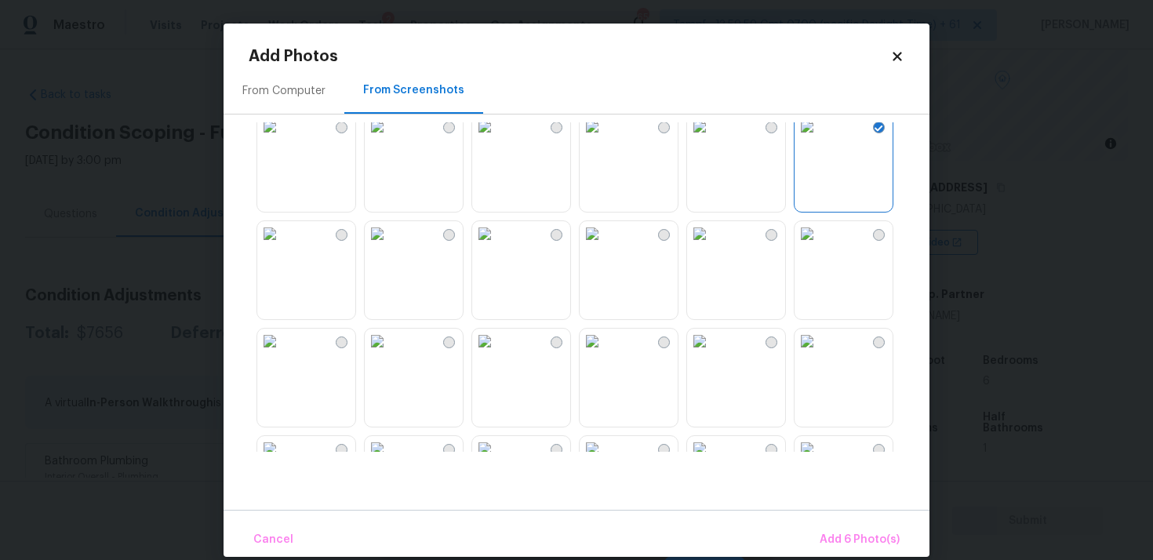
click at [712, 139] on img at bounding box center [699, 126] width 25 height 25
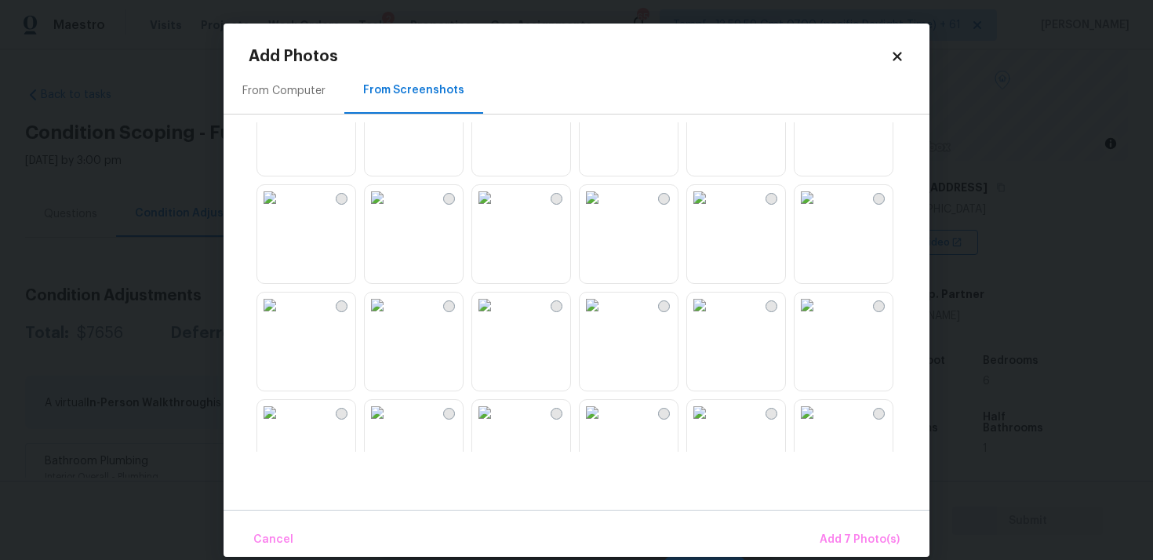
scroll to position [895, 0]
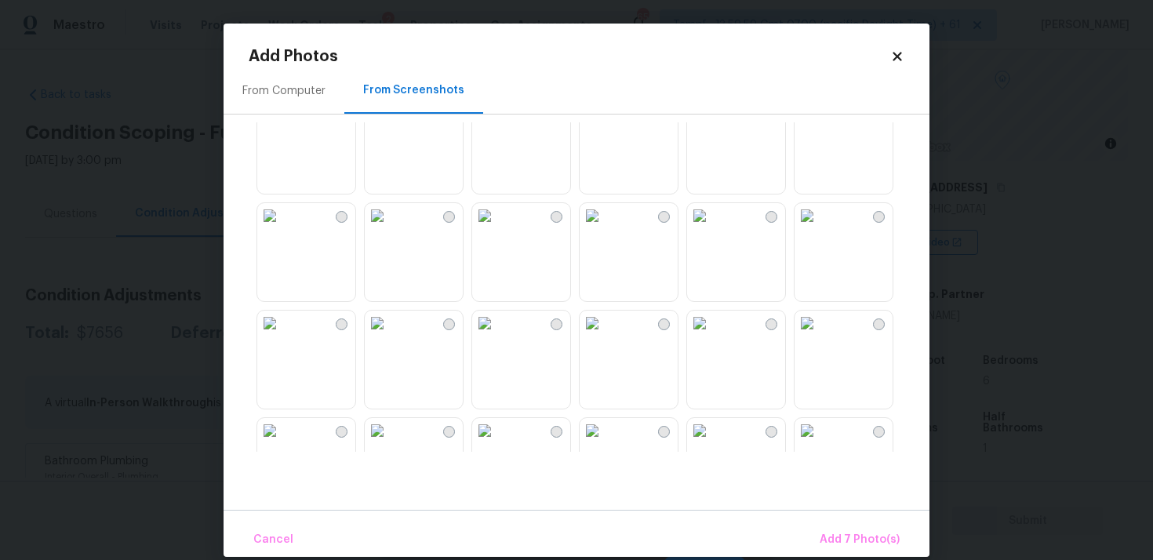
click at [390, 121] on img at bounding box center [377, 108] width 25 height 25
click at [282, 121] on img at bounding box center [269, 108] width 25 height 25
click at [841, 530] on button "Add 9 Photo(s)" at bounding box center [860, 540] width 93 height 34
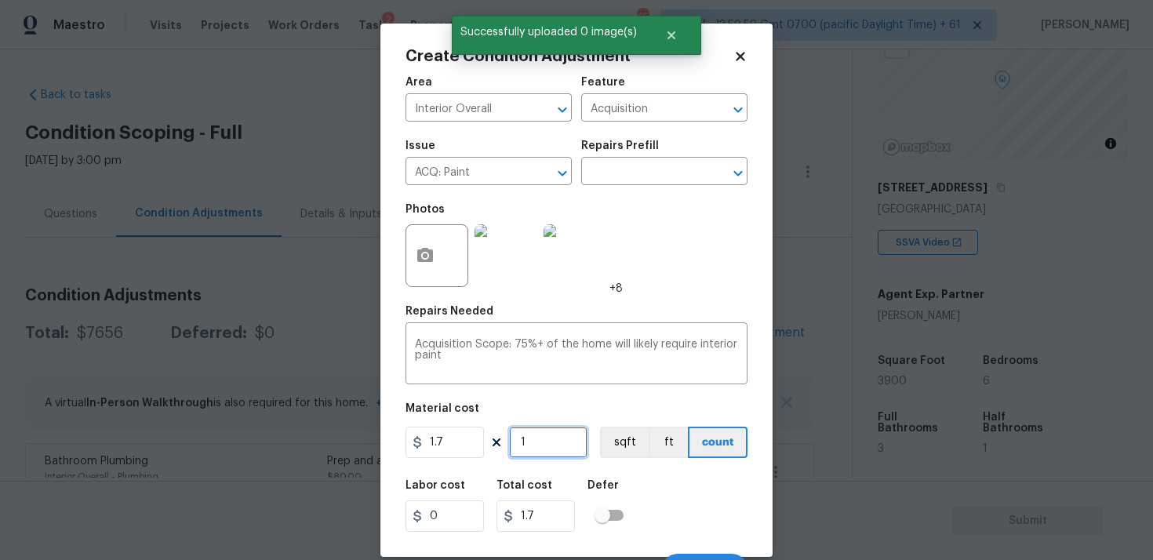
click at [535, 451] on input "1" at bounding box center [548, 442] width 78 height 31
type input "0"
paste input "390"
type input "3900"
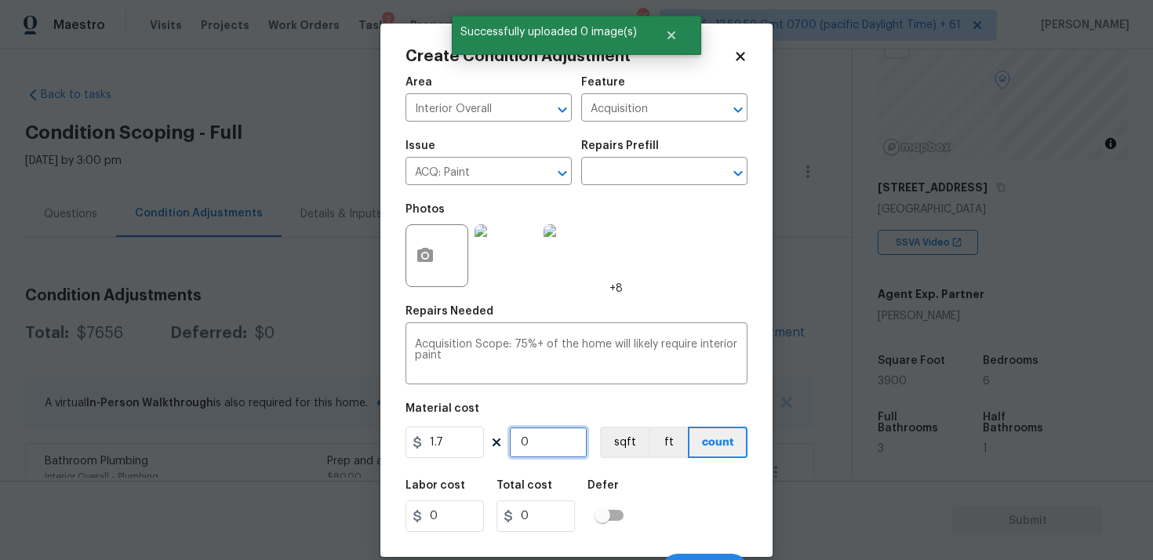
type input "6630"
click at [586, 444] on input "3900" at bounding box center [548, 442] width 78 height 31
type input "3900"
click at [639, 444] on button "sqft" at bounding box center [624, 442] width 49 height 31
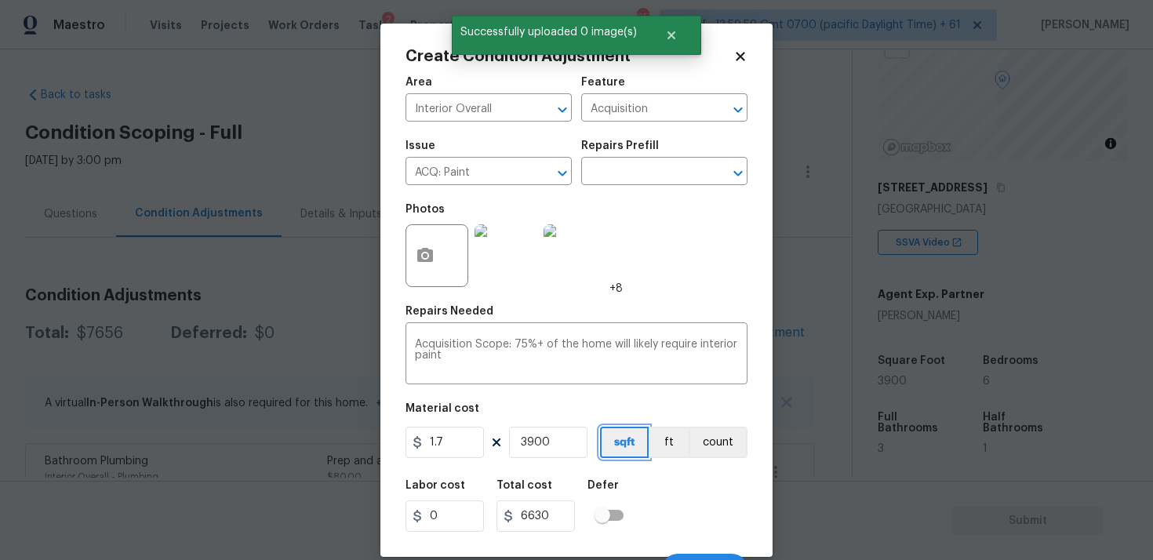
scroll to position [26, 0]
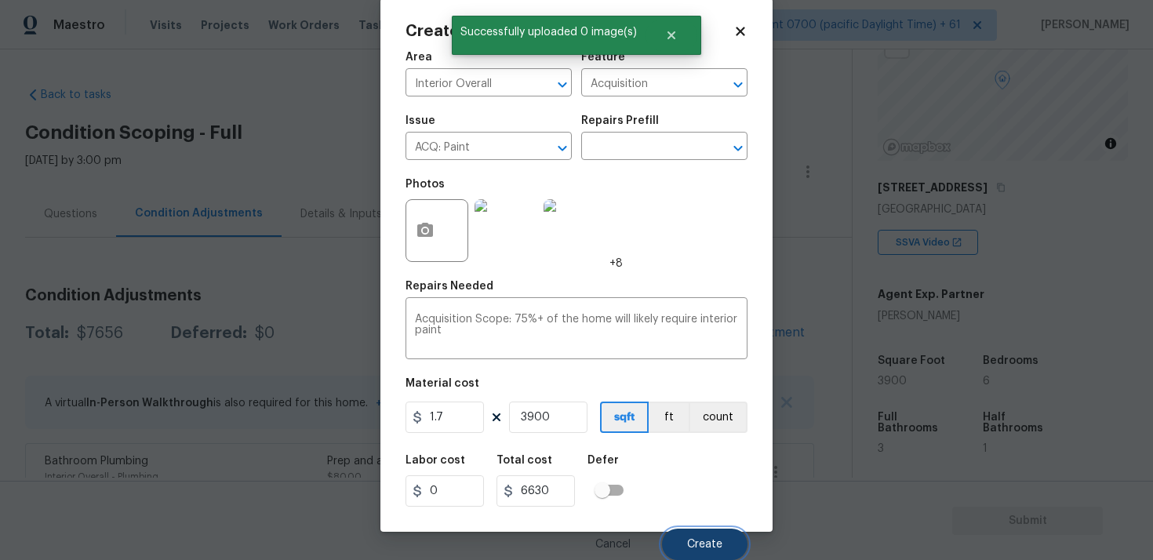
click at [709, 549] on span "Create" at bounding box center [704, 545] width 35 height 12
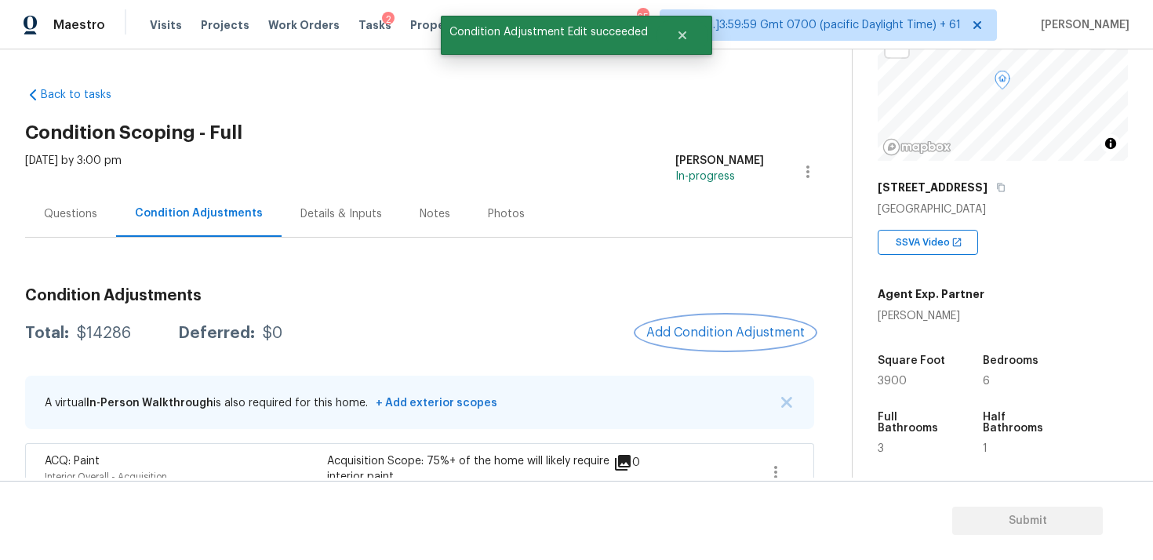
scroll to position [0, 0]
click at [690, 328] on span "Add Condition Adjustment" at bounding box center [725, 333] width 158 height 14
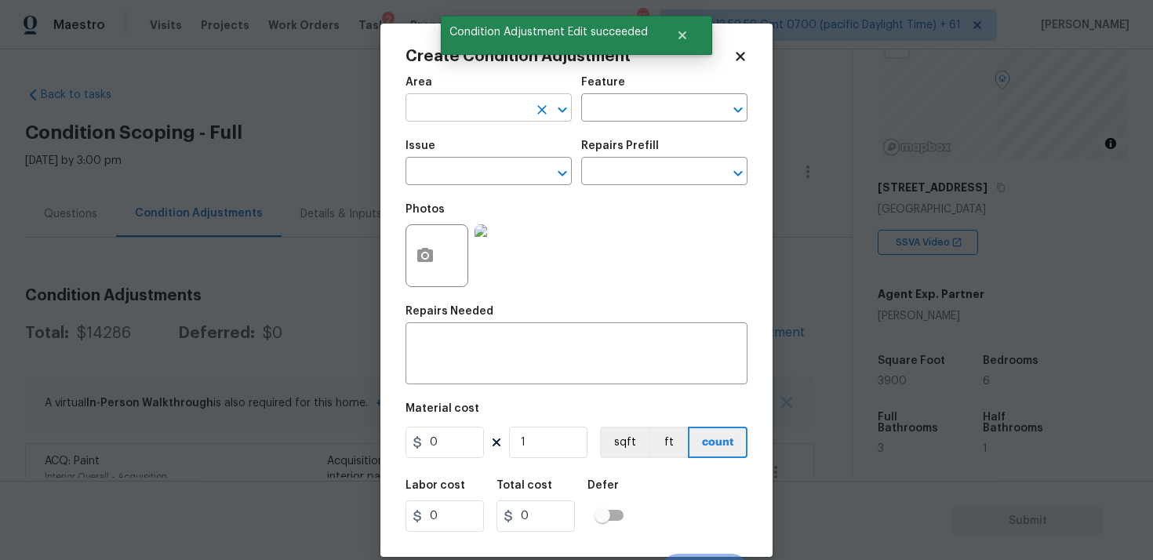
click at [467, 113] on input "text" at bounding box center [467, 109] width 122 height 24
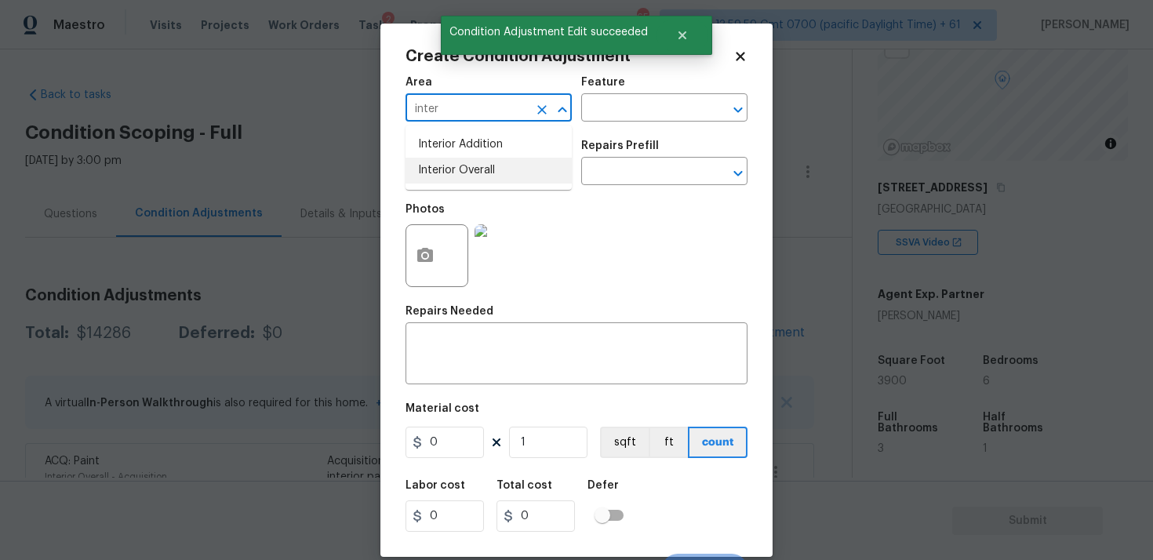
click at [469, 162] on li "Interior Overall" at bounding box center [489, 171] width 166 height 26
type input "Interior Overall"
click at [469, 162] on input "text" at bounding box center [467, 173] width 122 height 24
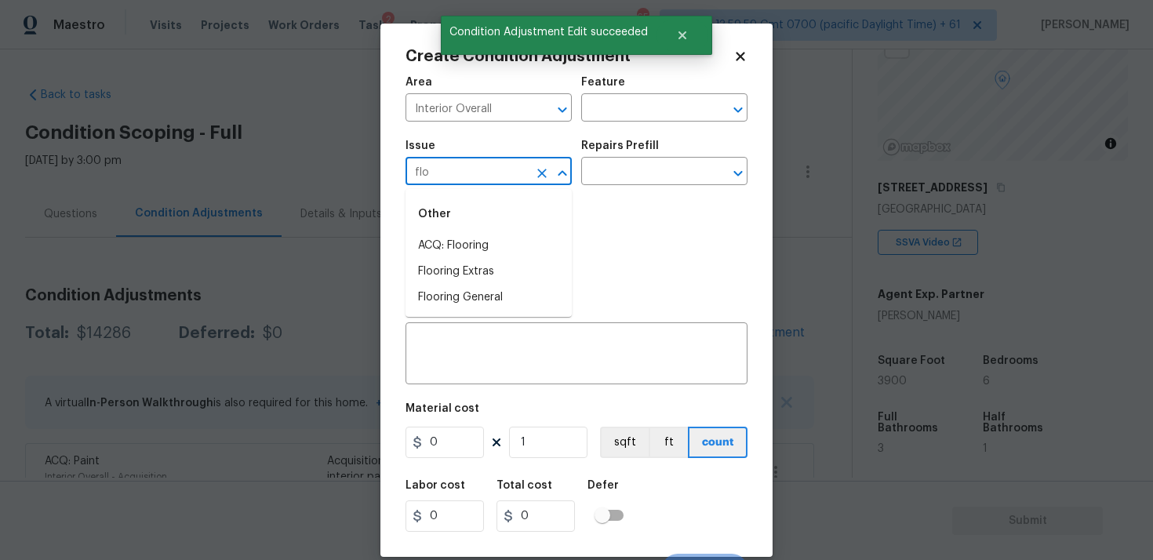
click at [457, 231] on div "Other" at bounding box center [489, 214] width 166 height 38
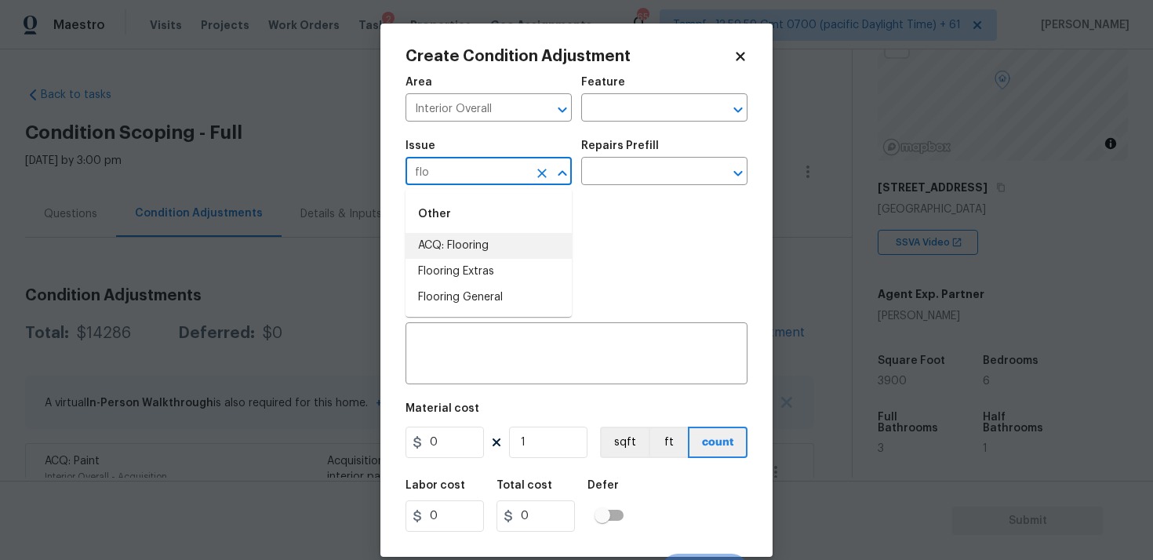
click at [462, 242] on li "ACQ: Flooring" at bounding box center [489, 246] width 166 height 26
type input "ACQ: Flooring"
click at [644, 166] on input "text" at bounding box center [642, 173] width 122 height 24
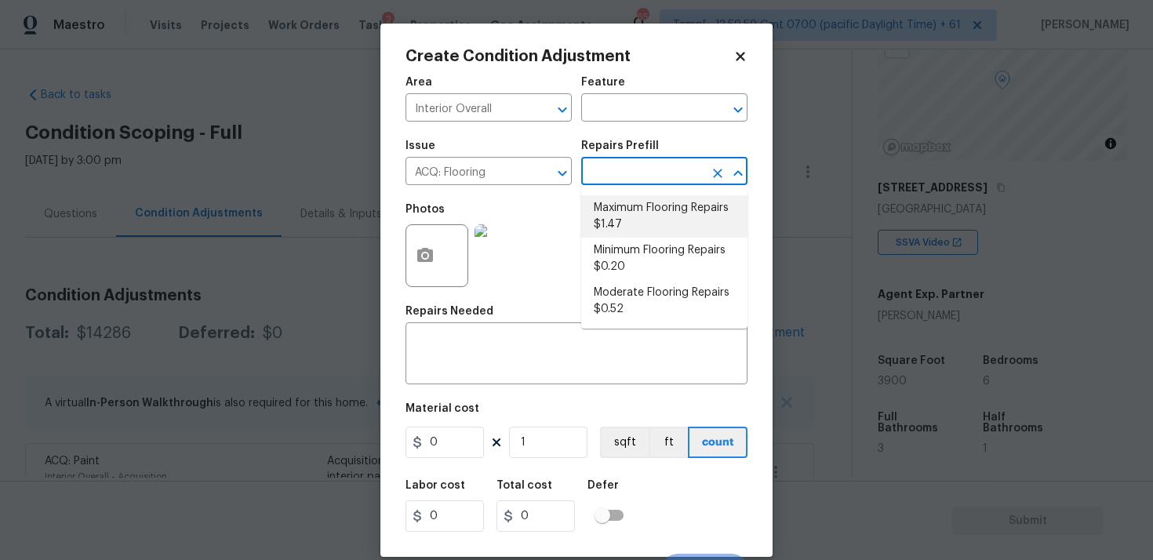
click at [639, 199] on li "Maximum Flooring Repairs $1.47" at bounding box center [664, 216] width 166 height 42
type input "Acquisition"
type textarea "Acquisition Scope: Maximum flooring repairs"
type input "1.47"
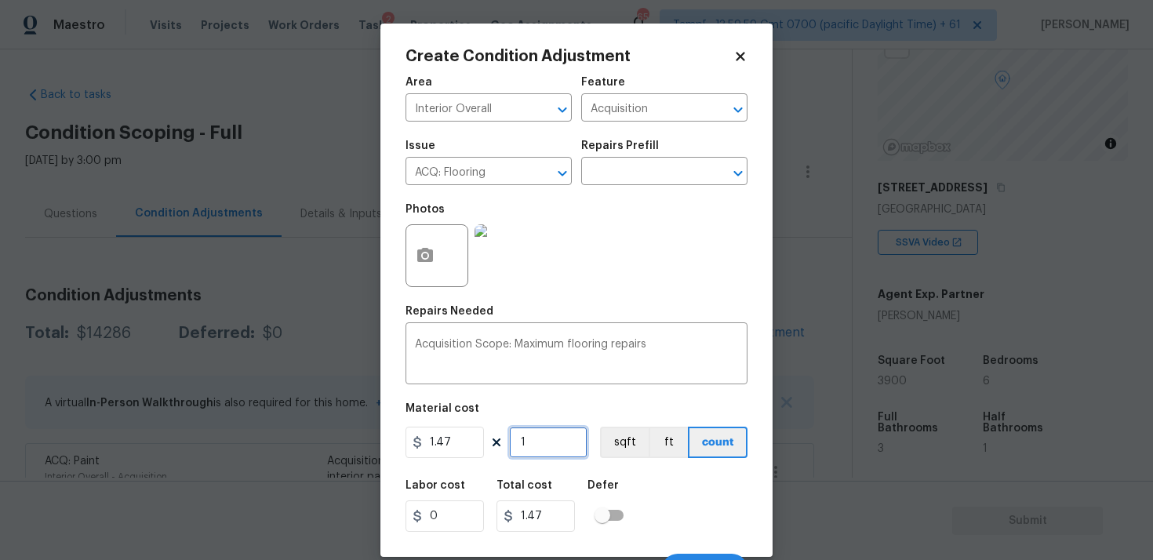
click at [524, 449] on input "1" at bounding box center [548, 442] width 78 height 31
type input "0"
paste input "390"
type input "3900"
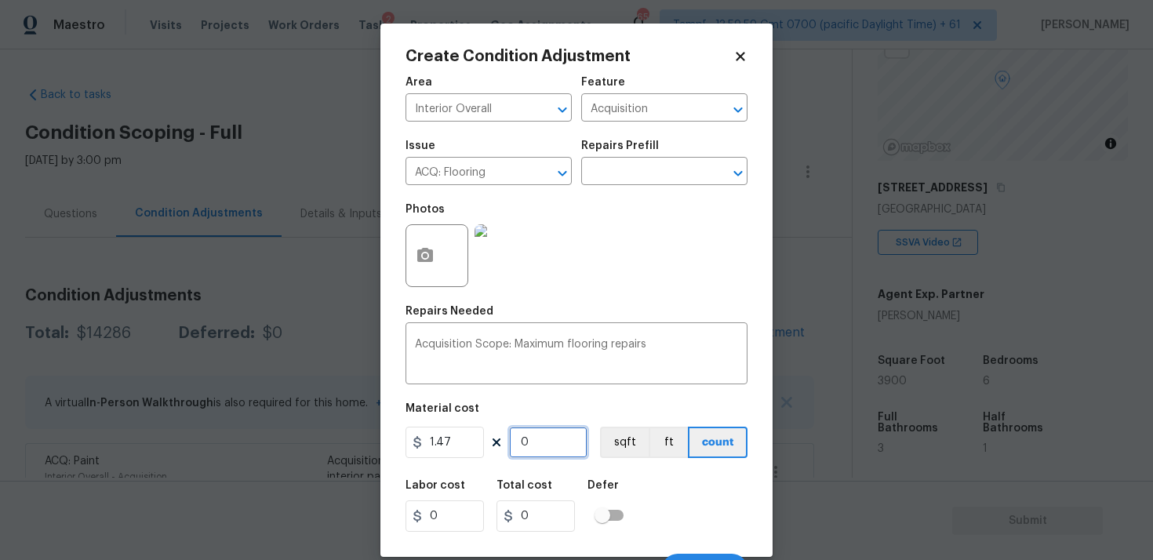
type input "5733"
type input "3900"
click at [636, 447] on button "sqft" at bounding box center [624, 442] width 49 height 31
click at [417, 286] on div at bounding box center [437, 255] width 63 height 63
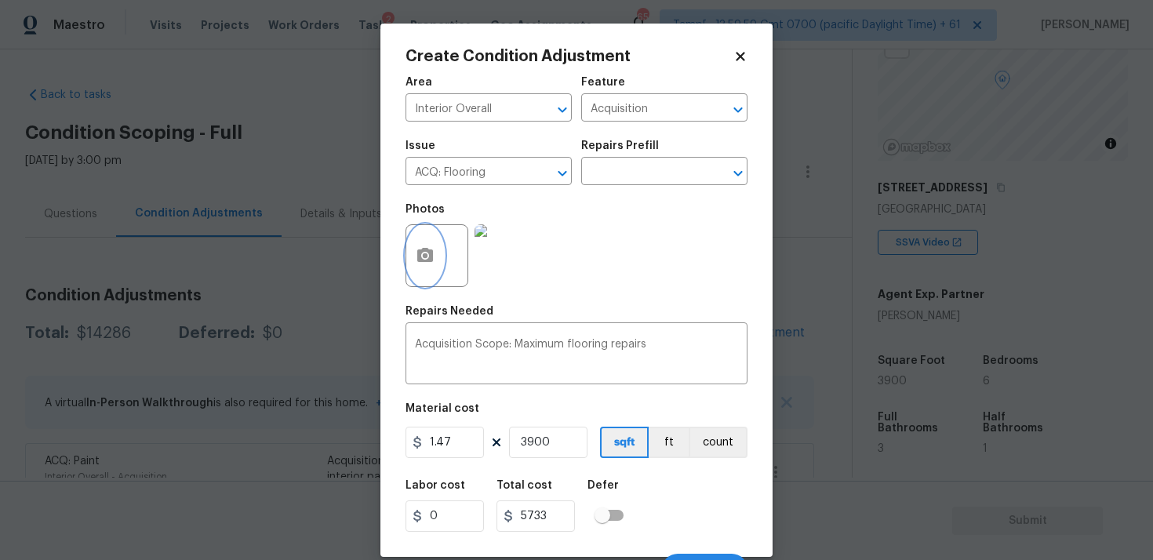
click at [422, 242] on button "button" at bounding box center [425, 255] width 38 height 61
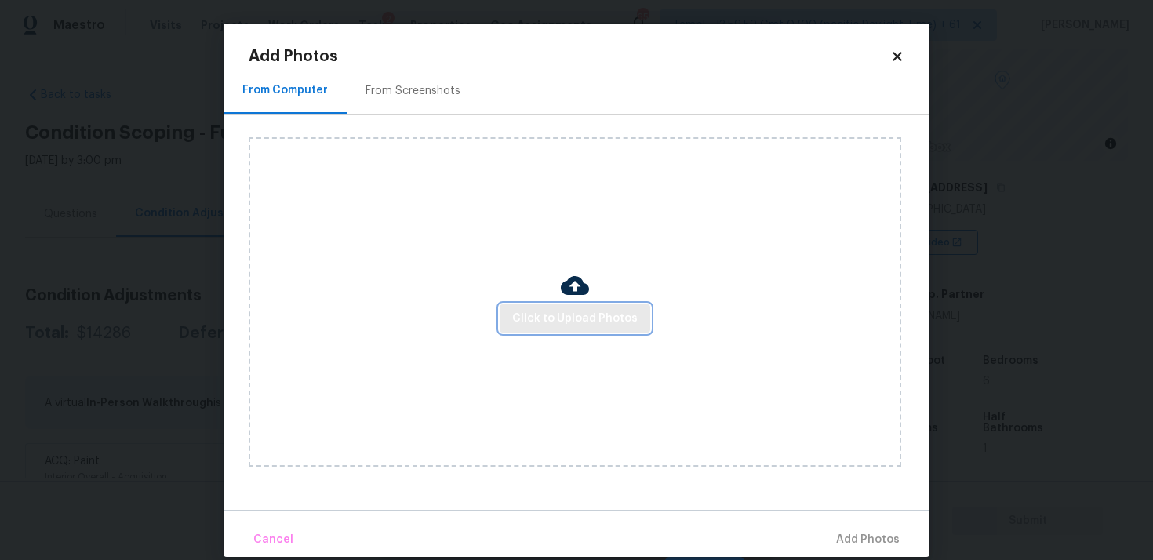
click at [549, 315] on span "Click to Upload Photos" at bounding box center [575, 319] width 126 height 20
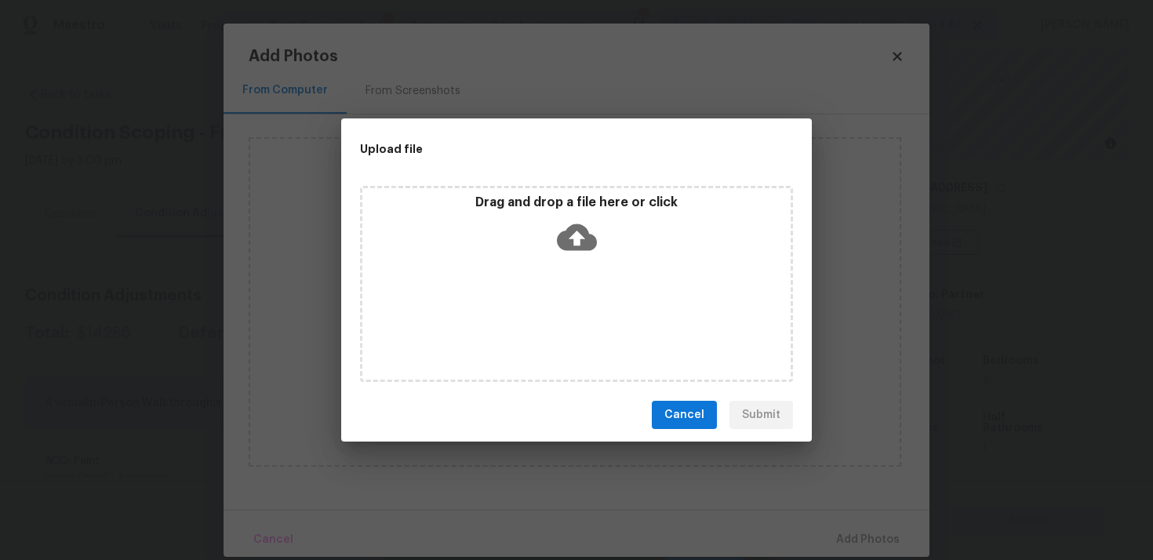
click at [563, 243] on icon at bounding box center [577, 237] width 40 height 27
